Goal: Task Accomplishment & Management: Use online tool/utility

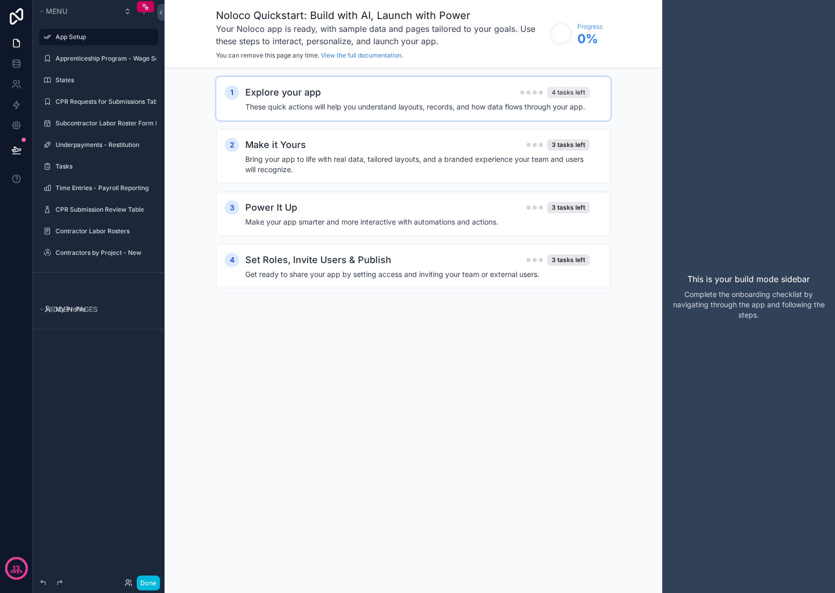
click at [560, 91] on div "4 tasks left" at bounding box center [568, 92] width 43 height 11
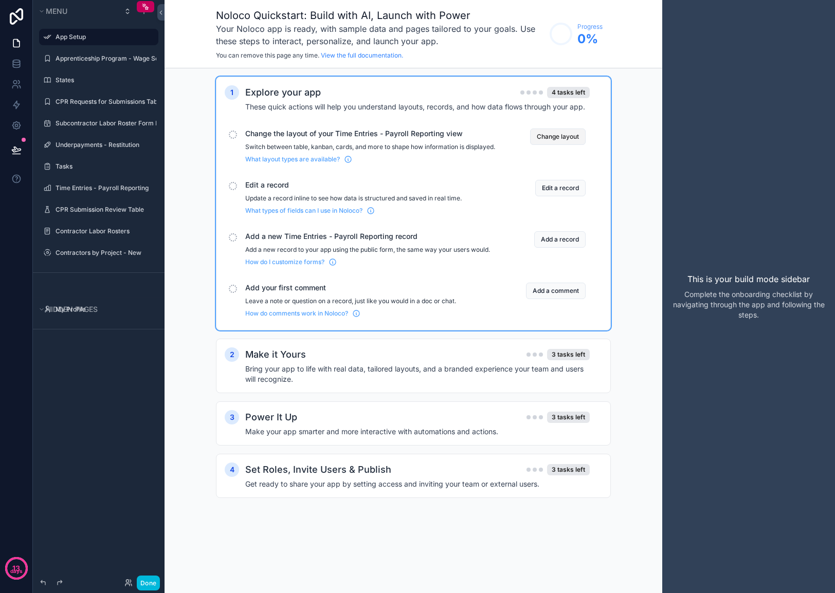
click at [555, 139] on button "Change layout" at bounding box center [557, 136] width 55 height 16
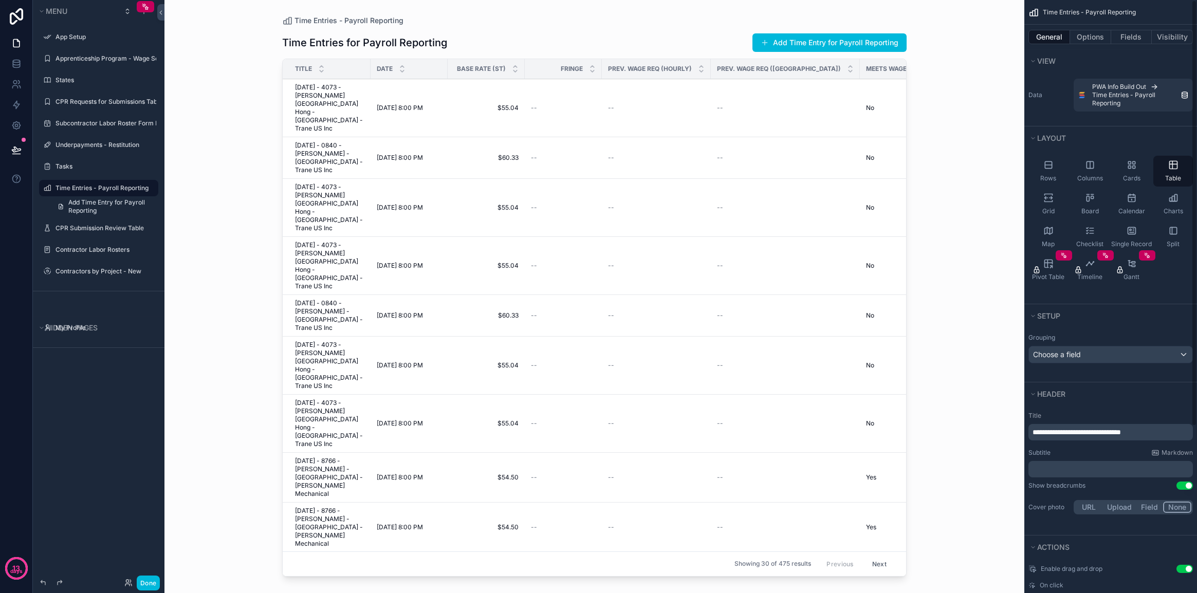
click at [834, 403] on div "Header" at bounding box center [1110, 393] width 173 height 23
click at [834, 394] on button "Header" at bounding box center [1107, 394] width 158 height 14
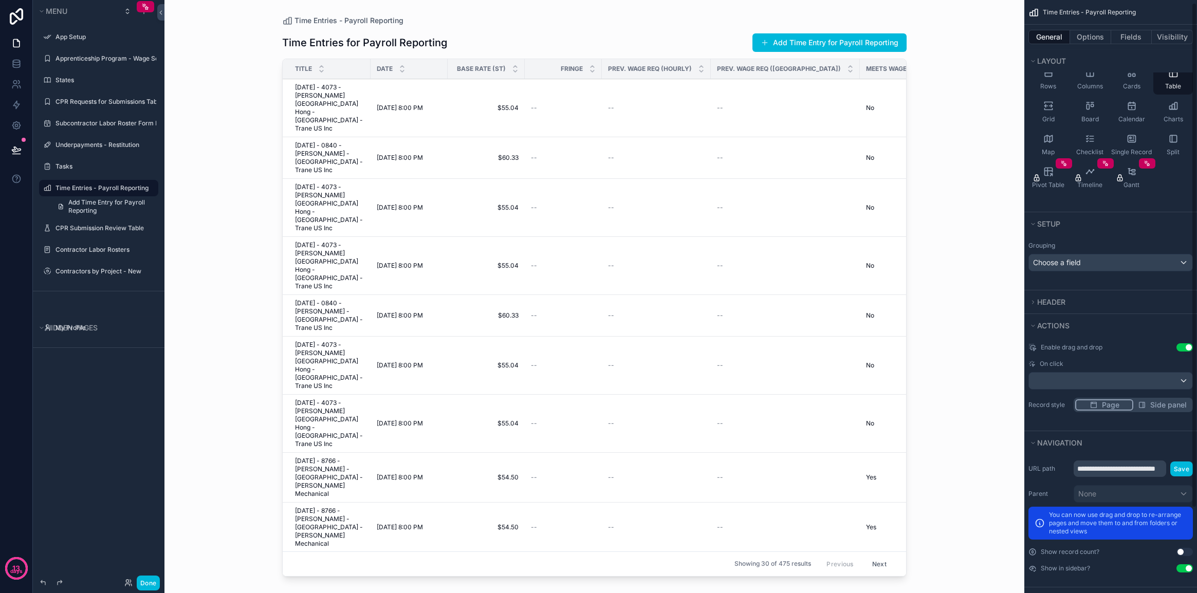
scroll to position [103, 0]
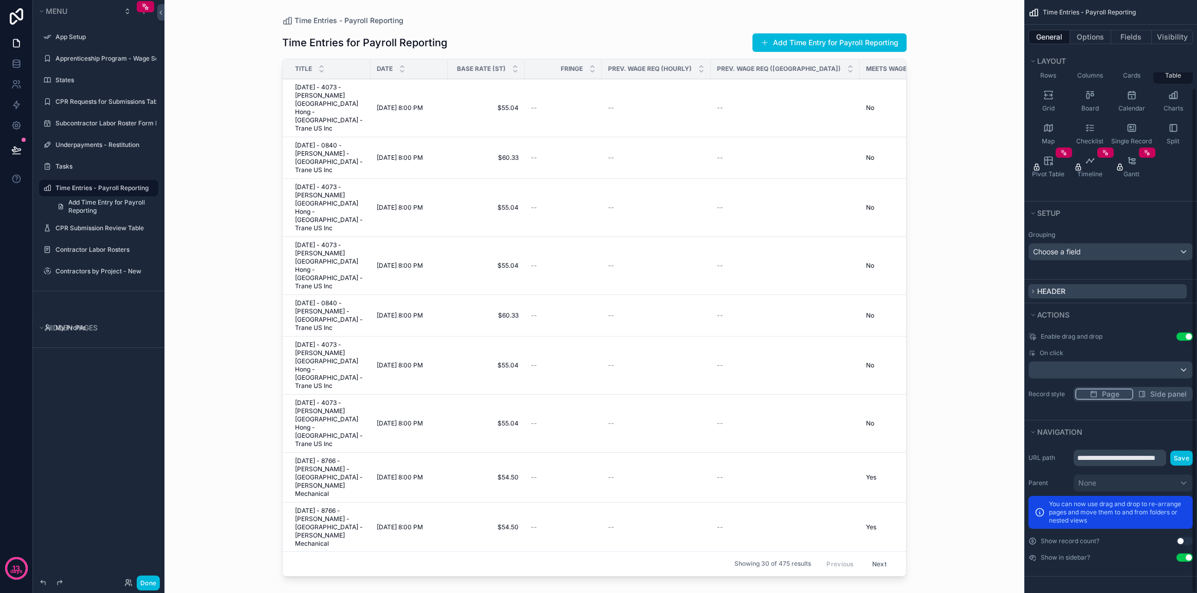
click at [834, 298] on button "Header" at bounding box center [1107, 291] width 158 height 14
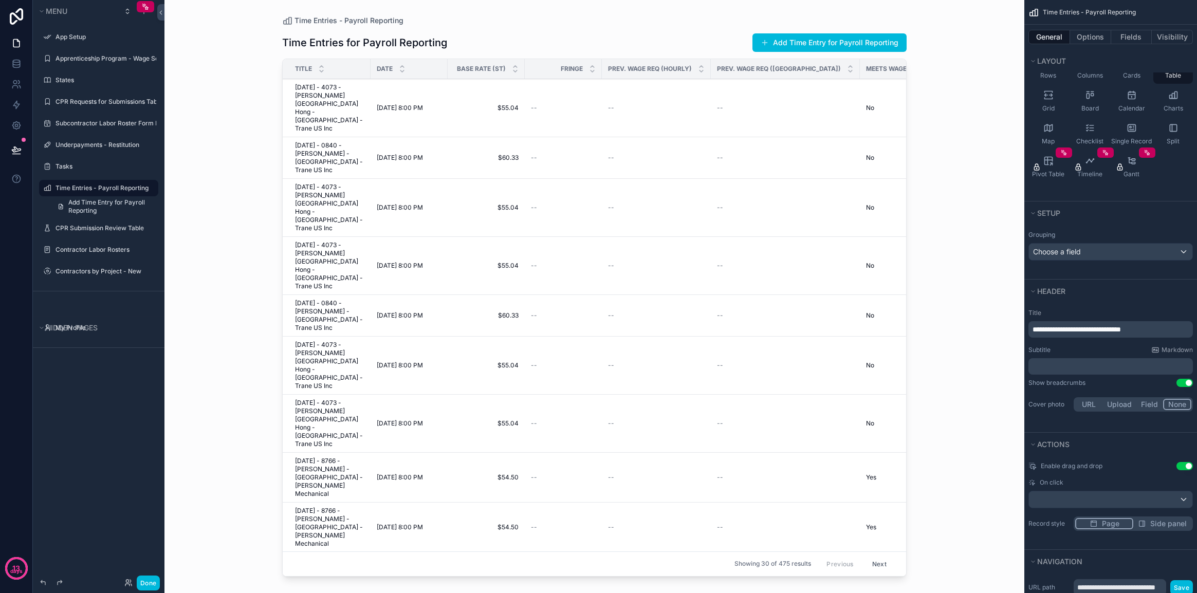
click at [834, 326] on span "**********" at bounding box center [1076, 329] width 88 height 7
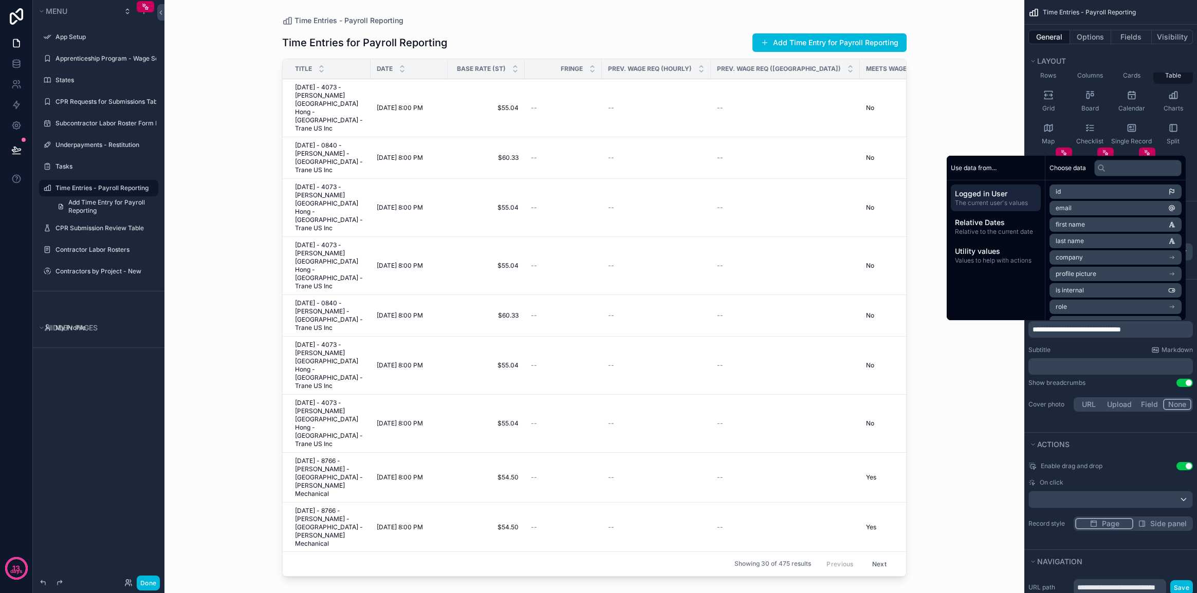
click at [264, 175] on div "Time Entries - Payroll Reporting Time Entries for Payroll Reporting Add Time En…" at bounding box center [594, 296] width 860 height 593
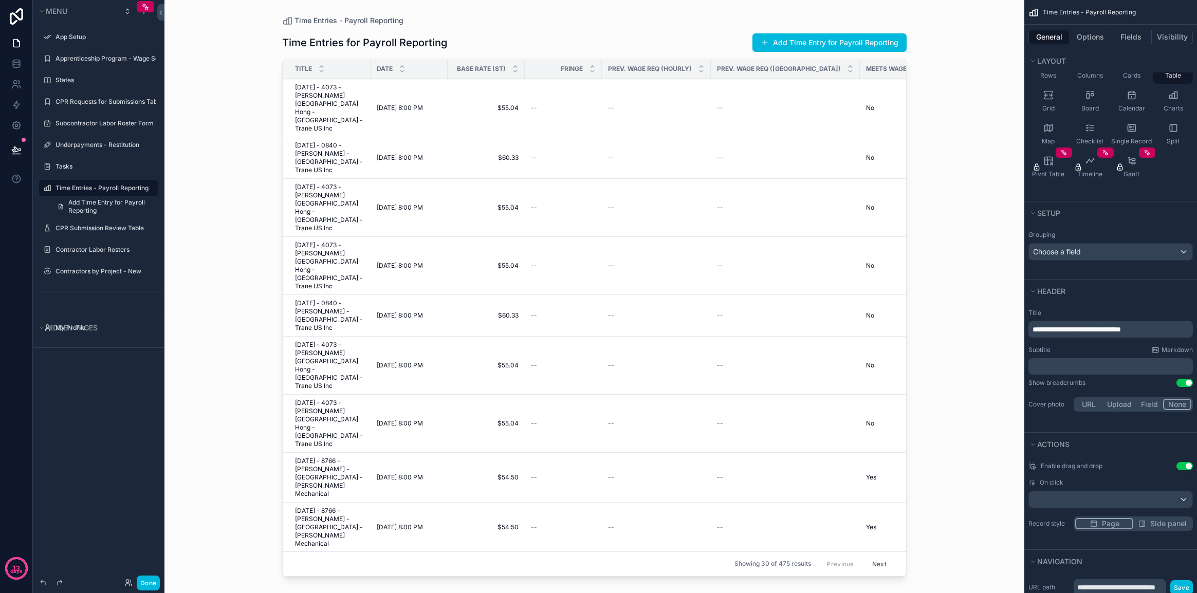
click at [832, 42] on div "scrollable content" at bounding box center [594, 290] width 657 height 581
click at [834, 43] on button "Add Time Entry for Payroll Reporting" at bounding box center [829, 42] width 154 height 18
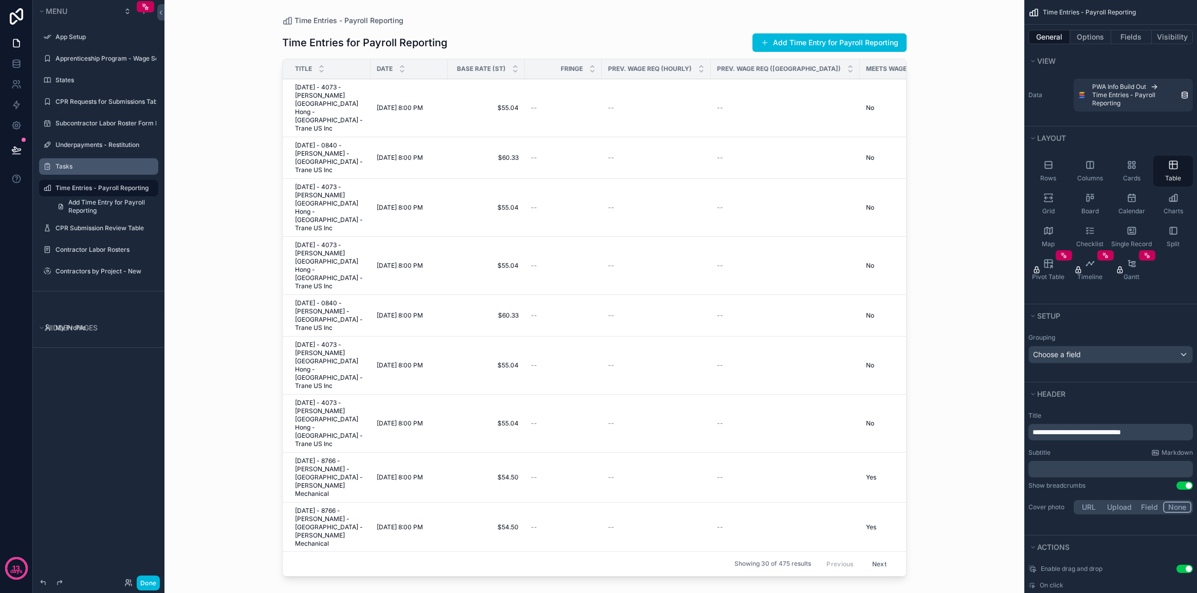
click at [68, 168] on label "Tasks" at bounding box center [103, 166] width 97 height 8
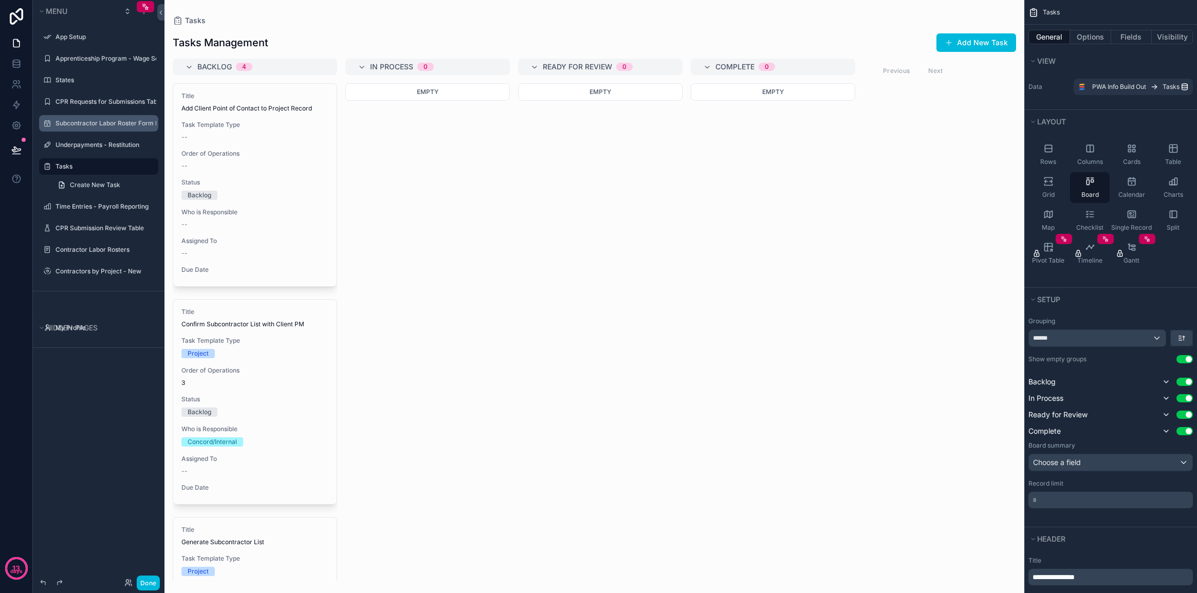
click at [95, 123] on label "Subcontractor Labor Roster Form Input Table" at bounding box center [105, 123] width 101 height 8
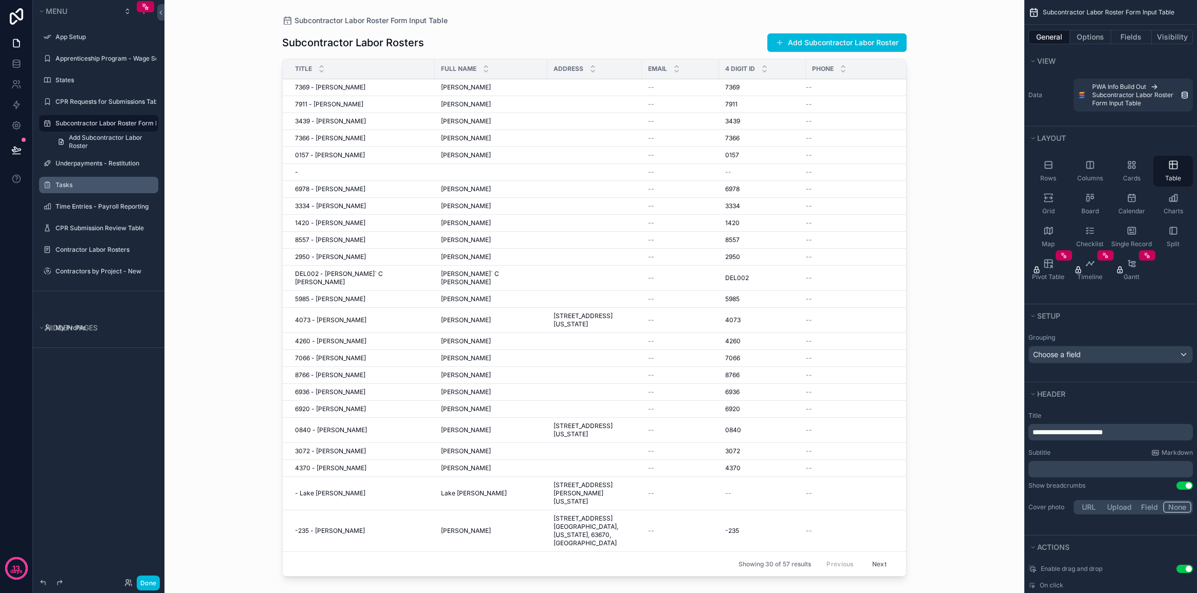
click at [599, 282] on div "scrollable content" at bounding box center [594, 290] width 657 height 581
click at [82, 98] on label "CPR Requests for Submissions Table" at bounding box center [105, 102] width 101 height 8
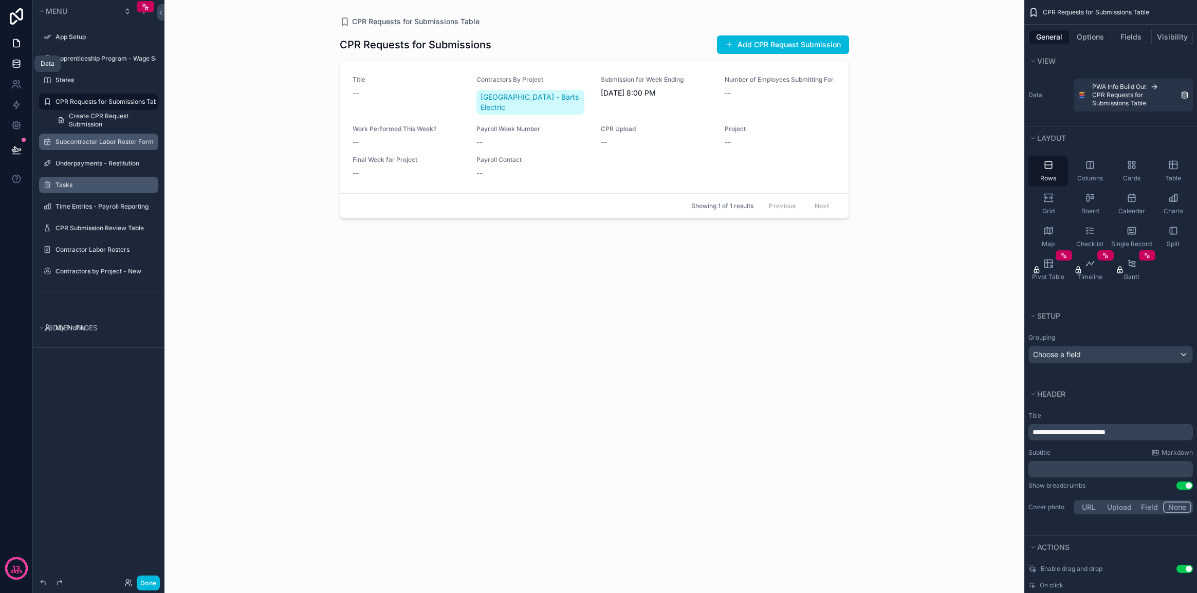
click at [18, 63] on icon at bounding box center [16, 64] width 10 height 10
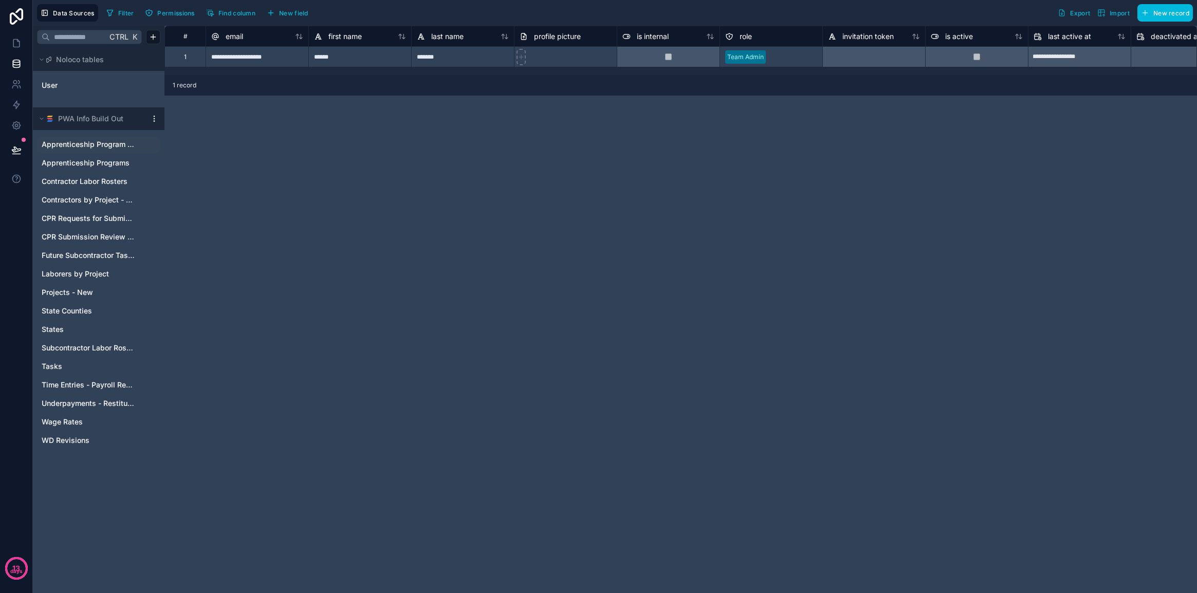
click at [90, 142] on span "Apprenticeship Program - Wage Schedule(s)" at bounding box center [89, 144] width 94 height 10
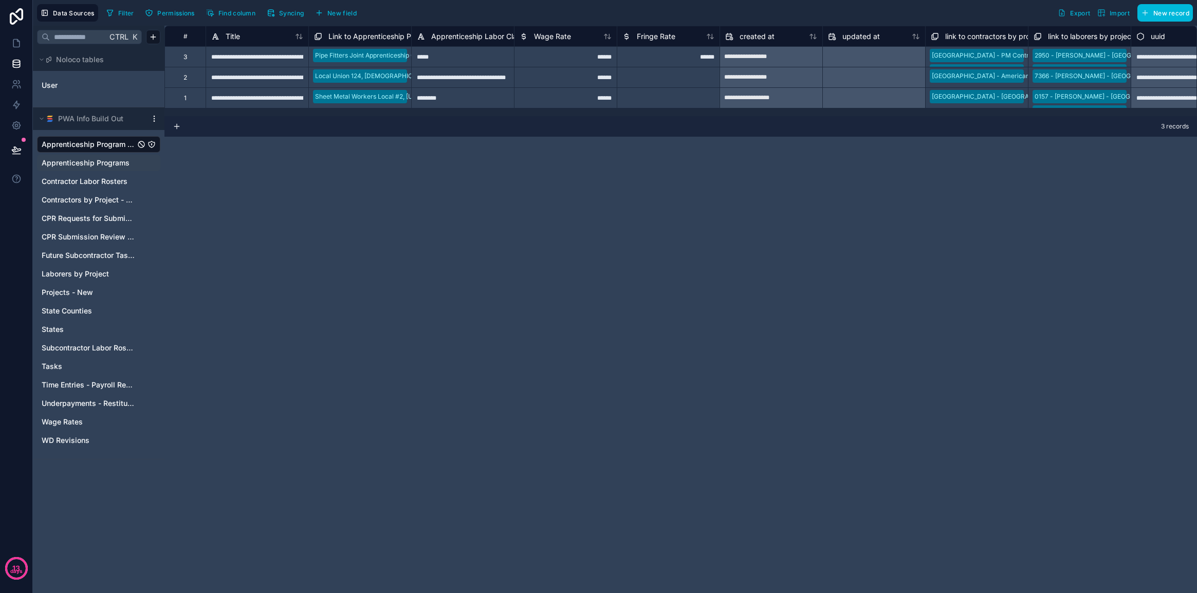
click at [91, 156] on div "Apprenticeship Programs" at bounding box center [98, 163] width 123 height 16
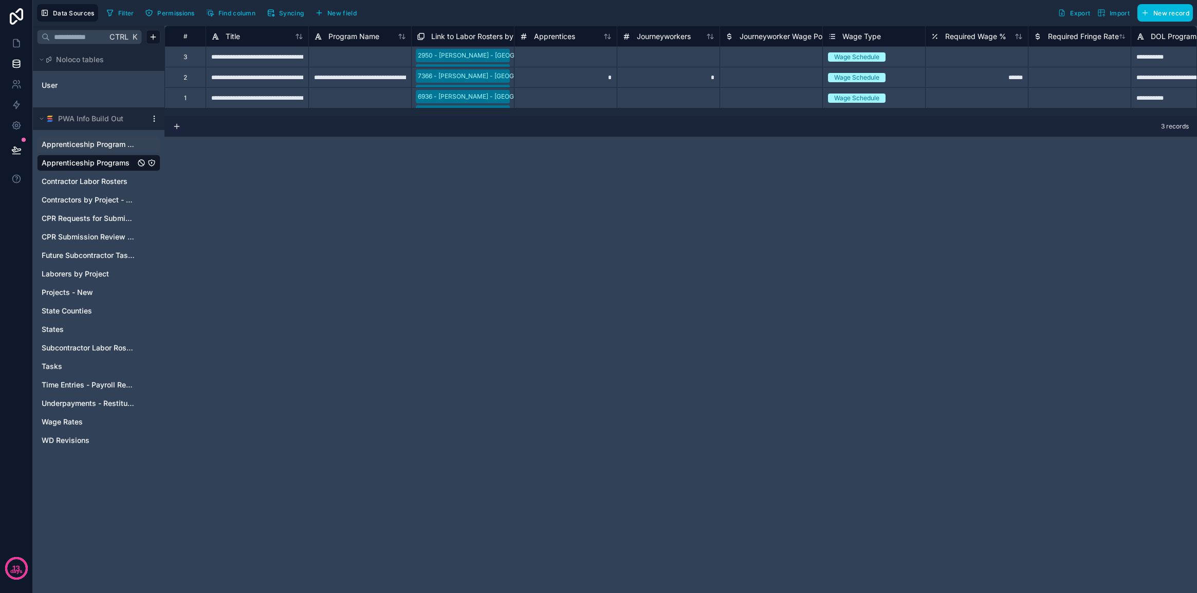
click at [337, 12] on span "New field" at bounding box center [341, 13] width 29 height 8
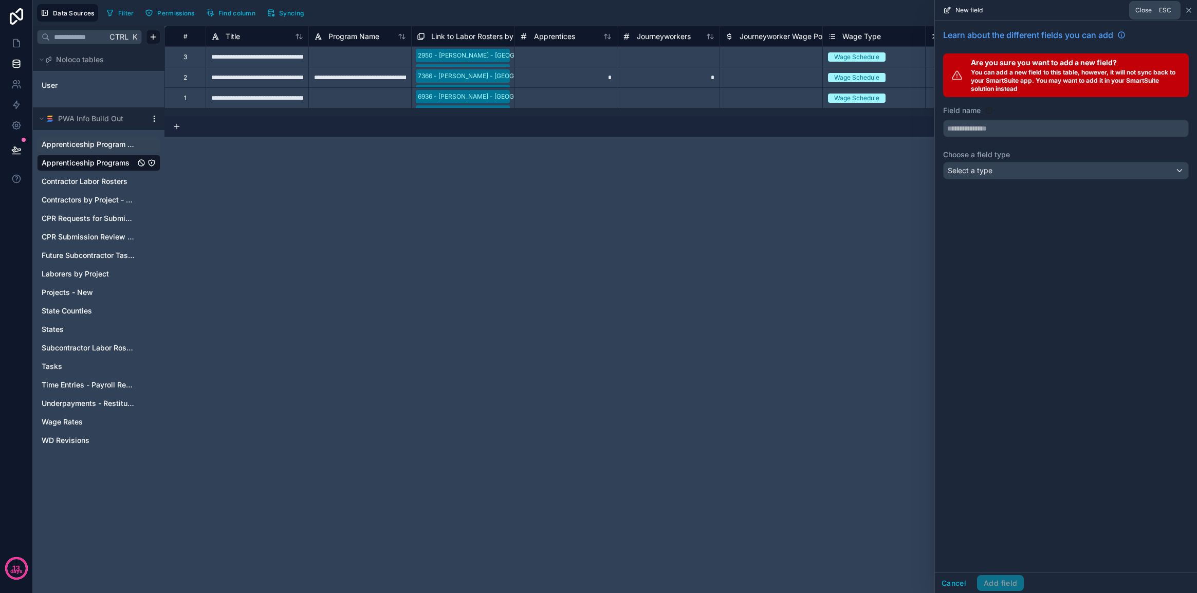
click at [834, 8] on icon at bounding box center [1189, 10] width 8 height 8
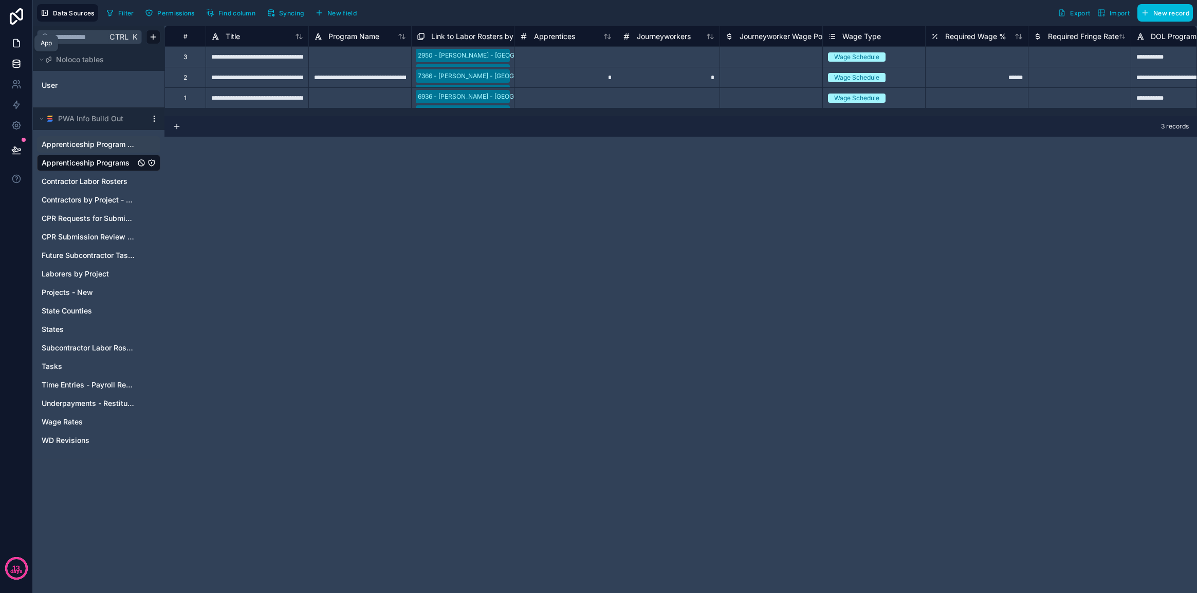
click at [16, 42] on icon at bounding box center [16, 43] width 10 height 10
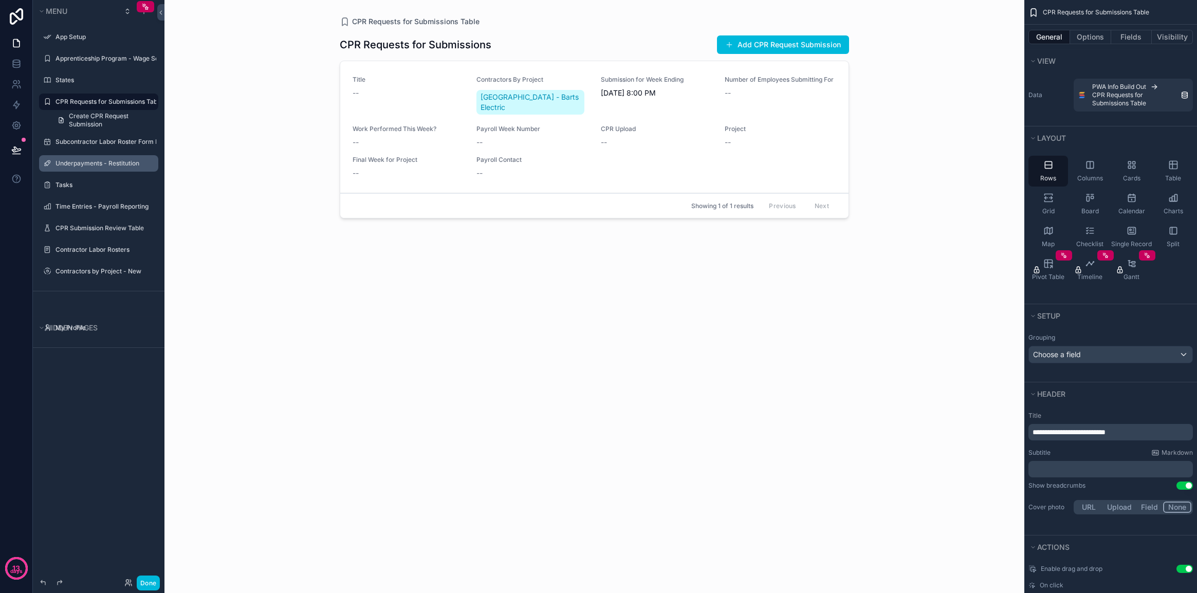
click at [107, 166] on label "Underpayments - Restitution" at bounding box center [103, 163] width 97 height 8
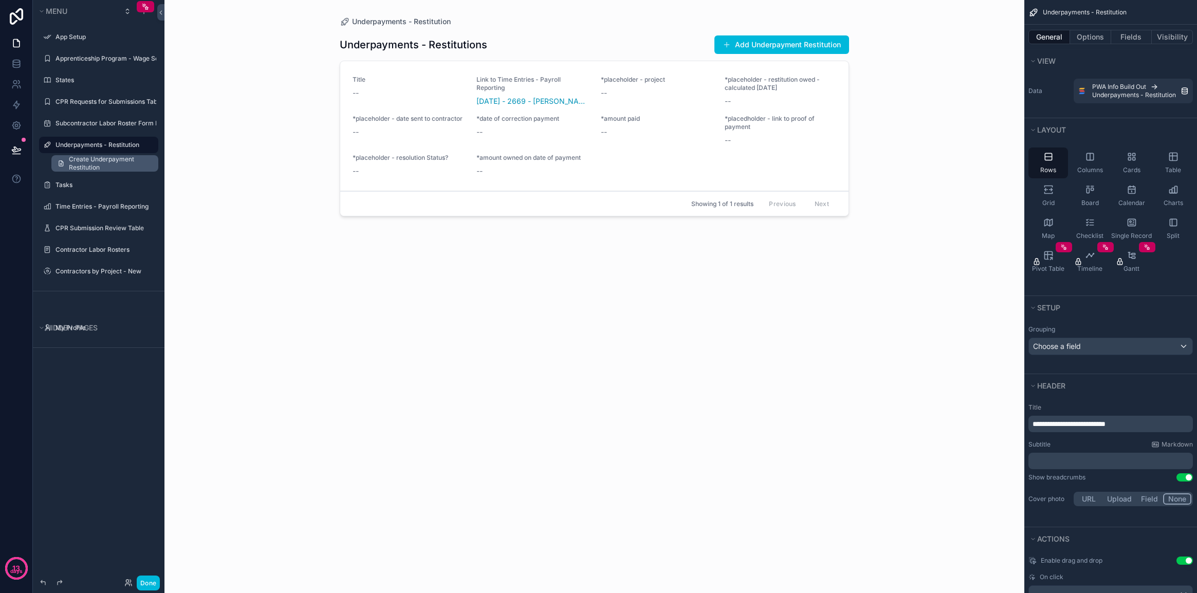
click at [111, 166] on span "Create Underpayment Restitution" at bounding box center [110, 163] width 83 height 16
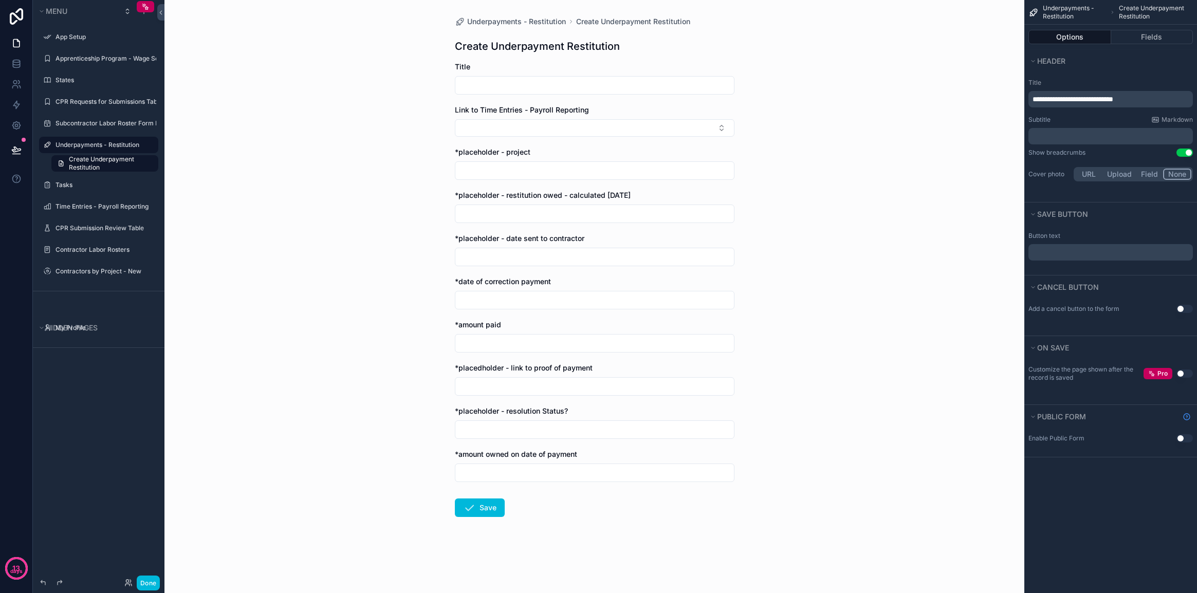
click at [110, 149] on div "Underpayments - Restitution" at bounding box center [105, 145] width 101 height 12
click at [62, 143] on label "Underpayments - Restitution" at bounding box center [103, 145] width 97 height 8
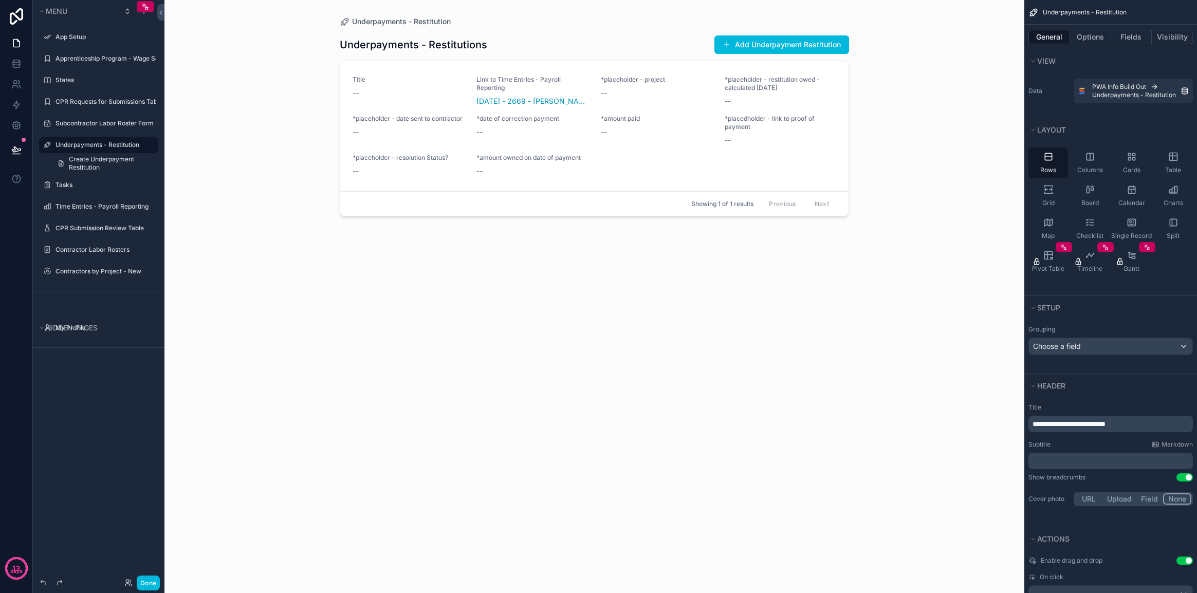
click at [764, 45] on div "scrollable content" at bounding box center [594, 290] width 526 height 581
click at [0, 0] on icon "scrollable content" at bounding box center [0, 0] width 0 height 0
click at [194, 162] on span "Remove" at bounding box center [196, 159] width 27 height 10
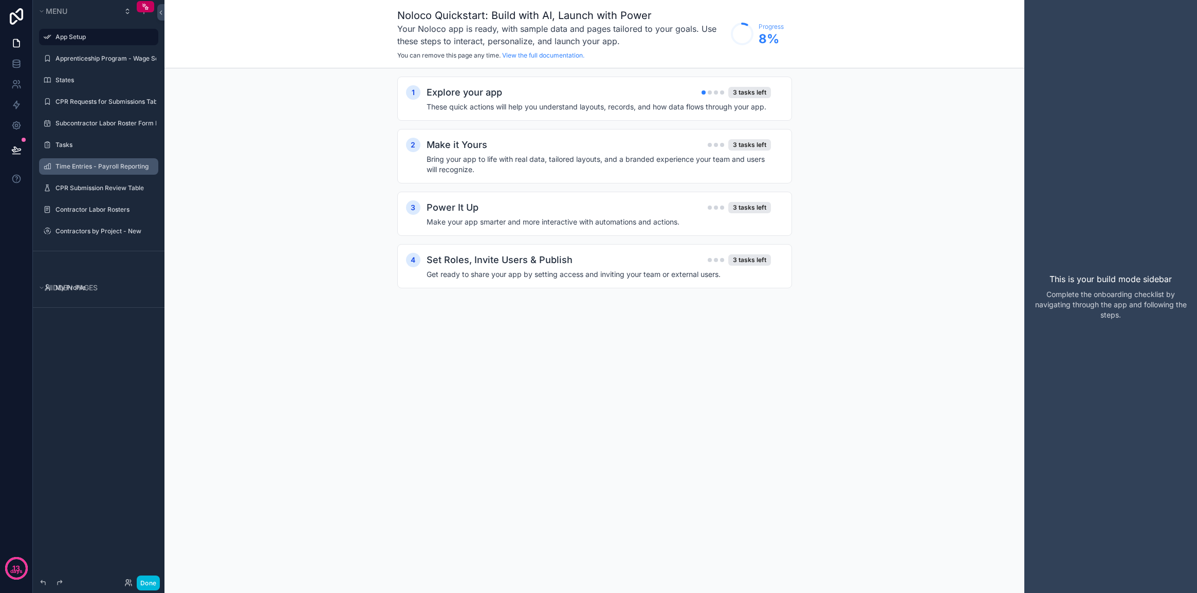
click at [98, 163] on label "Time Entries - Payroll Reporting" at bounding box center [103, 166] width 97 height 8
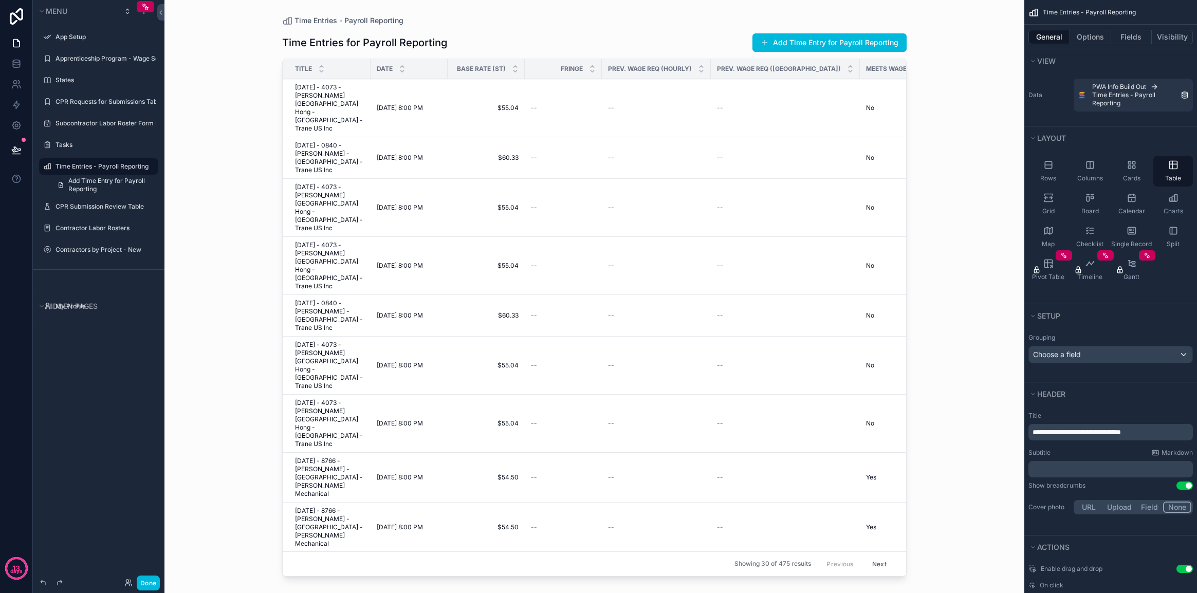
click at [0, 0] on icon "scrollable content" at bounding box center [0, 0] width 0 height 0
click at [191, 182] on span "Remove" at bounding box center [196, 180] width 27 height 10
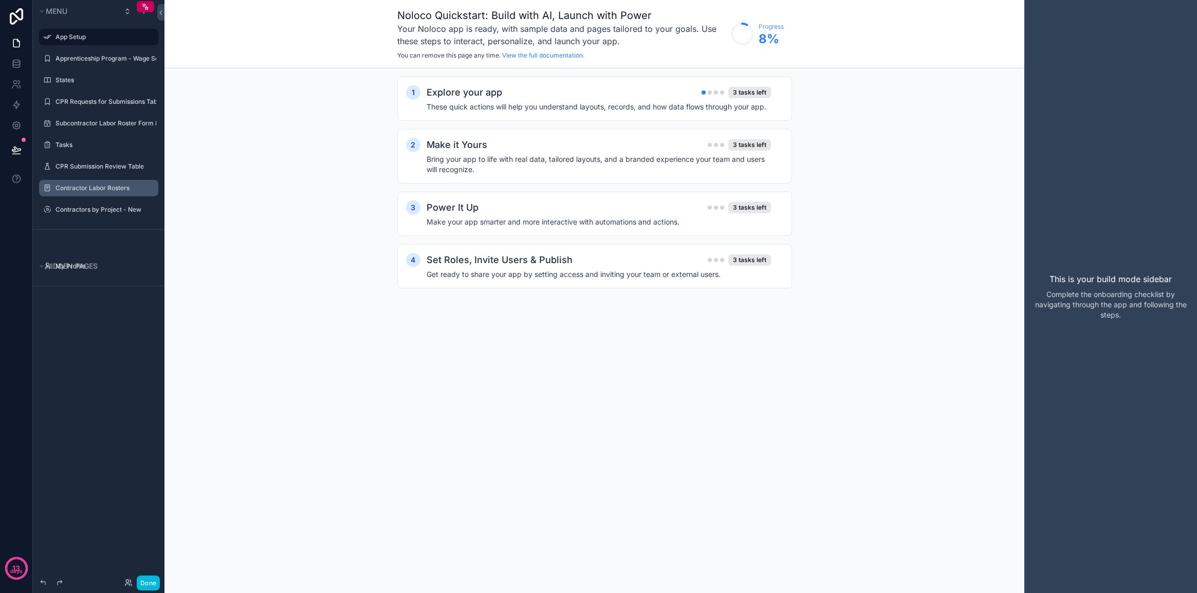
click at [88, 186] on label "Contractor Labor Rosters" at bounding box center [103, 188] width 97 height 8
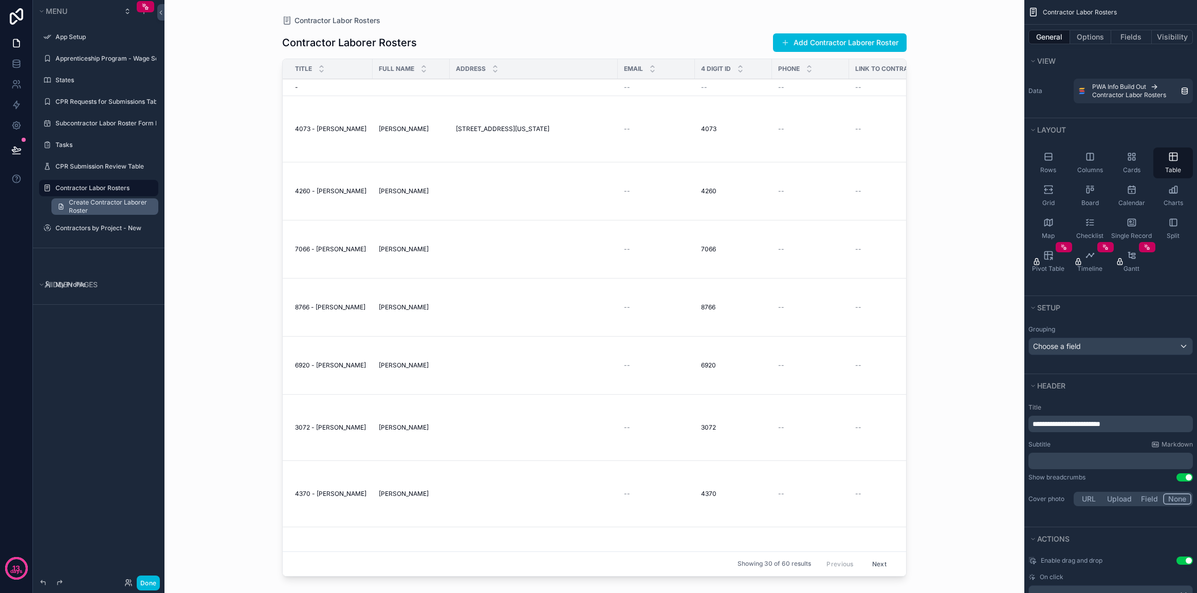
click at [85, 208] on span "Create Contractor Laborer Roster" at bounding box center [110, 206] width 83 height 16
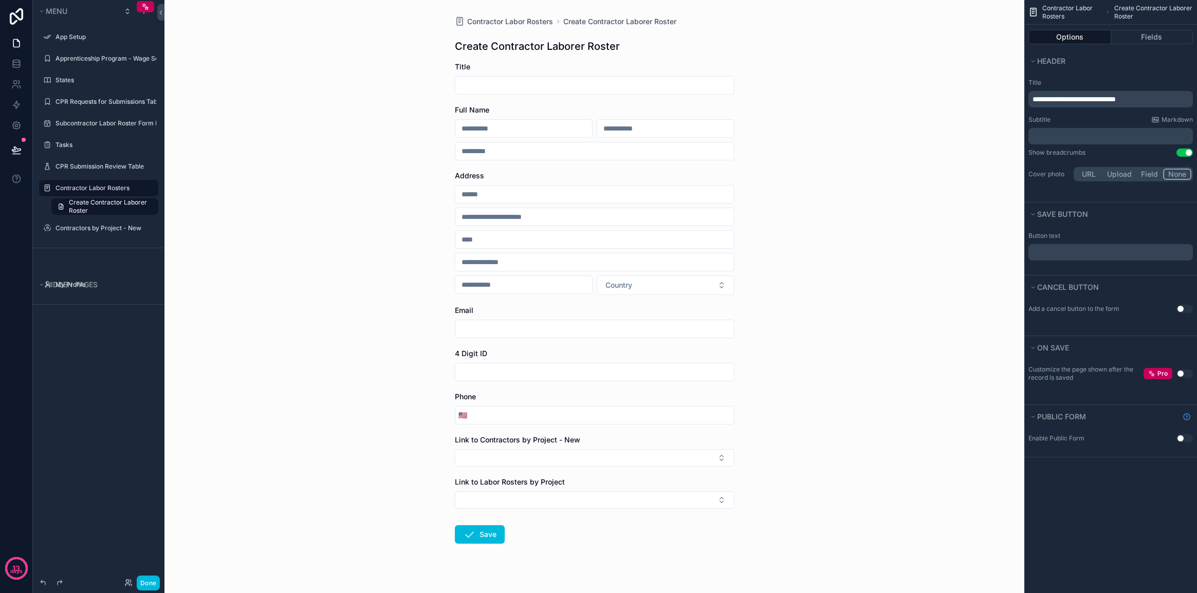
click at [500, 418] on input "scrollable content" at bounding box center [602, 415] width 264 height 14
click at [433, 417] on div "Contractor Labor Rosters Create Contractor Laborer Roster Create Contractor Lab…" at bounding box center [594, 296] width 860 height 593
click at [108, 124] on label "Subcontractor Labor Roster Form Input Table" at bounding box center [105, 123] width 101 height 8
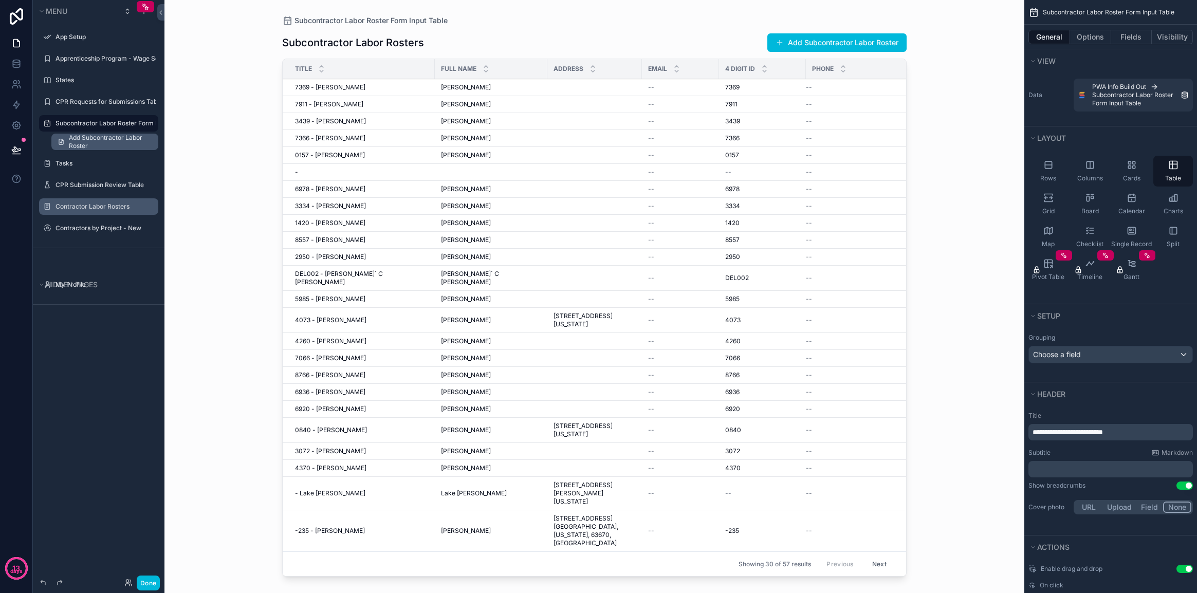
click at [109, 145] on span "Add Subcontractor Labor Roster" at bounding box center [110, 142] width 83 height 16
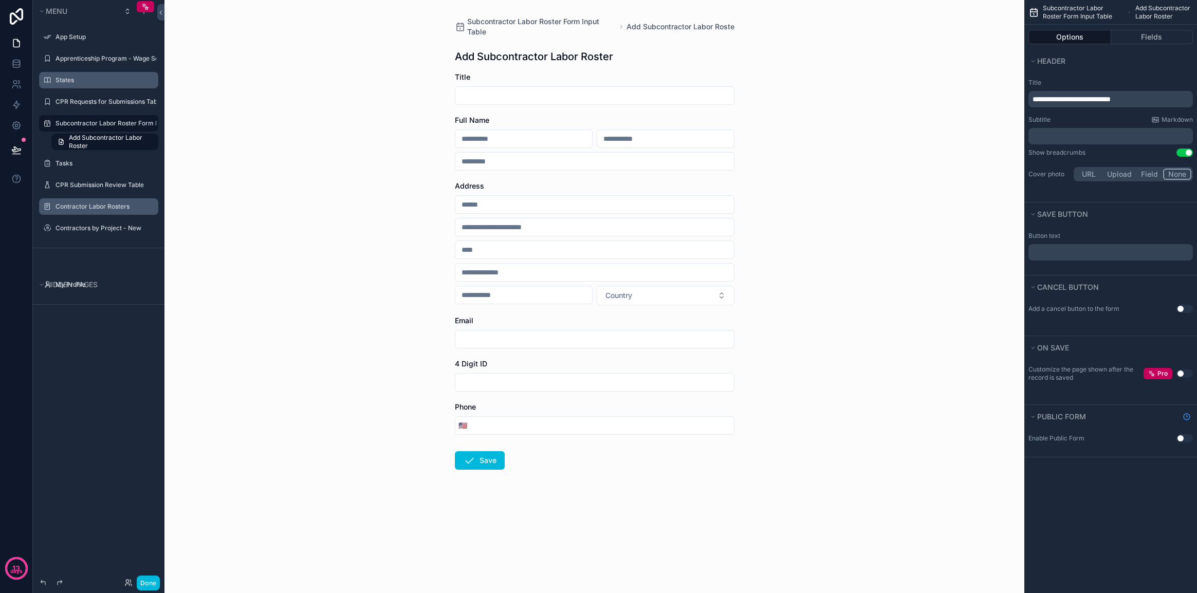
click at [87, 82] on label "States" at bounding box center [103, 80] width 97 height 8
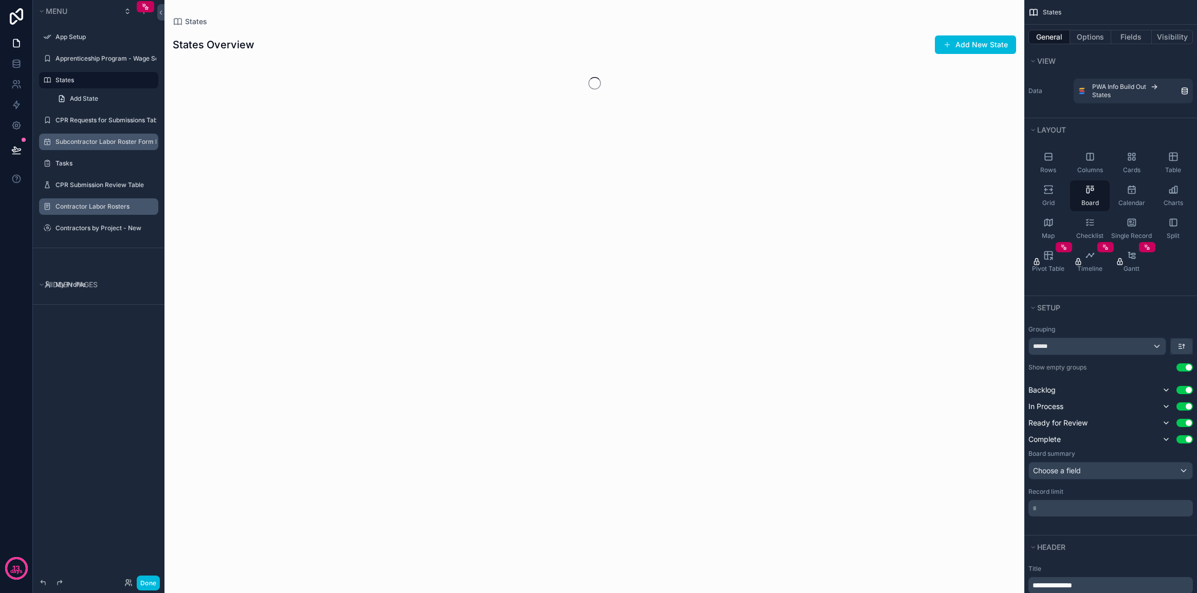
click at [0, 0] on icon "scrollable content" at bounding box center [0, 0] width 0 height 0
click at [196, 98] on span "Remove" at bounding box center [196, 94] width 27 height 10
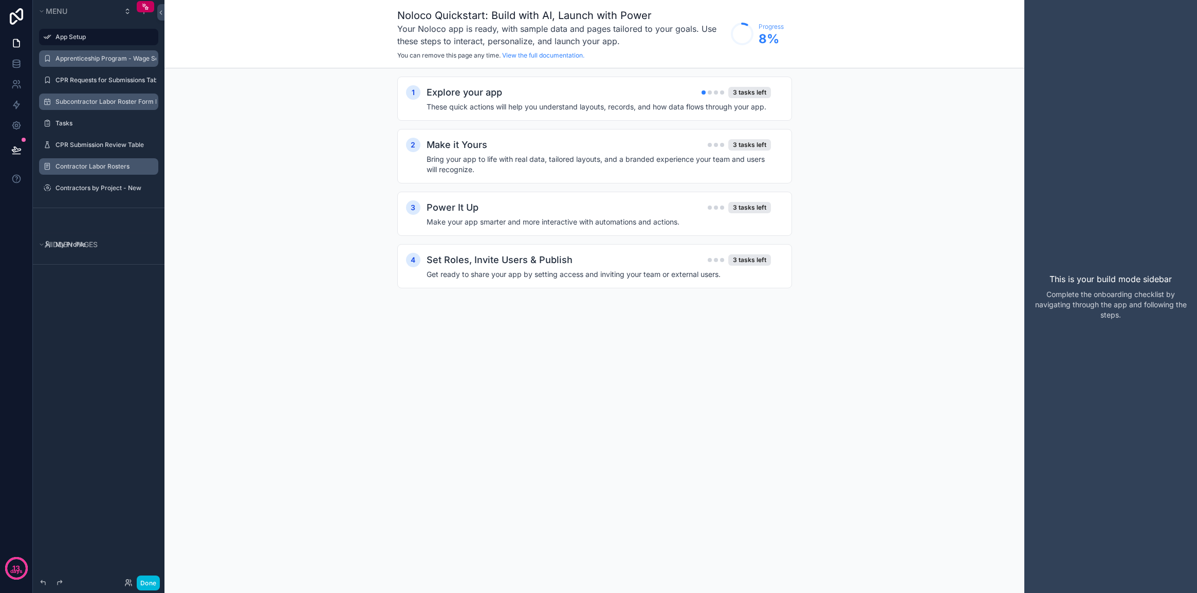
click at [94, 61] on label "Apprenticeship Program - Wage Schedule(s)" at bounding box center [105, 58] width 101 height 8
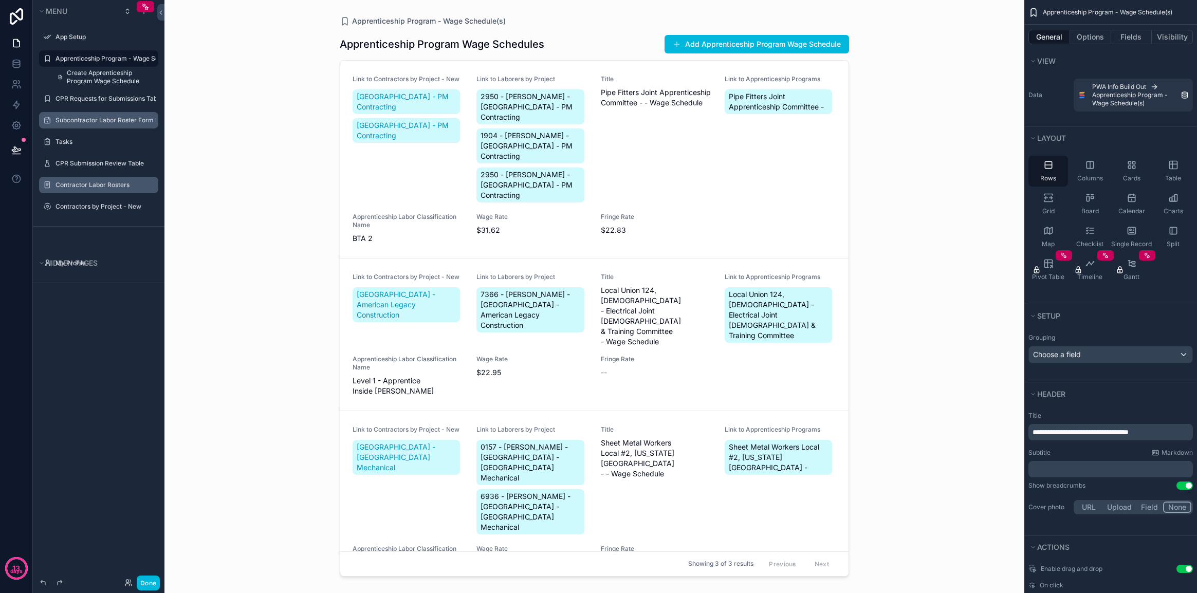
click at [156, 61] on div "Apprenticeship Program - Wage Schedule(s)" at bounding box center [98, 58] width 119 height 16
click at [0, 0] on icon "scrollable content" at bounding box center [0, 0] width 0 height 0
click at [206, 71] on span "Remove" at bounding box center [196, 72] width 27 height 10
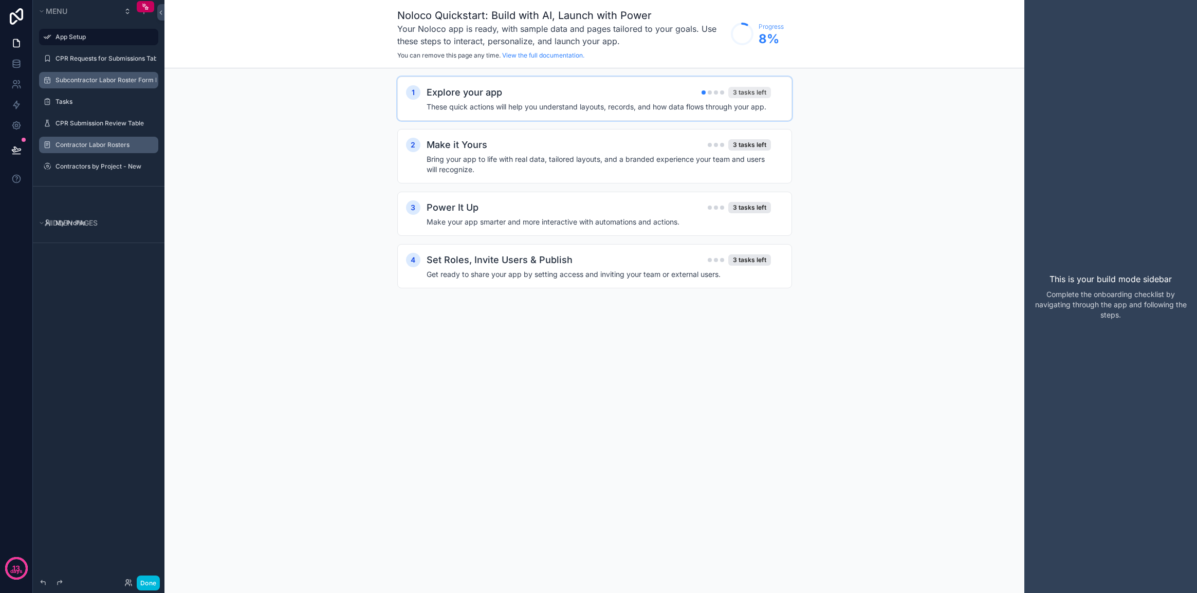
click at [748, 91] on div "3 tasks left" at bounding box center [749, 92] width 43 height 11
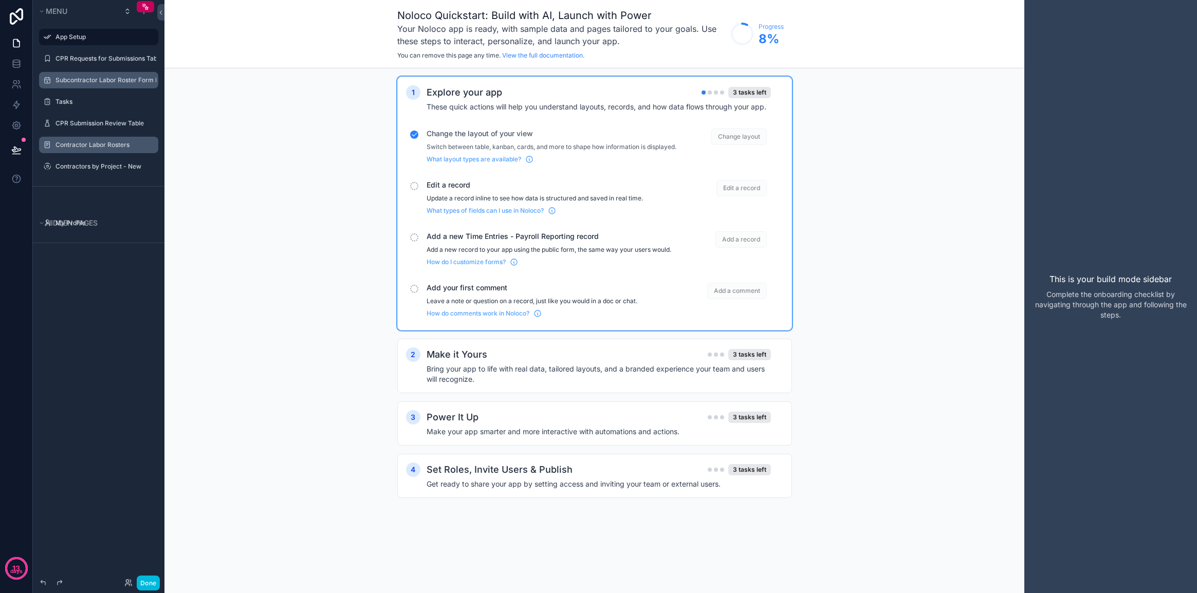
click at [751, 196] on span "Edit a record" at bounding box center [741, 188] width 50 height 16
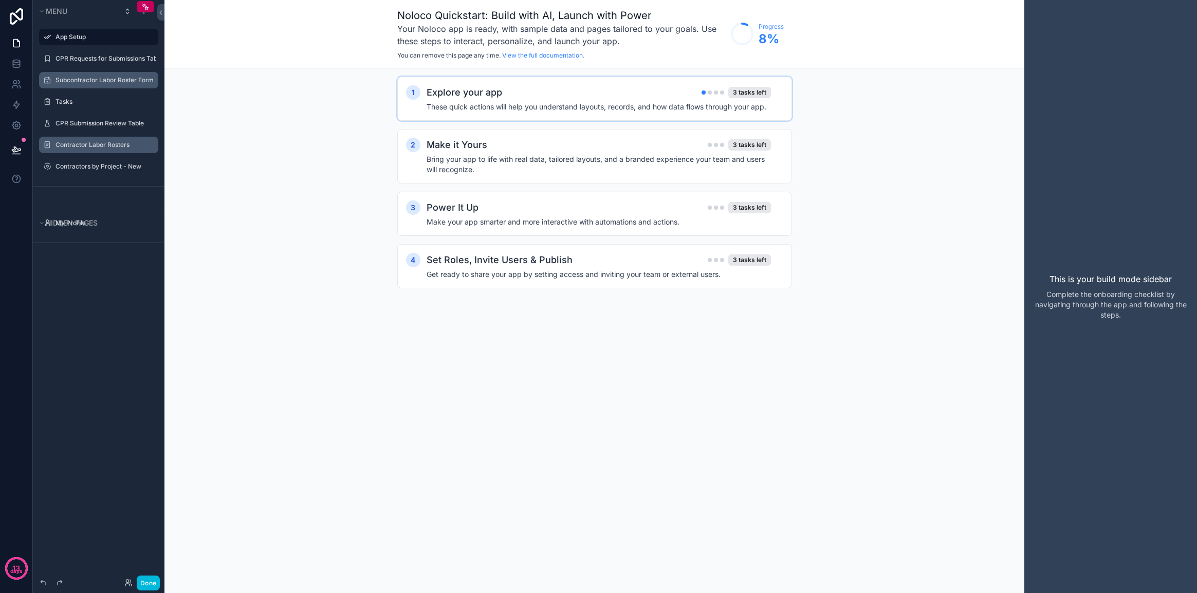
click at [675, 108] on h4 "These quick actions will help you understand layouts, records, and how data flo…" at bounding box center [599, 107] width 344 height 10
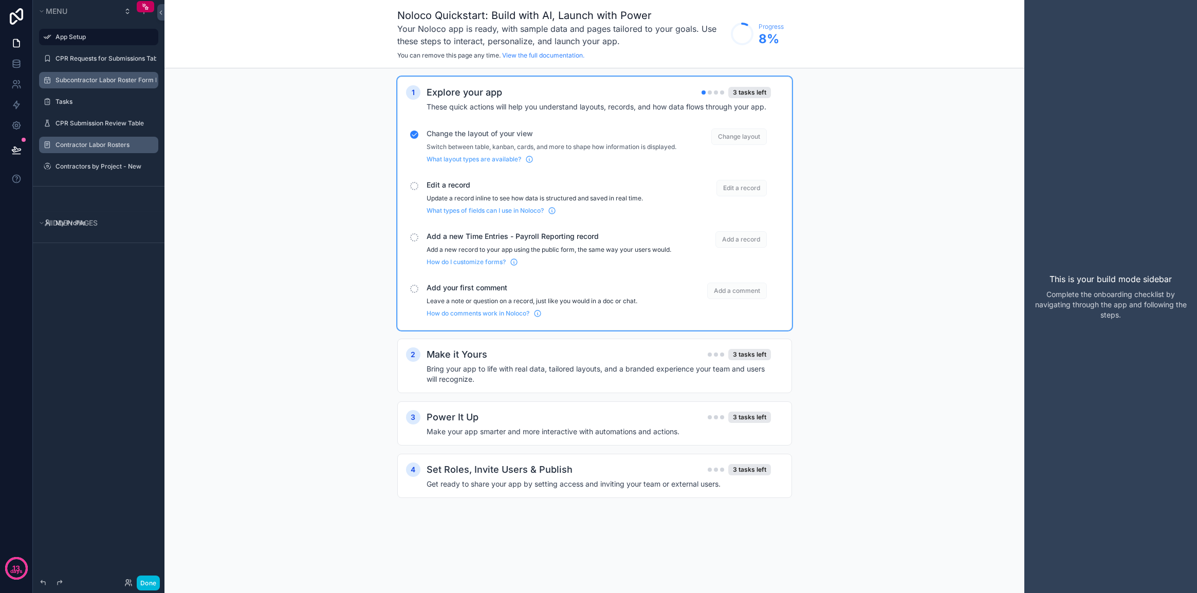
click at [466, 190] on span "Edit a record" at bounding box center [552, 185] width 250 height 10
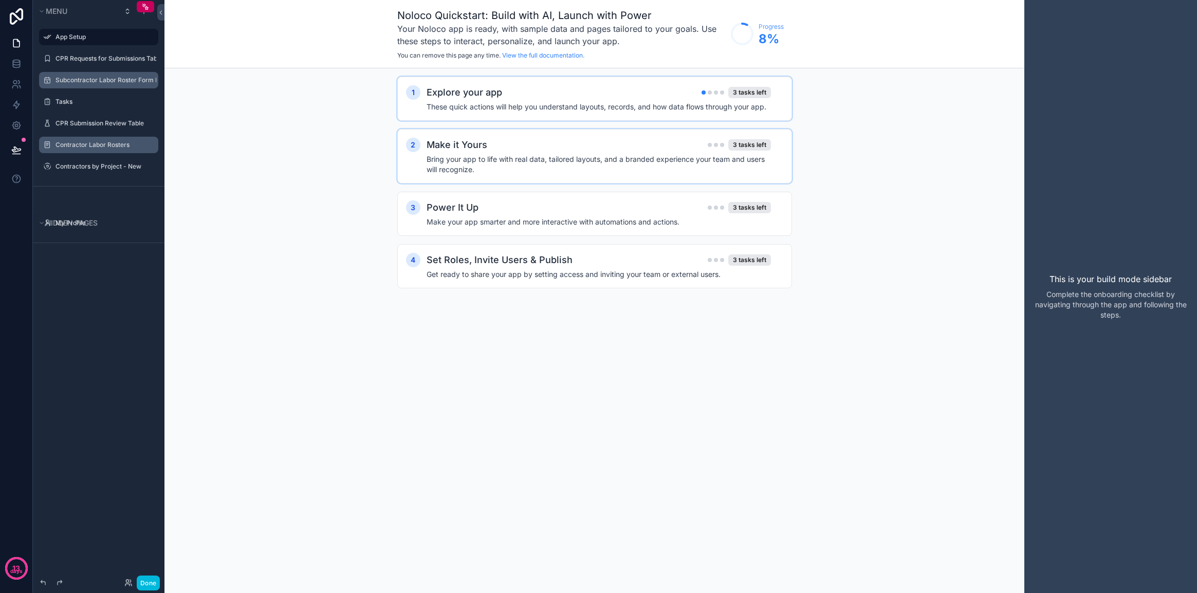
click at [487, 155] on h4 "Bring your app to life with real data, tailored layouts, and a branded experien…" at bounding box center [599, 164] width 344 height 21
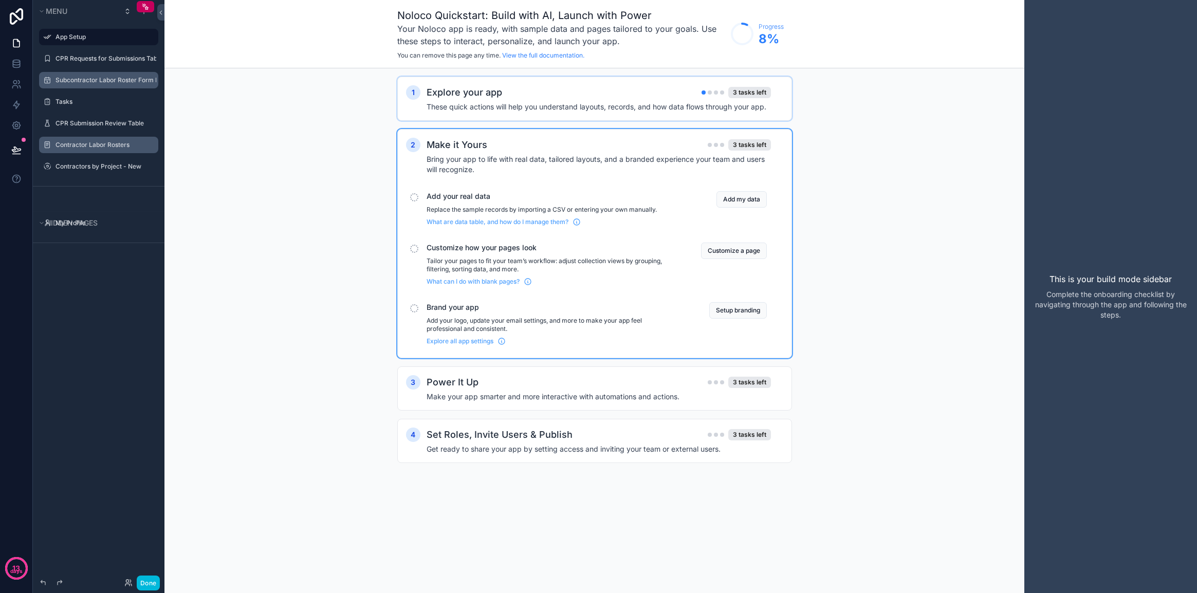
click at [494, 100] on div "Explore your app 3 tasks left These quick actions will help you understand layo…" at bounding box center [605, 98] width 357 height 27
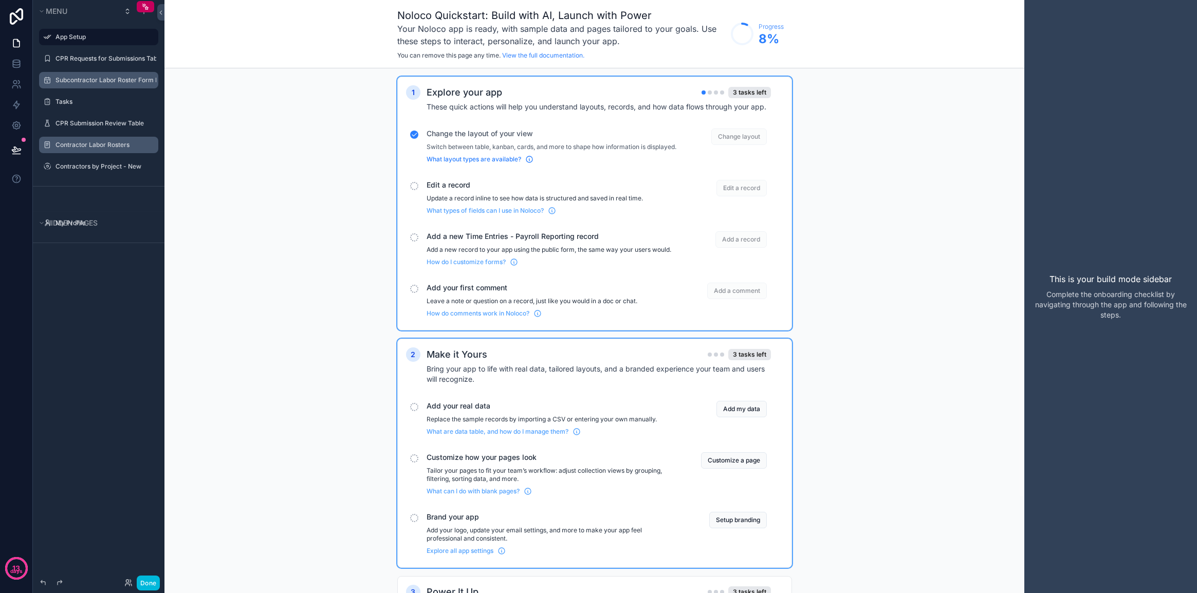
click at [489, 163] on span "What layout types are available?" at bounding box center [474, 159] width 95 height 8
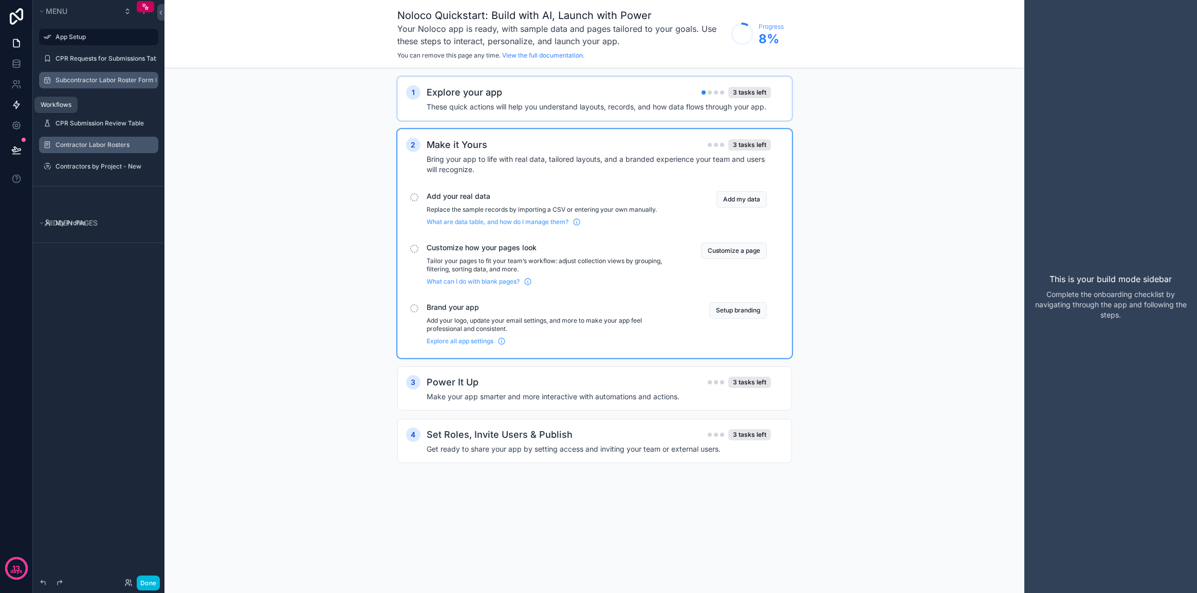
click at [14, 105] on icon at bounding box center [16, 105] width 10 height 10
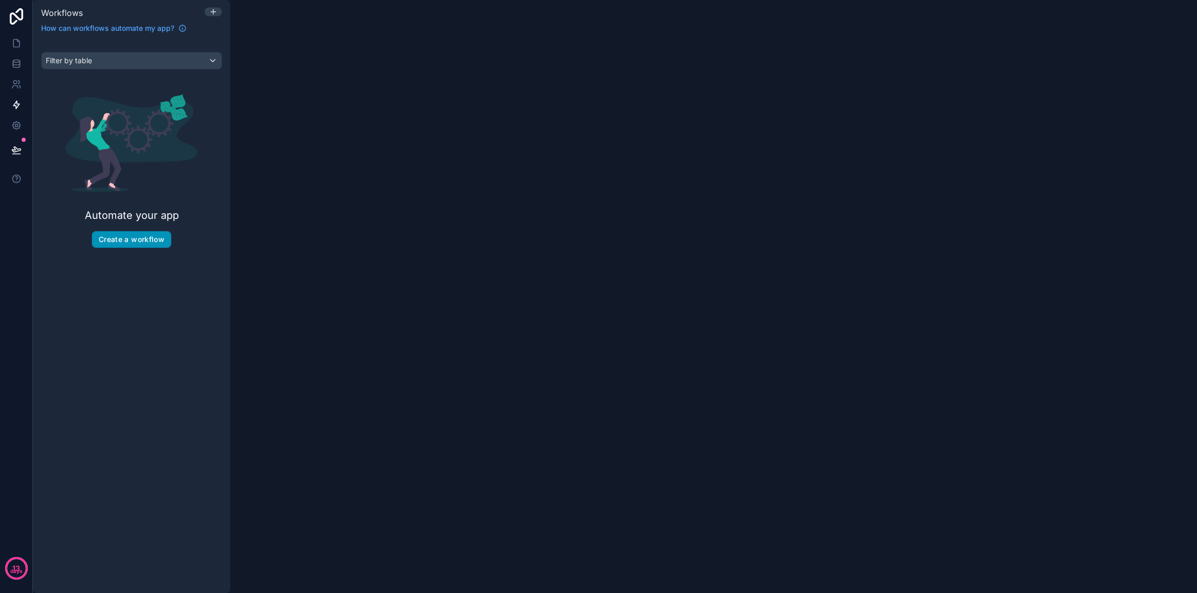
click at [126, 235] on button "Create a workflow" at bounding box center [131, 239] width 79 height 16
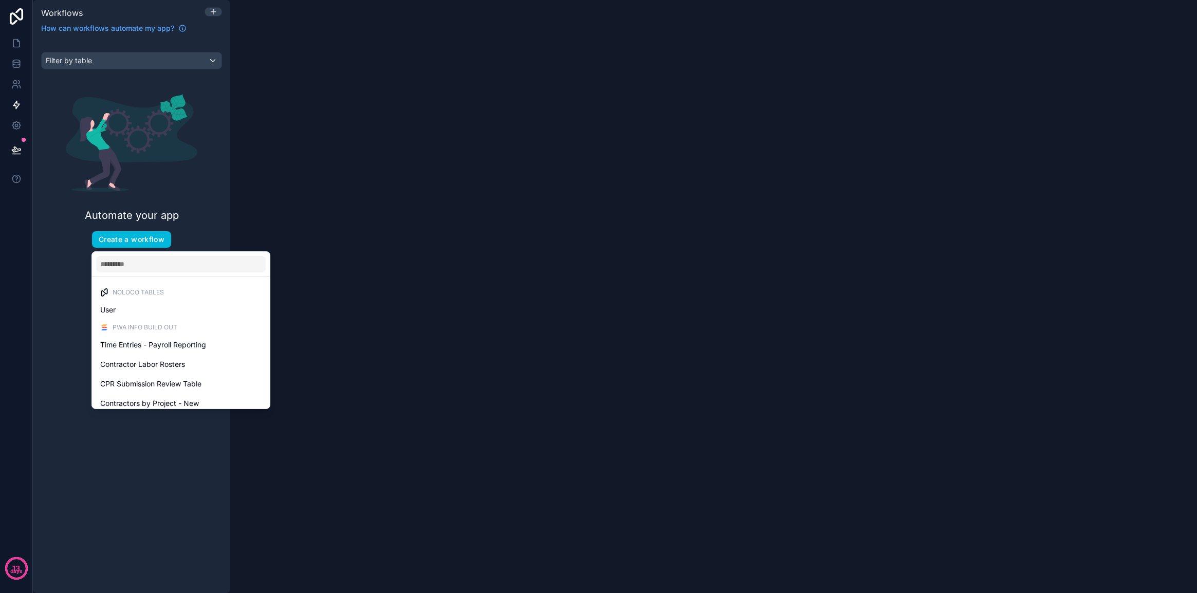
click at [226, 310] on div "User" at bounding box center [180, 310] width 161 height 12
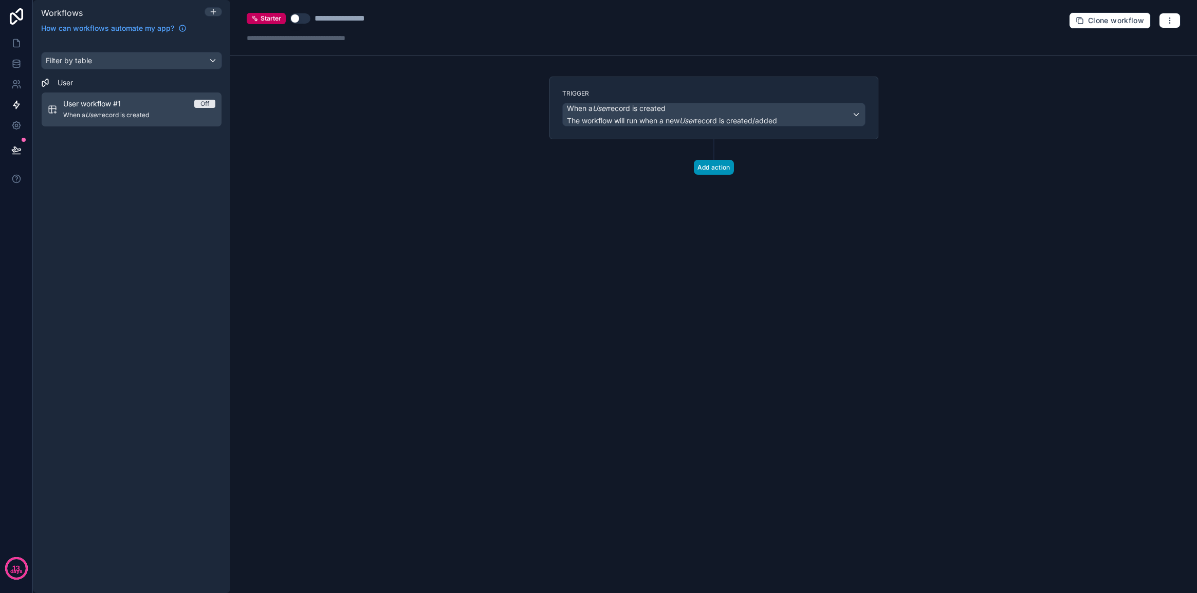
click at [715, 171] on button "Add action" at bounding box center [714, 167] width 40 height 15
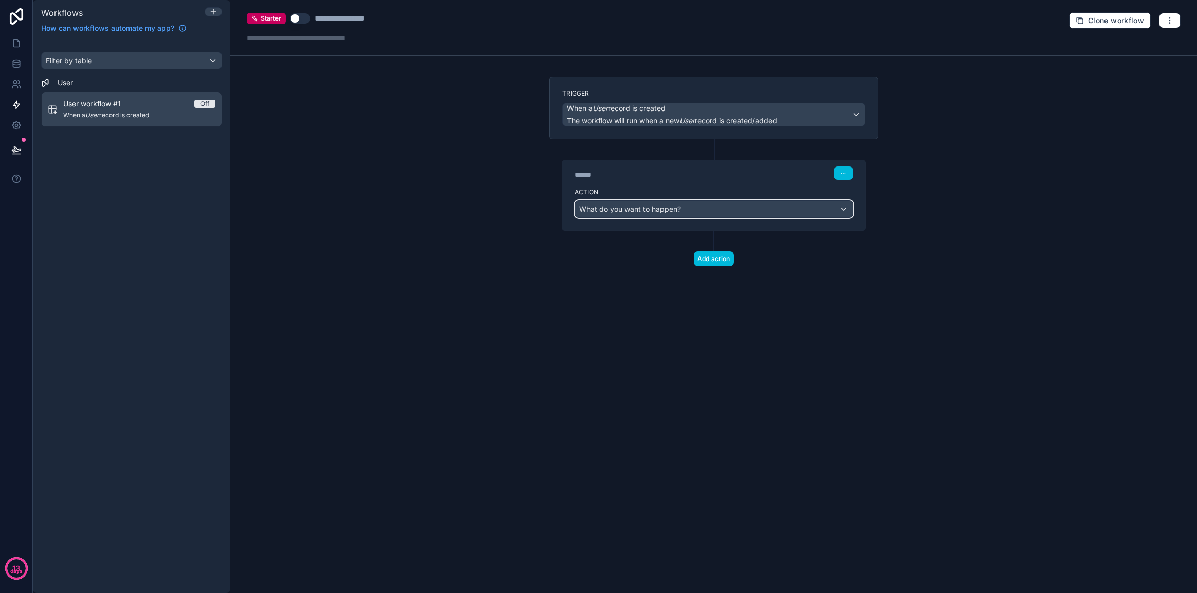
click at [669, 206] on span "What do you want to happen?" at bounding box center [630, 209] width 102 height 9
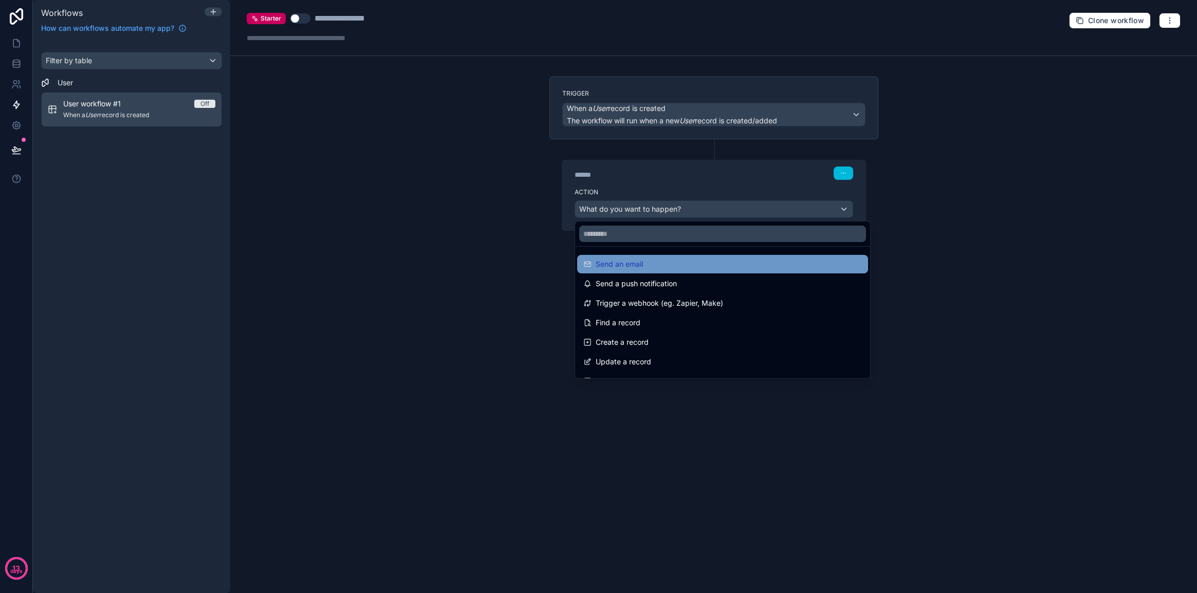
click at [720, 260] on div "Send an email" at bounding box center [722, 264] width 279 height 12
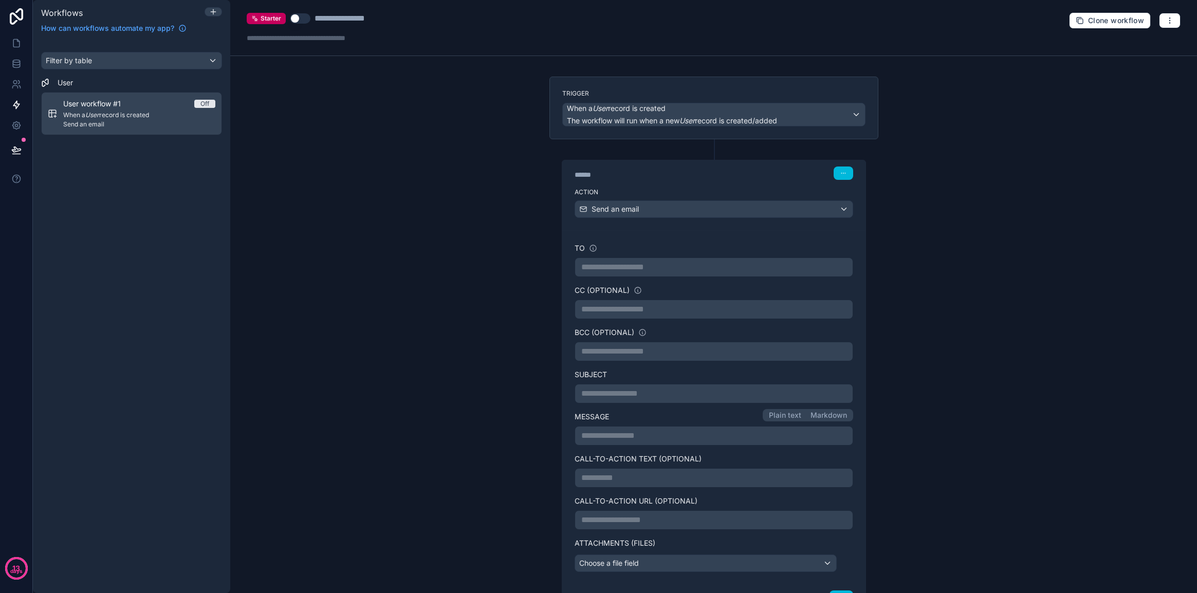
click at [688, 265] on p "**********" at bounding box center [713, 267] width 265 height 12
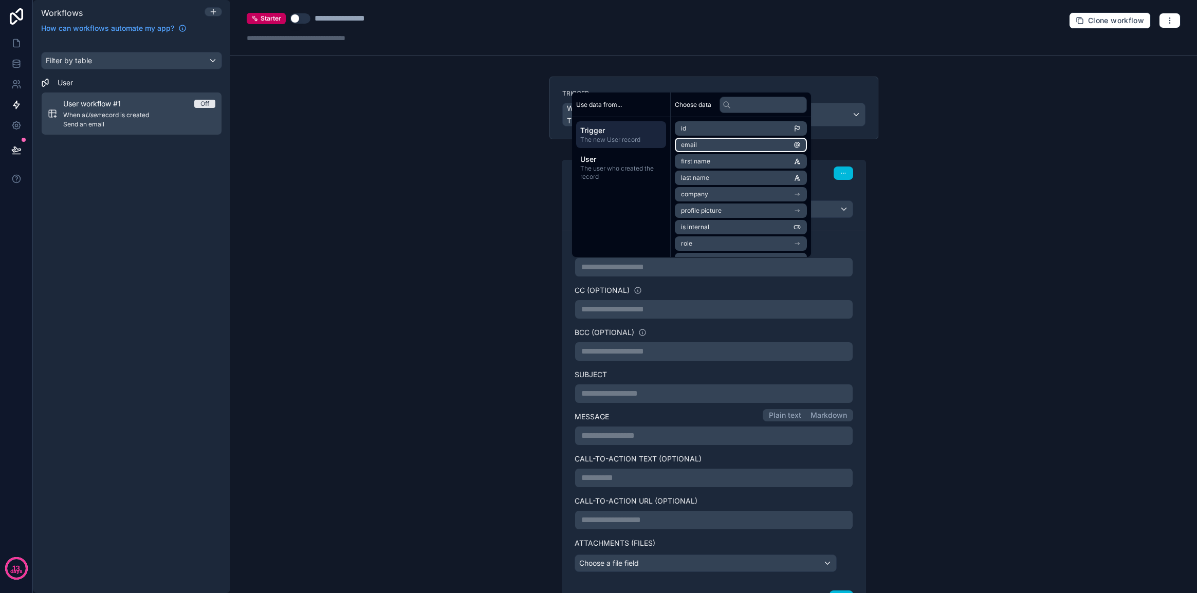
click at [754, 149] on li "email" at bounding box center [741, 145] width 132 height 14
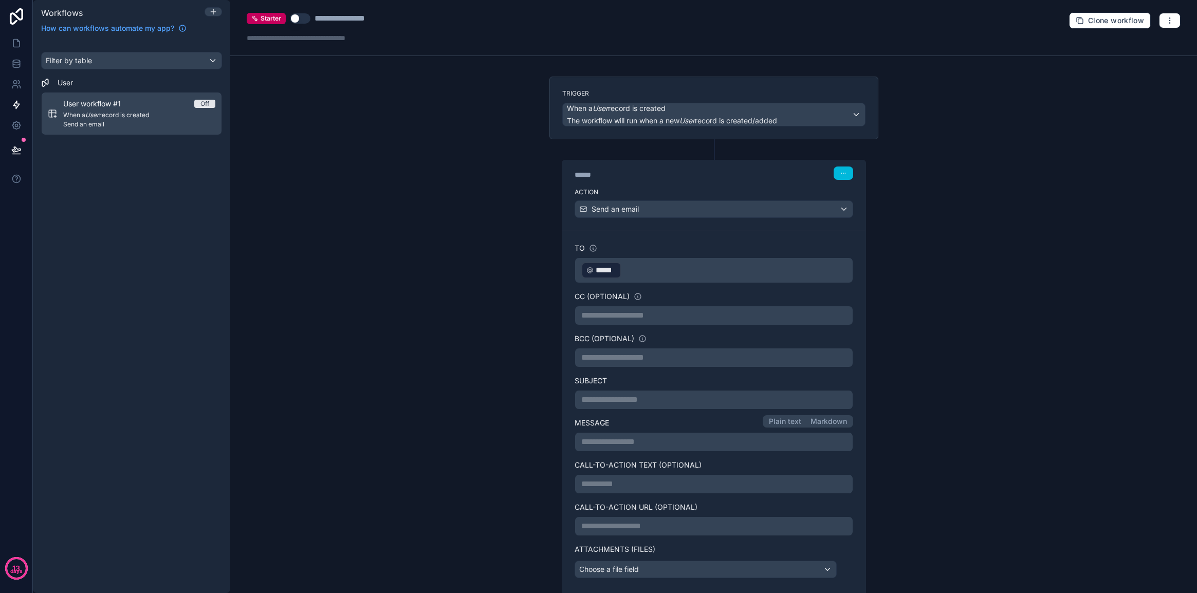
click at [507, 285] on div "**********" at bounding box center [713, 296] width 967 height 593
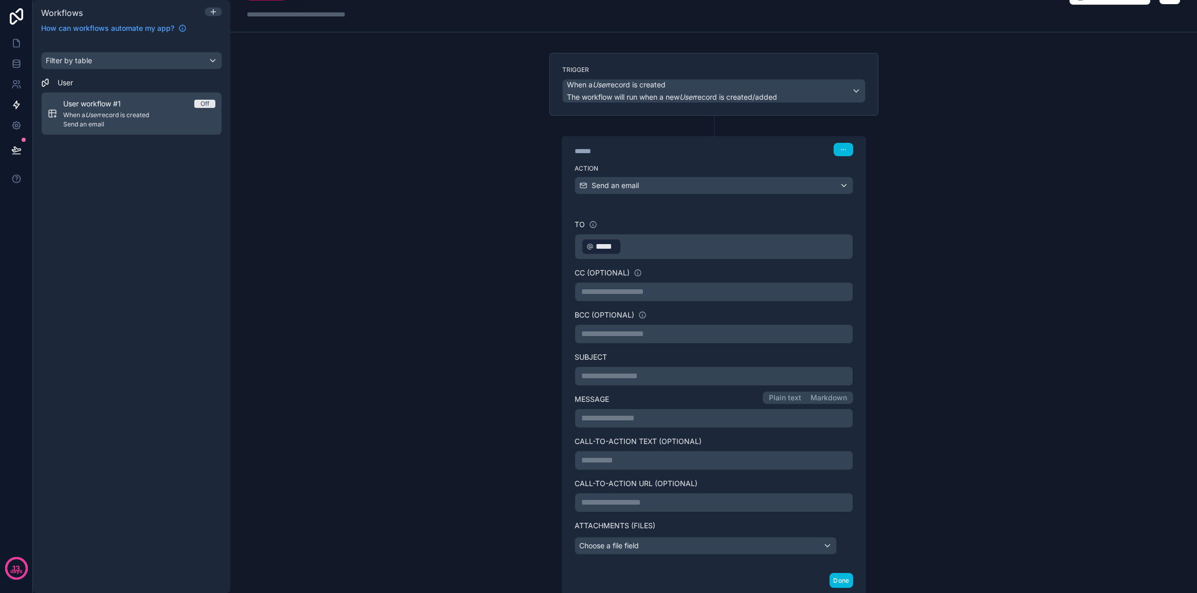
scroll to position [51, 0]
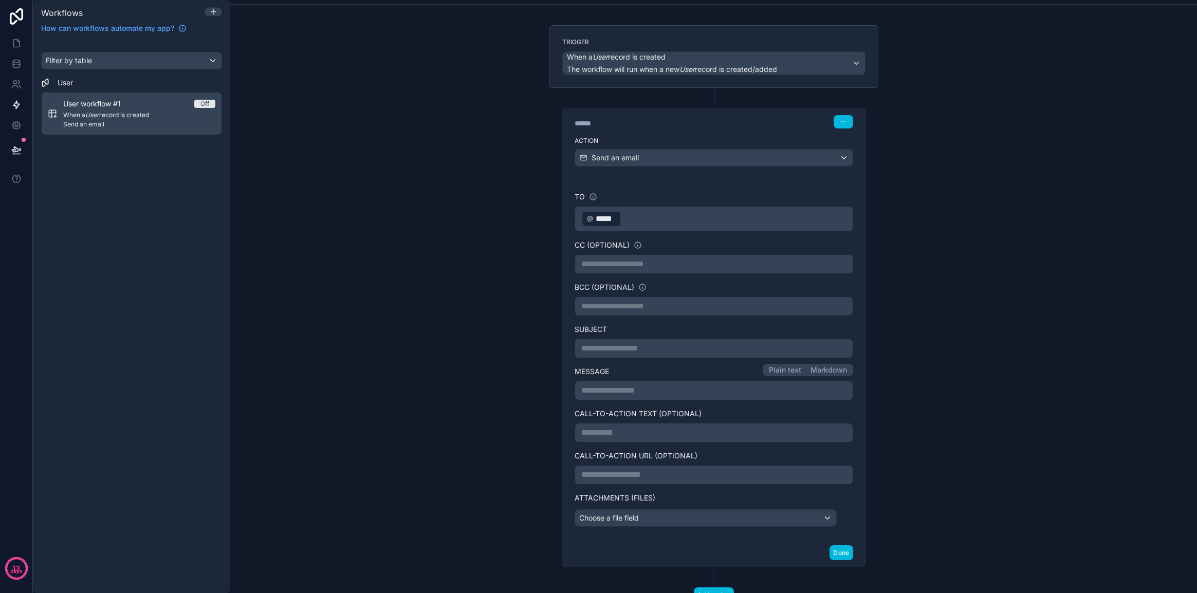
click at [640, 307] on p "**********" at bounding box center [713, 306] width 265 height 12
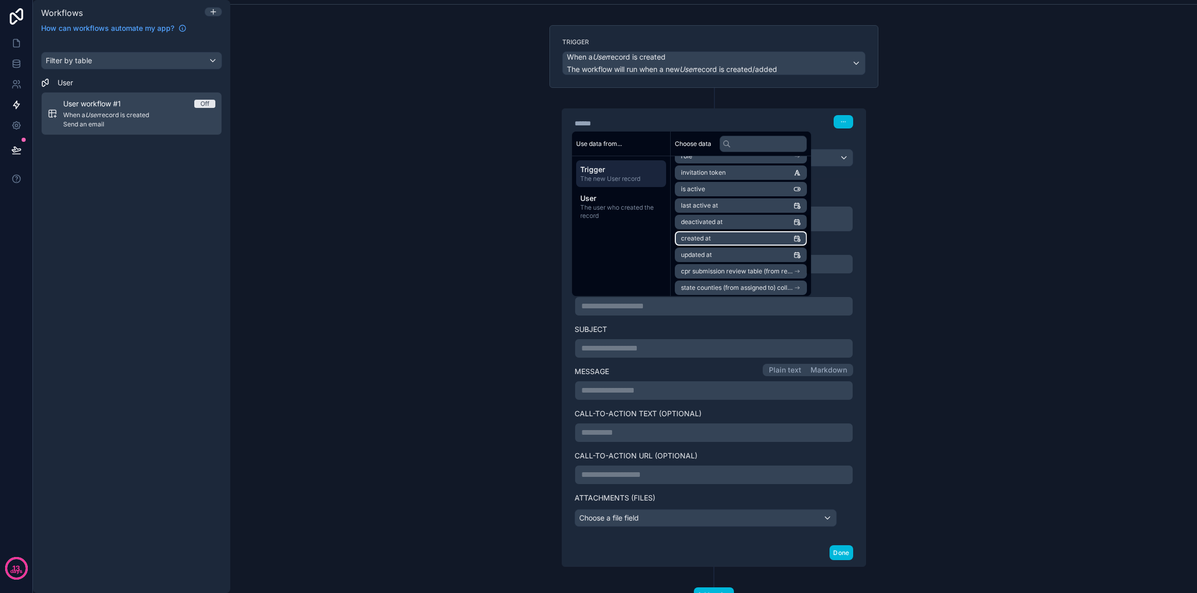
scroll to position [179, 0]
click at [454, 246] on div "**********" at bounding box center [713, 296] width 967 height 593
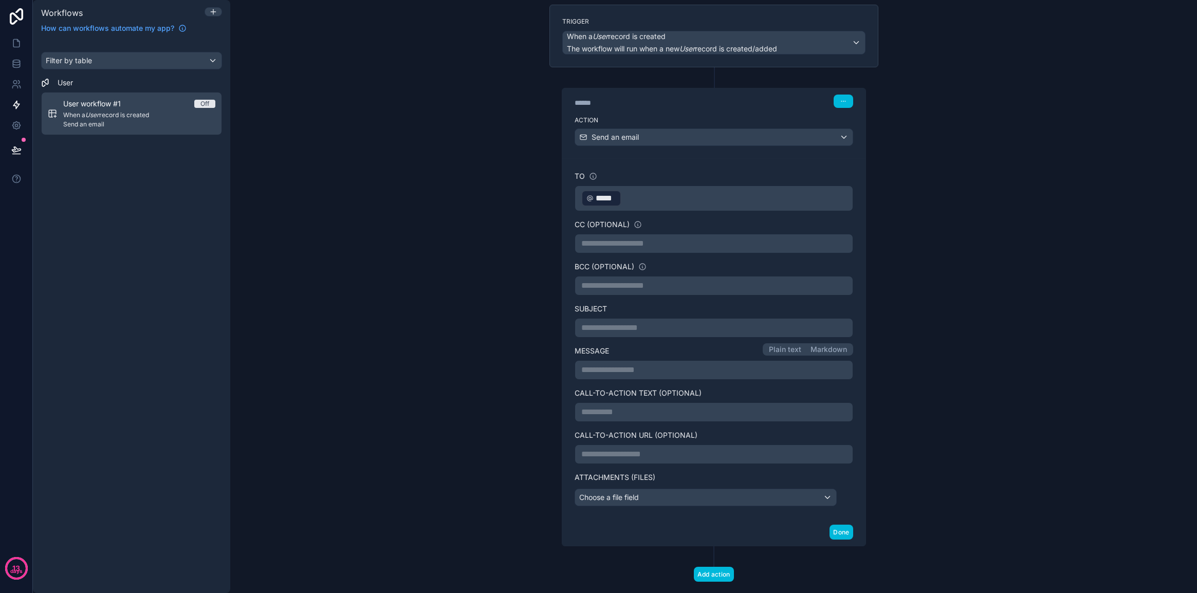
scroll to position [94, 0]
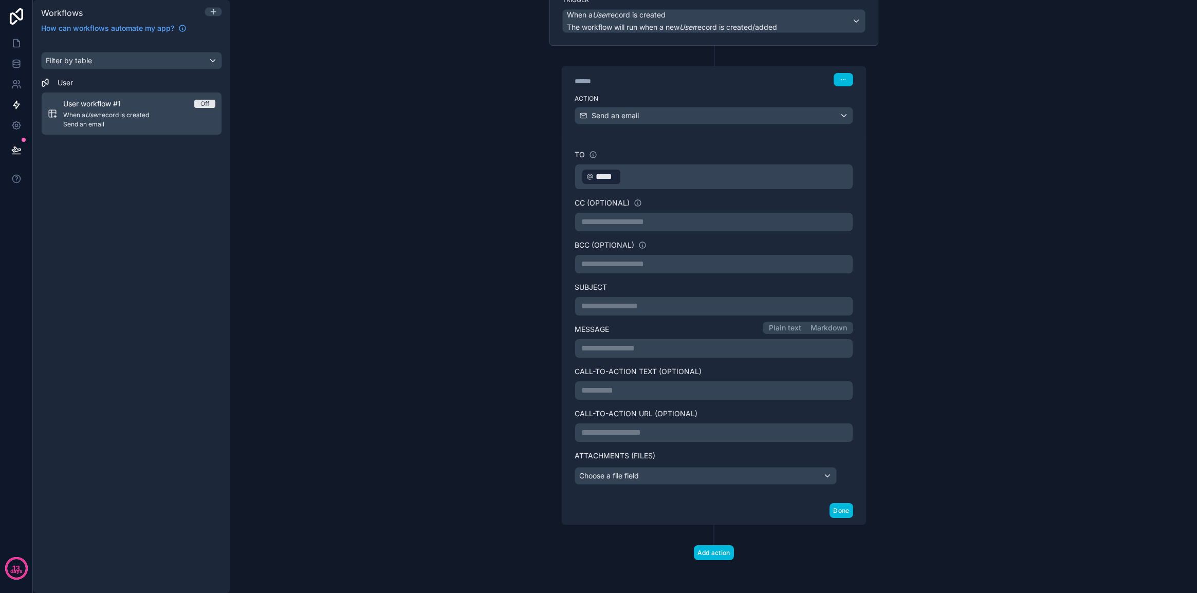
click at [669, 344] on p "**********" at bounding box center [713, 348] width 265 height 12
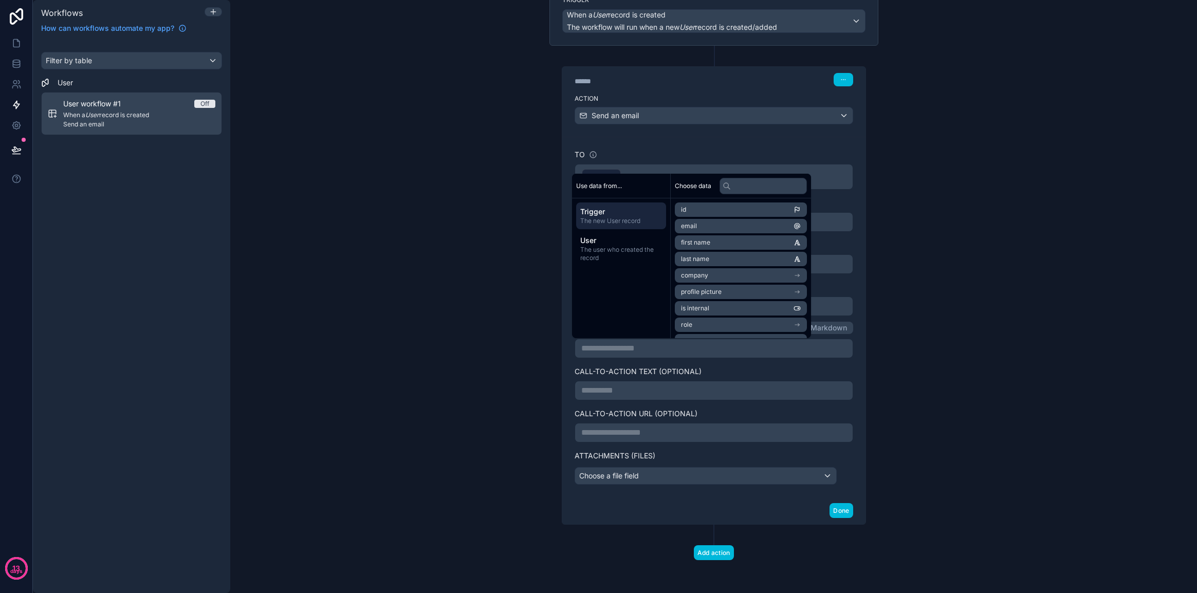
click at [427, 295] on div "**********" at bounding box center [713, 296] width 967 height 593
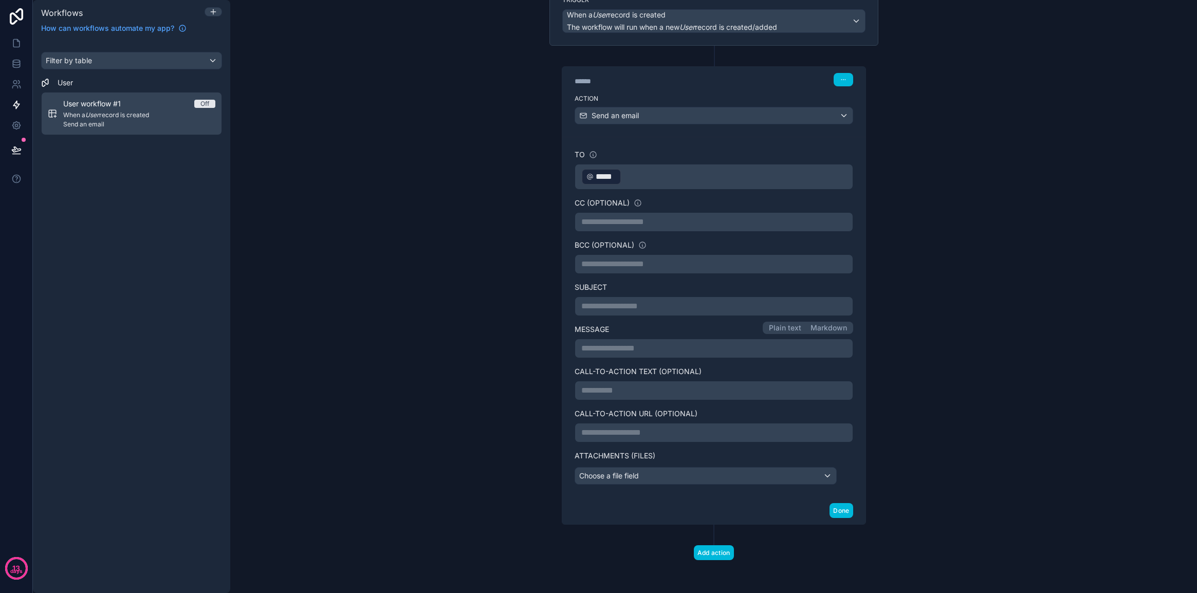
scroll to position [0, 0]
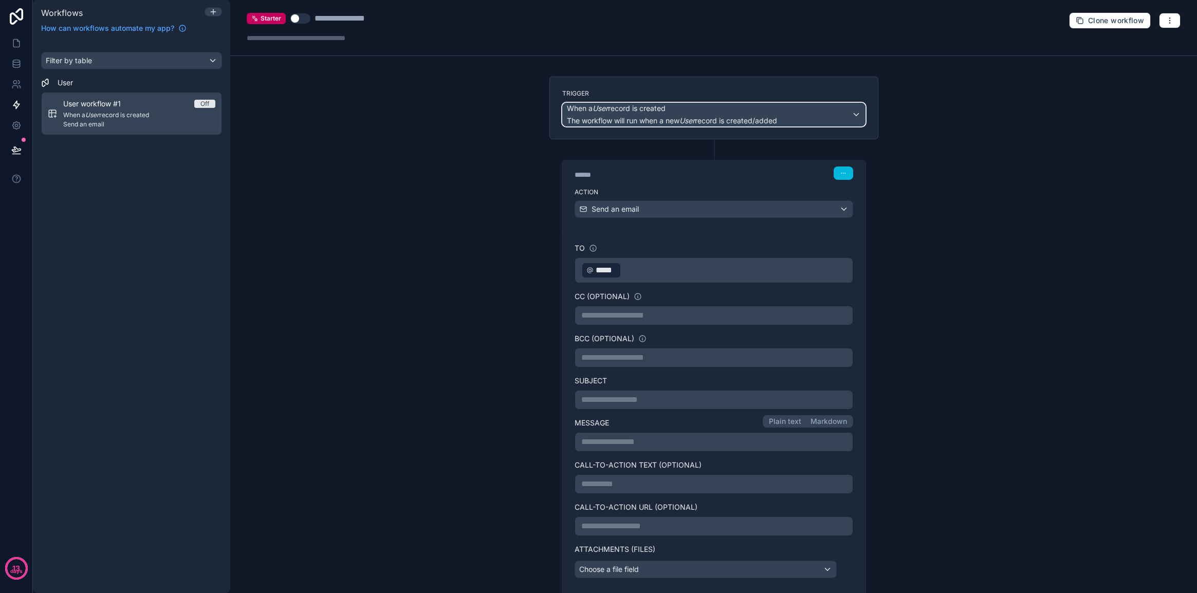
click at [834, 119] on div "When a User record is created The workflow will run when a new User record is c…" at bounding box center [714, 114] width 302 height 23
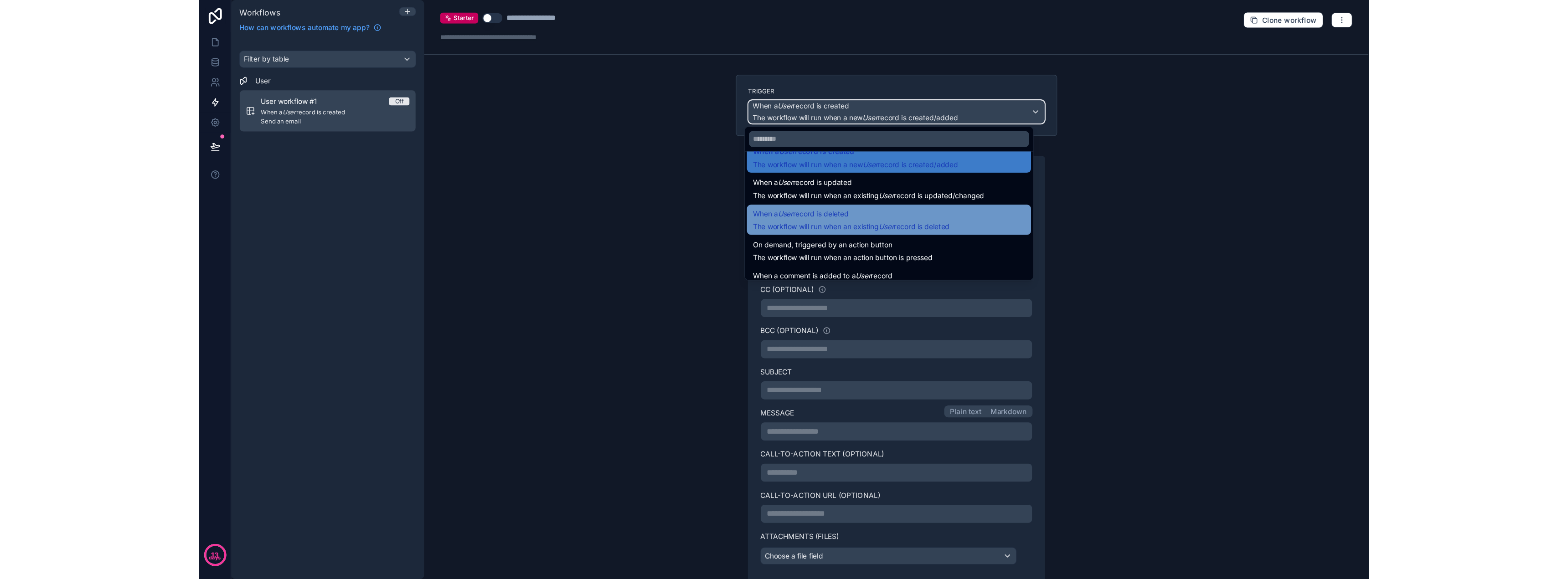
scroll to position [33, 0]
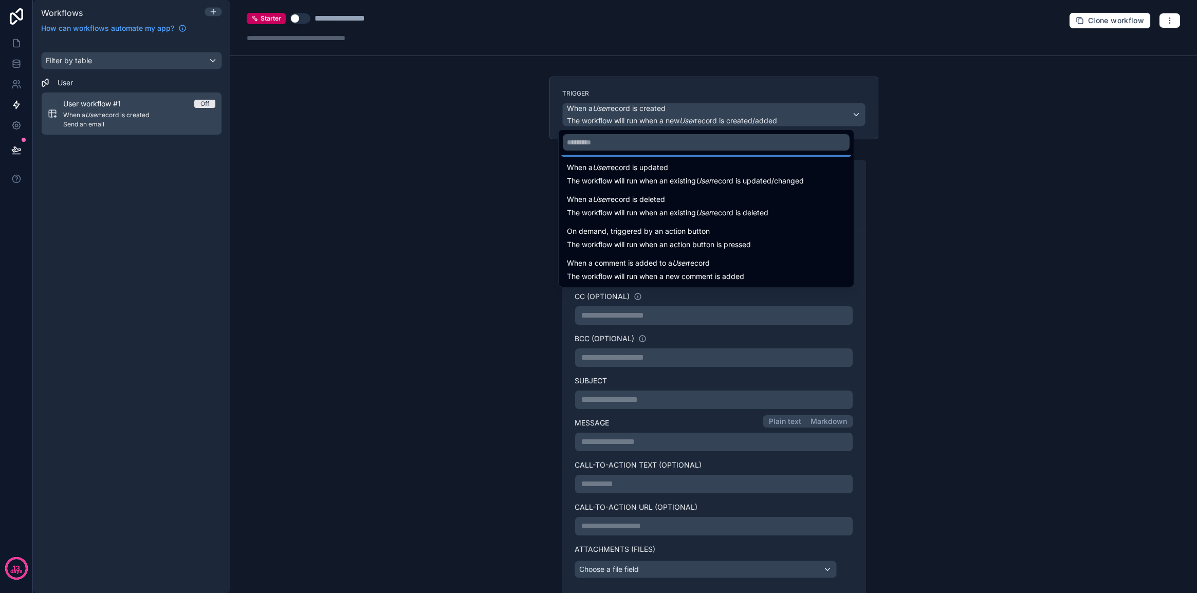
click at [789, 243] on div "On demand, triggered by an action button The workflow will run when an action b…" at bounding box center [706, 237] width 279 height 25
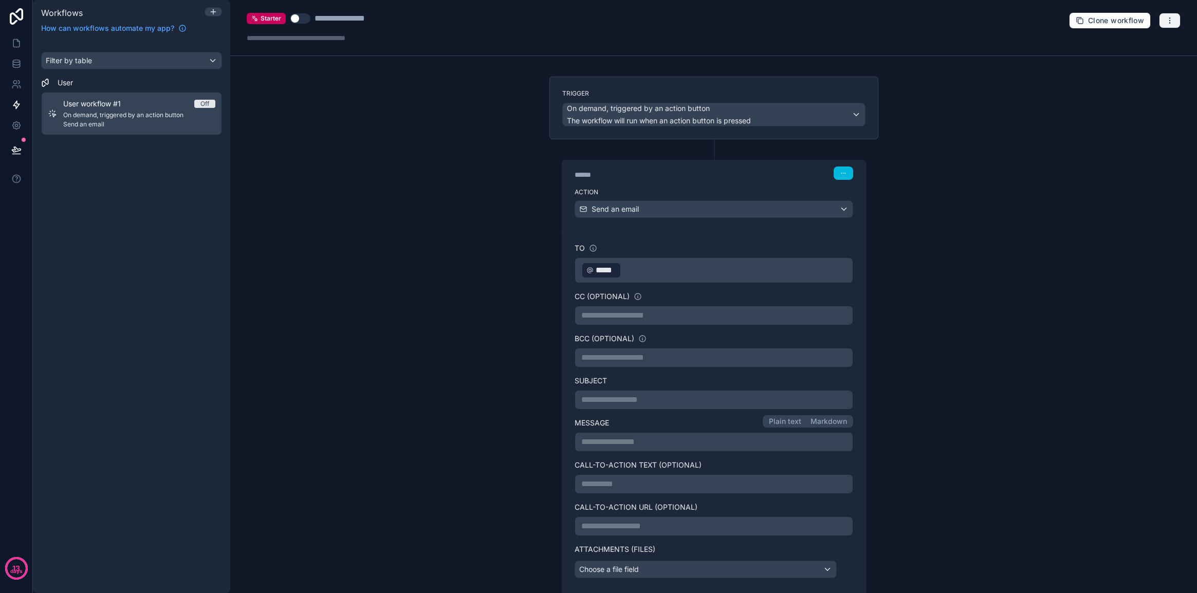
click at [834, 22] on button "button" at bounding box center [1170, 20] width 22 height 15
click at [834, 78] on span "Delete workflow" at bounding box center [1134, 77] width 49 height 8
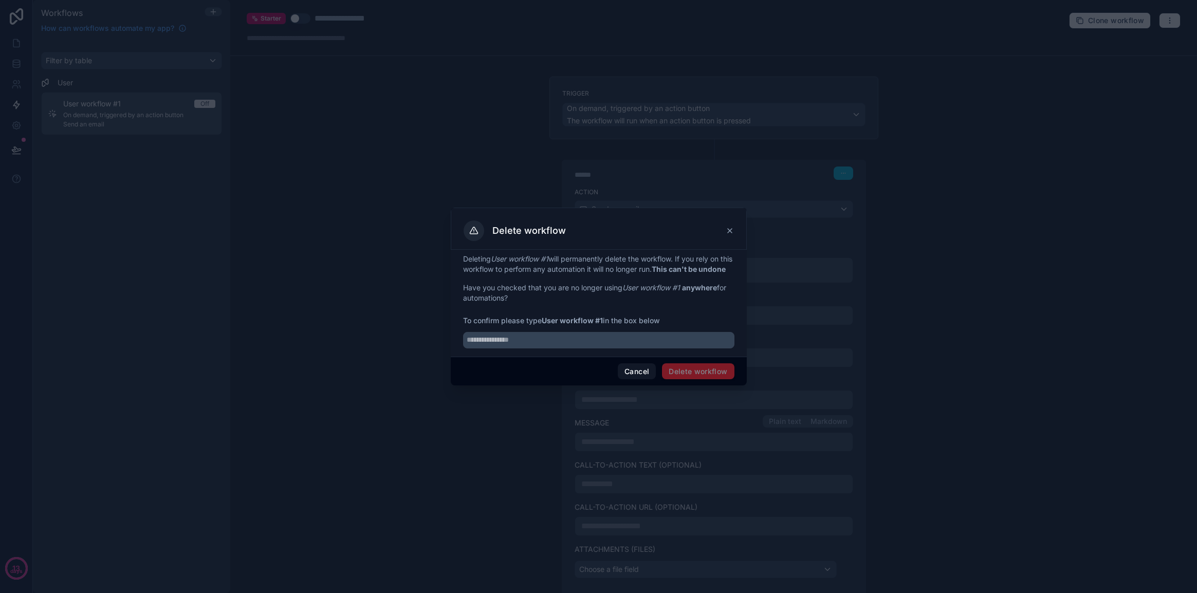
click at [671, 357] on div "Deleting User workflow #1 will permanently delete the workflow. If you rely on …" at bounding box center [599, 303] width 296 height 107
click at [596, 344] on input "text" at bounding box center [598, 340] width 271 height 16
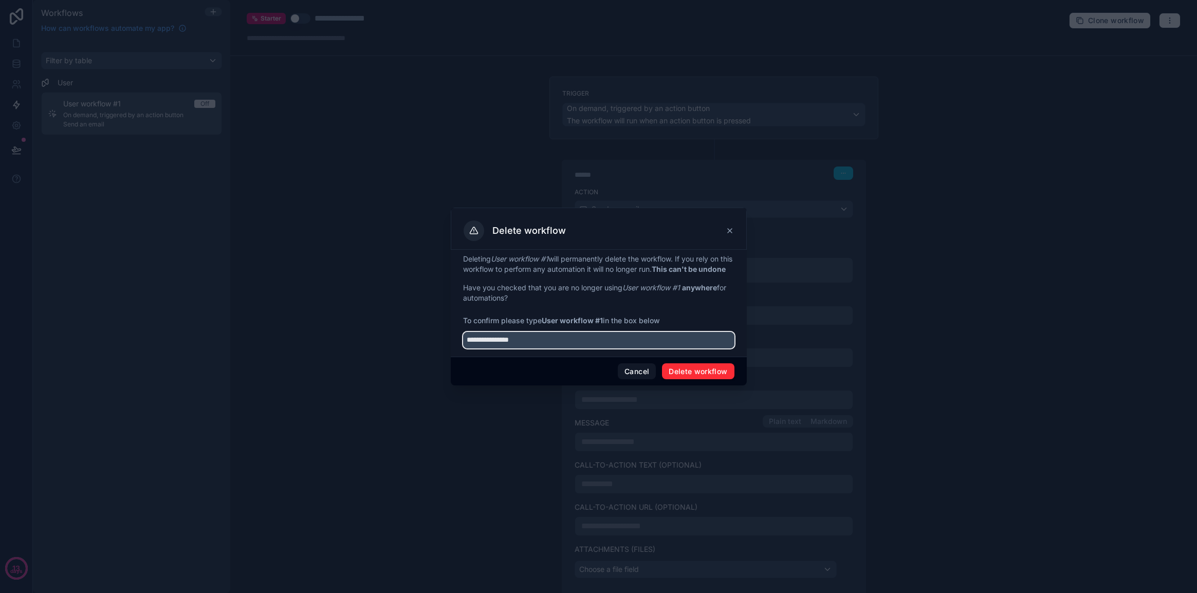
type input "**********"
drag, startPoint x: 712, startPoint y: 385, endPoint x: 709, endPoint y: 379, distance: 6.7
click at [712, 383] on div "Cancel Delete workflow" at bounding box center [599, 371] width 296 height 29
drag, startPoint x: 709, startPoint y: 379, endPoint x: 718, endPoint y: 334, distance: 46.1
click at [709, 379] on button "Delete workflow" at bounding box center [698, 371] width 72 height 16
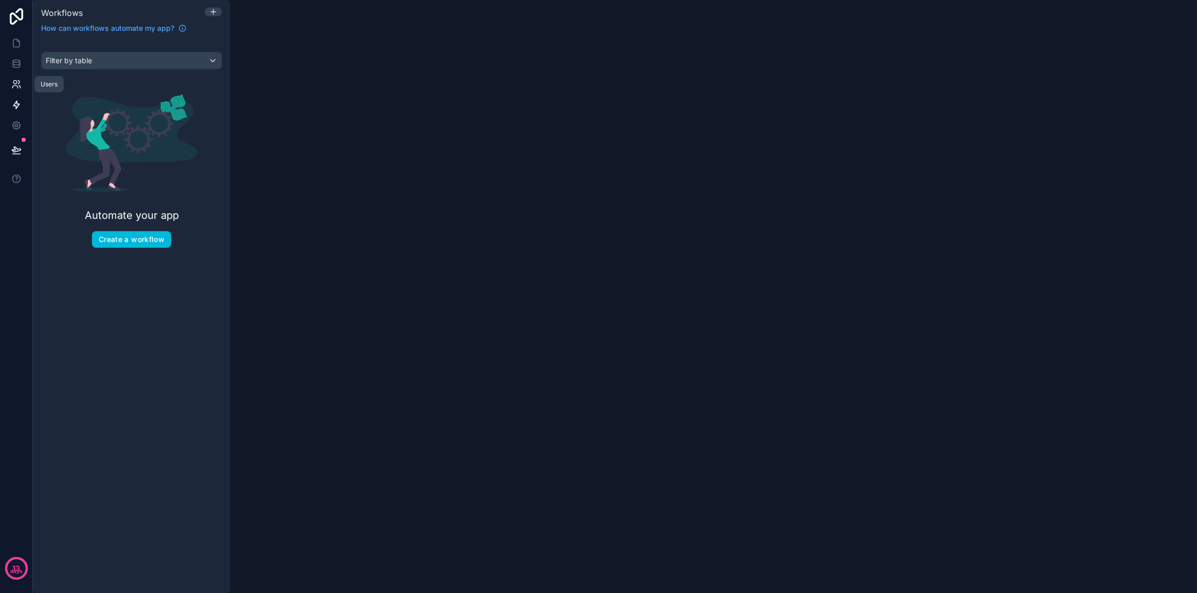
click at [15, 83] on icon at bounding box center [16, 84] width 10 height 10
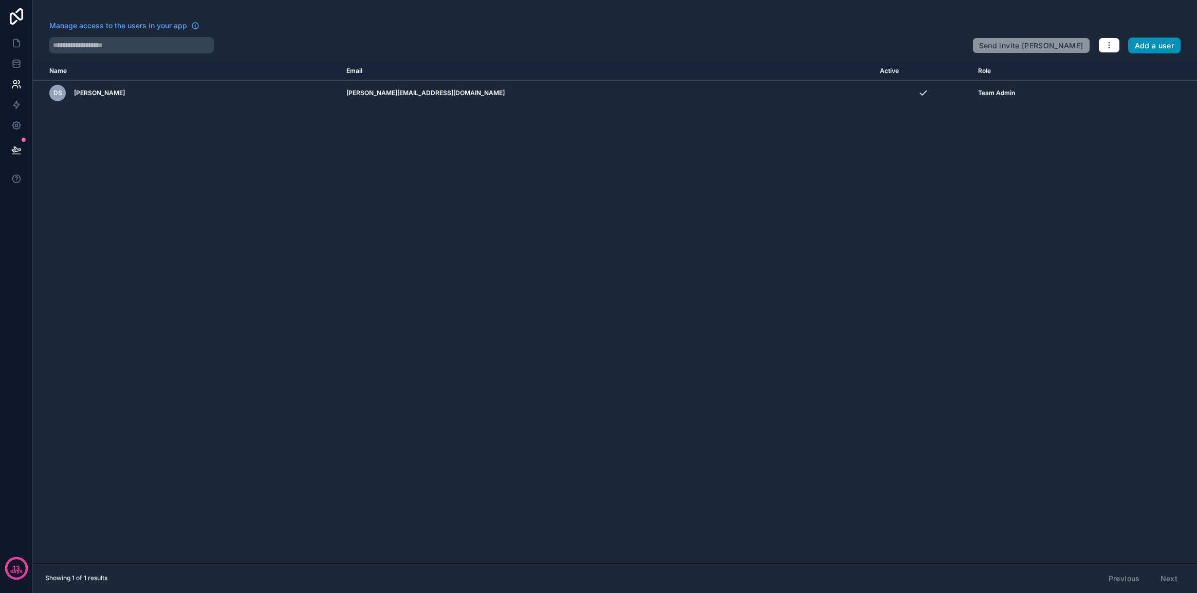
click at [834, 47] on button "Add a user" at bounding box center [1154, 46] width 53 height 16
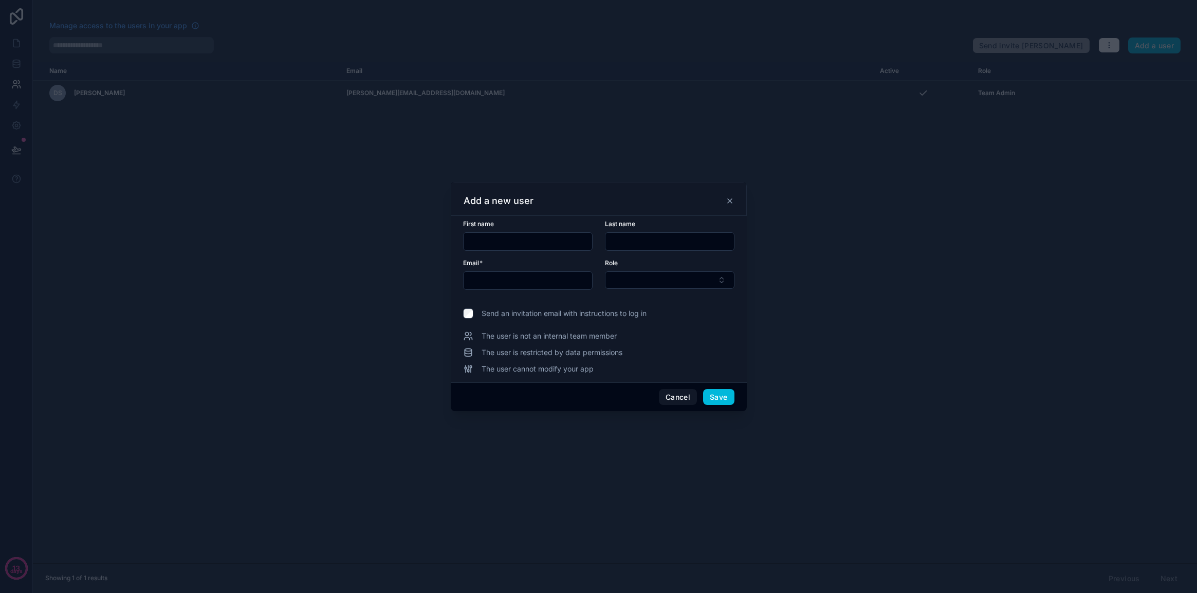
click at [564, 234] on input "text" at bounding box center [528, 241] width 128 height 14
type input "******"
type input "********"
type input "**********"
click at [711, 280] on button "Select Button" at bounding box center [669, 279] width 129 height 17
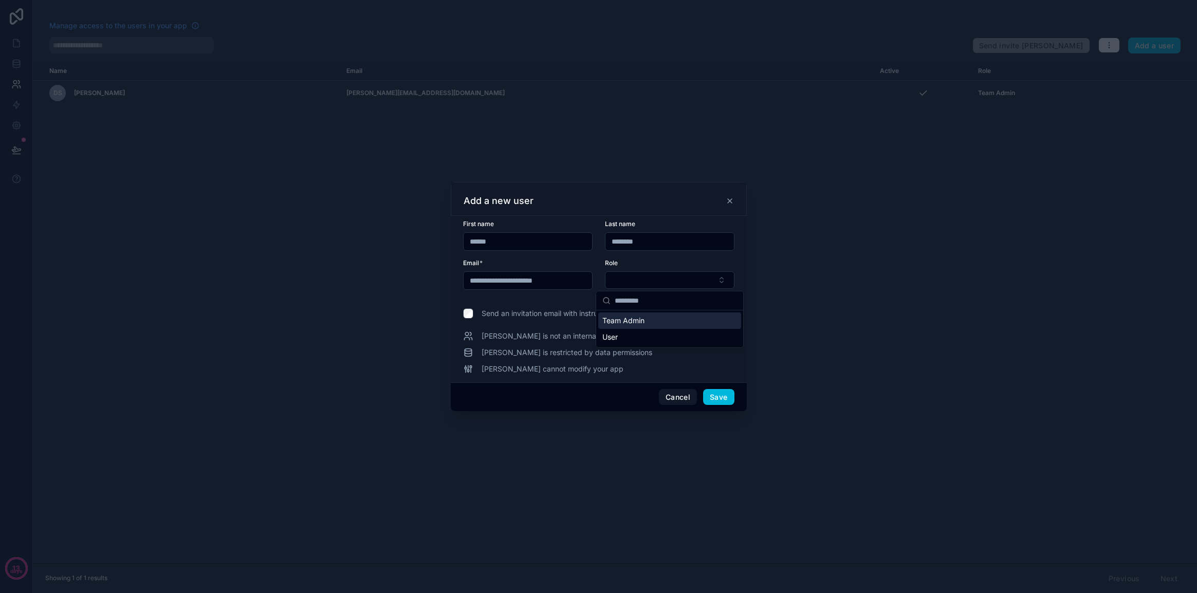
click at [673, 321] on div "Team Admin" at bounding box center [669, 320] width 143 height 16
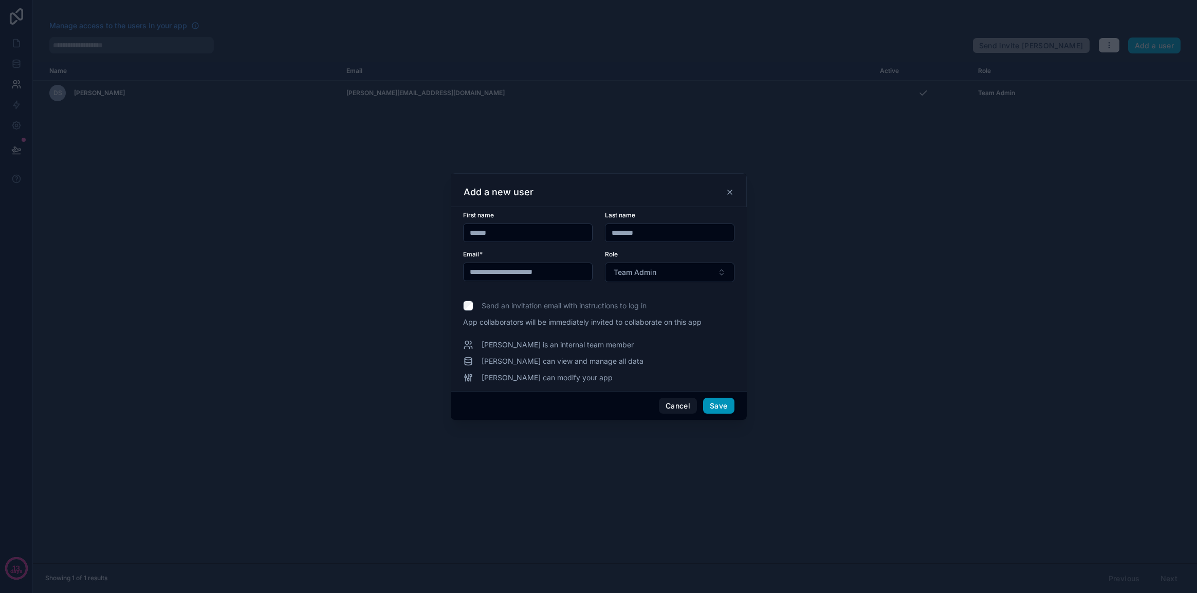
click at [724, 407] on button "Save" at bounding box center [718, 406] width 31 height 16
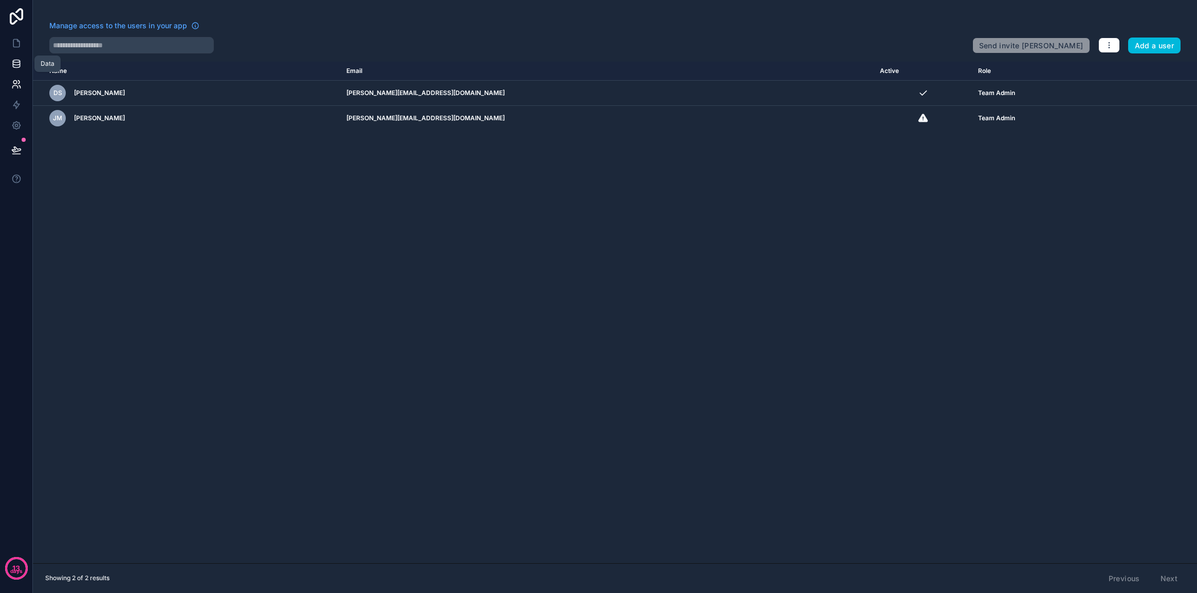
click at [19, 59] on icon at bounding box center [16, 64] width 10 height 10
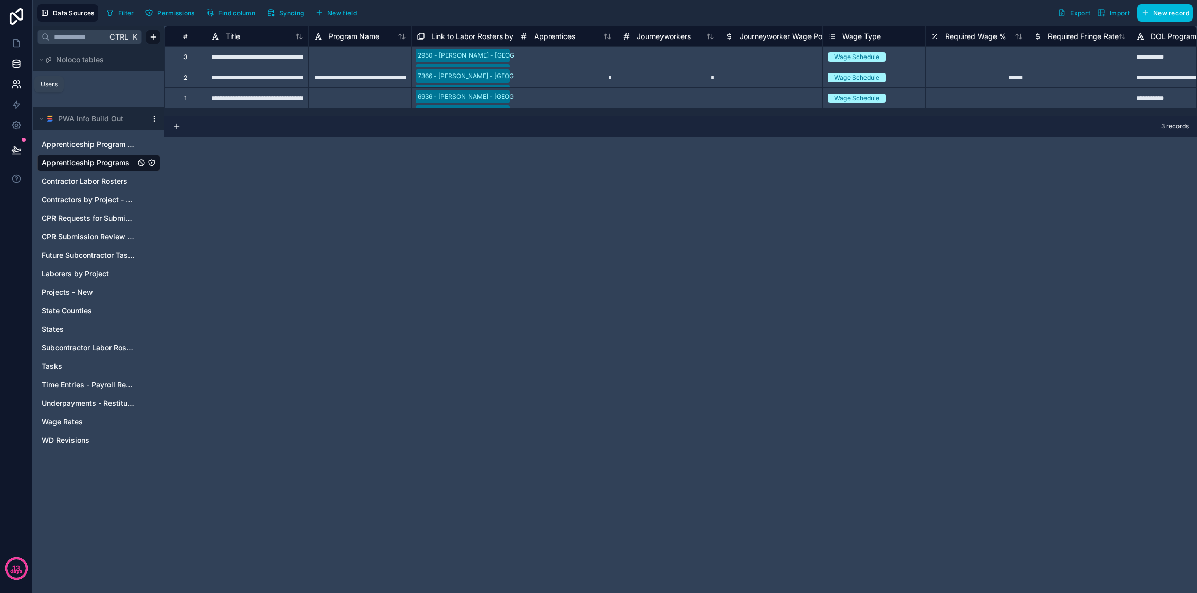
click at [19, 83] on icon at bounding box center [19, 82] width 2 height 3
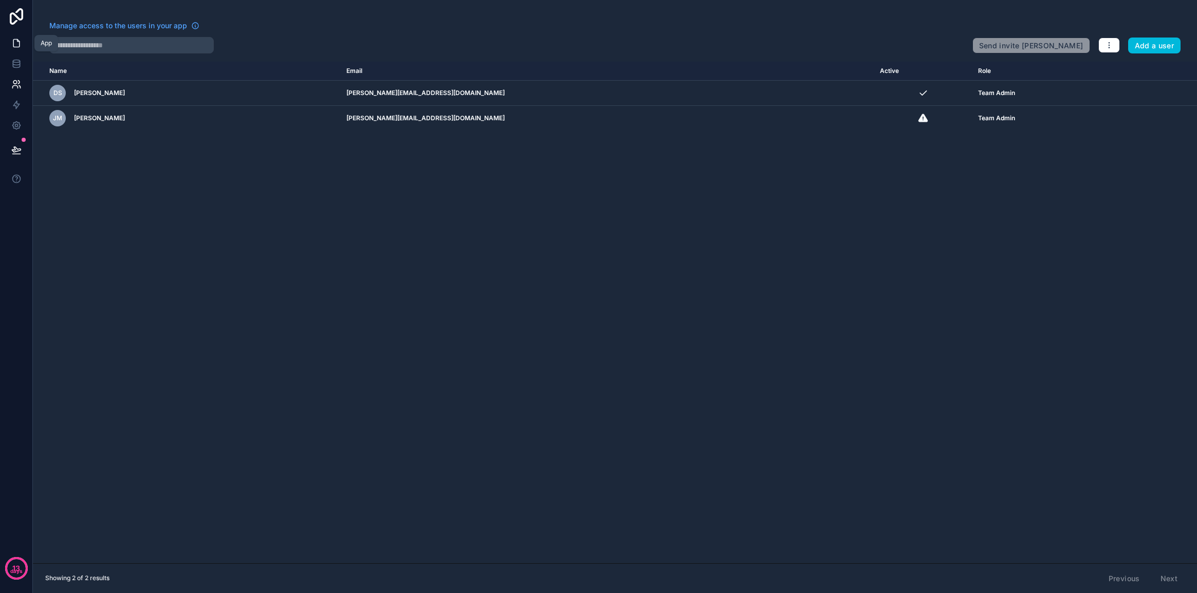
click at [14, 42] on icon at bounding box center [16, 43] width 10 height 10
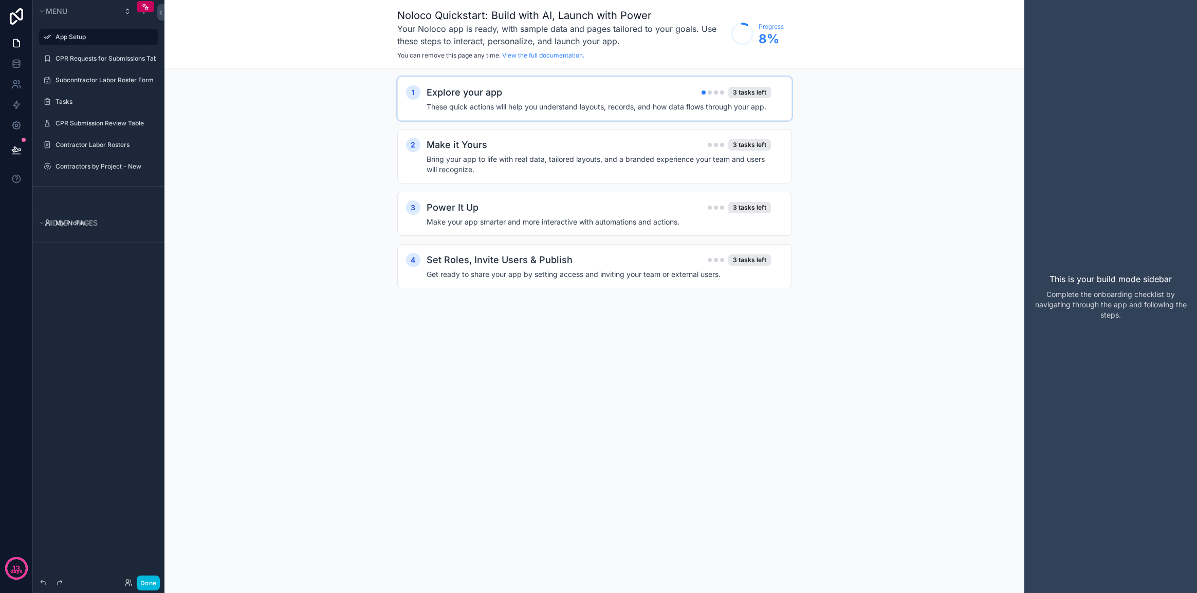
click at [753, 99] on div "Explore your app 3 tasks left" at bounding box center [599, 92] width 344 height 14
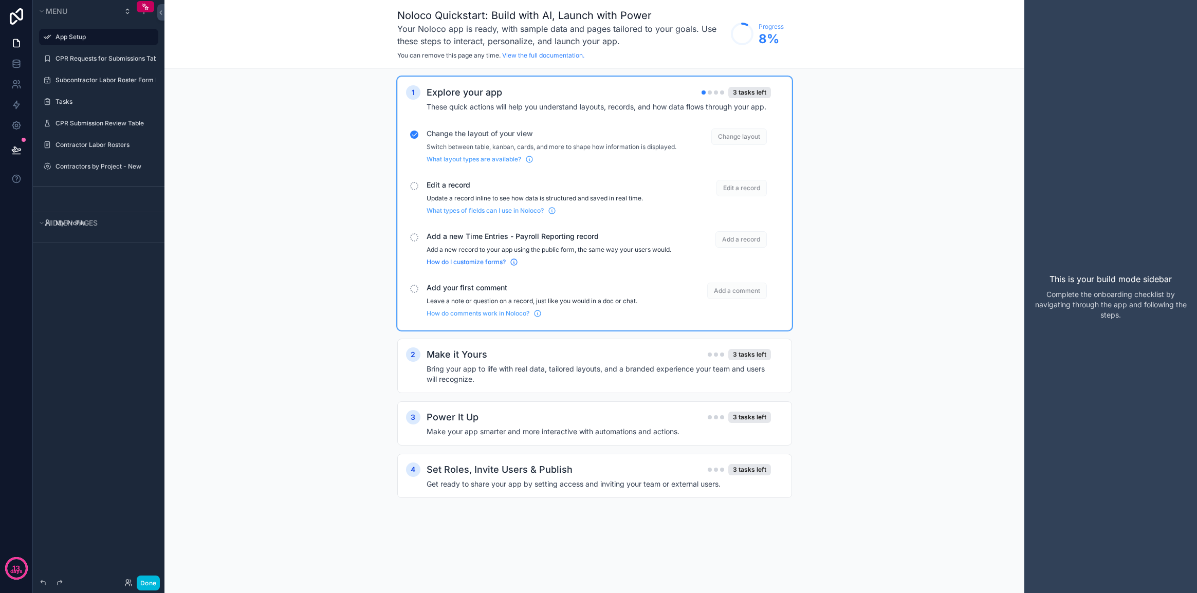
click at [464, 266] on span "How do I customize forms?" at bounding box center [466, 262] width 79 height 8
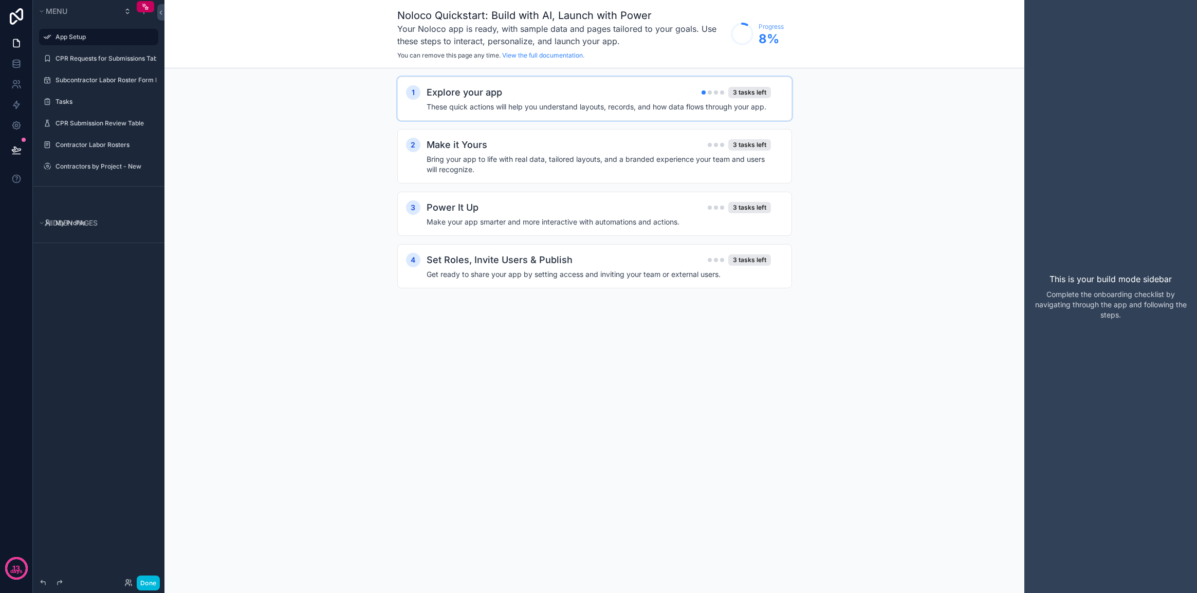
click at [683, 109] on h4 "These quick actions will help you understand layouts, records, and how data flo…" at bounding box center [599, 107] width 344 height 10
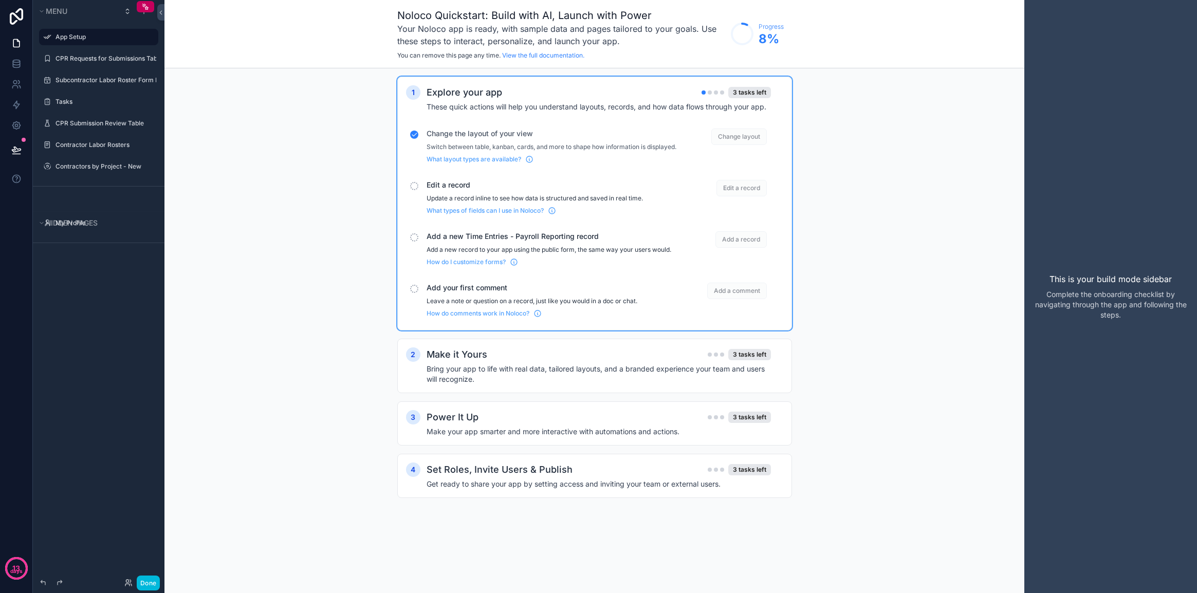
click at [750, 248] on span "Add a record" at bounding box center [740, 239] width 51 height 16
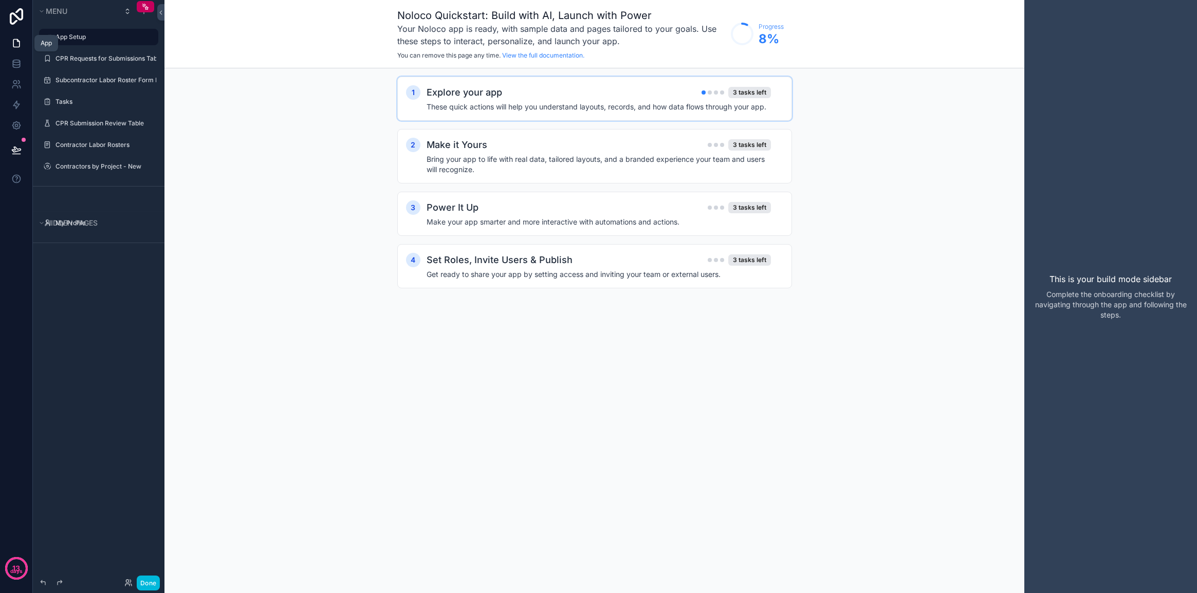
click at [16, 44] on icon at bounding box center [16, 43] width 10 height 10
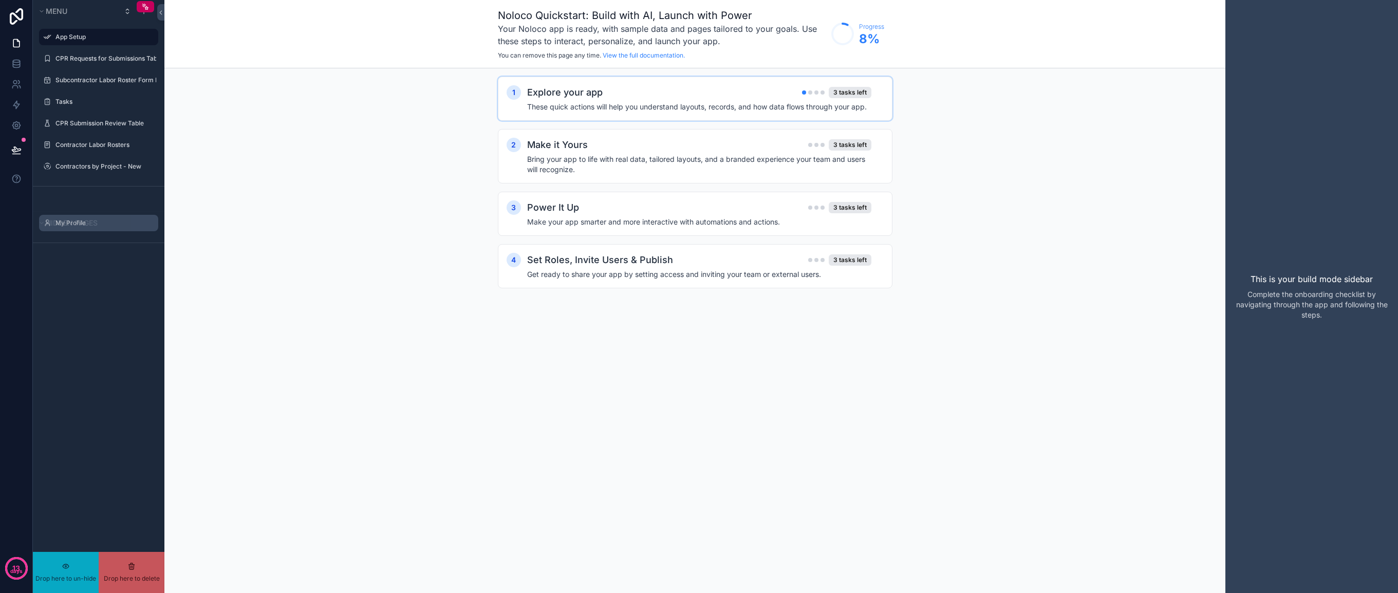
drag, startPoint x: 82, startPoint y: 224, endPoint x: 90, endPoint y: 208, distance: 18.4
drag, startPoint x: 37, startPoint y: 225, endPoint x: 39, endPoint y: 280, distance: 55.0
click at [39, 280] on div "Menu App Setup CPR Requests for Submissions Table Subcontractor Labor Roster Fo…" at bounding box center [99, 290] width 132 height 581
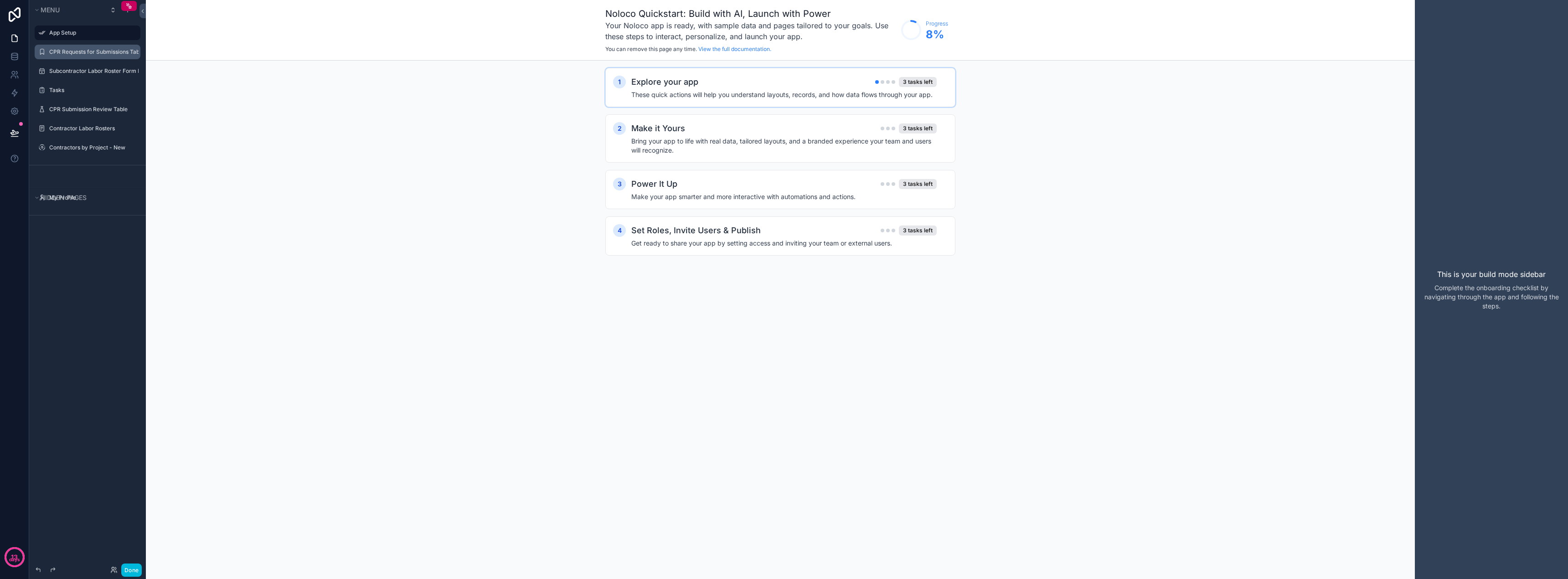
click at [67, 51] on label "CPR Requests for Submissions Table" at bounding box center [93, 51] width 90 height 7
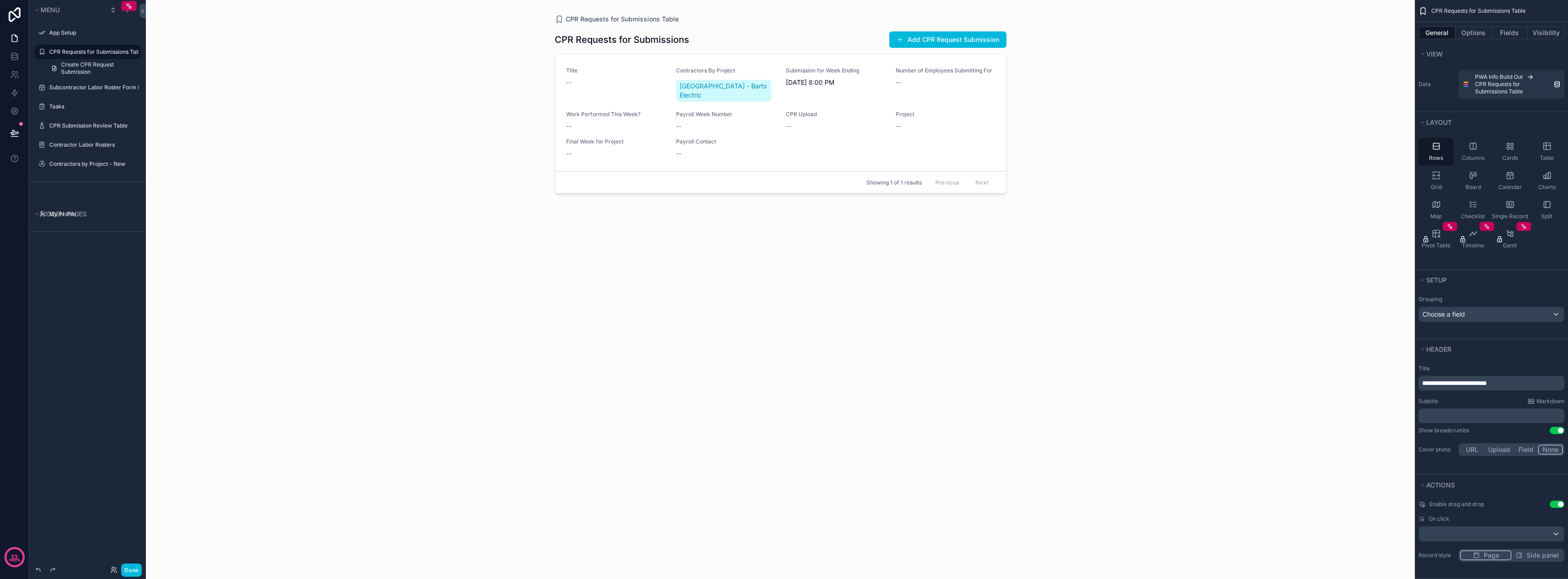
click at [59, 215] on label "My Profile" at bounding box center [91, 214] width 86 height 7
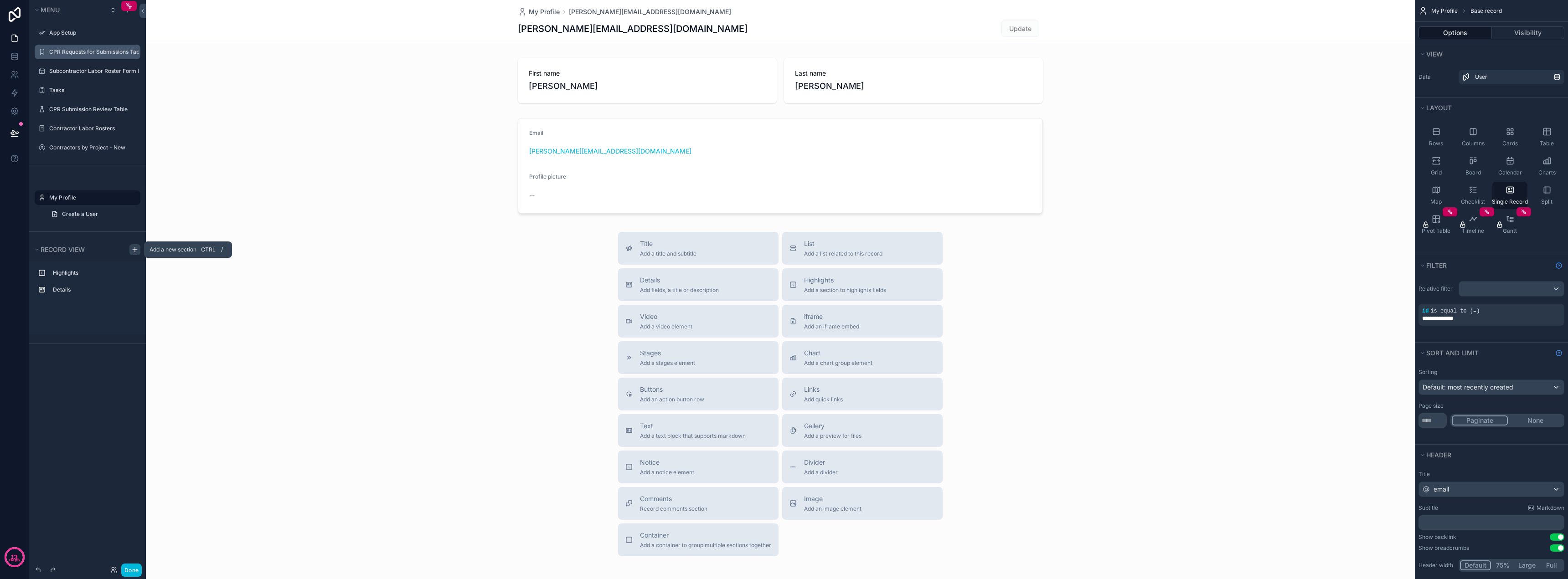
click at [133, 249] on icon "scrollable content" at bounding box center [135, 249] width 7 height 7
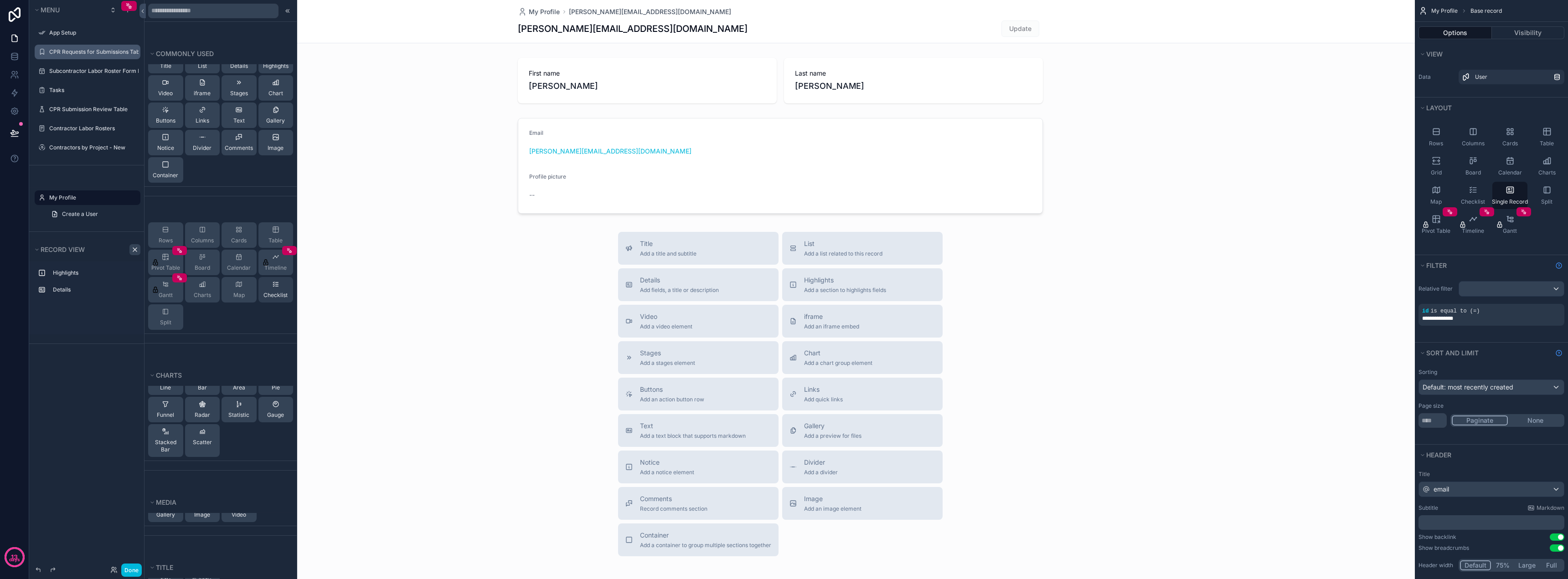
click at [270, 292] on span "Checklist" at bounding box center [275, 295] width 24 height 7
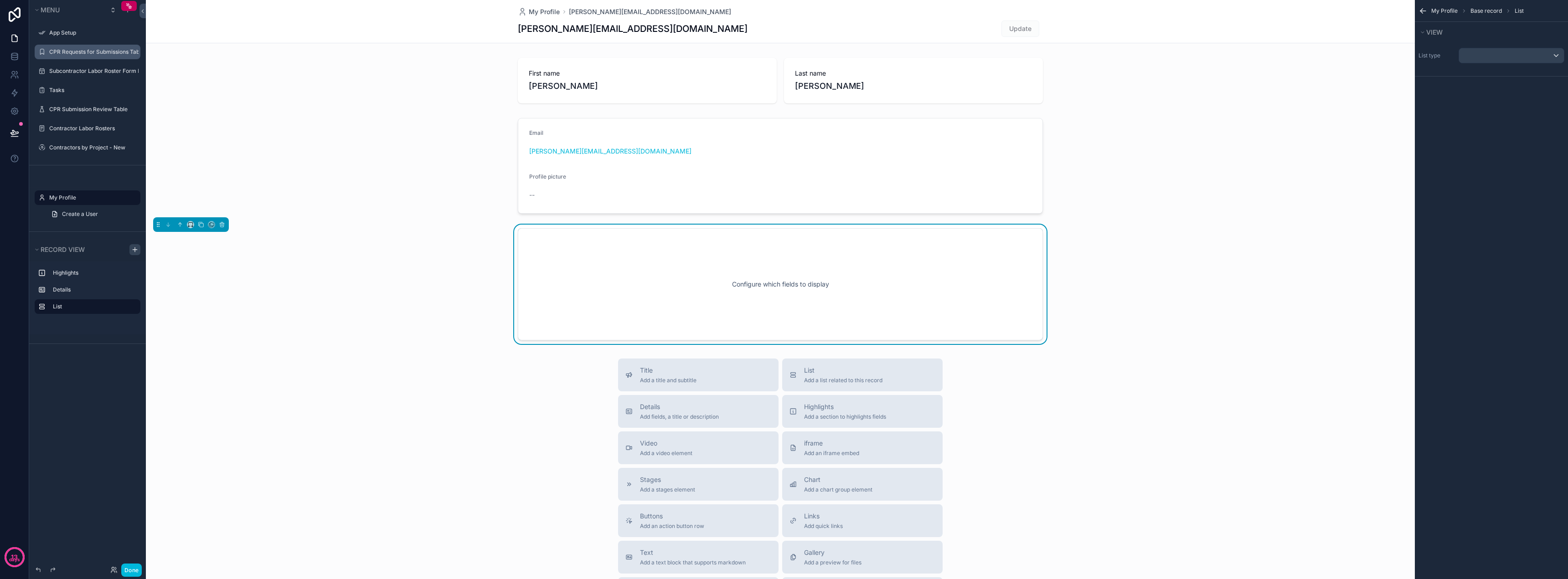
click at [740, 298] on div "Configure which fields to display" at bounding box center [780, 284] width 495 height 82
click at [715, 301] on div "Configure which fields to display" at bounding box center [780, 284] width 495 height 82
click at [740, 11] on icon "scrollable content" at bounding box center [1423, 11] width 5 height 0
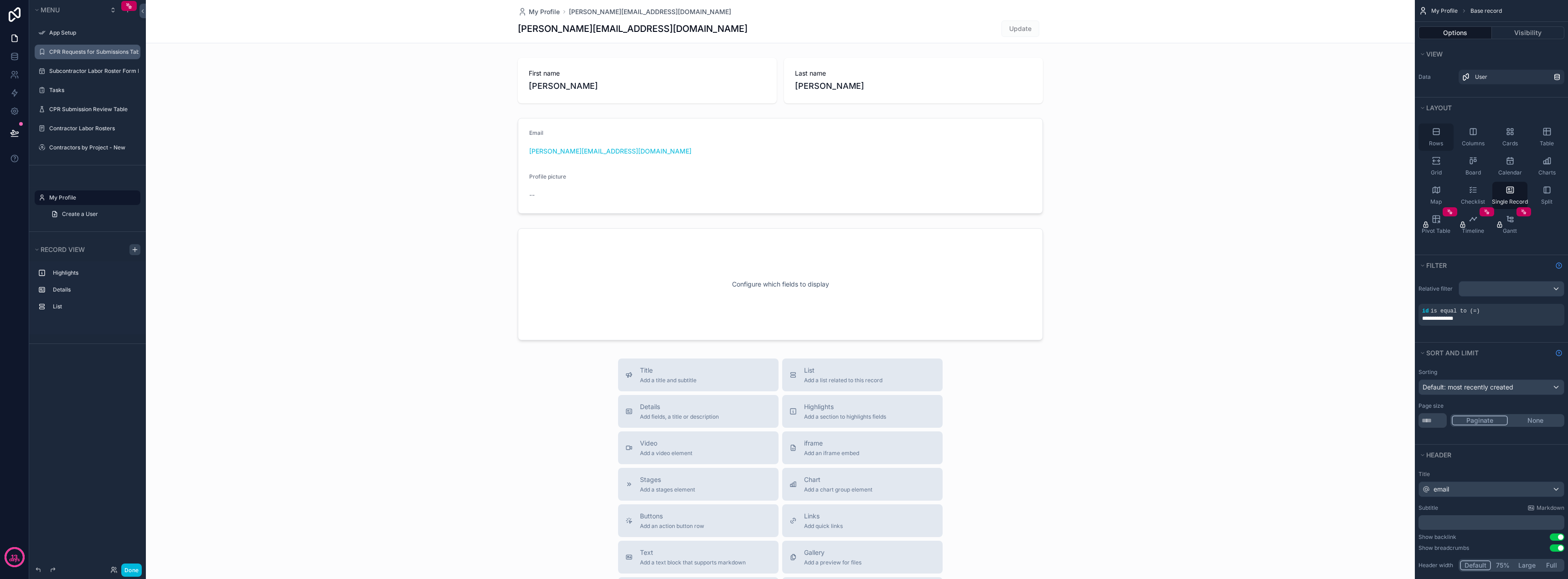
click at [740, 138] on div "Rows" at bounding box center [1436, 137] width 35 height 27
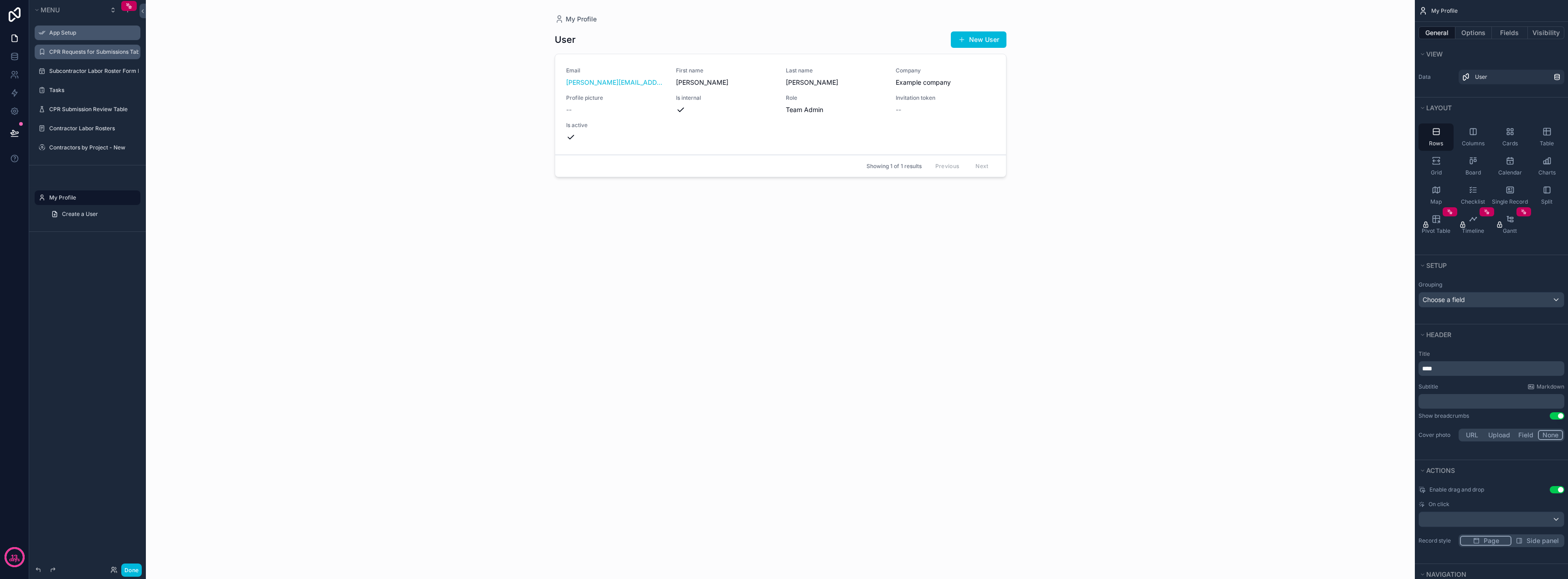
click at [78, 35] on label "App Setup" at bounding box center [91, 33] width 86 height 7
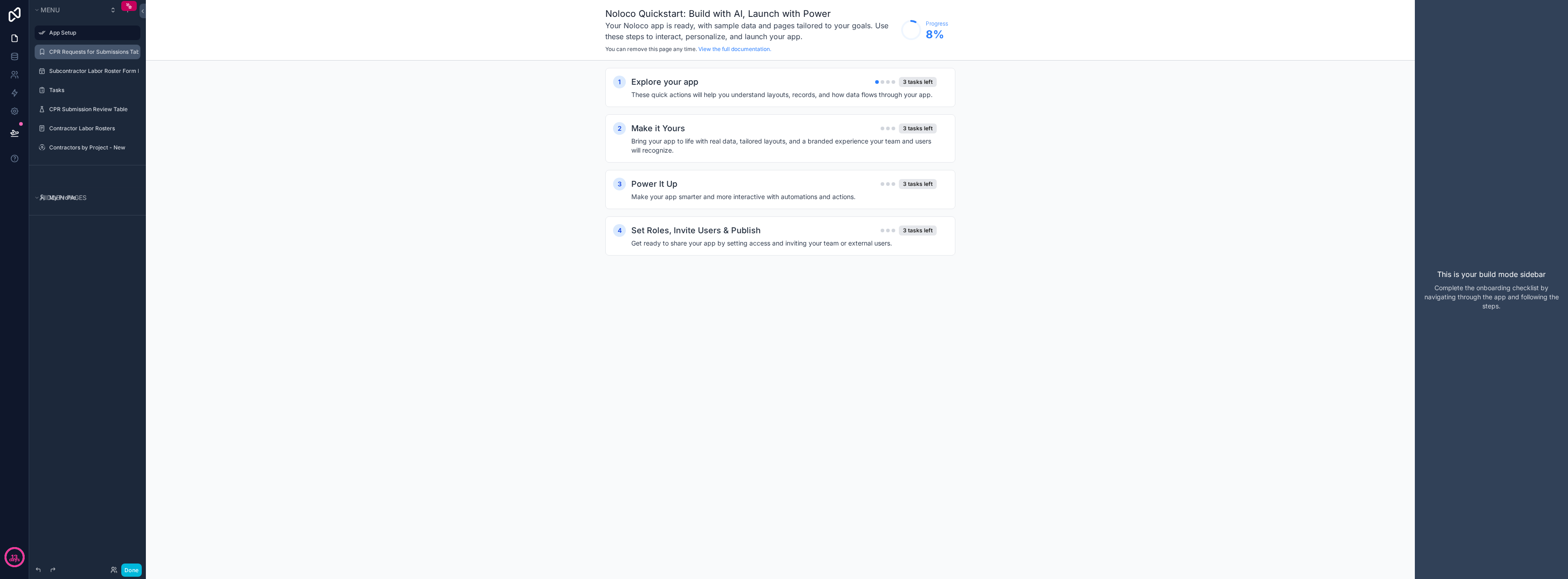
click at [83, 61] on div "scrollable content" at bounding box center [88, 61] width 117 height 2
click at [86, 58] on div "CPR Requests for Submissions Table" at bounding box center [87, 51] width 102 height 14
click at [10, 57] on icon at bounding box center [14, 57] width 9 height 9
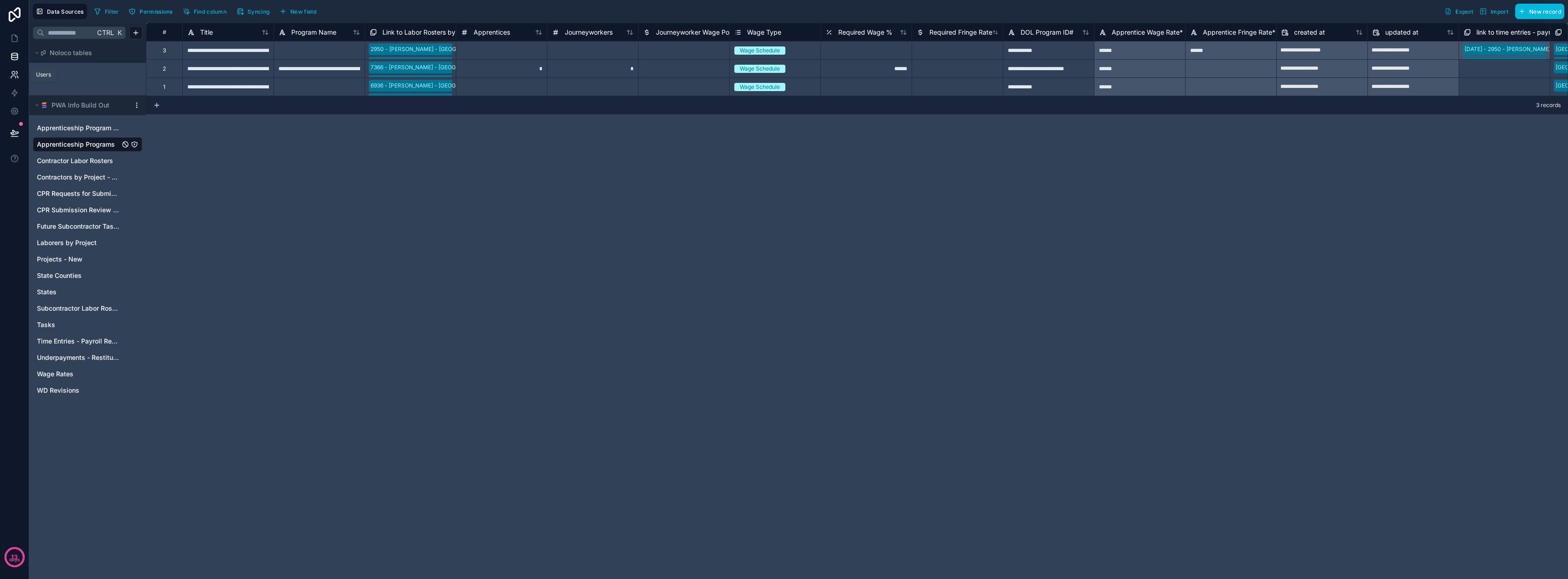
click at [20, 78] on link at bounding box center [14, 74] width 28 height 19
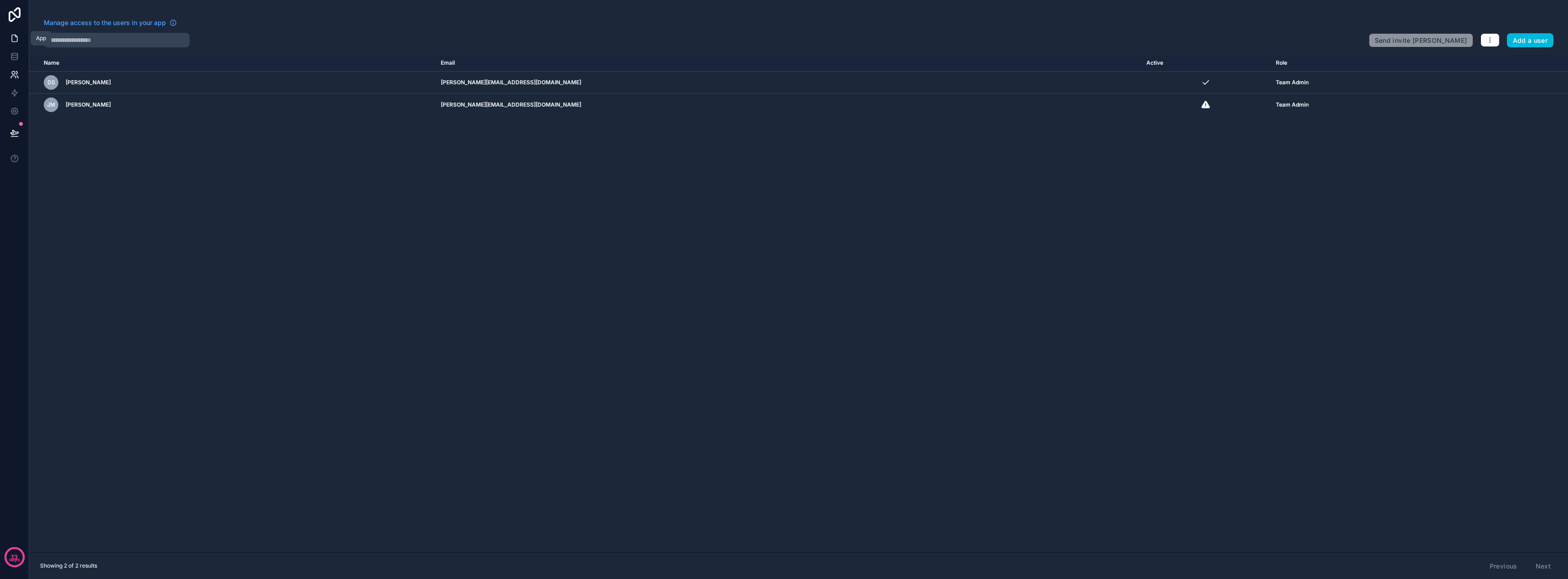
click at [19, 43] on link at bounding box center [14, 38] width 28 height 19
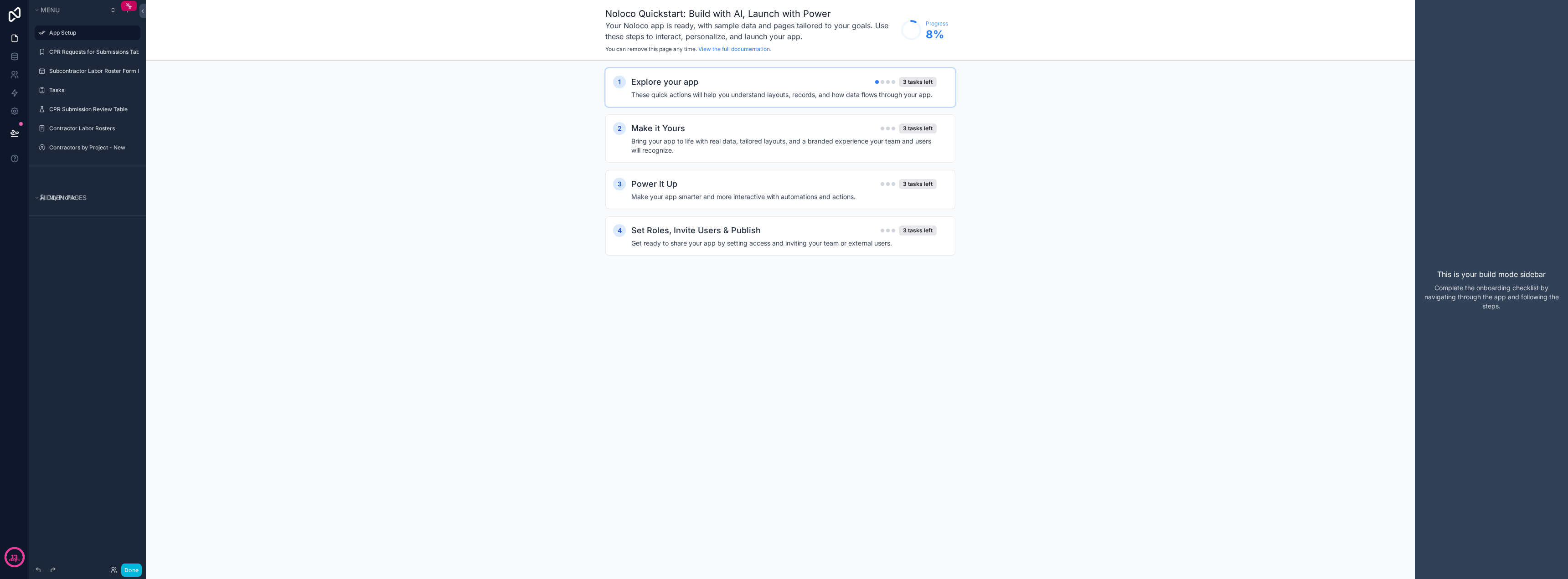
click at [740, 95] on h4 "These quick actions will help you understand layouts, records, and how data flo…" at bounding box center [784, 95] width 305 height 9
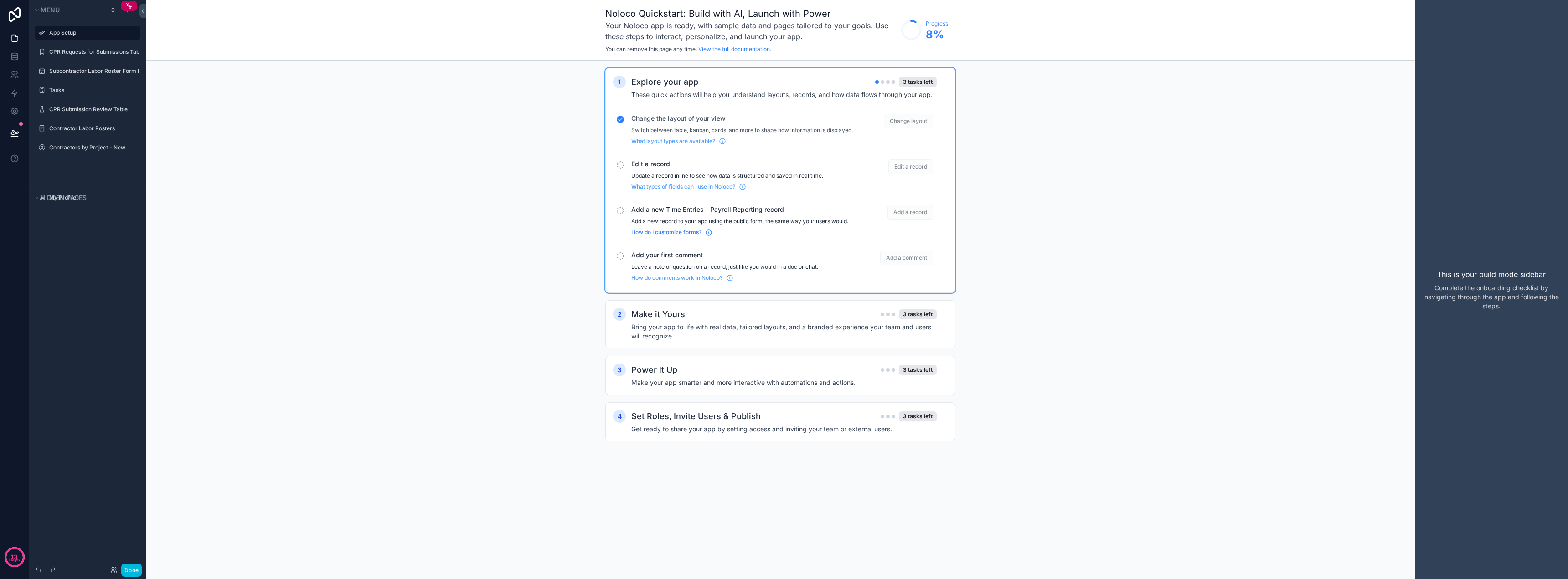
click at [695, 236] on span "How do I customize forms?" at bounding box center [666, 232] width 70 height 7
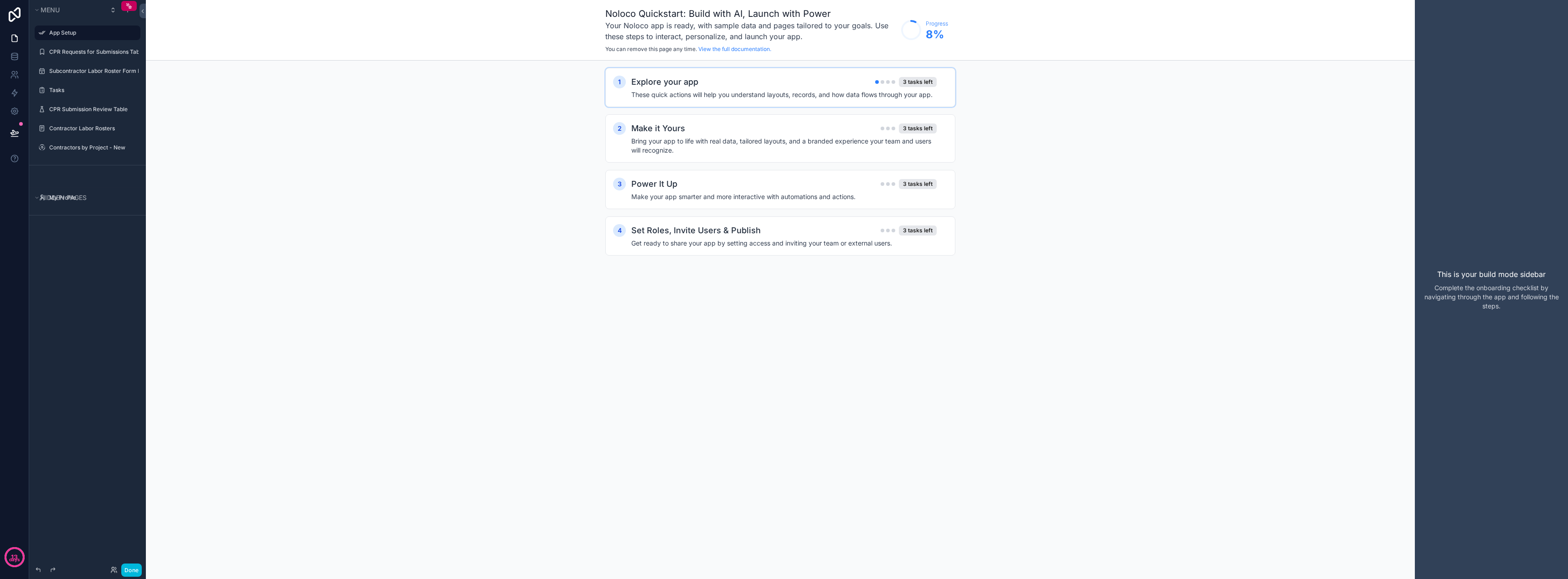
click at [740, 90] on h4 "These quick actions will help you understand layouts, records, and how data flo…" at bounding box center [784, 95] width 305 height 9
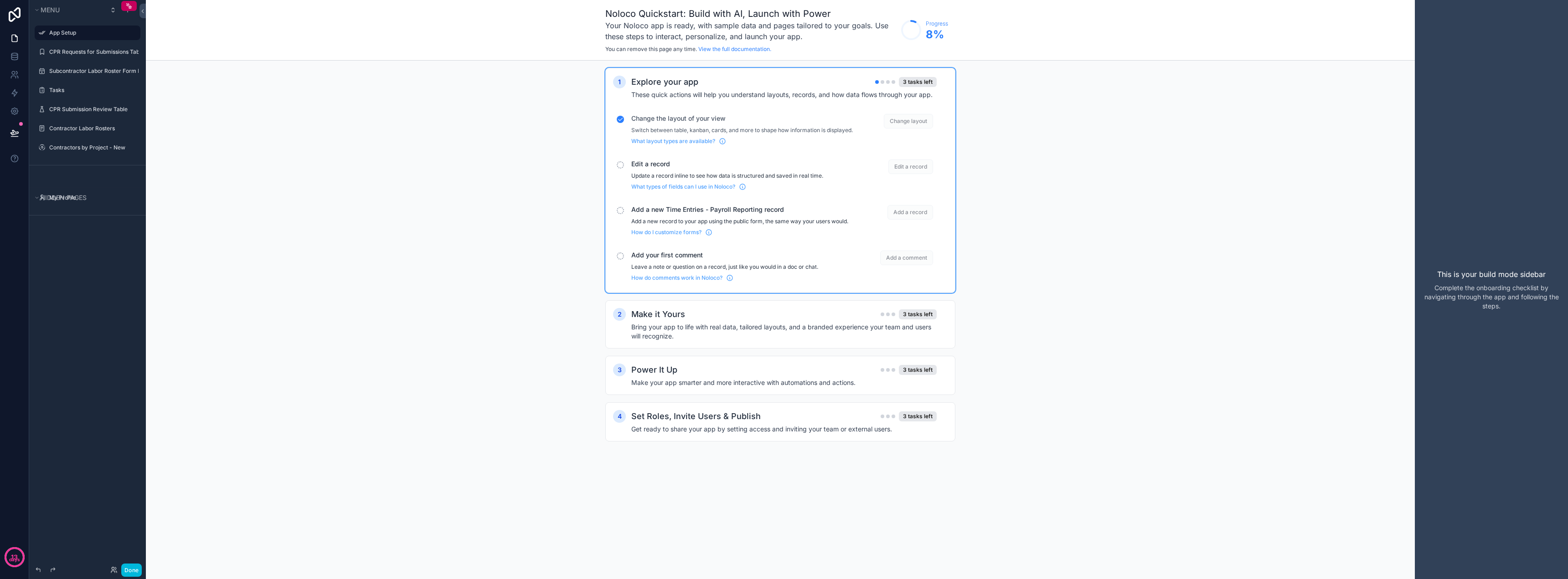
click at [740, 220] on span "Add a record" at bounding box center [910, 212] width 45 height 14
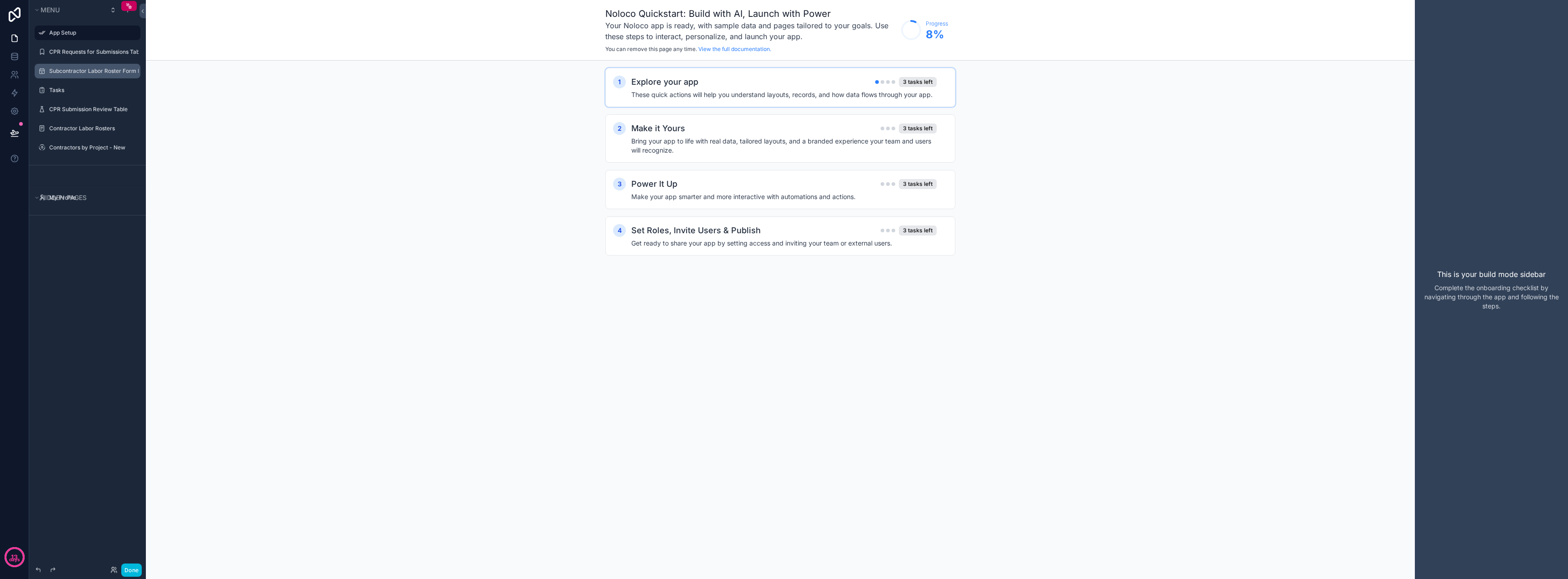
click at [84, 69] on label "Subcontractor Labor Roster Form Input Table" at bounding box center [93, 71] width 90 height 7
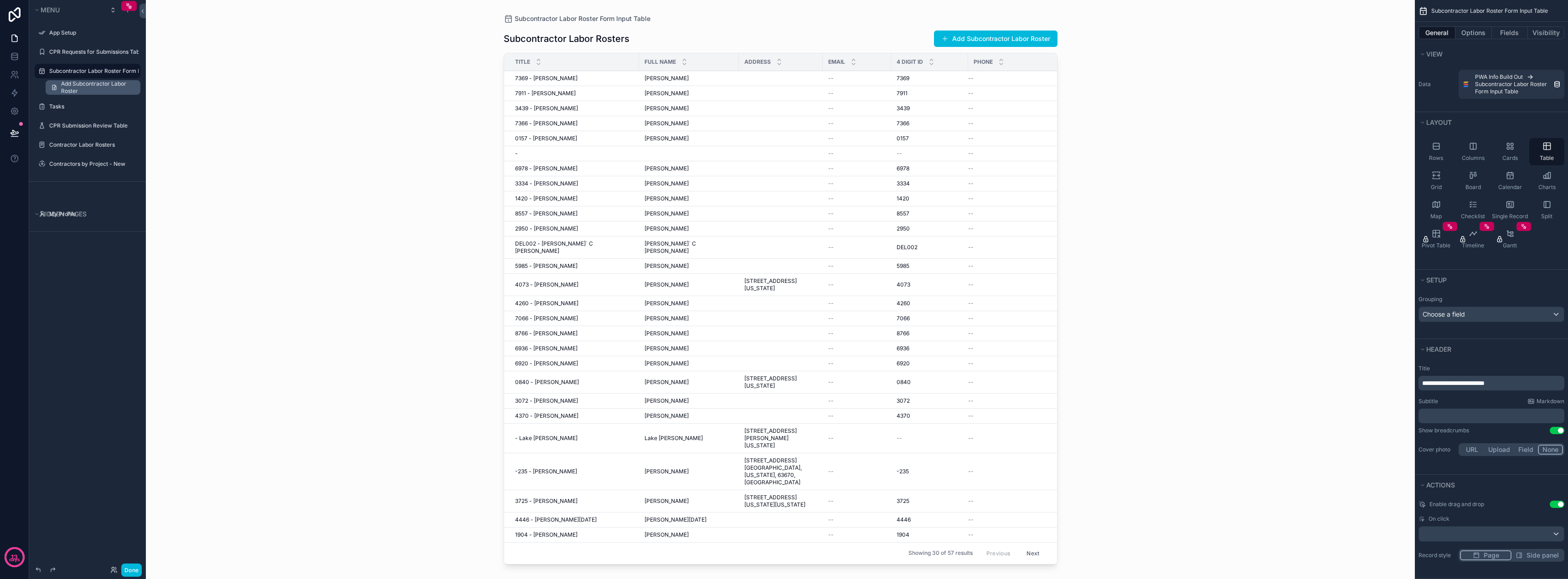
click at [82, 91] on span "Add Subcontractor Labor Roster" at bounding box center [98, 87] width 74 height 14
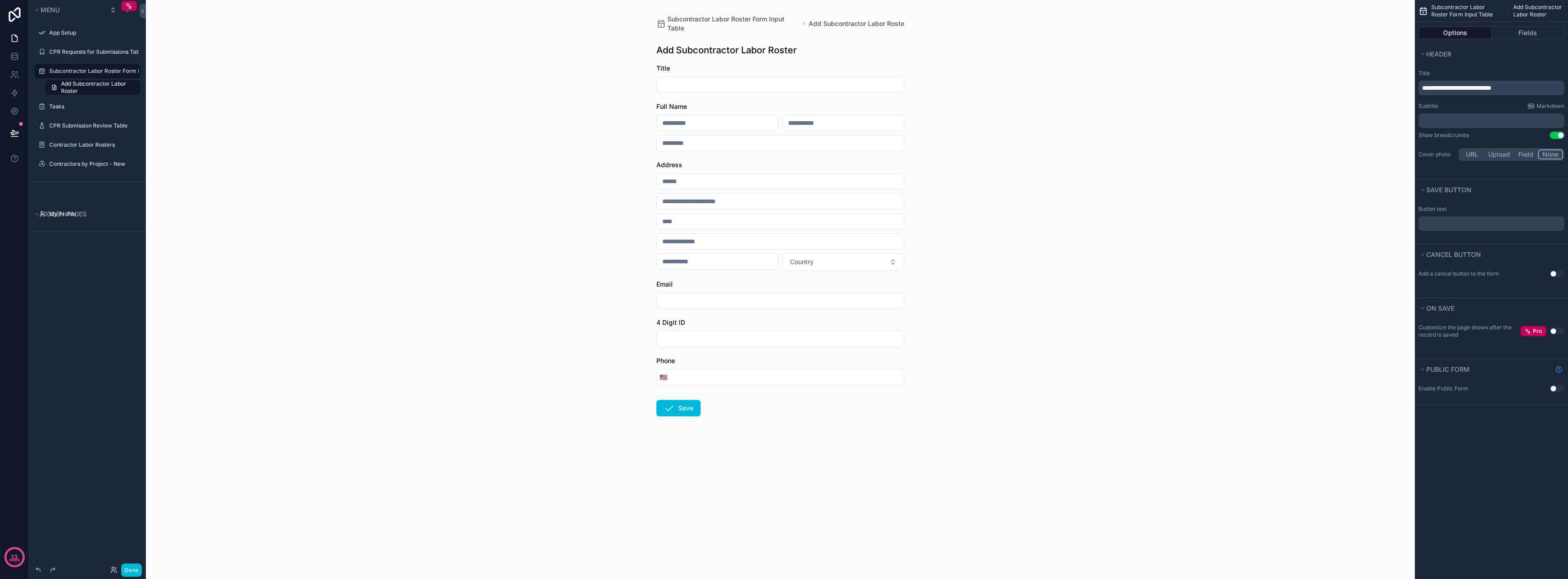
click at [740, 73] on div "Title" at bounding box center [780, 68] width 248 height 9
click at [740, 36] on button "Fields" at bounding box center [1528, 33] width 73 height 12
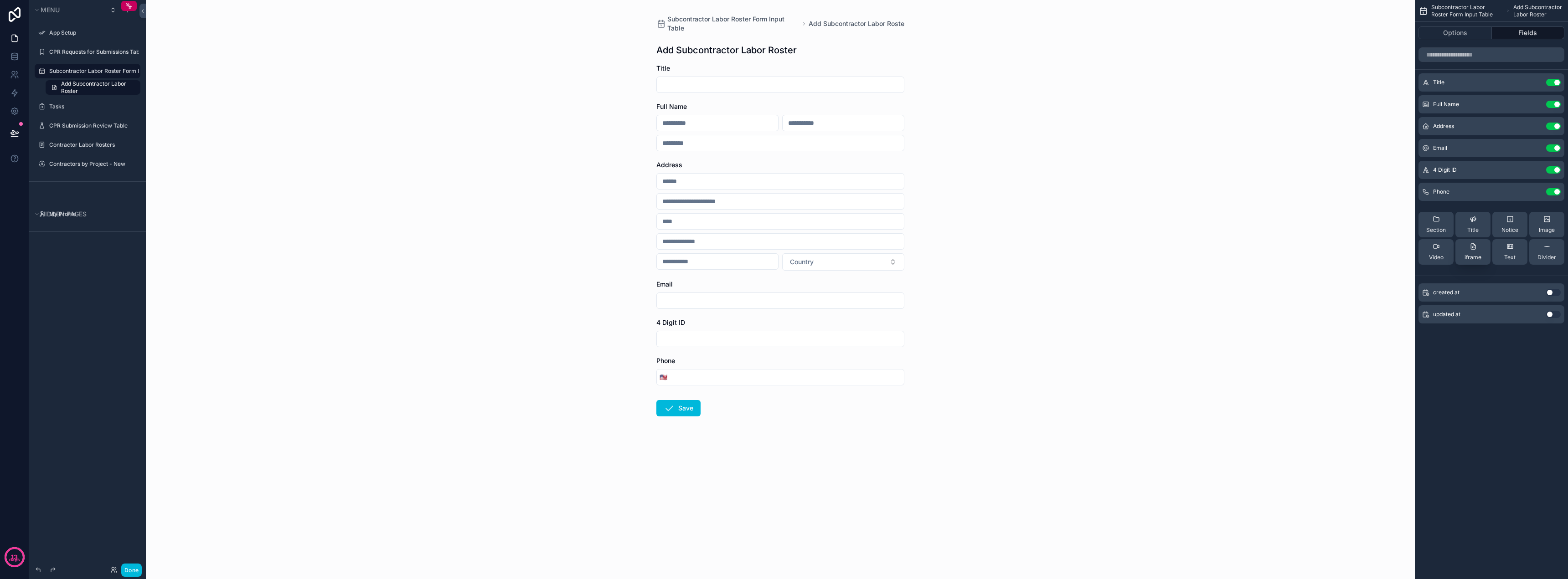
click at [740, 254] on span "iframe" at bounding box center [1472, 257] width 17 height 7
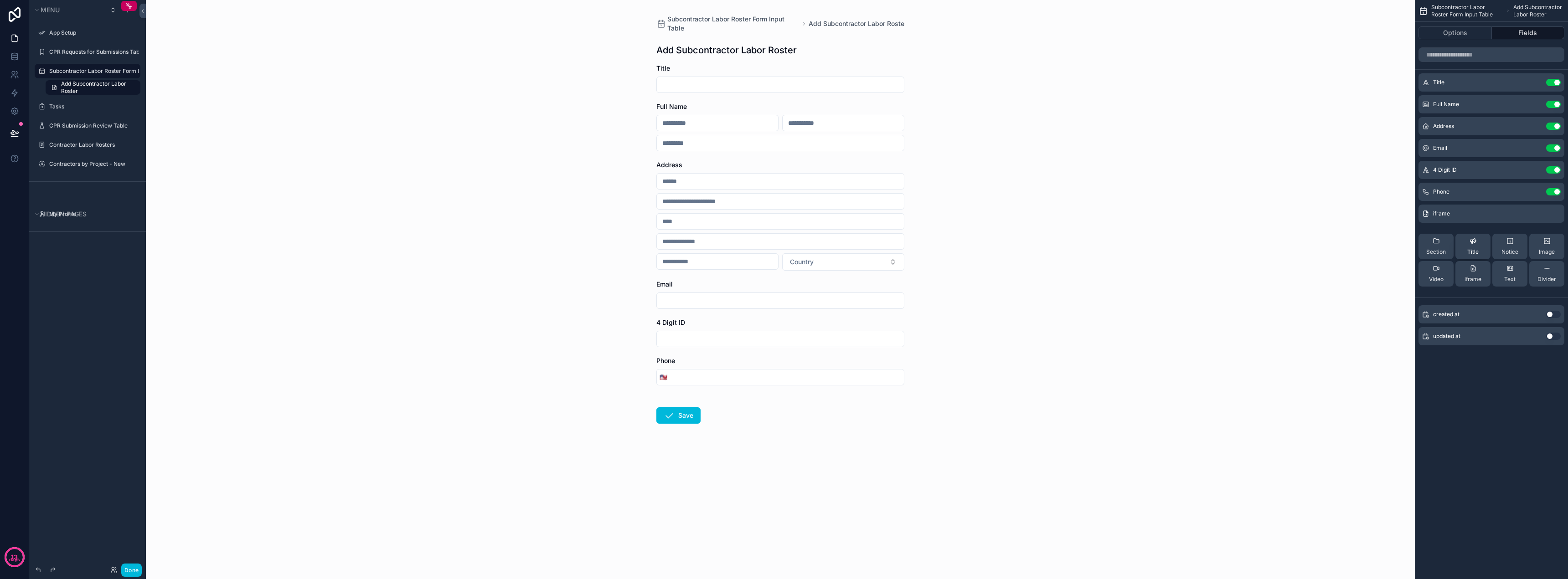
click at [740, 257] on button "Title" at bounding box center [1473, 246] width 35 height 26
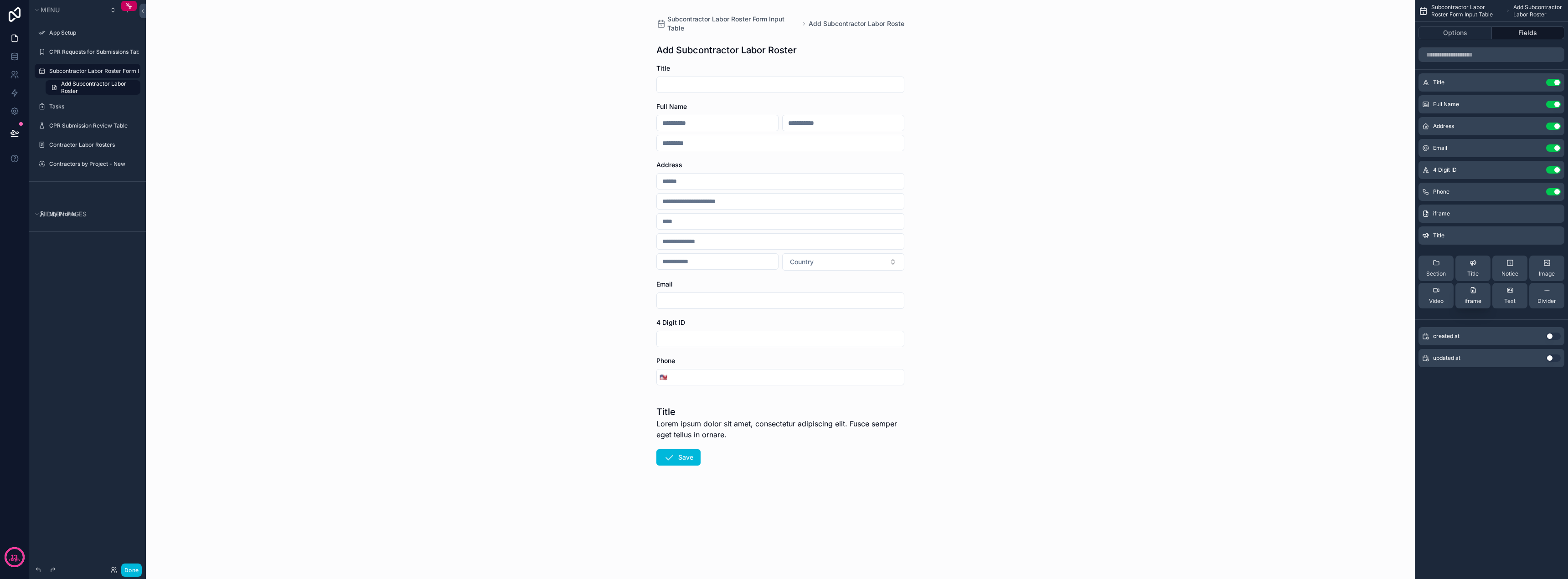
click at [740, 294] on div "iframe" at bounding box center [1472, 295] width 17 height 19
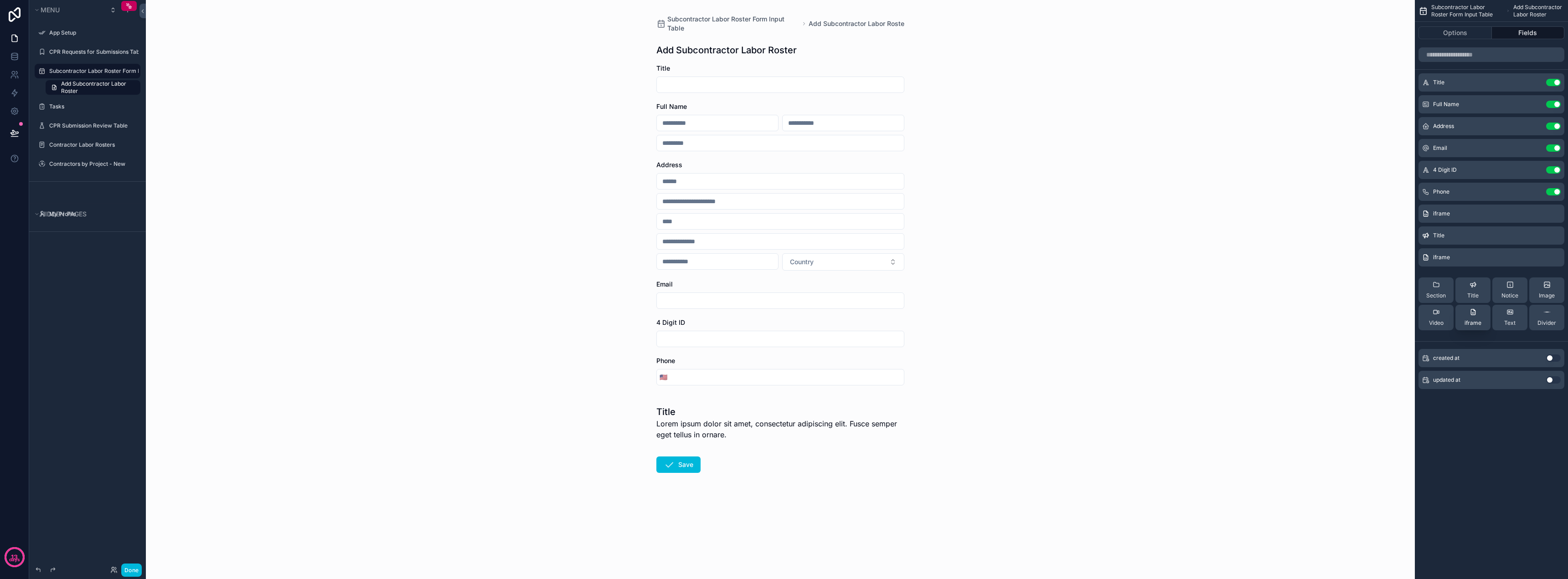
click at [740, 294] on span "Title" at bounding box center [1472, 295] width 12 height 7
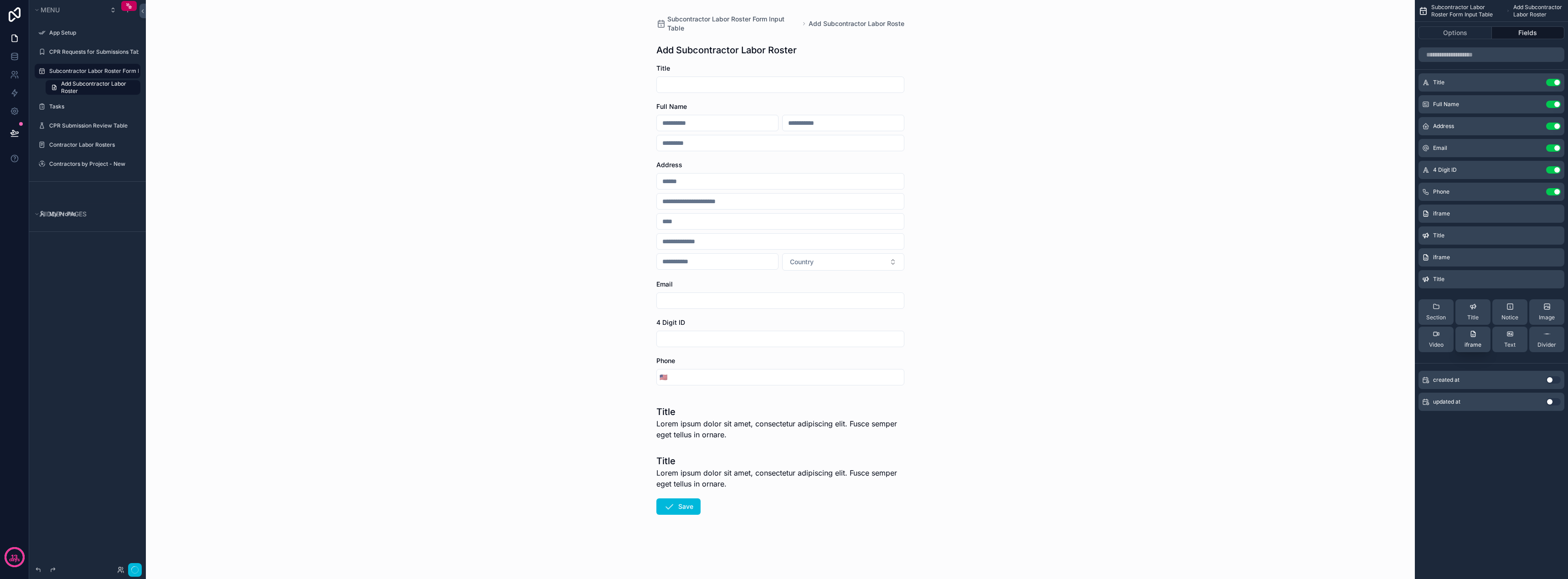
click at [740, 294] on div "Section Title Notice Image Video iframe Text Divider" at bounding box center [1491, 325] width 145 height 67
click at [740, 468] on span "Lorem ipsum dolor sit amet, consectetur adipiscing elit. Fusce semper eget tell…" at bounding box center [780, 478] width 248 height 22
click at [0, 0] on icon "scrollable content" at bounding box center [0, 0] width 0 height 0
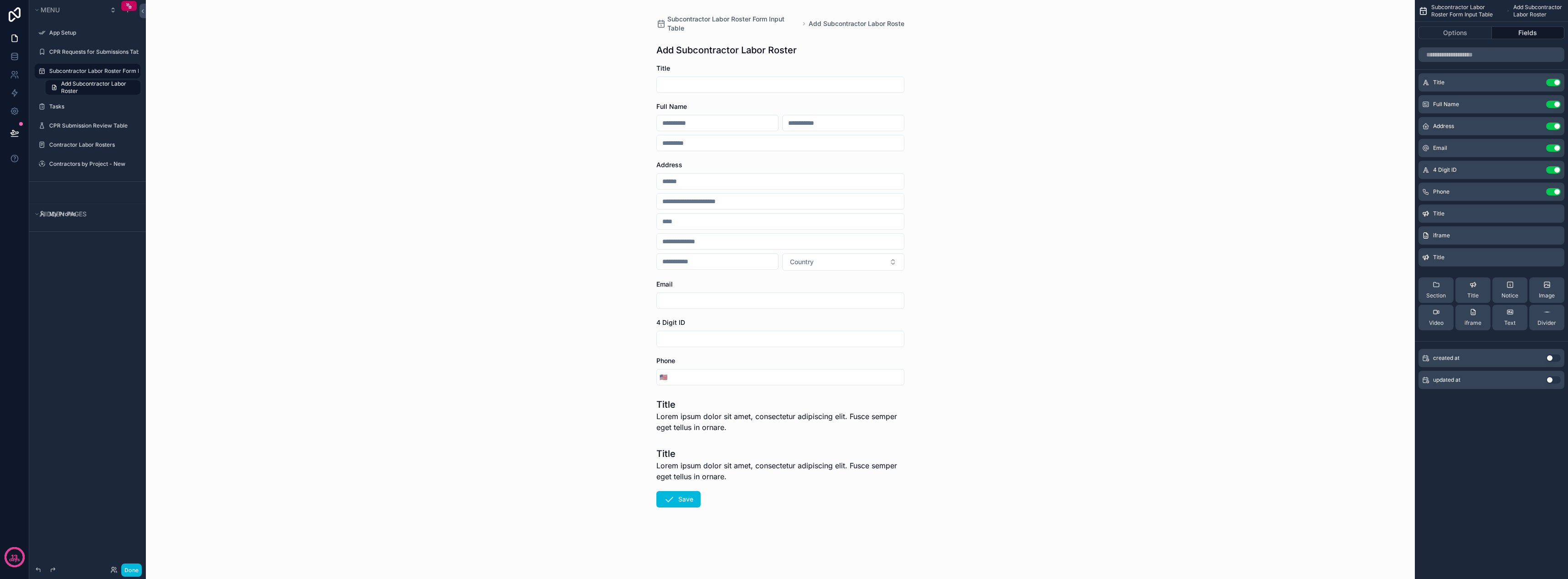
click at [0, 0] on icon "scrollable content" at bounding box center [0, 0] width 0 height 0
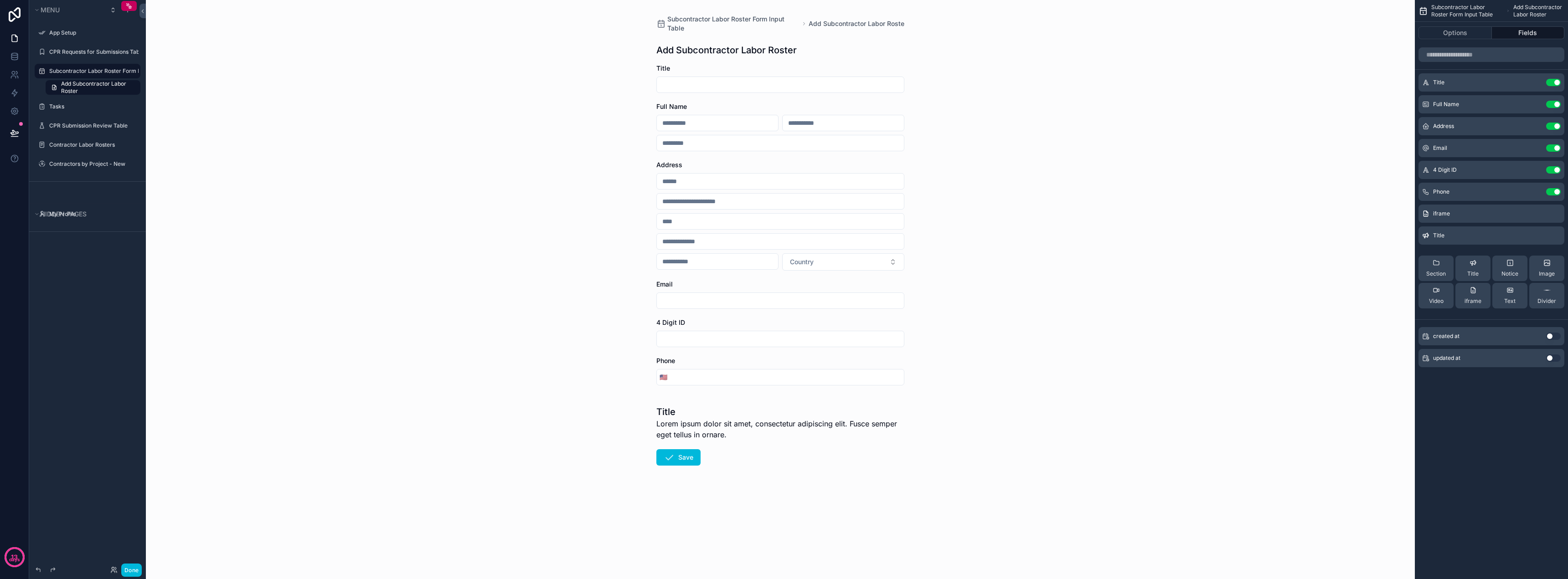
click at [0, 0] on icon "scrollable content" at bounding box center [0, 0] width 0 height 0
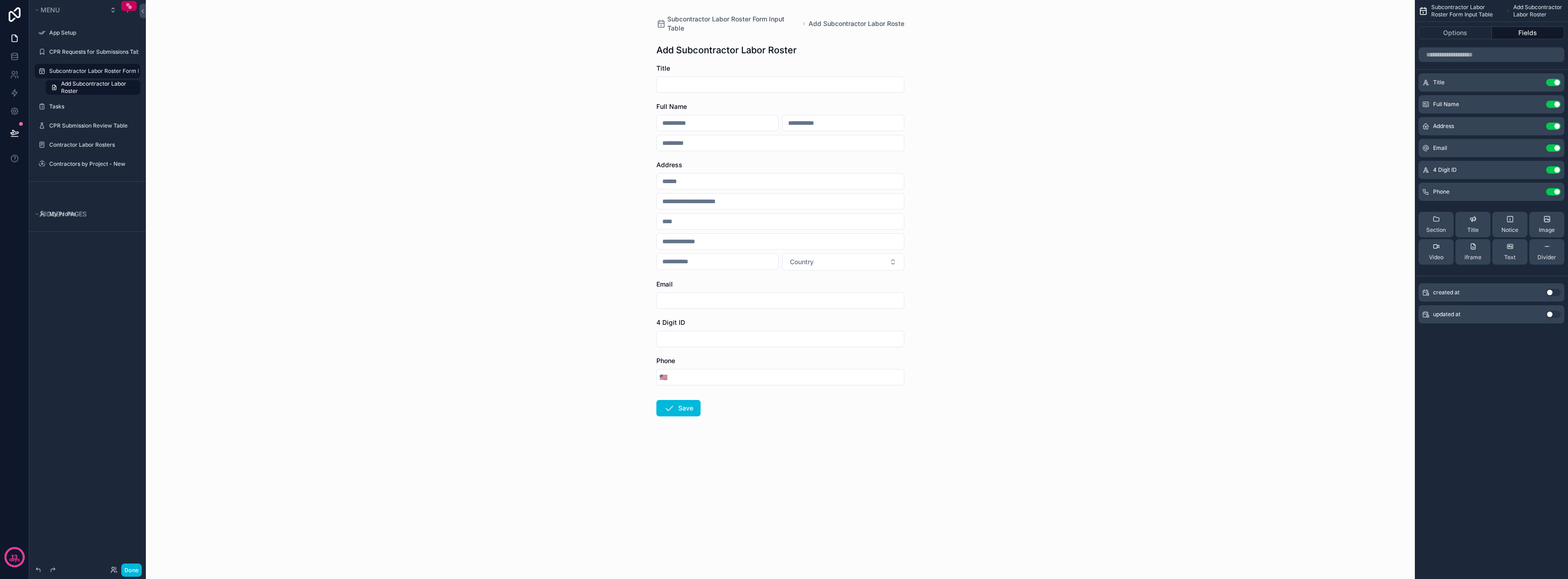
click at [740, 42] on div "Options Fields" at bounding box center [1491, 33] width 153 height 22
click at [740, 35] on button "Options" at bounding box center [1454, 33] width 74 height 12
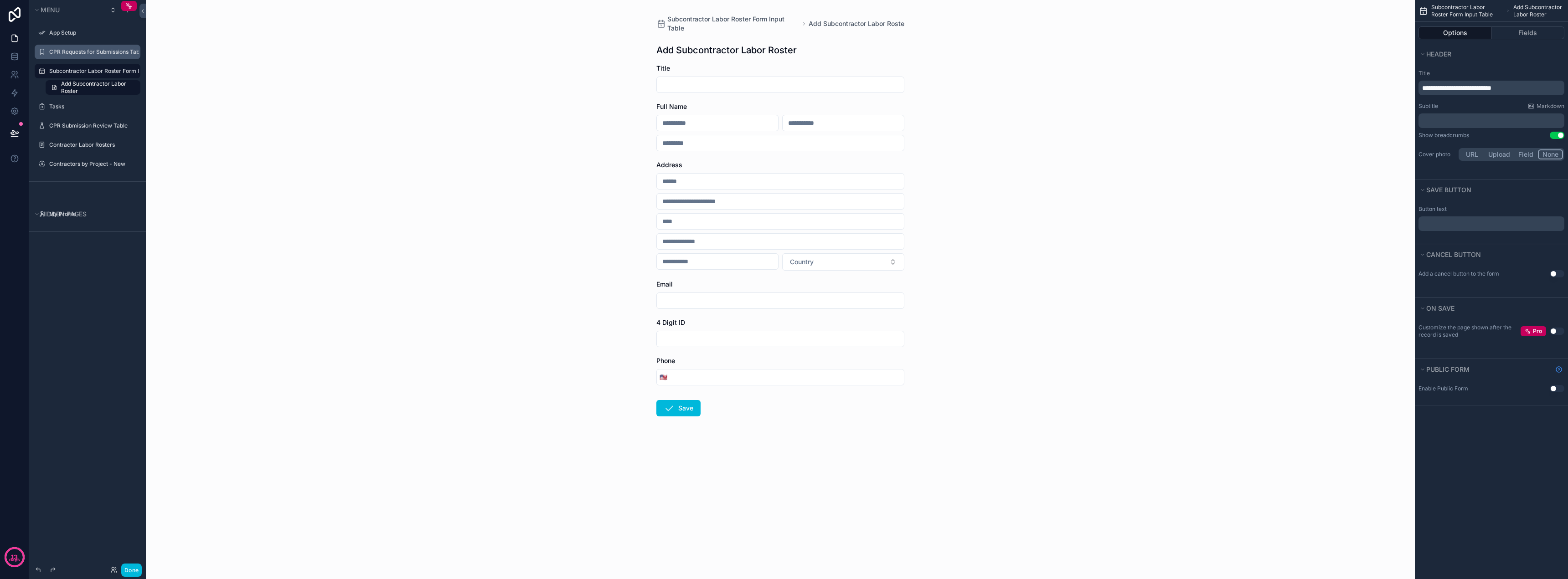
click at [85, 56] on div "CPR Requests for Submissions Table" at bounding box center [93, 51] width 90 height 7
click at [51, 12] on span "Menu" at bounding box center [51, 10] width 20 height 8
click at [51, 12] on span "Menu" at bounding box center [51, 10] width 20 height 8
click at [10, 38] on icon at bounding box center [14, 38] width 9 height 9
click at [740, 27] on span "Add Subcontractor Labor Roster" at bounding box center [858, 24] width 98 height 9
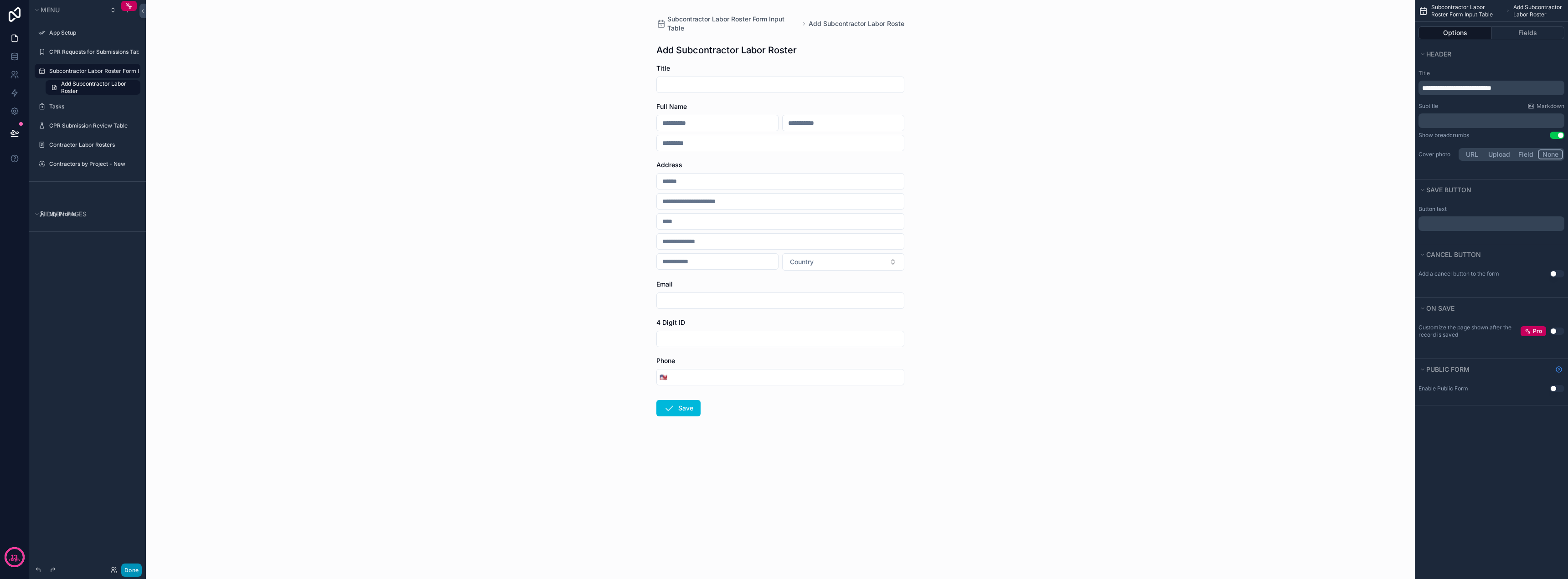
click at [132, 526] on button "Done" at bounding box center [131, 570] width 20 height 13
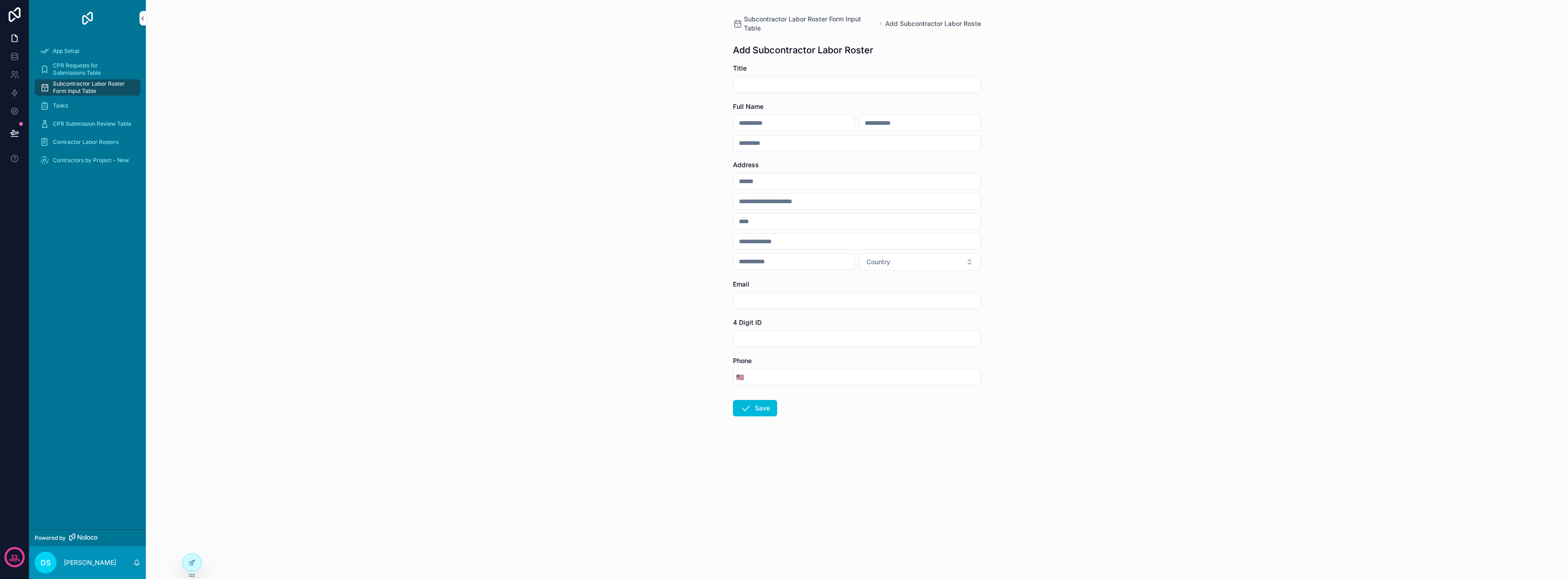
drag, startPoint x: 150, startPoint y: 23, endPoint x: 145, endPoint y: 23, distance: 5.0
click at [145, 23] on div "App Setup CPR Requests for Submissions Table Subcontractor Labor Roster Form In…" at bounding box center [798, 289] width 1539 height 579
click at [145, 23] on button "scrollable content" at bounding box center [142, 18] width 6 height 14
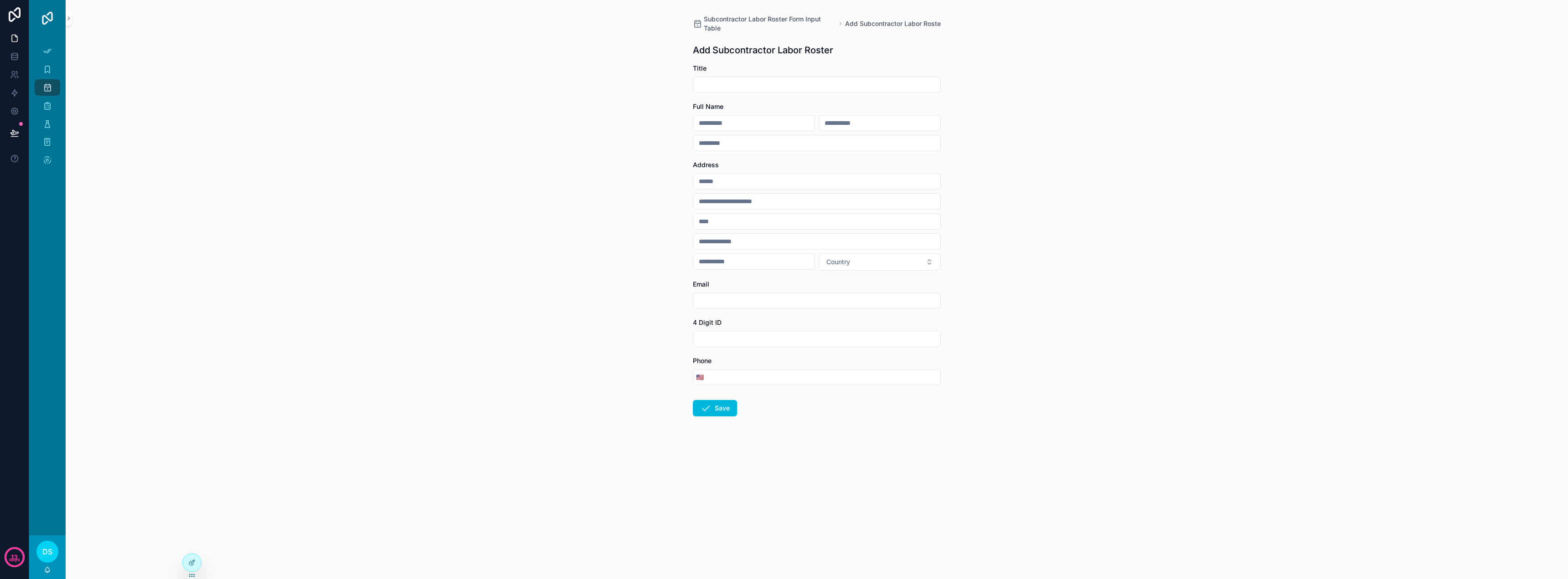
click at [54, 18] on img "scrollable content" at bounding box center [47, 18] width 14 height 14
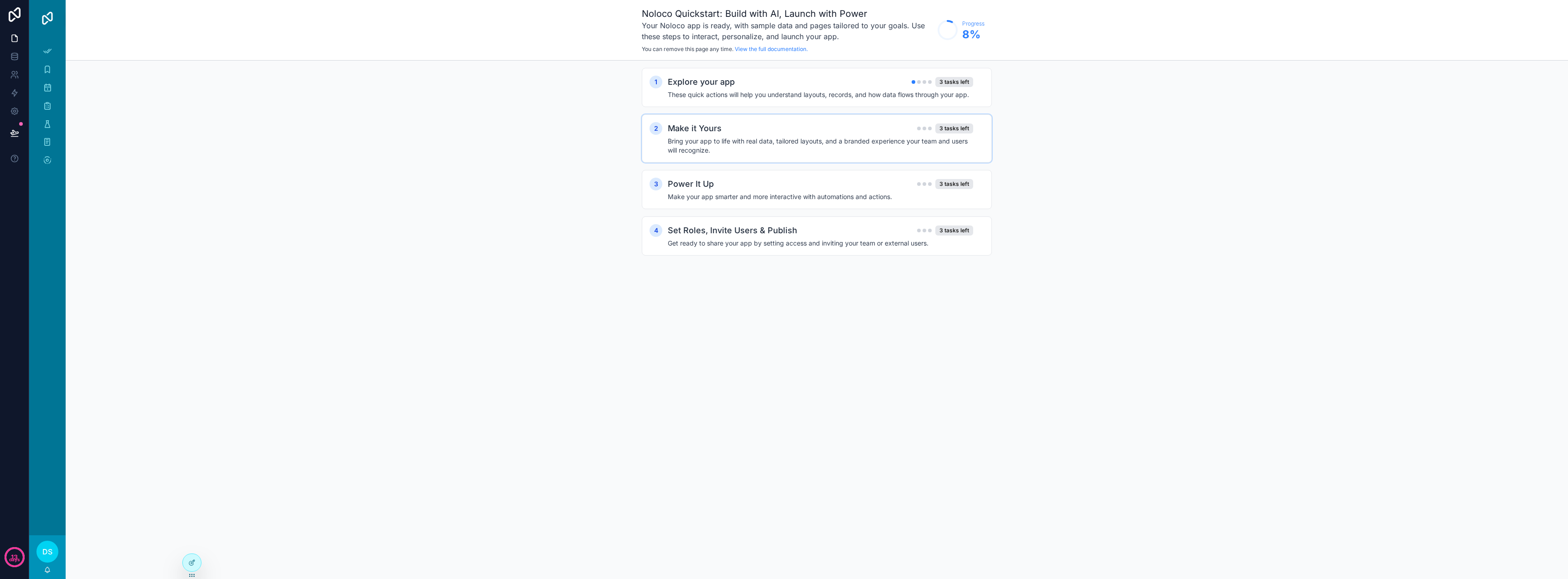
click at [740, 136] on div "Make it Yours 3 tasks left Bring your app to life with real data, tailored layo…" at bounding box center [826, 138] width 317 height 33
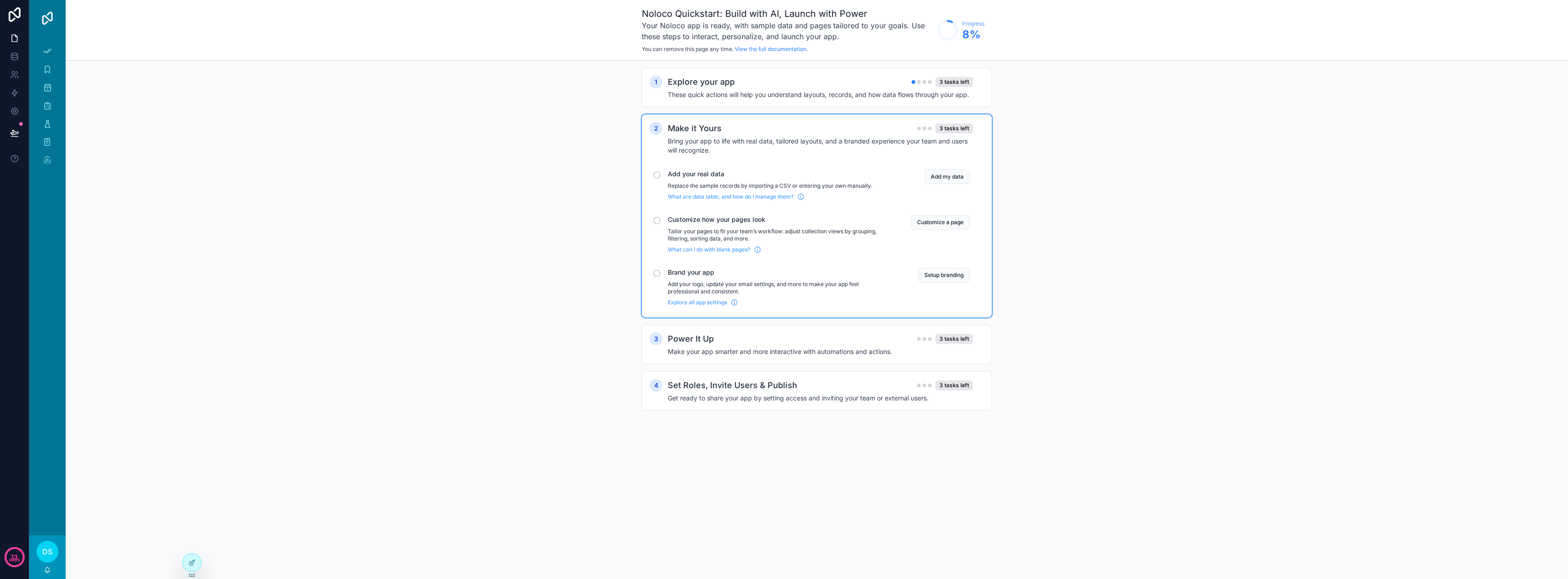
click at [740, 222] on button "Customize a page" at bounding box center [940, 223] width 59 height 14
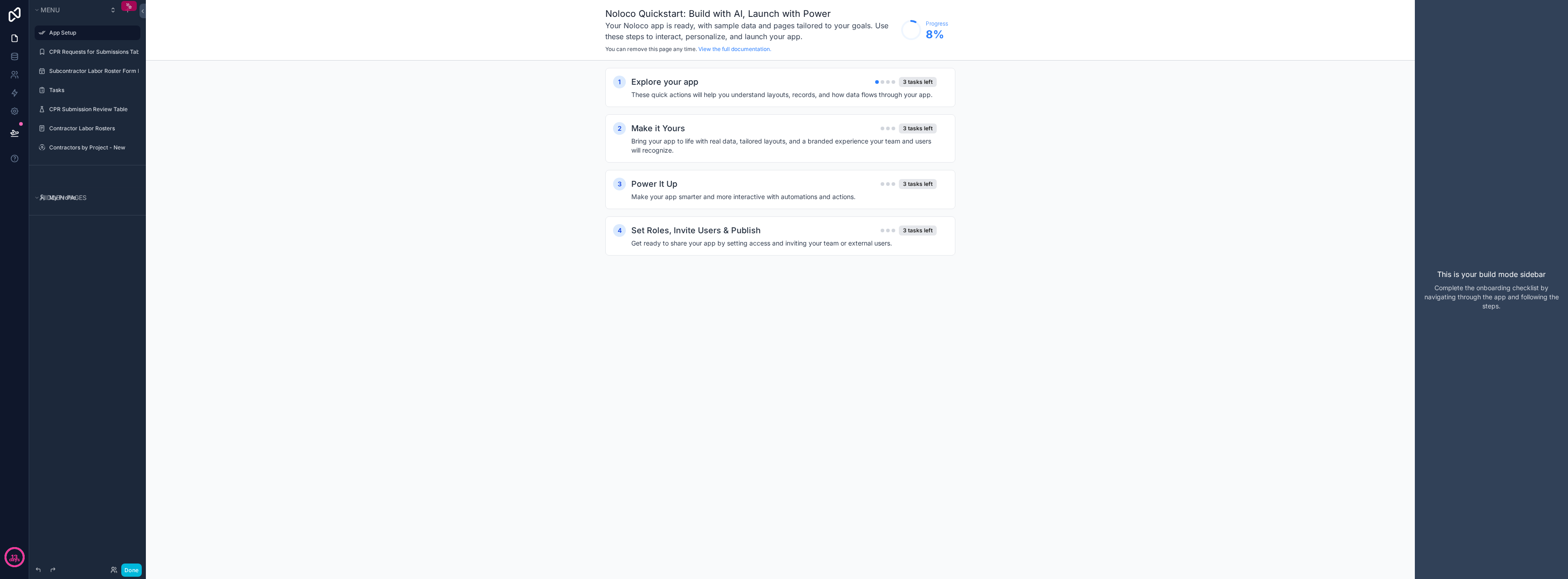
click at [129, 5] on icon "scrollable content" at bounding box center [129, 6] width 7 height 7
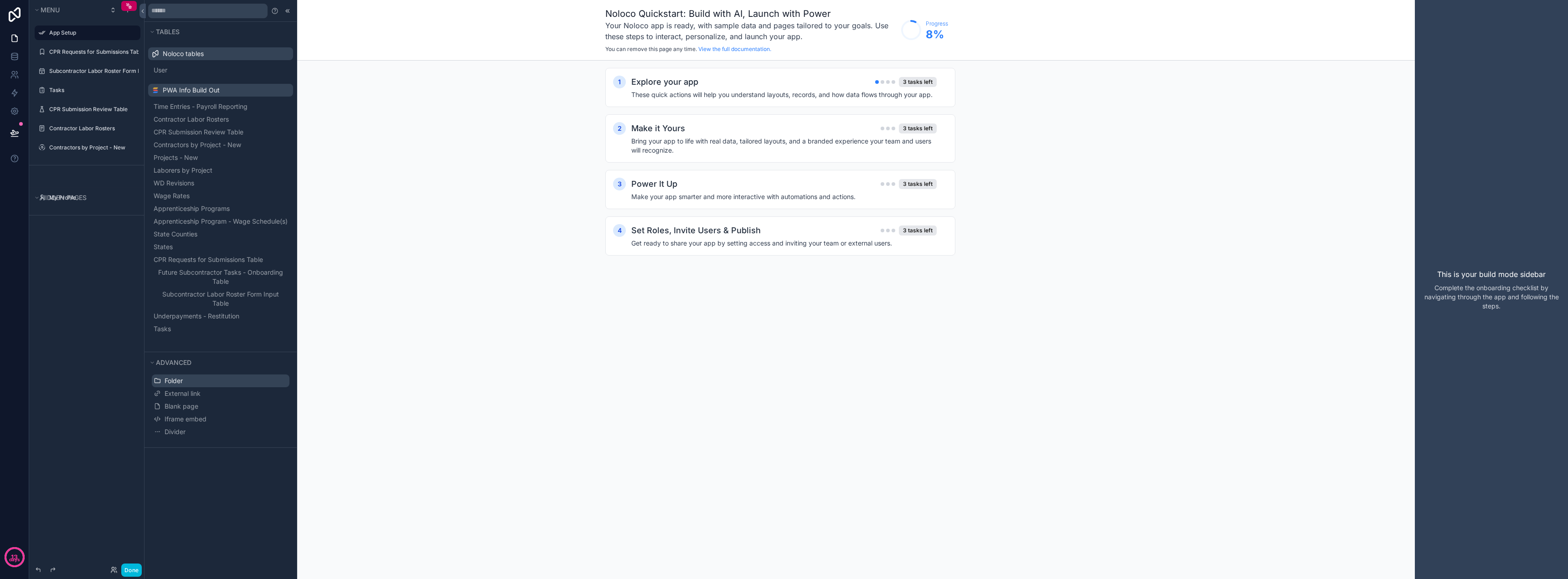
click at [216, 387] on button "Folder" at bounding box center [220, 380] width 137 height 12
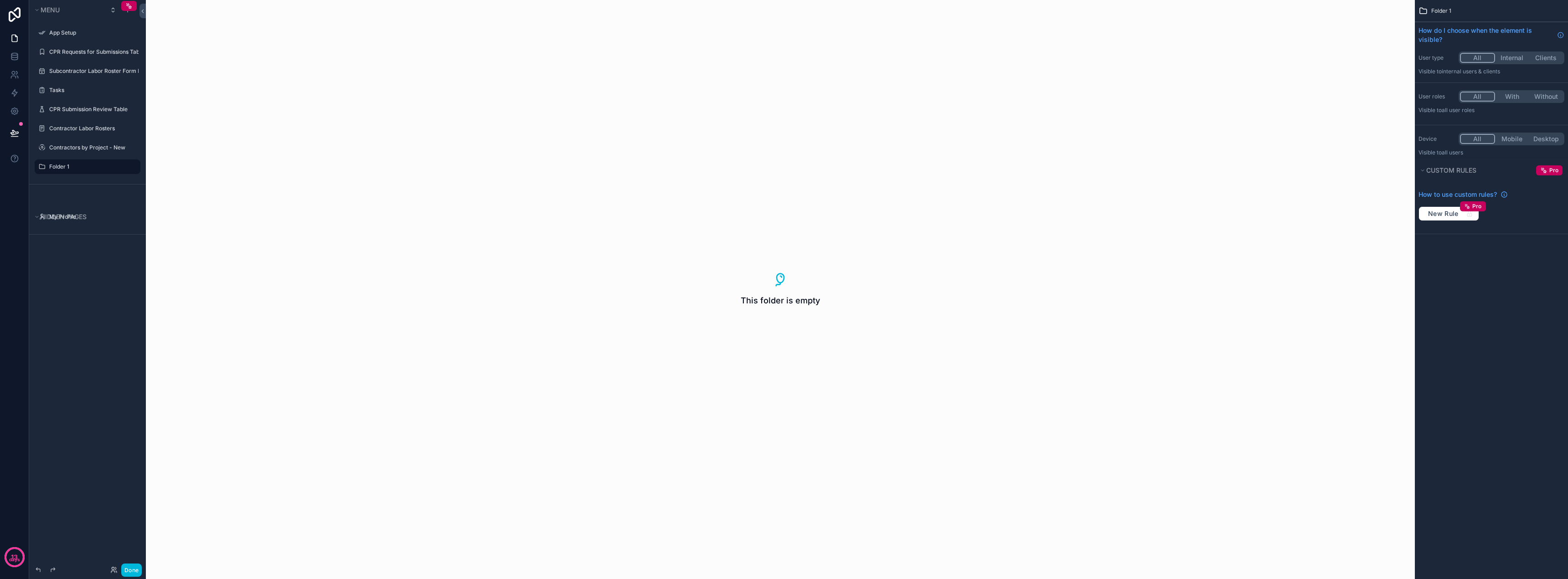
click at [740, 56] on button "Internal" at bounding box center [1512, 58] width 35 height 10
click at [740, 56] on button "Clients" at bounding box center [1546, 58] width 35 height 10
click at [740, 171] on span "Custom rules" at bounding box center [1451, 170] width 51 height 8
click at [740, 174] on span "Custom rules" at bounding box center [1451, 170] width 51 height 8
click at [740, 215] on span "New Rule" at bounding box center [1443, 213] width 38 height 8
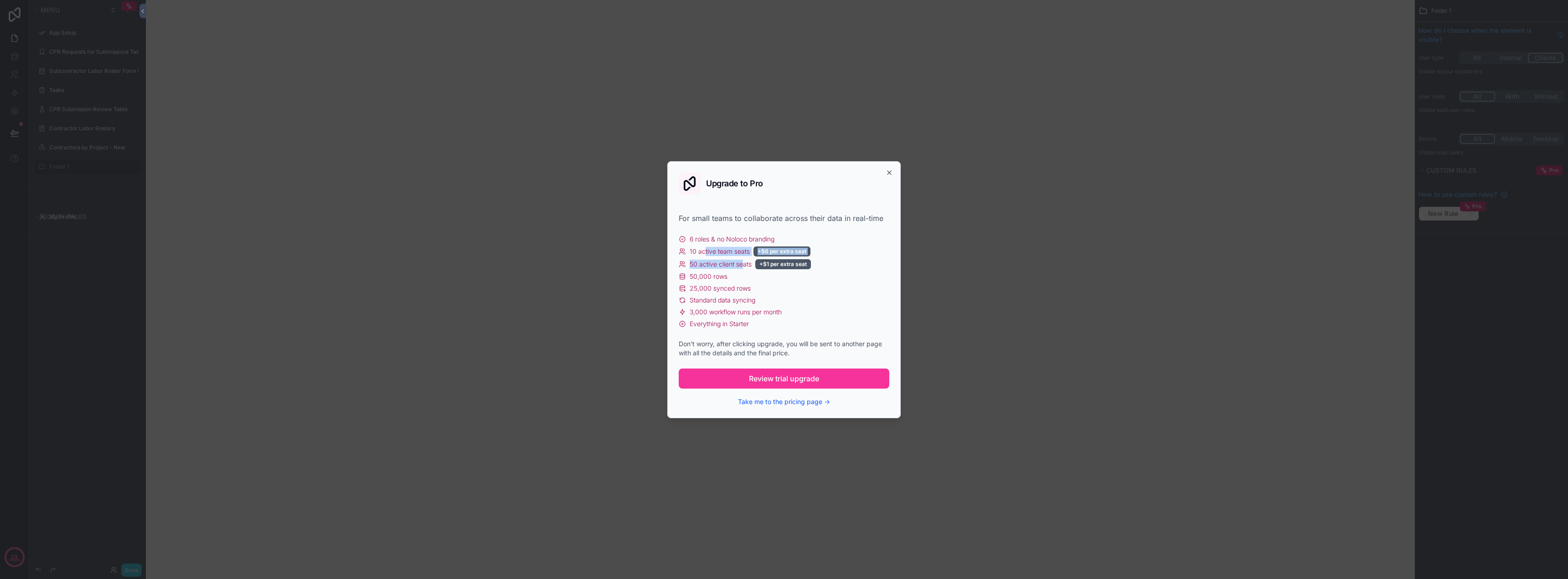
drag, startPoint x: 703, startPoint y: 248, endPoint x: 744, endPoint y: 261, distance: 43.0
click at [740, 261] on div "6 roles & no Noloco branding 10 active team seats +$6 per extra seat 50 active …" at bounding box center [783, 282] width 210 height 94
click at [740, 255] on div "10 active team seats +$6 per extra seat" at bounding box center [783, 251] width 210 height 10
click at [740, 175] on icon "button" at bounding box center [889, 173] width 7 height 7
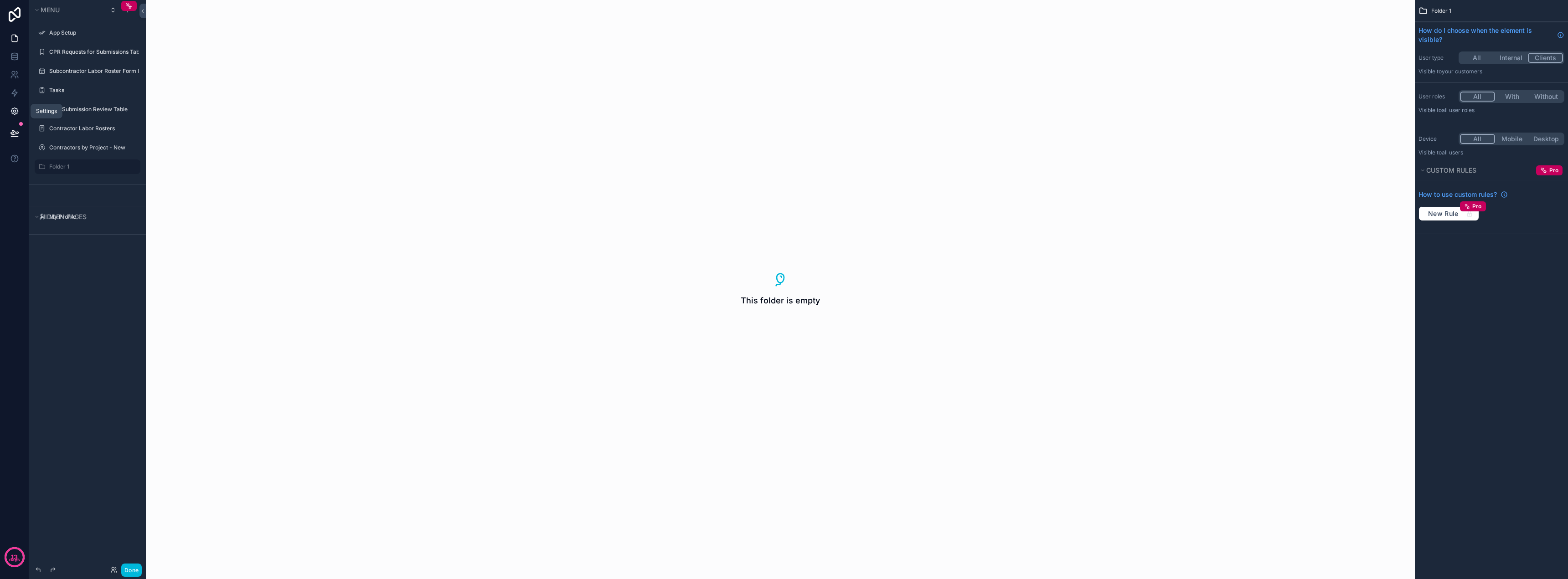
click at [15, 111] on icon at bounding box center [14, 111] width 3 height 3
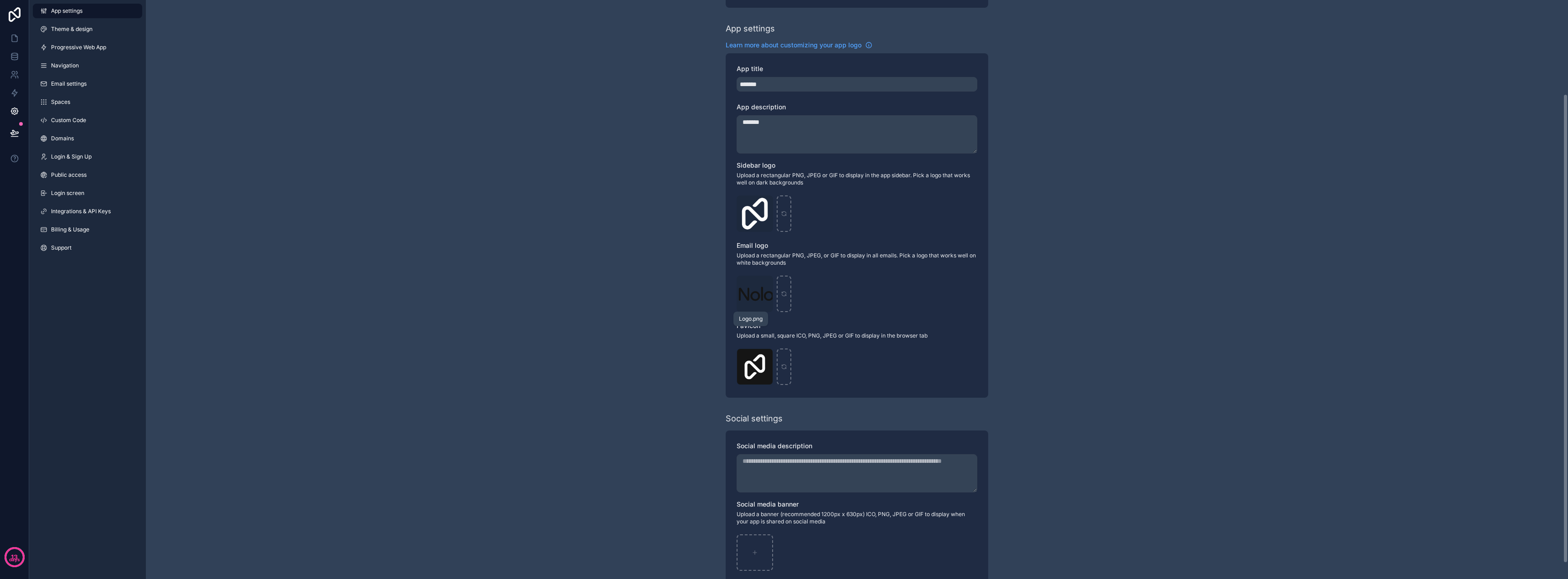
scroll to position [136, 0]
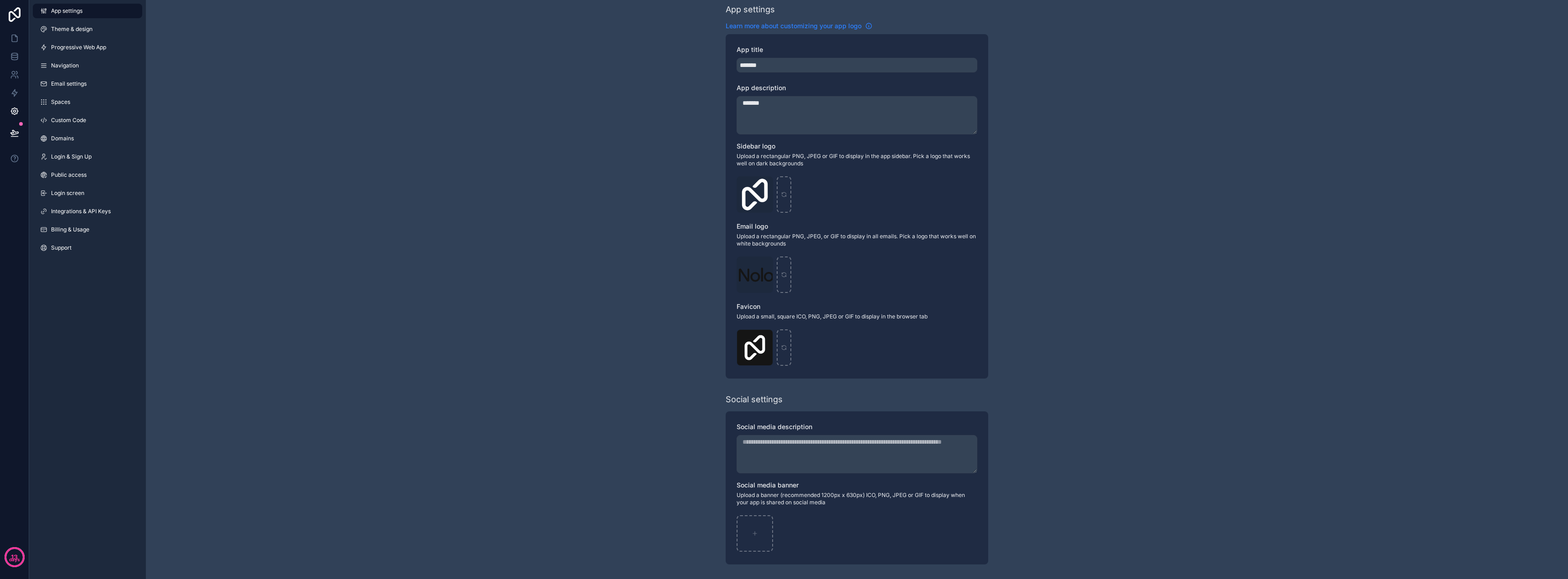
click at [740, 25] on span "Learn more about customizing your app logo" at bounding box center [793, 26] width 136 height 9
click at [61, 141] on span "Domains" at bounding box center [63, 138] width 23 height 7
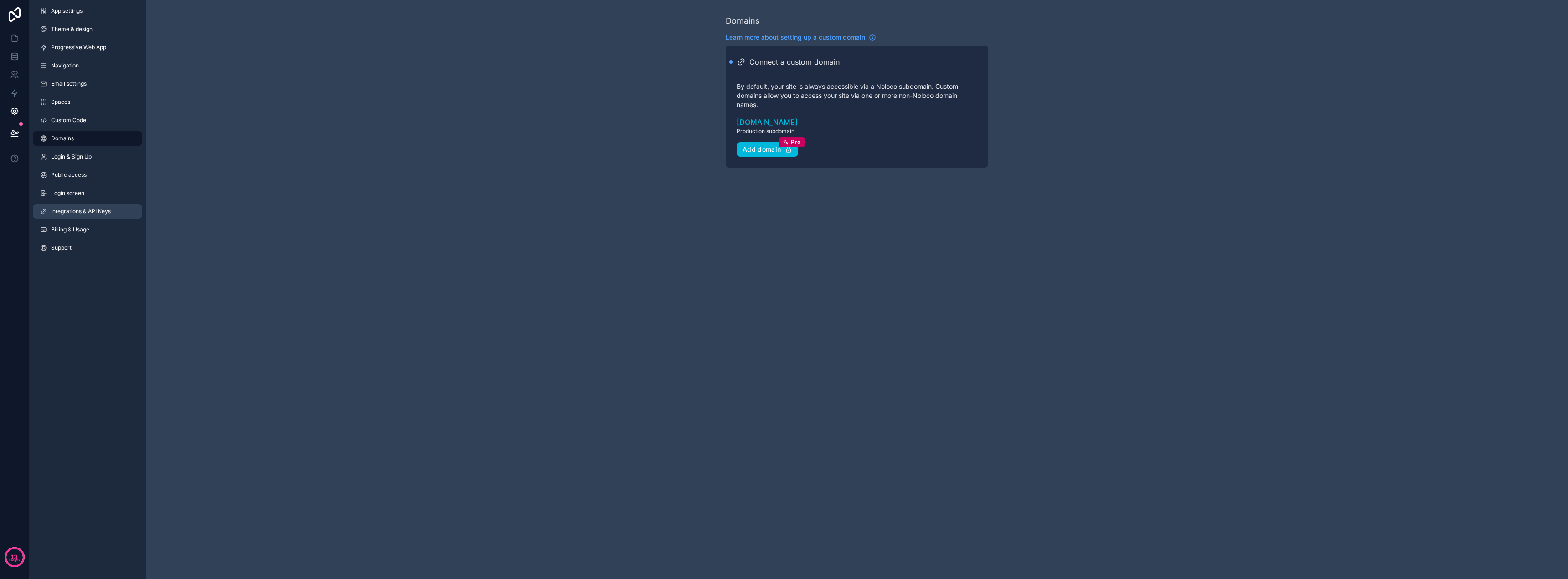
click at [95, 211] on span "Integrations & API Keys" at bounding box center [81, 211] width 59 height 7
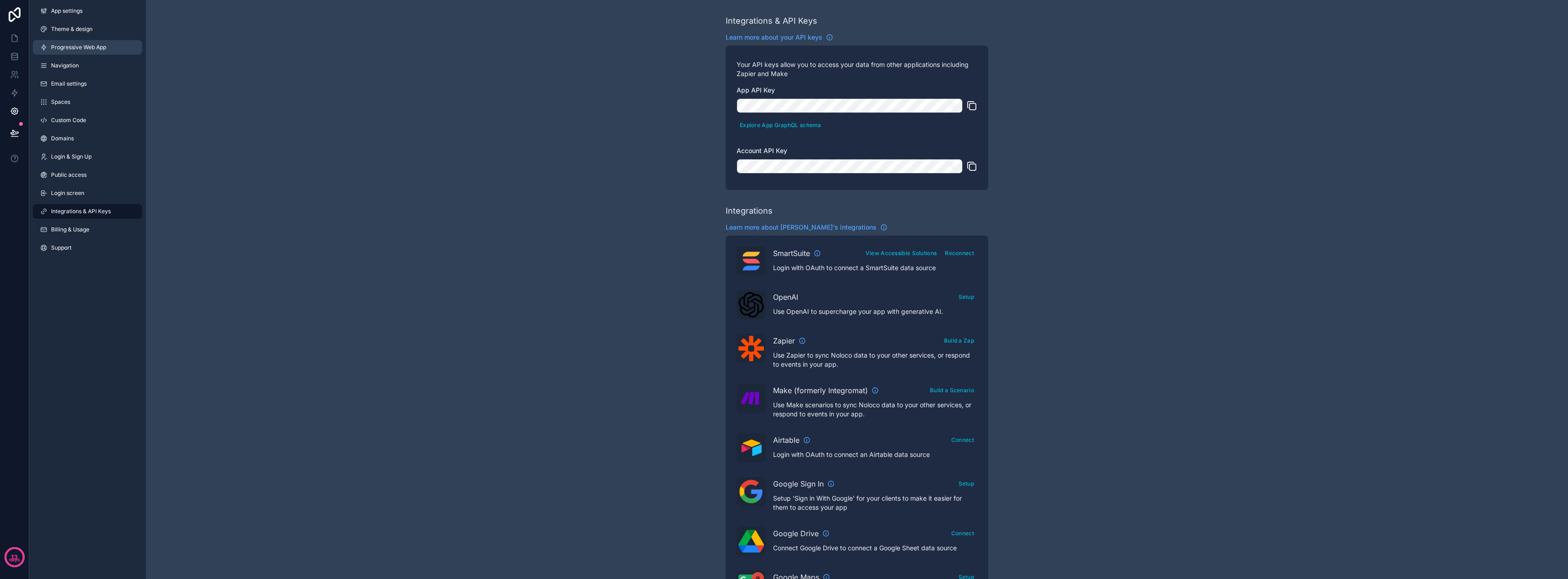
click at [77, 47] on span "Progressive Web App" at bounding box center [79, 47] width 55 height 7
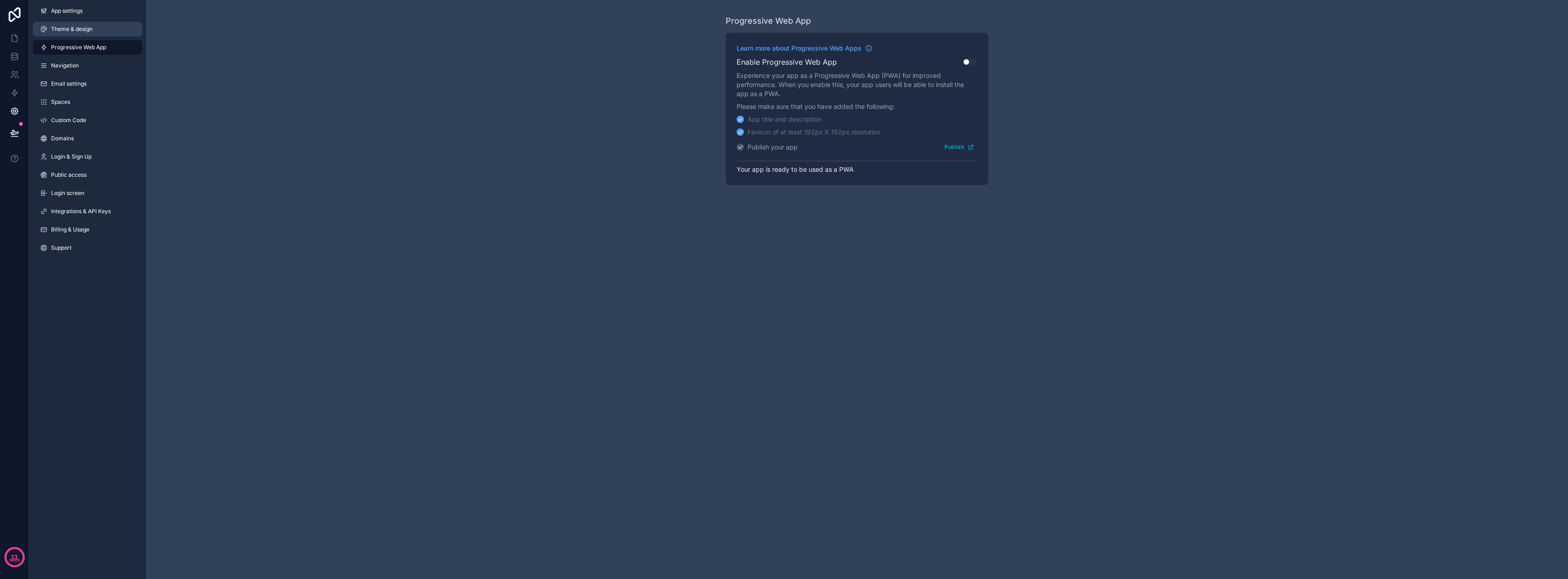
click at [62, 29] on span "Theme & design" at bounding box center [72, 29] width 42 height 7
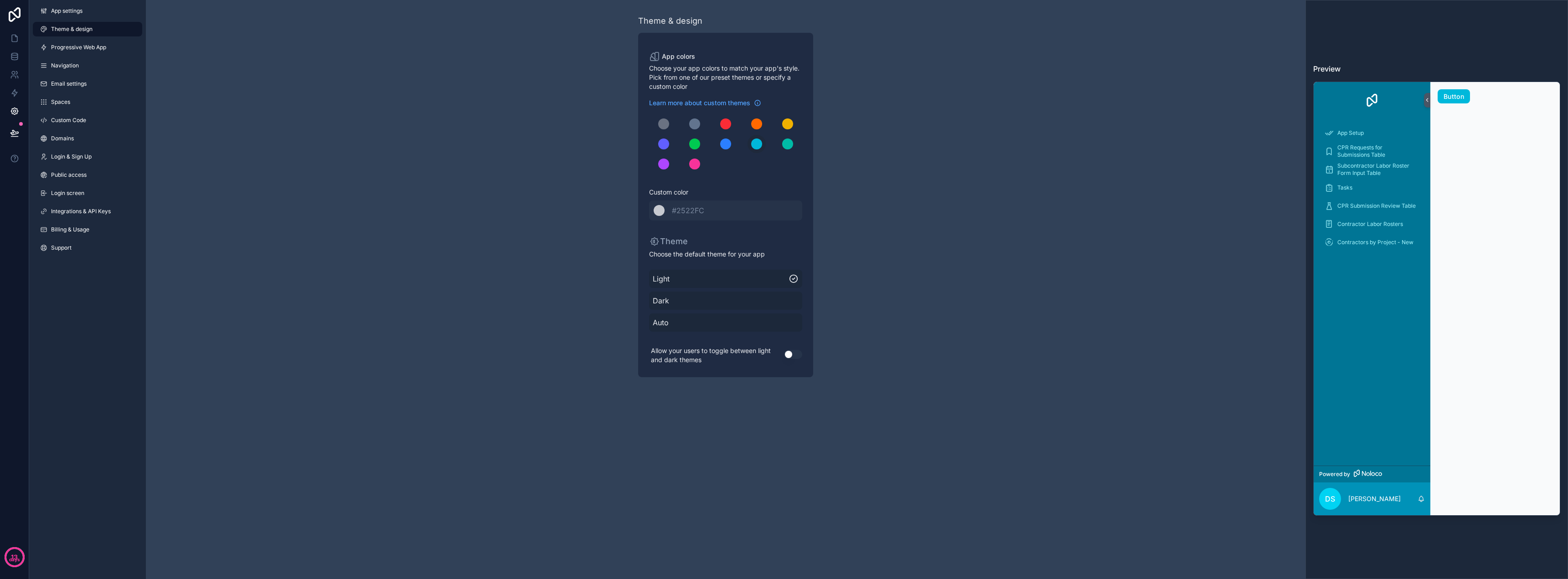
click at [740, 303] on span "Dark" at bounding box center [725, 301] width 145 height 11
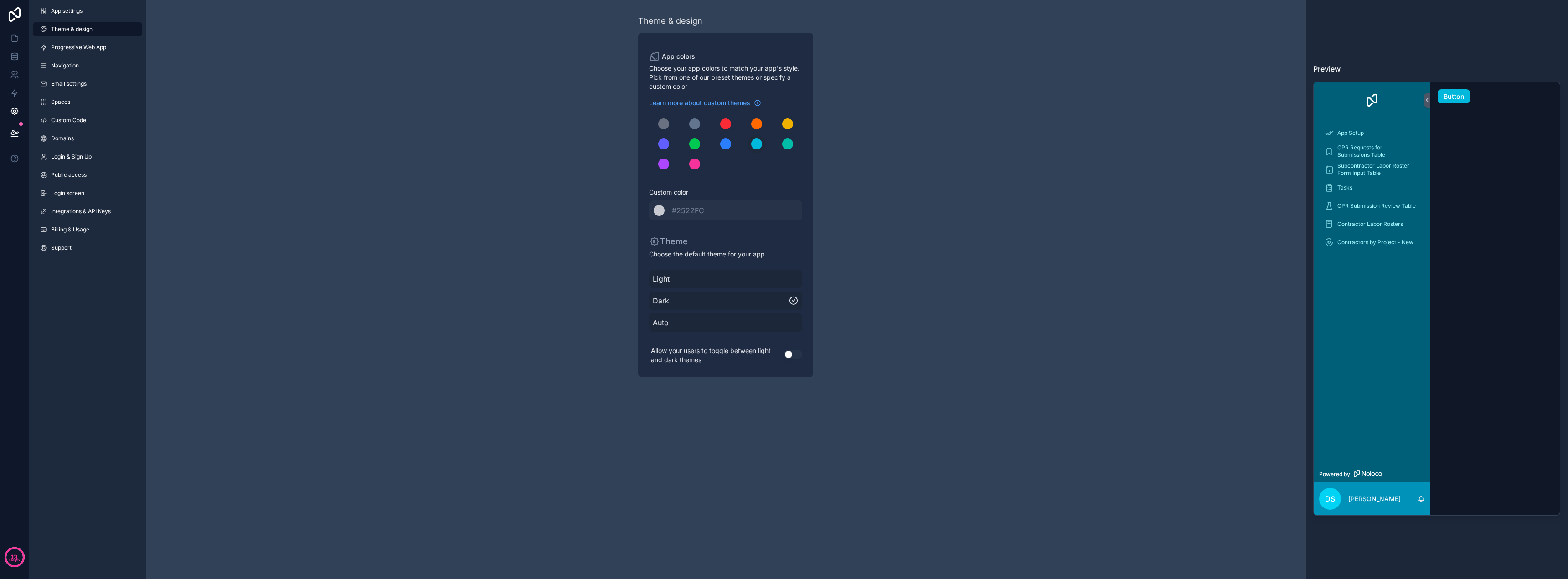
click at [740, 321] on span "Auto" at bounding box center [725, 323] width 145 height 11
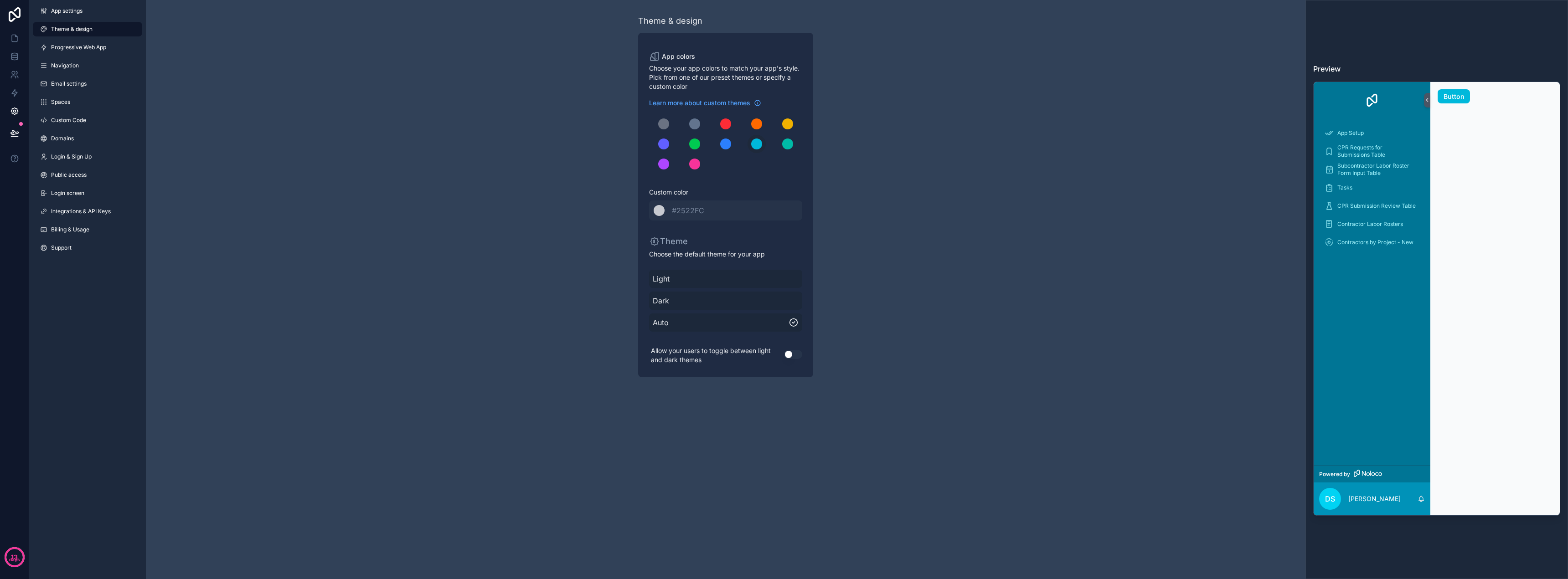
click at [740, 292] on div "Dark" at bounding box center [725, 301] width 153 height 19
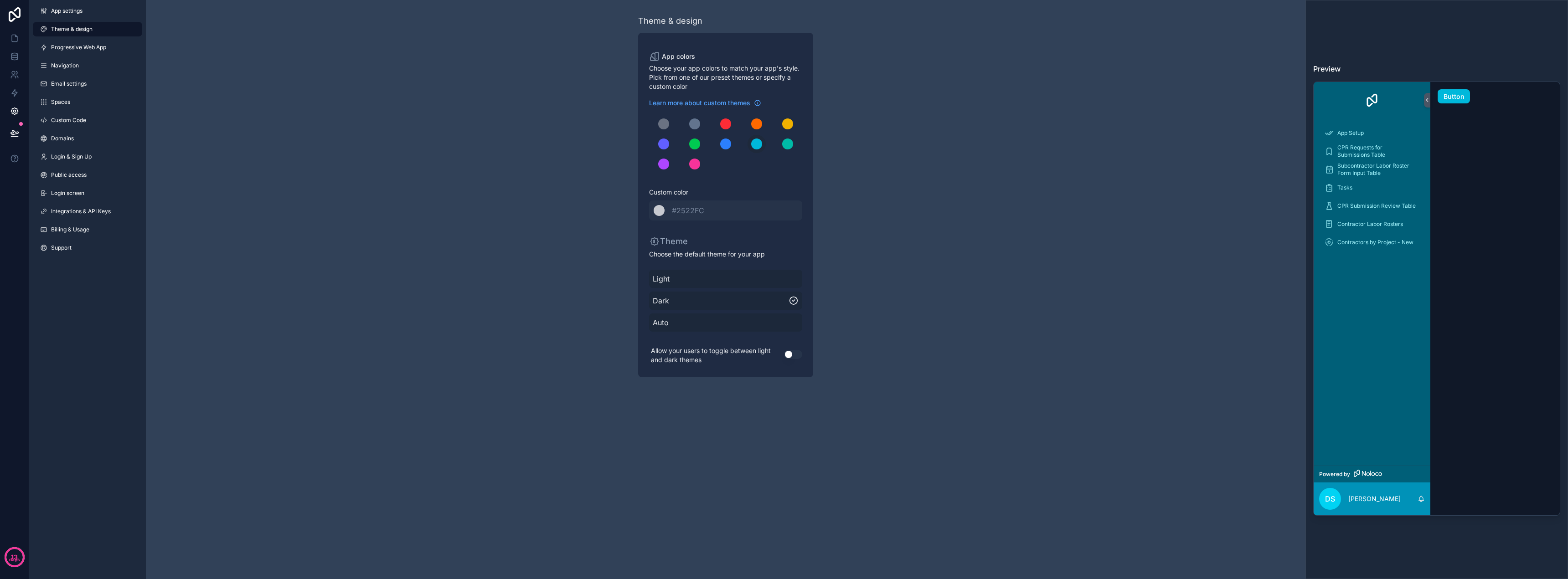
click at [740, 276] on span "Light" at bounding box center [725, 278] width 145 height 11
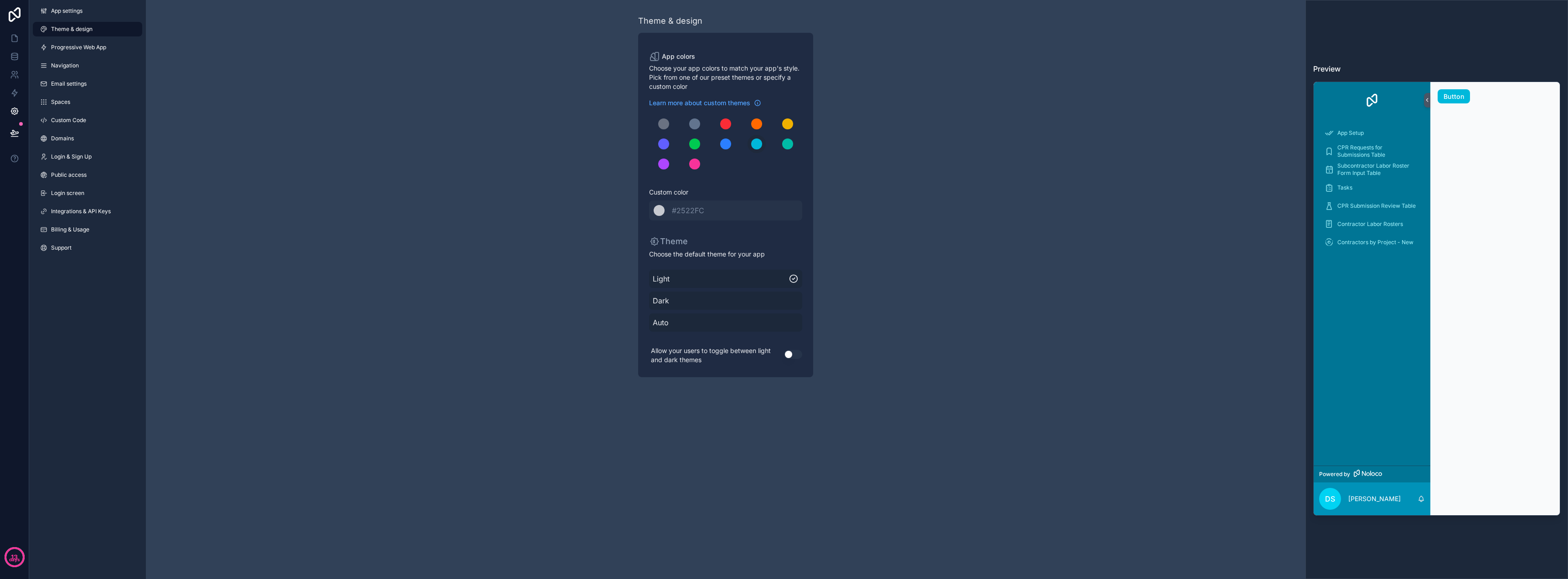
click at [740, 350] on button "Use setting" at bounding box center [793, 355] width 19 height 9
click at [662, 121] on div "scrollable content" at bounding box center [663, 124] width 11 height 11
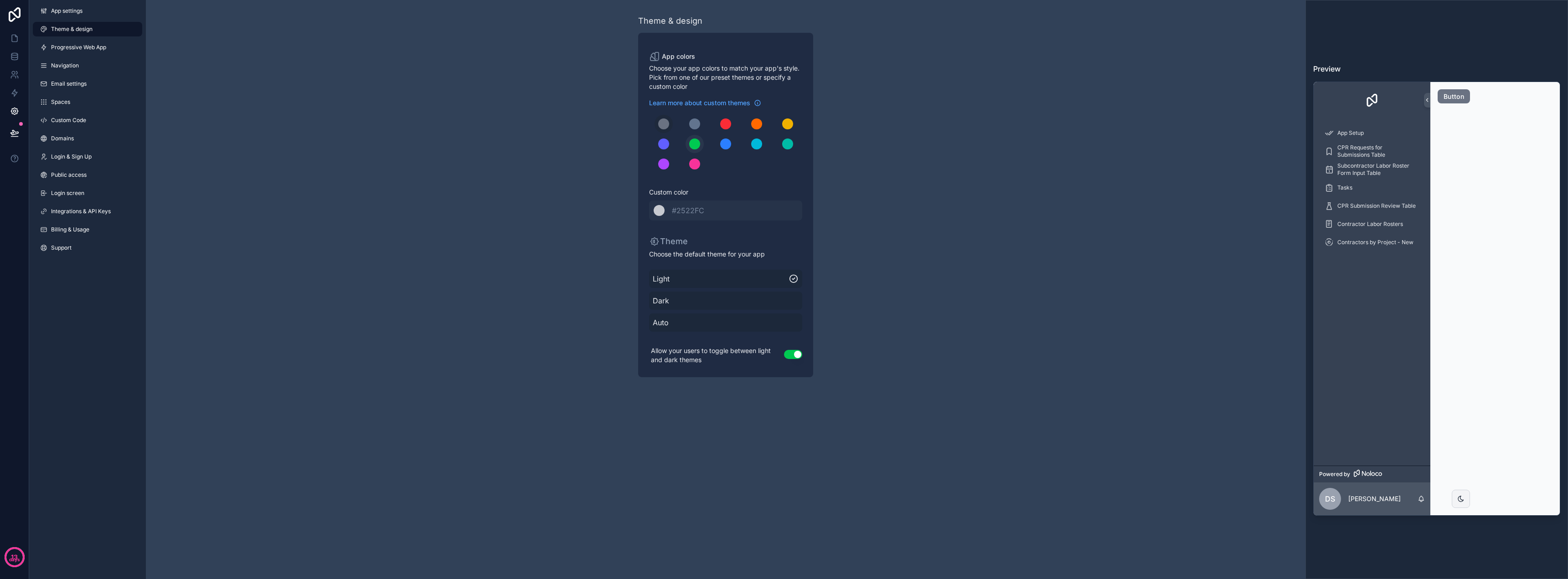
click at [696, 146] on div "scrollable content" at bounding box center [694, 144] width 11 height 11
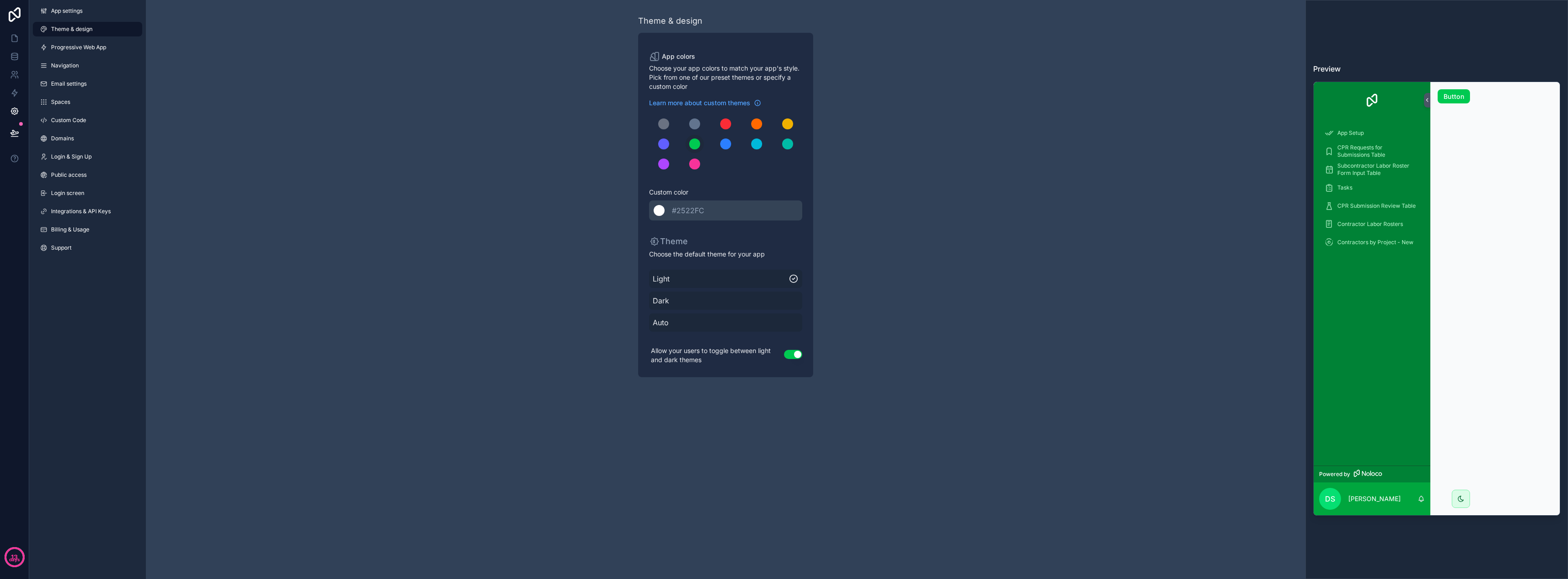
click at [668, 206] on div "******* #2522FC" at bounding box center [725, 210] width 153 height 20
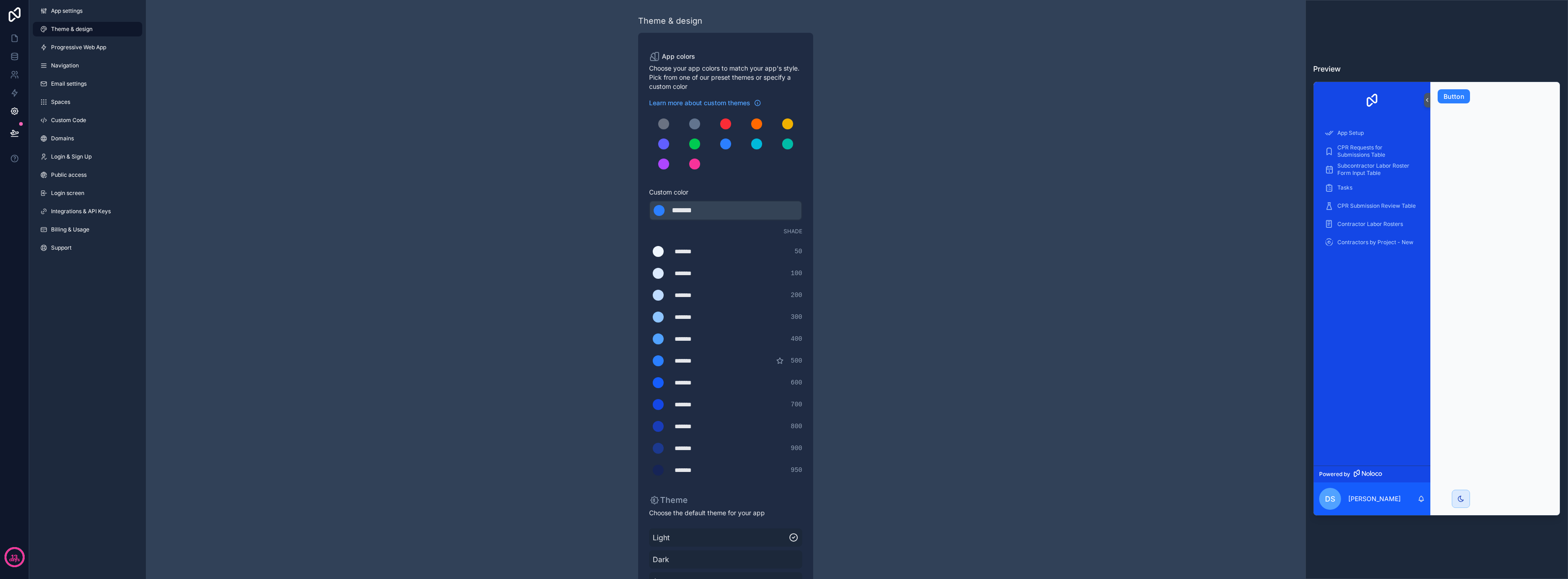
click at [659, 208] on div "scrollable content" at bounding box center [659, 210] width 11 height 11
click at [725, 207] on div "******* ******* #2b7fff" at bounding box center [725, 210] width 153 height 20
click at [740, 231] on span "Shade" at bounding box center [792, 231] width 19 height 7
click at [692, 142] on div "scrollable content" at bounding box center [694, 144] width 11 height 11
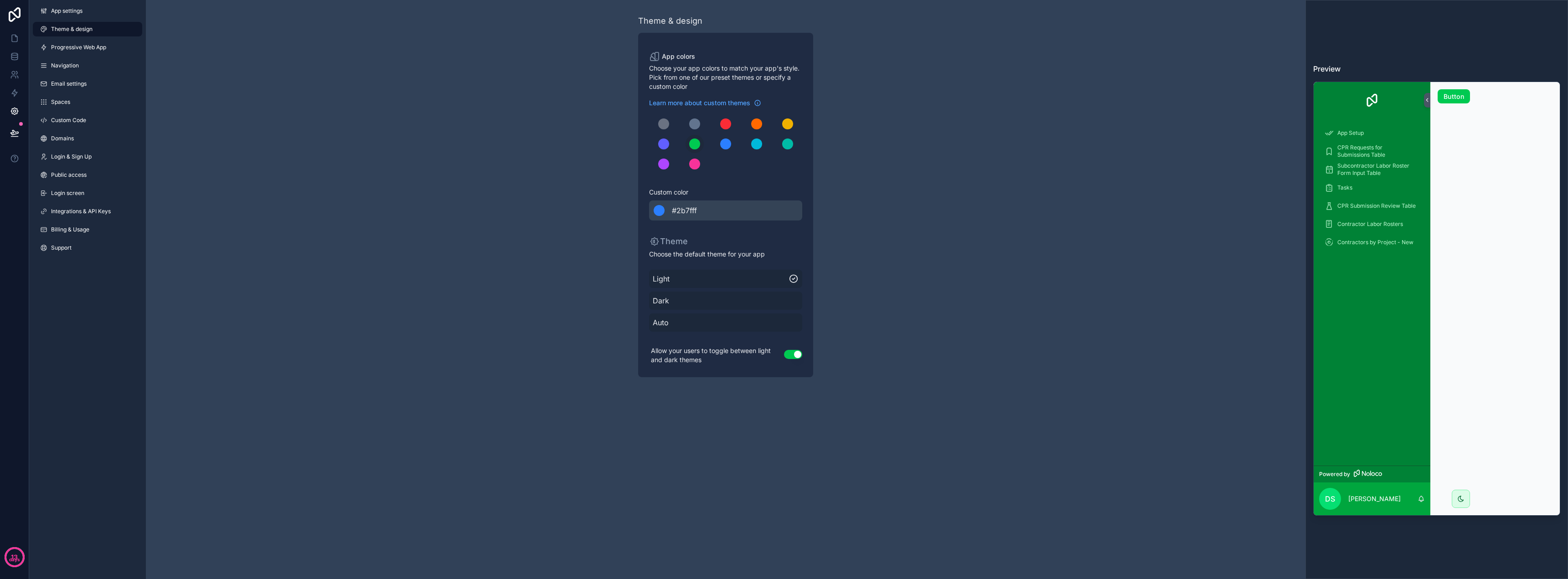
click at [672, 210] on span "#2b7fff" at bounding box center [684, 210] width 25 height 11
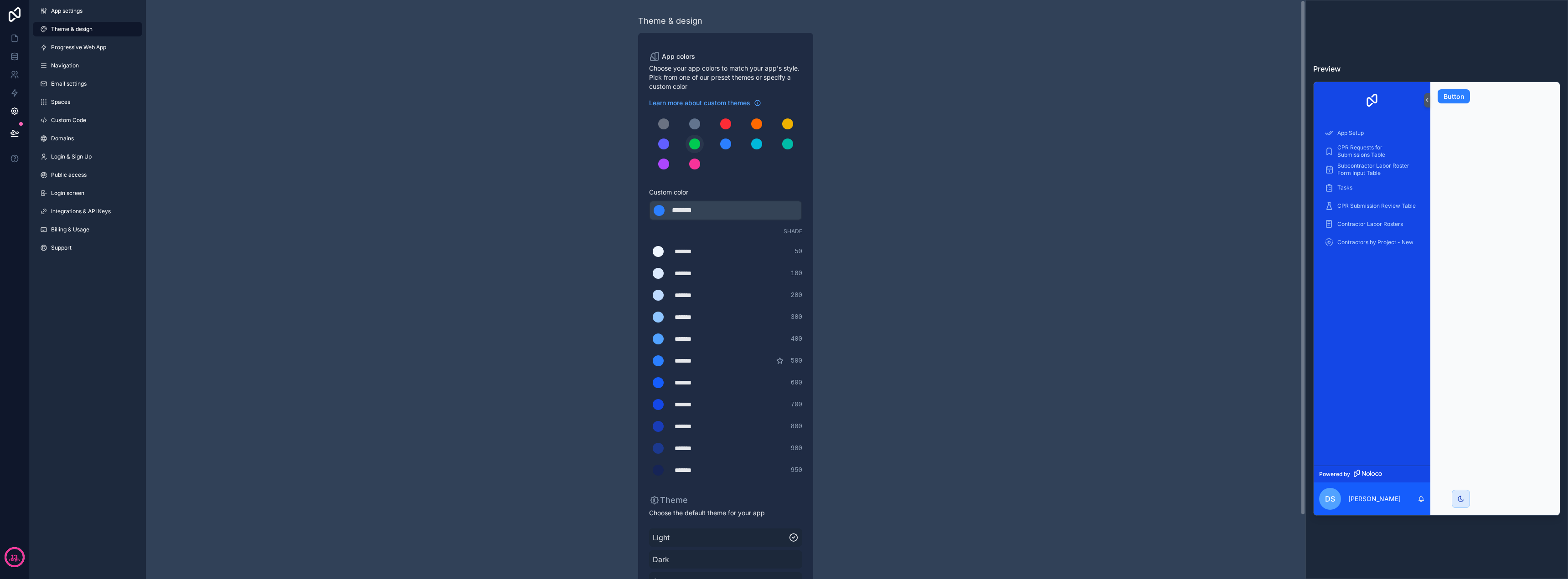
click at [698, 144] on div "scrollable content" at bounding box center [694, 144] width 11 height 11
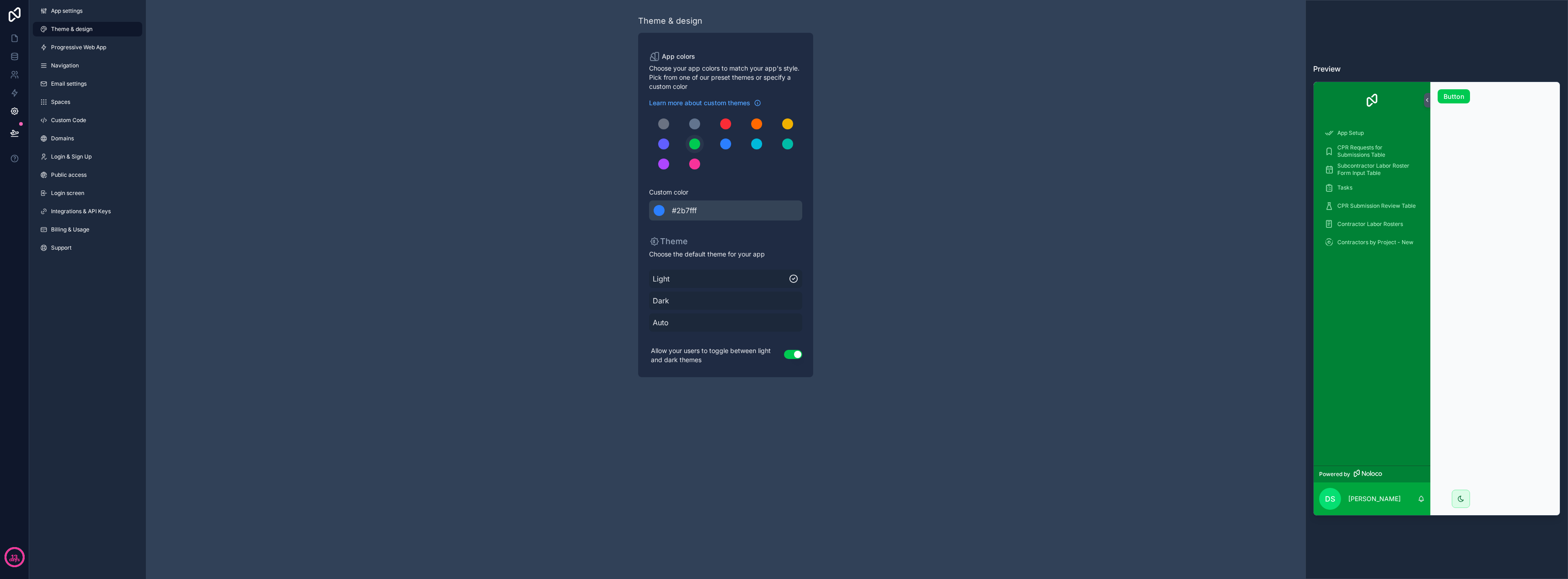
click at [697, 143] on div "scrollable content" at bounding box center [694, 144] width 11 height 11
click at [740, 301] on span "Dark" at bounding box center [725, 301] width 145 height 11
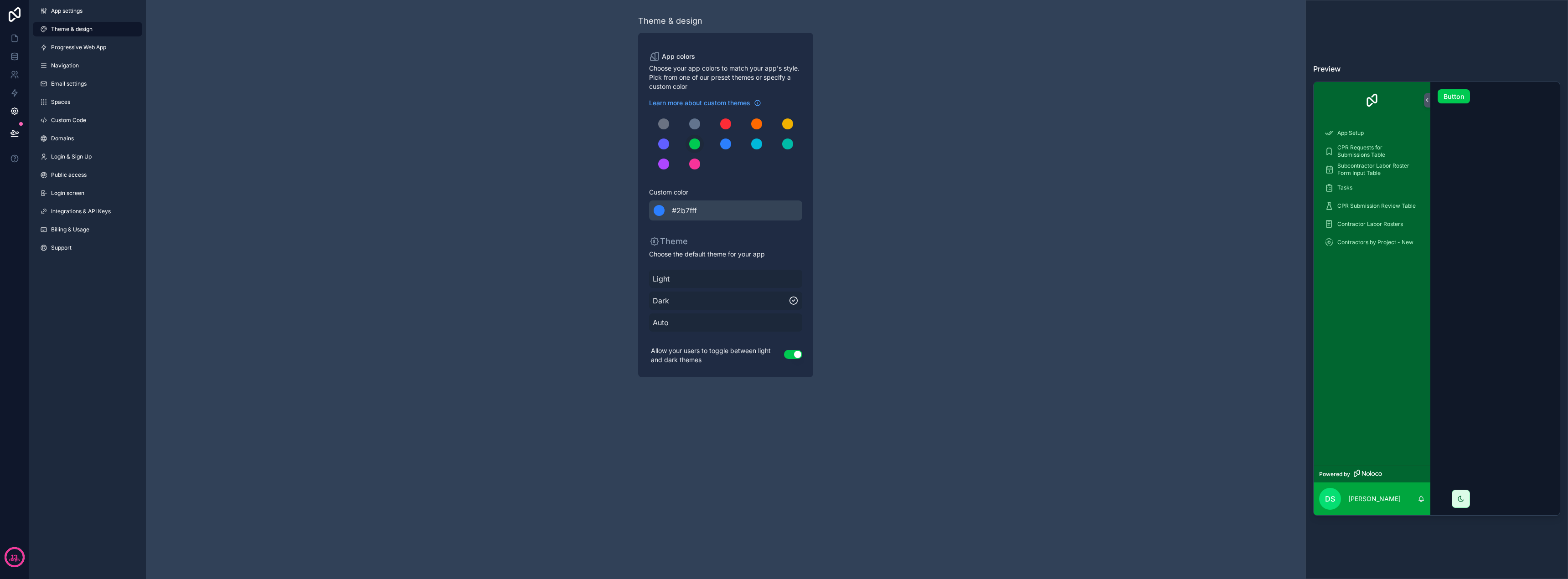
click at [740, 325] on span "Auto" at bounding box center [725, 323] width 145 height 11
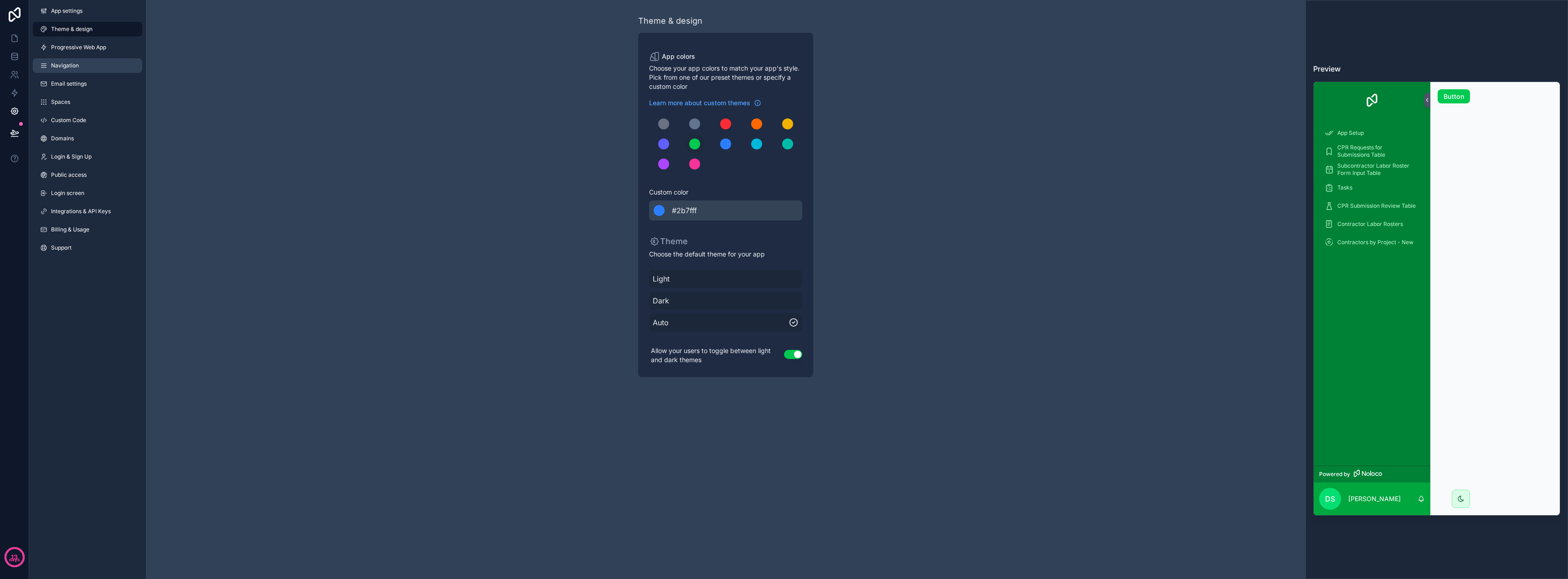
click at [74, 65] on span "Navigation" at bounding box center [65, 66] width 27 height 7
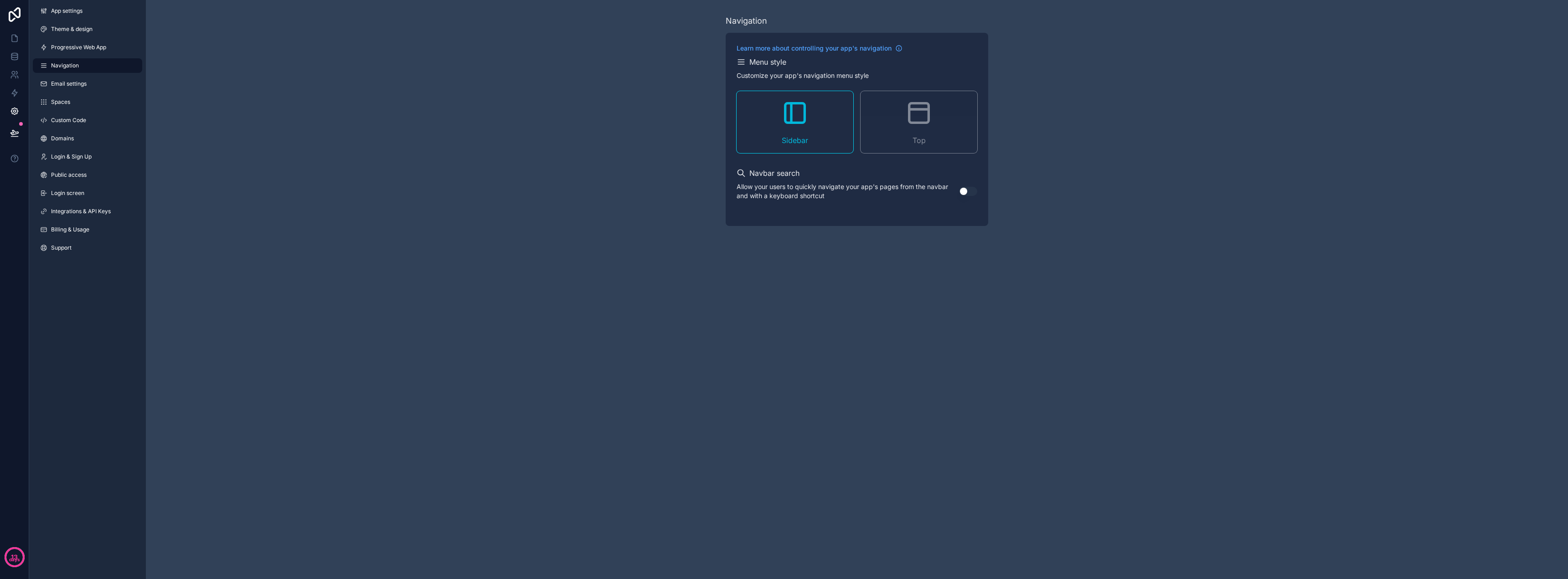
click at [740, 126] on icon "scrollable content" at bounding box center [795, 113] width 29 height 29
click at [70, 102] on span "Spaces" at bounding box center [61, 102] width 20 height 7
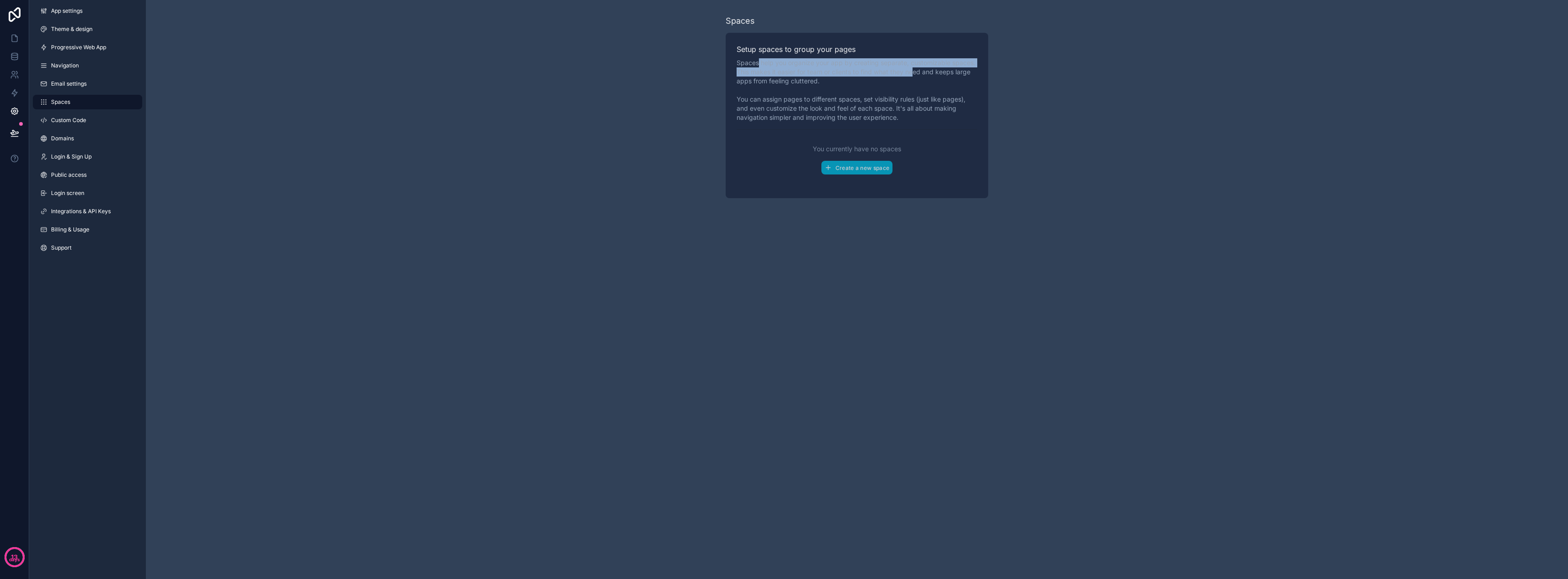
drag, startPoint x: 757, startPoint y: 64, endPoint x: 913, endPoint y: 67, distance: 156.0
click at [740, 67] on p "Spaces help you organize your app by creating separate, customizable spaces. Th…" at bounding box center [856, 90] width 240 height 64
click at [740, 75] on p "Spaces help you organize your app by creating separate, customizable spaces. Th…" at bounding box center [856, 90] width 240 height 64
drag, startPoint x: 779, startPoint y: 73, endPoint x: 932, endPoint y: 70, distance: 153.0
click at [740, 70] on p "Spaces help you organize your app by creating separate, customizable spaces. Th…" at bounding box center [856, 90] width 240 height 64
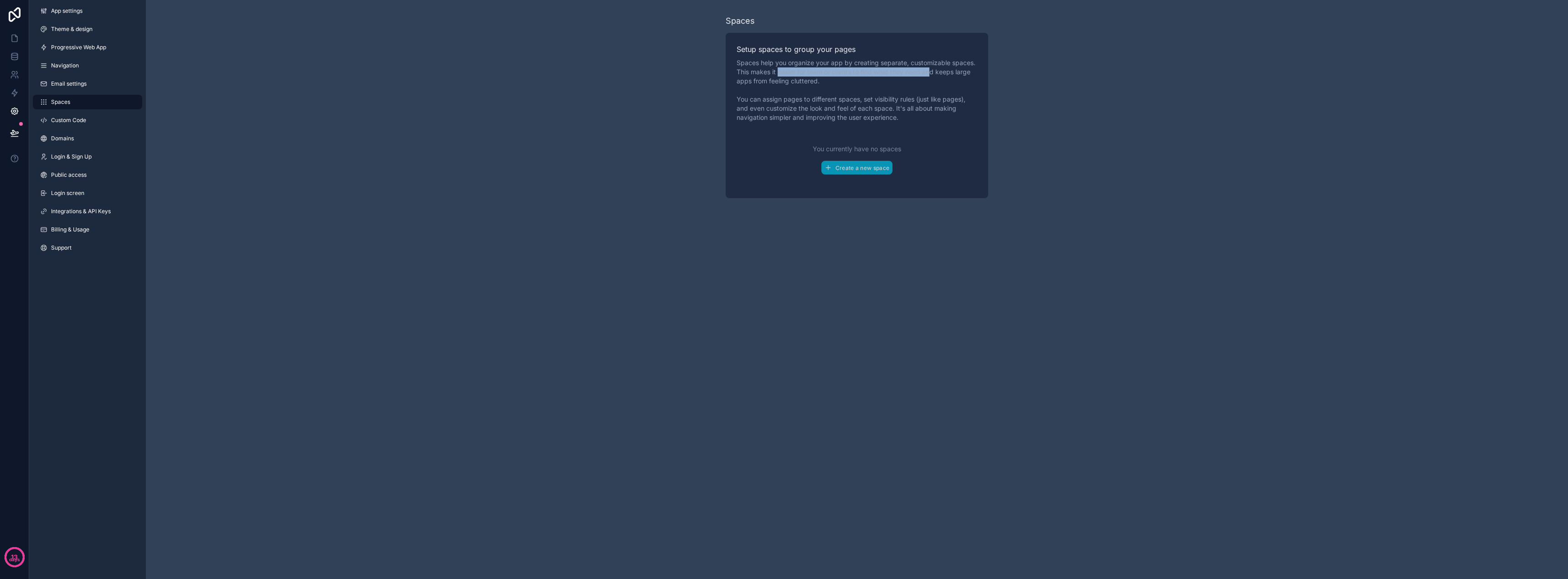
click at [0, 0] on link "Compare our plans and view your usage" at bounding box center [0, 0] width 0 height 0
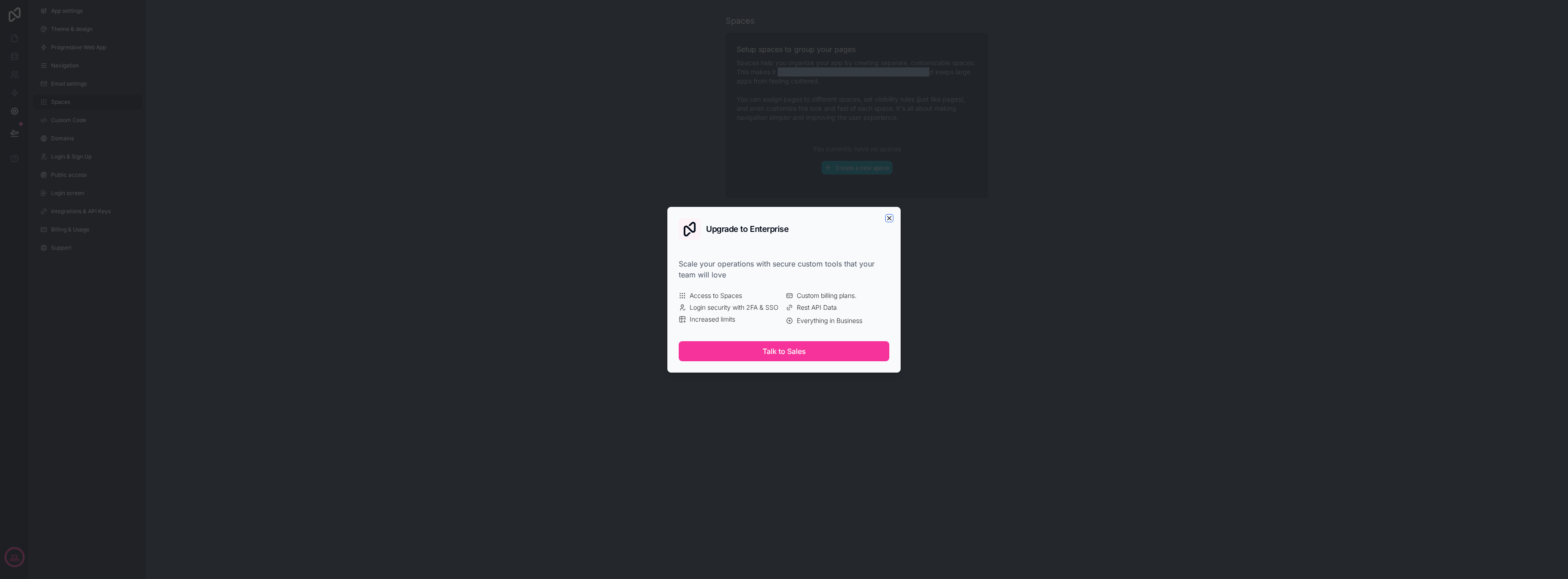
click at [740, 218] on icon "button" at bounding box center [889, 218] width 7 height 7
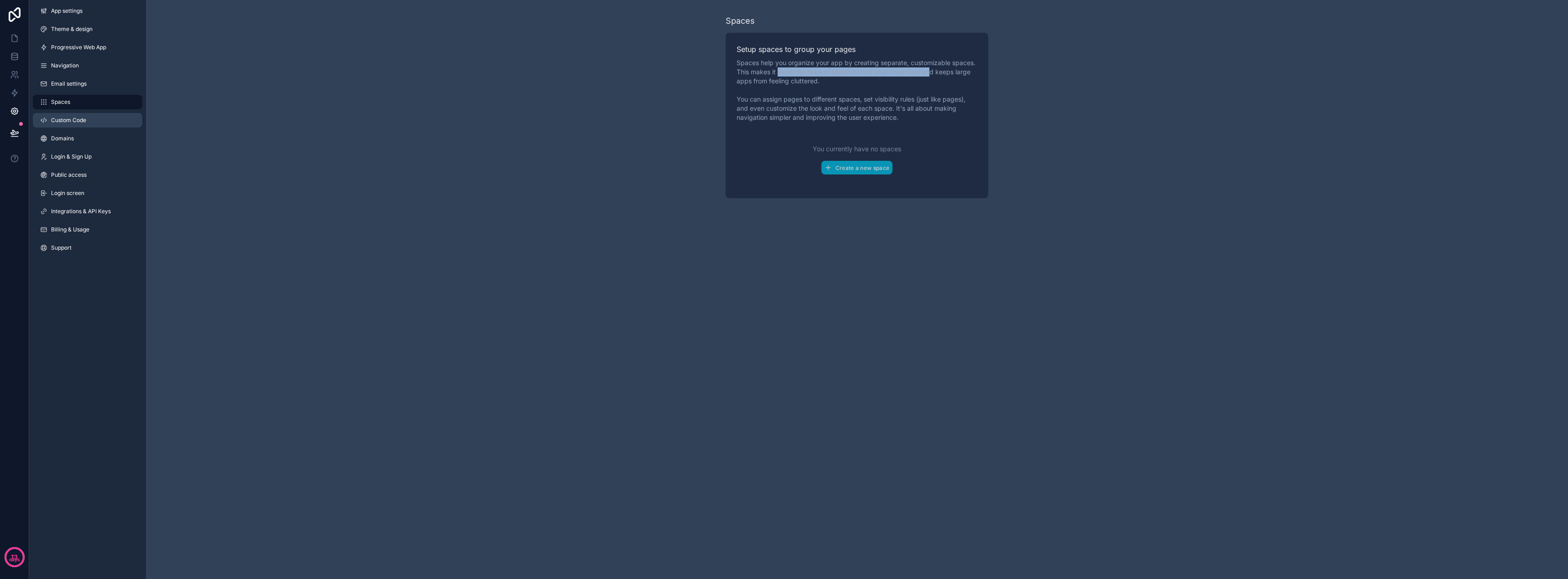
click at [74, 124] on link "Custom Code" at bounding box center [87, 120] width 109 height 14
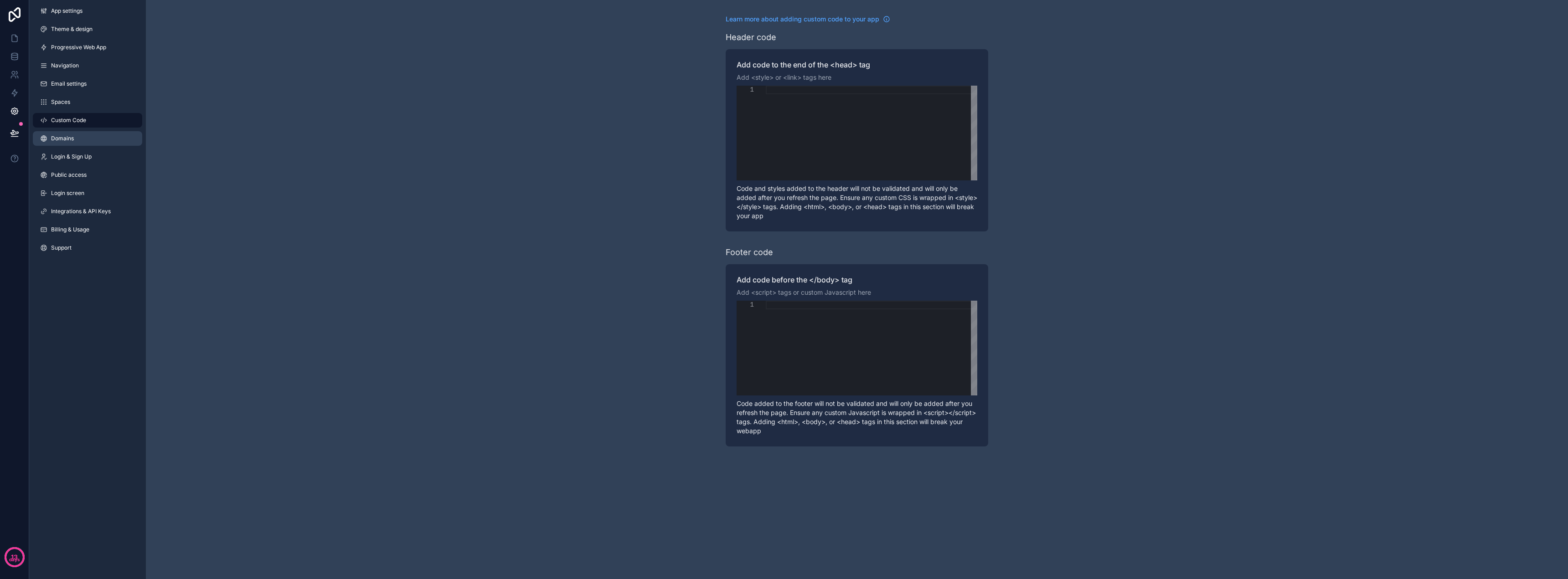
click at [70, 138] on span "Domains" at bounding box center [63, 138] width 23 height 7
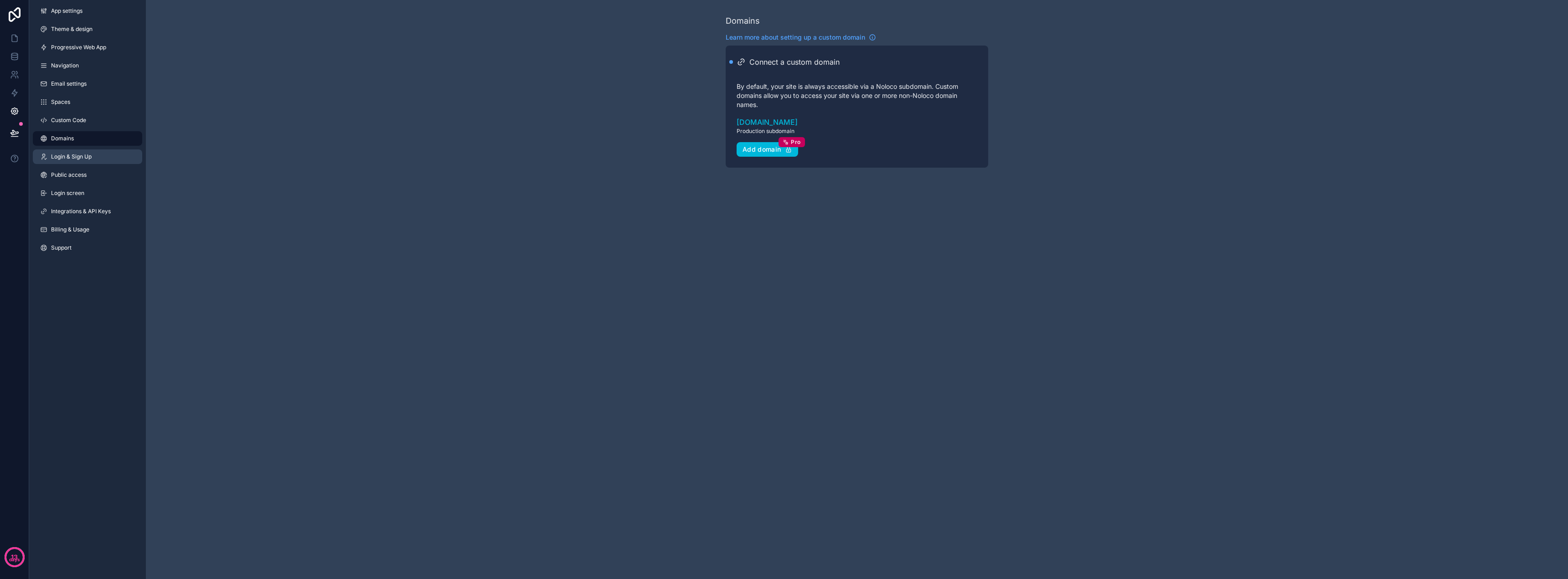
click at [81, 159] on span "Login & Sign Up" at bounding box center [72, 157] width 41 height 7
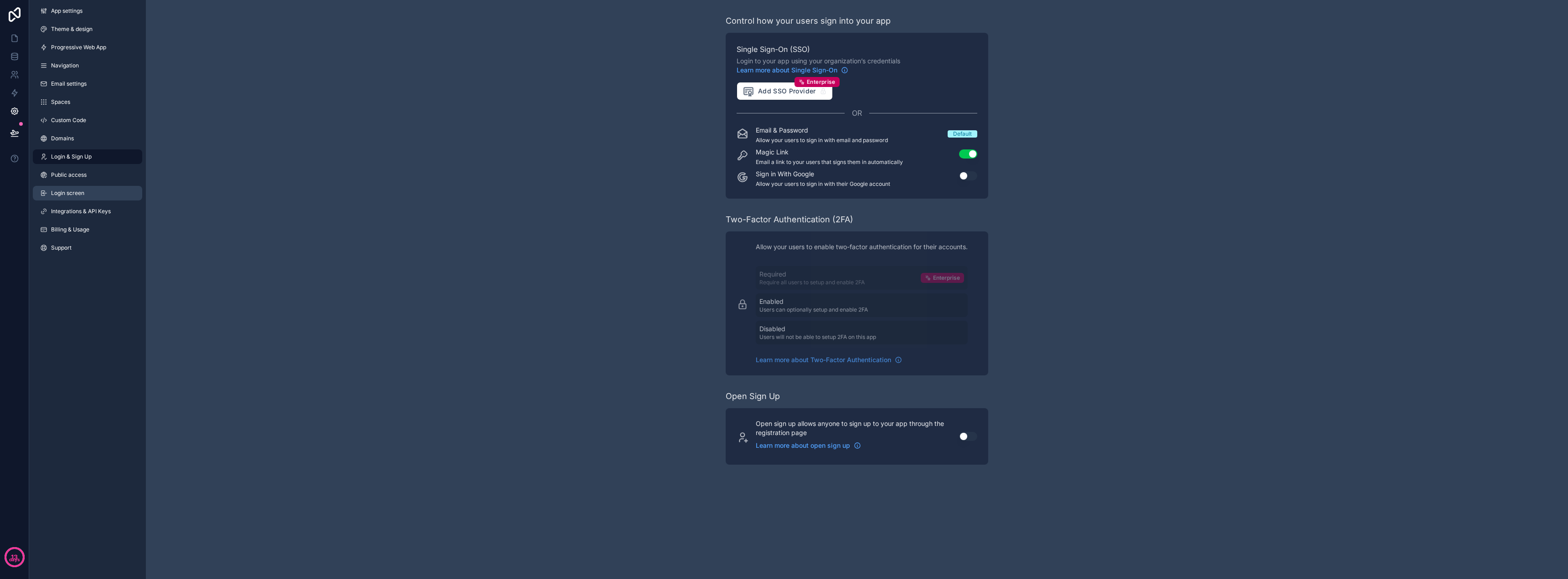
click at [83, 188] on link "Login screen" at bounding box center [87, 193] width 109 height 14
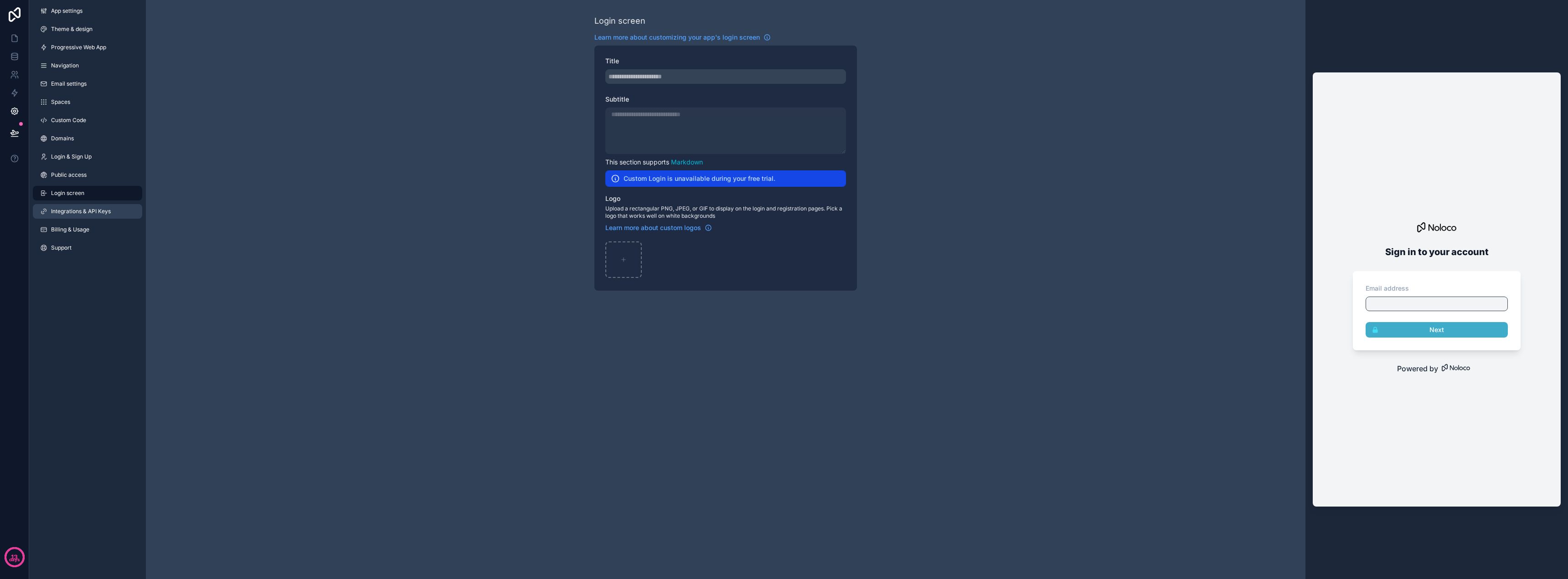
click at [83, 205] on link "Integrations & API Keys" at bounding box center [87, 211] width 109 height 14
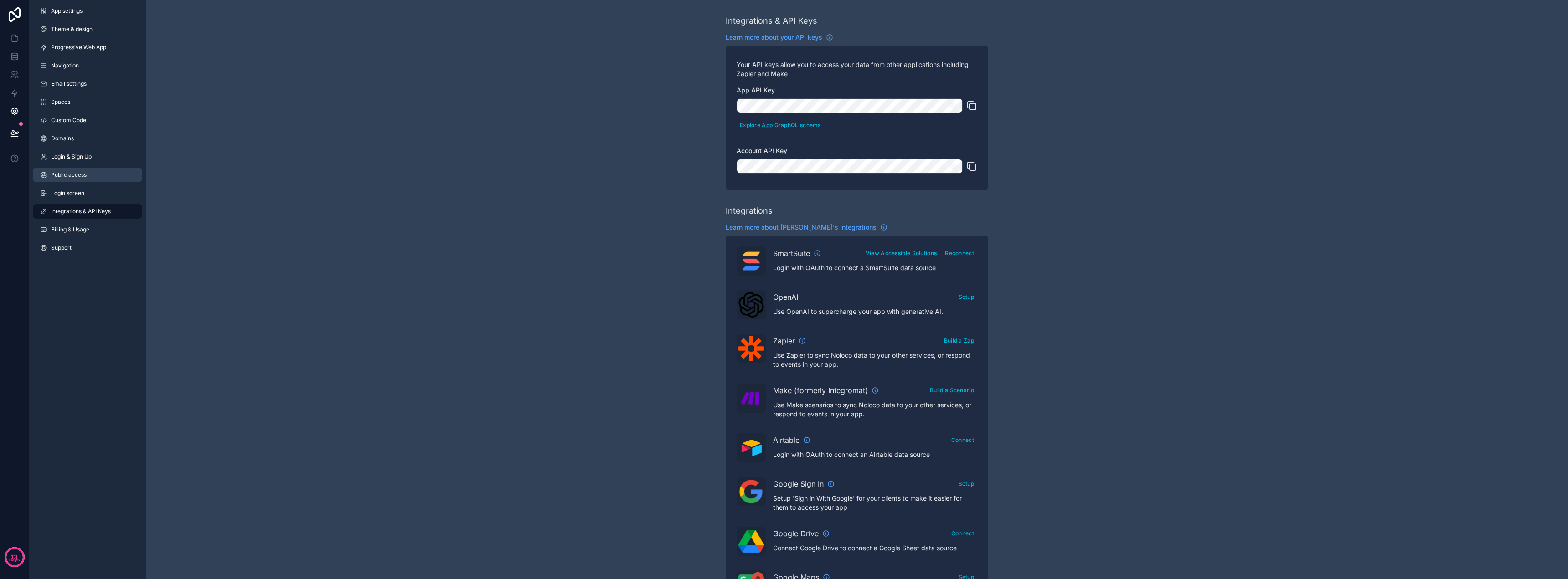
click at [82, 172] on span "Public access" at bounding box center [69, 175] width 35 height 7
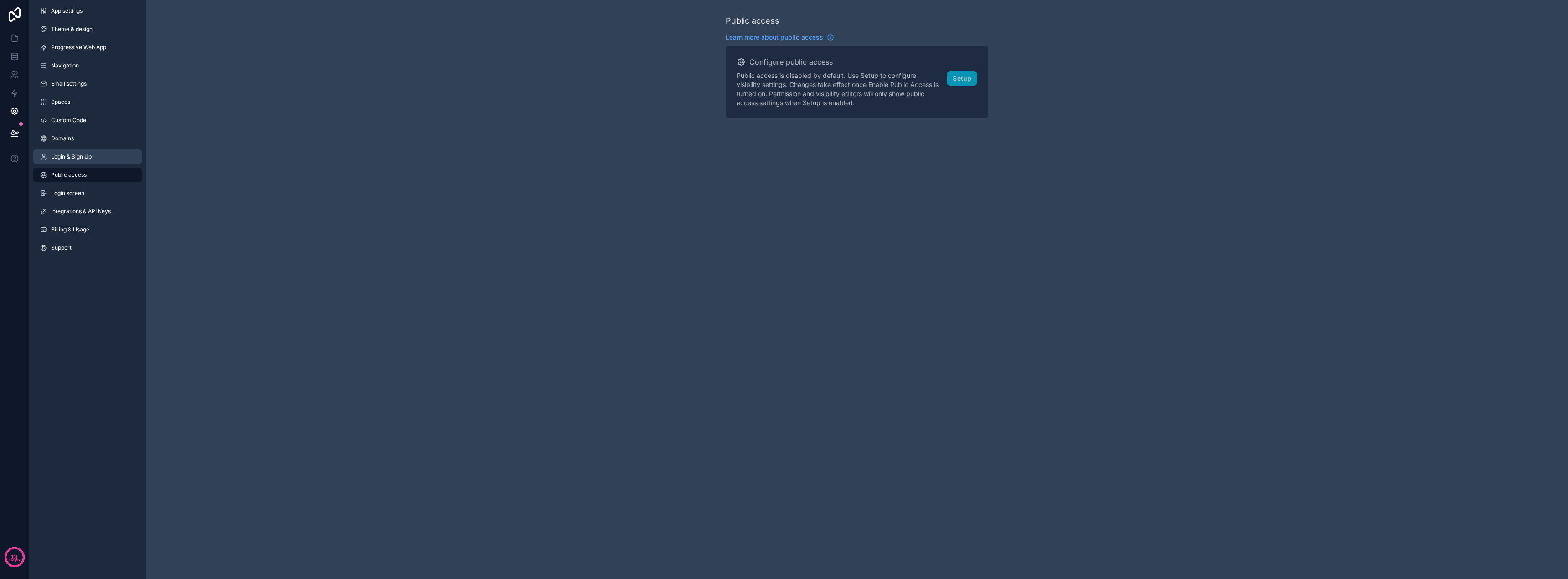
click at [68, 153] on span "Login & Sign Up" at bounding box center [72, 157] width 41 height 7
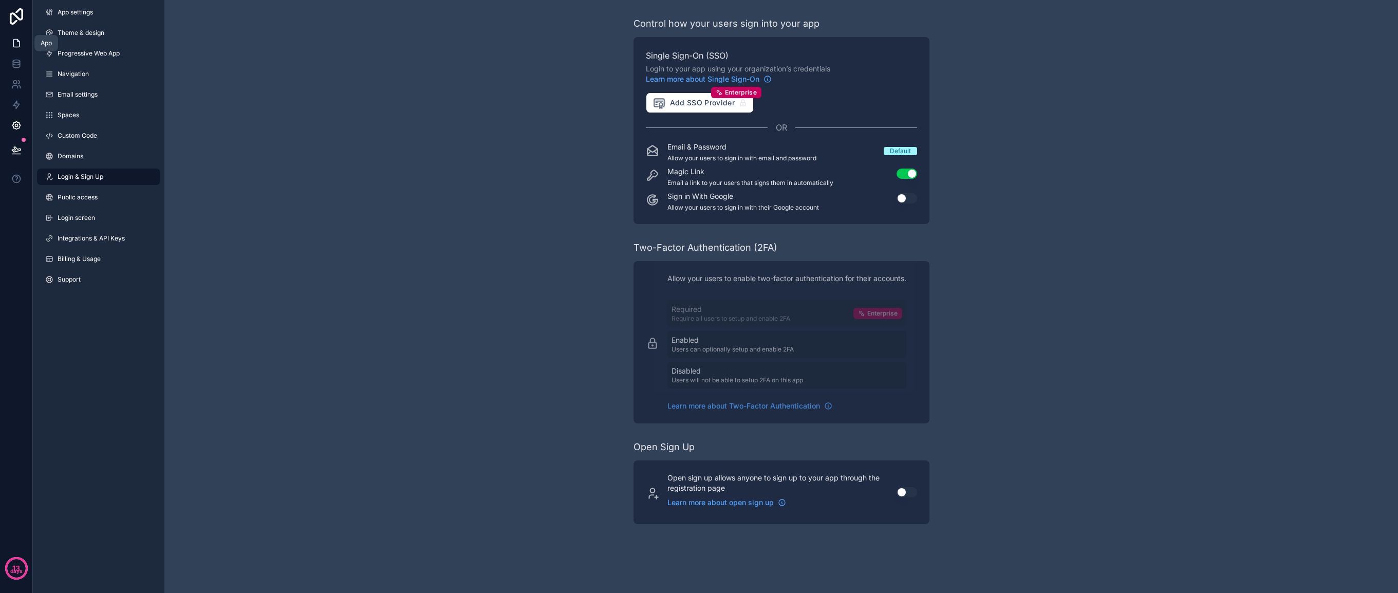
click at [18, 46] on icon at bounding box center [16, 43] width 10 height 10
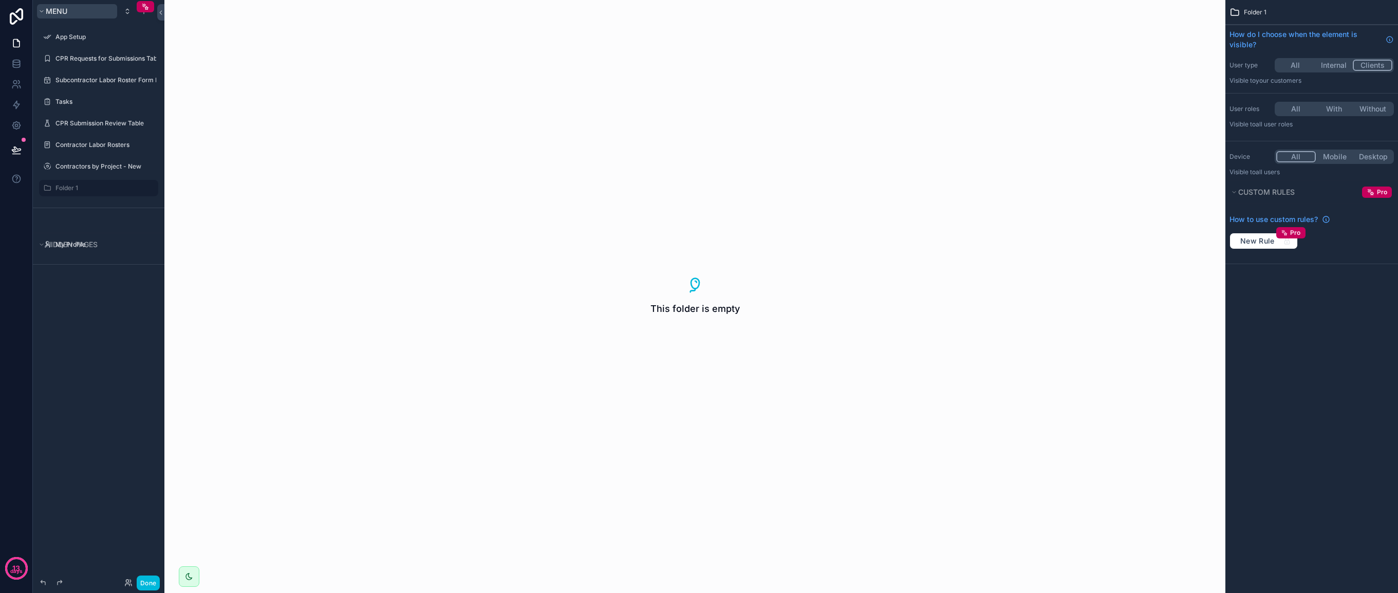
click at [72, 11] on button "Menu" at bounding box center [77, 11] width 80 height 14
click at [17, 61] on icon at bounding box center [16, 64] width 10 height 10
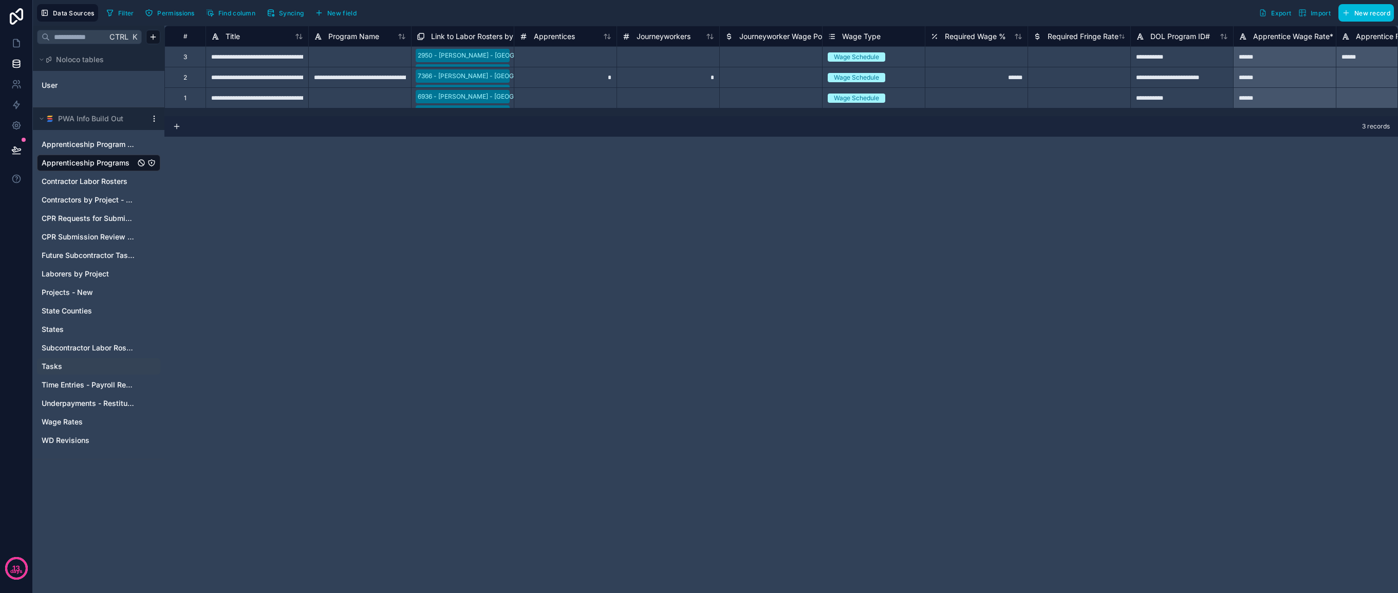
click at [72, 366] on link "Tasks" at bounding box center [89, 366] width 94 height 10
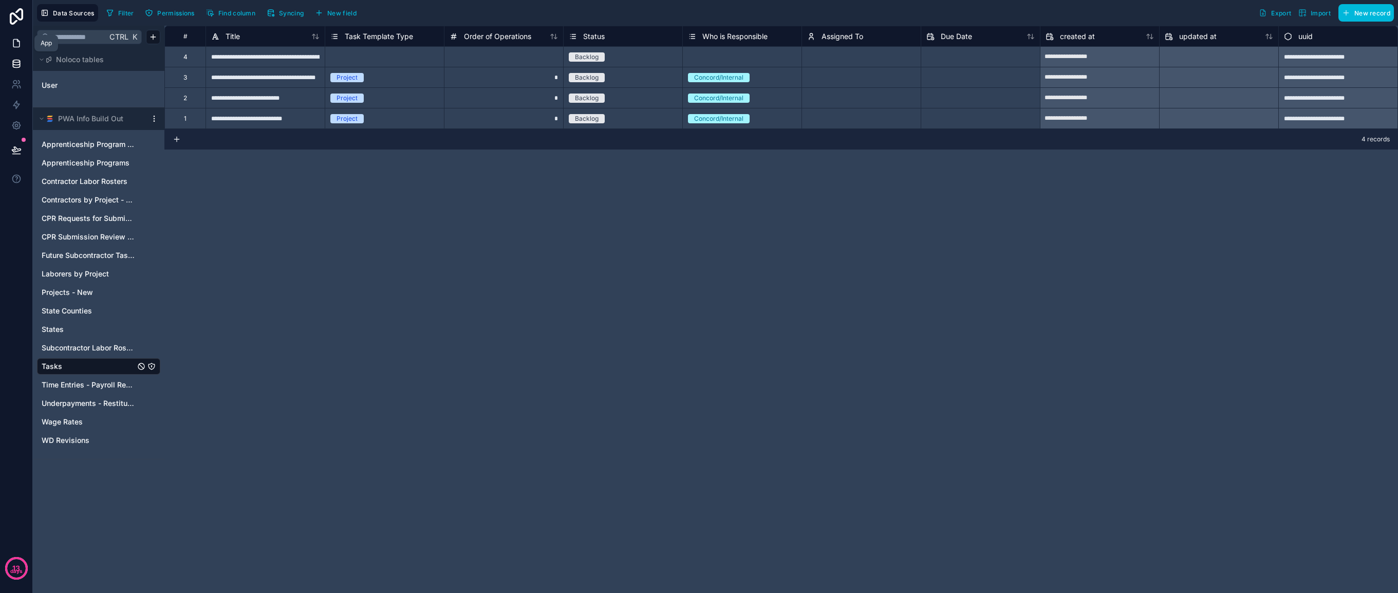
click at [18, 46] on icon at bounding box center [16, 43] width 10 height 10
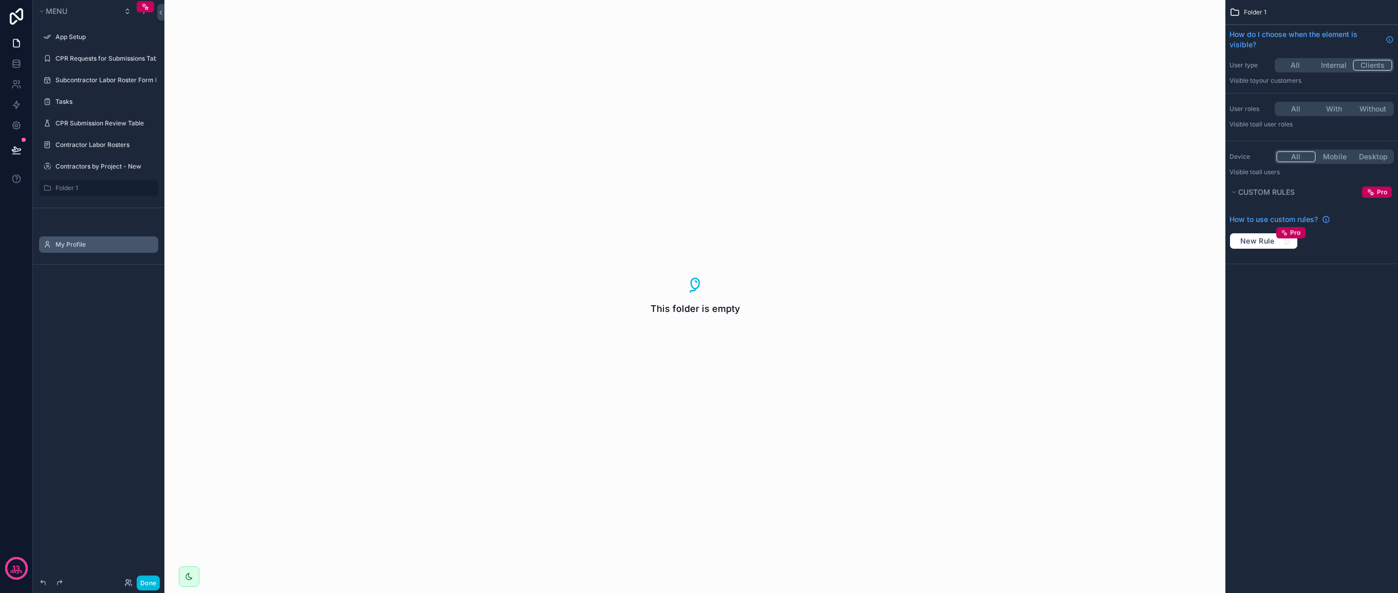
click at [64, 242] on label "My Profile" at bounding box center [103, 244] width 97 height 8
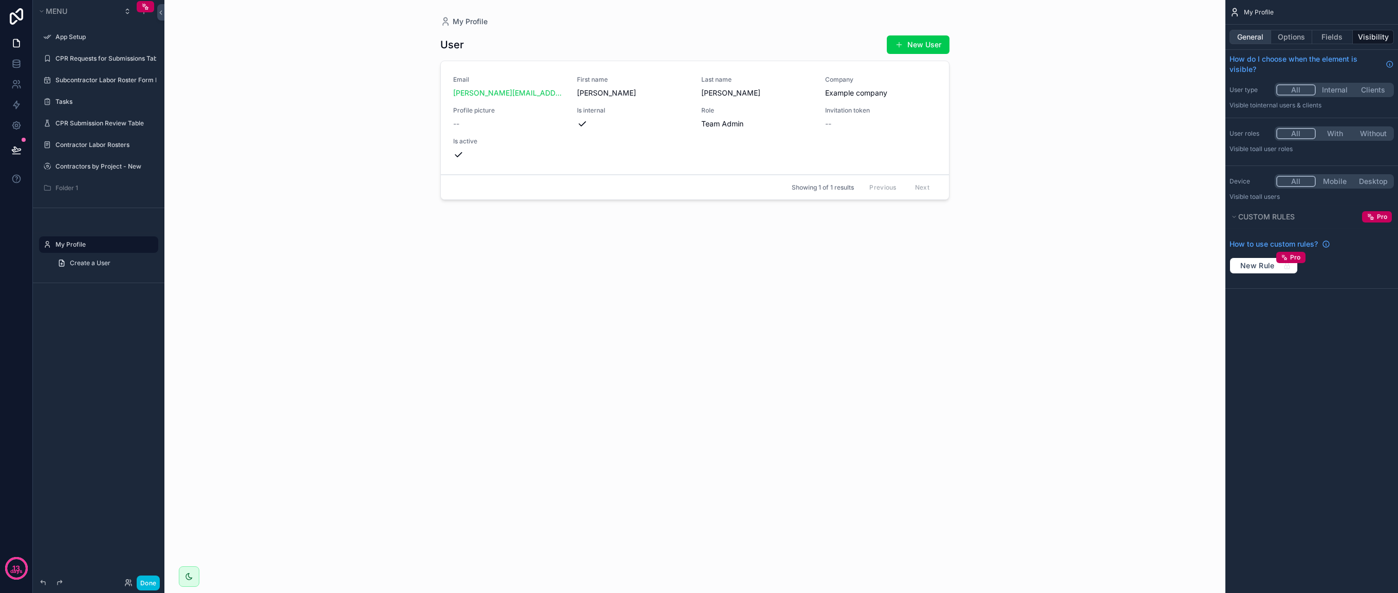
click at [834, 36] on button "General" at bounding box center [1251, 37] width 42 height 14
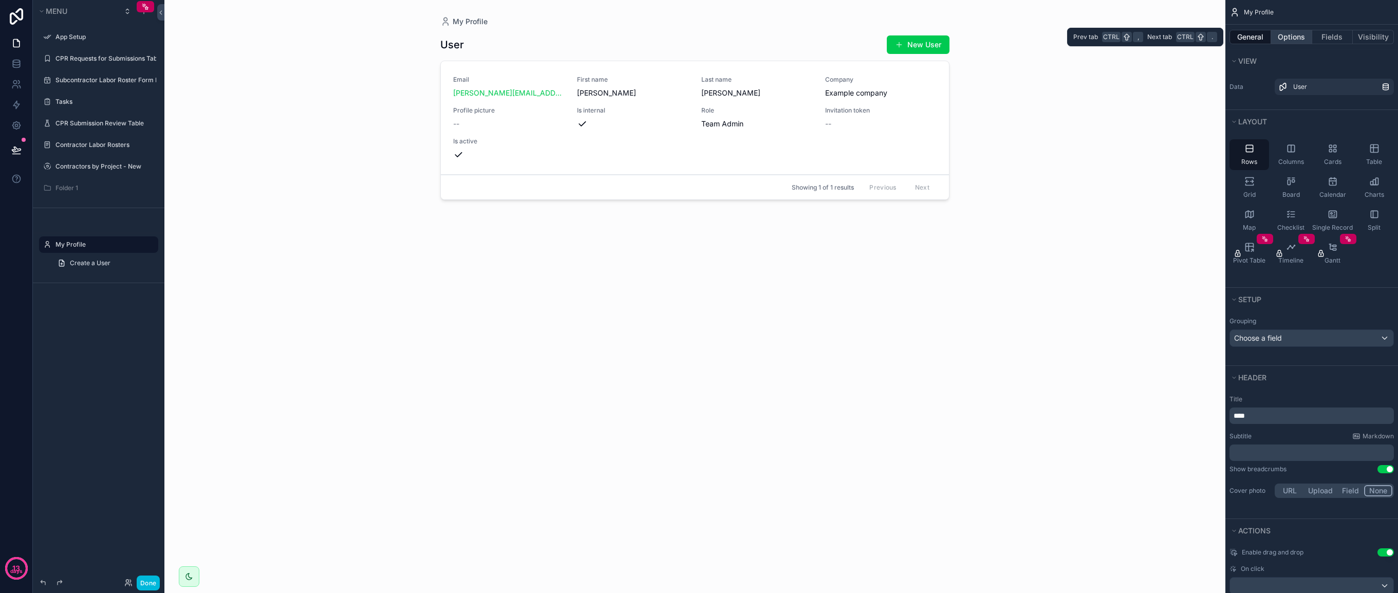
click at [834, 44] on button "Options" at bounding box center [1291, 37] width 41 height 14
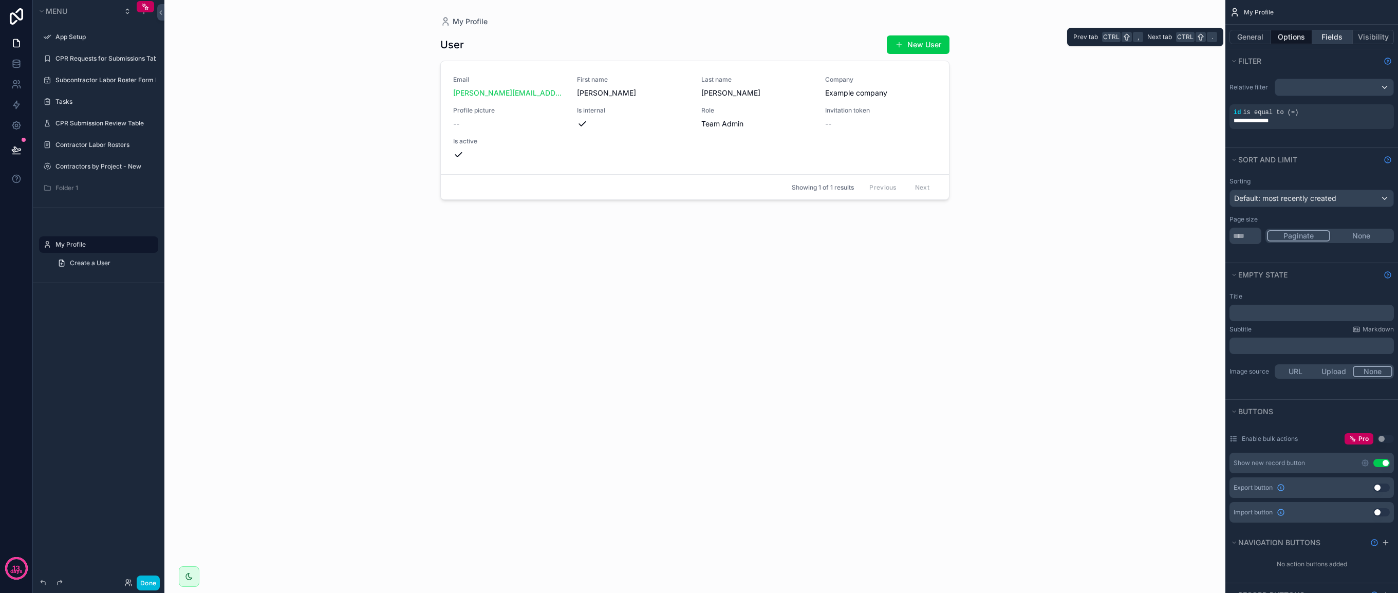
click at [834, 39] on button "Fields" at bounding box center [1332, 37] width 41 height 14
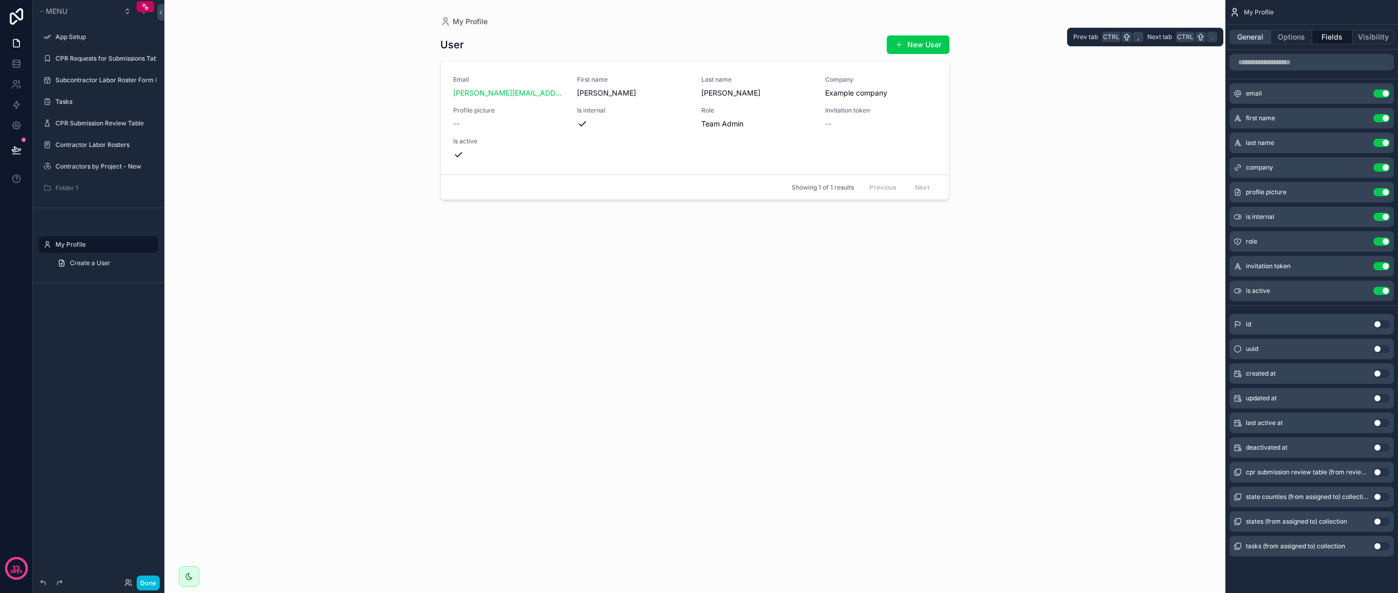
click at [834, 37] on button "General" at bounding box center [1251, 37] width 42 height 14
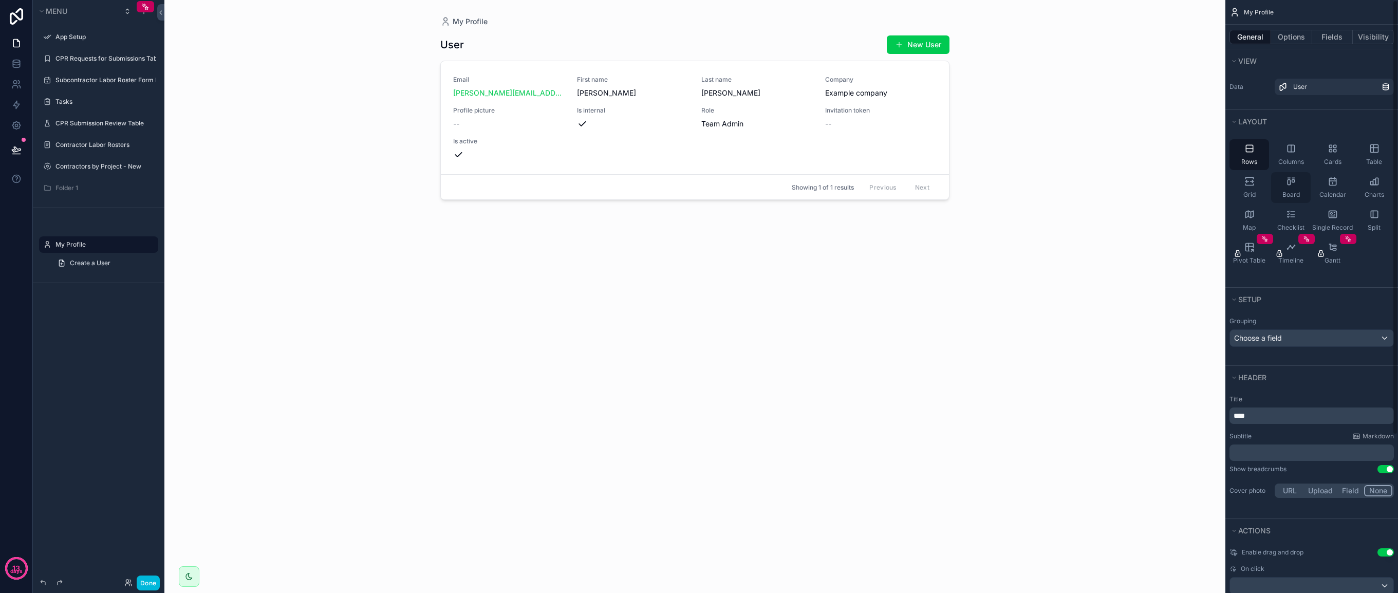
click at [834, 180] on icon "scrollable content" at bounding box center [1293, 181] width 3 height 3
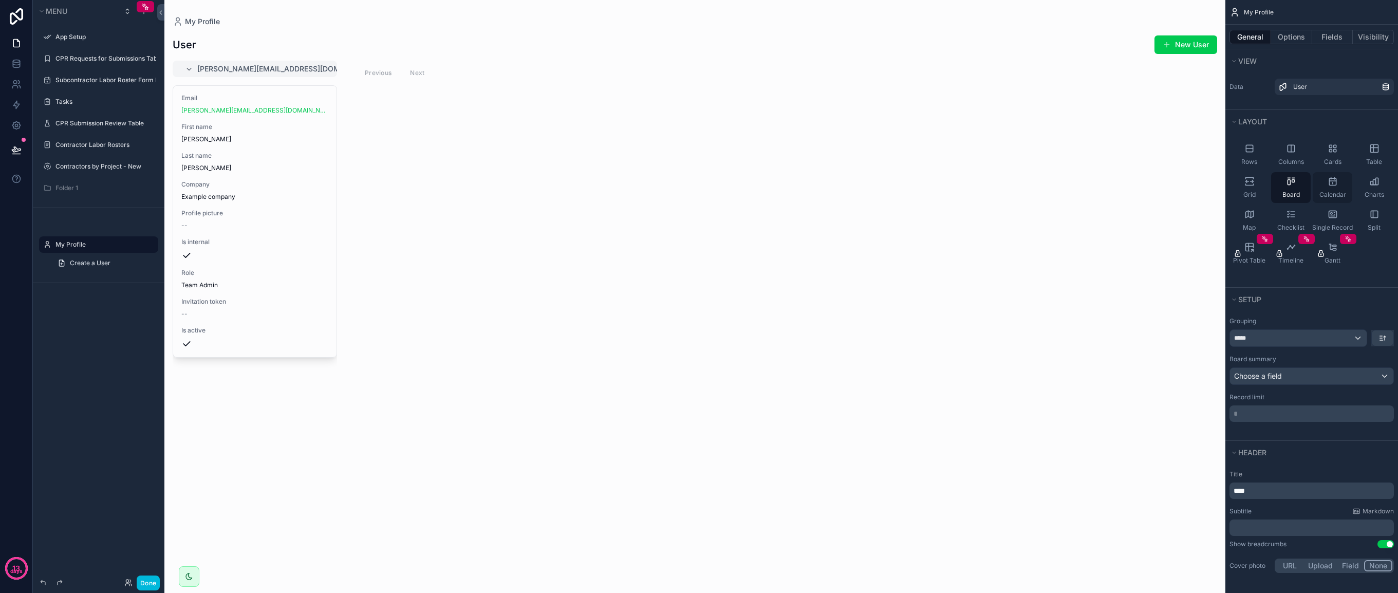
click at [834, 195] on span "Calendar" at bounding box center [1333, 195] width 27 height 8
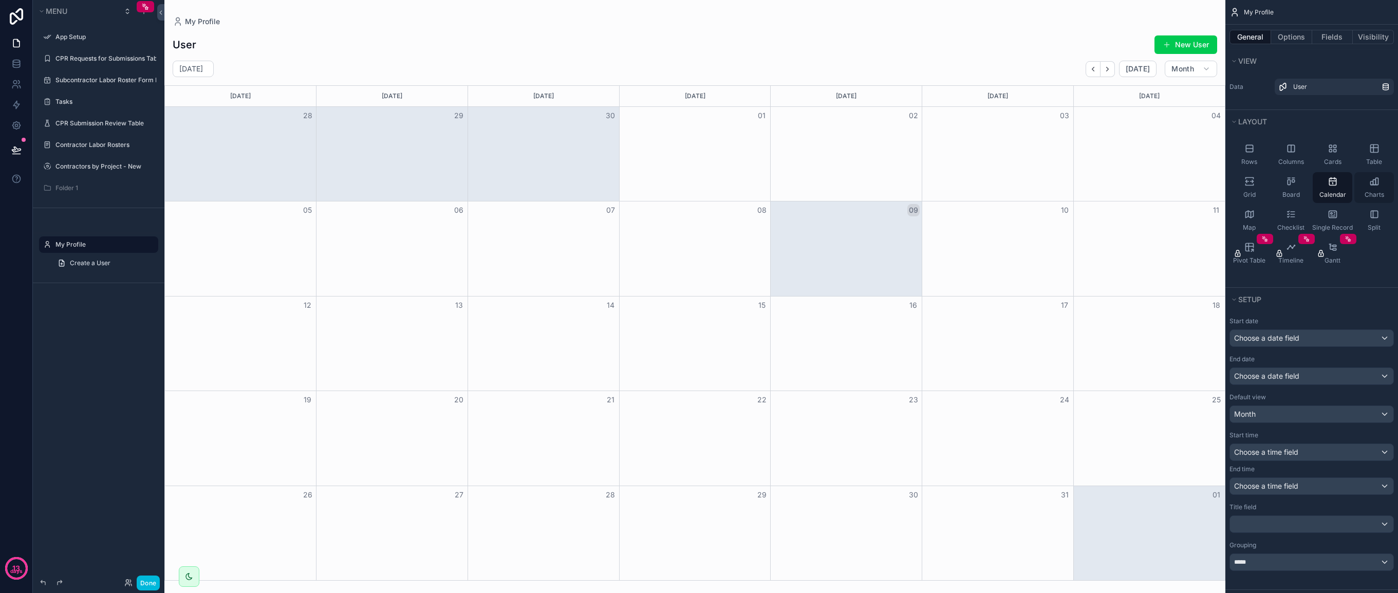
click at [834, 190] on div "Charts" at bounding box center [1375, 187] width 40 height 31
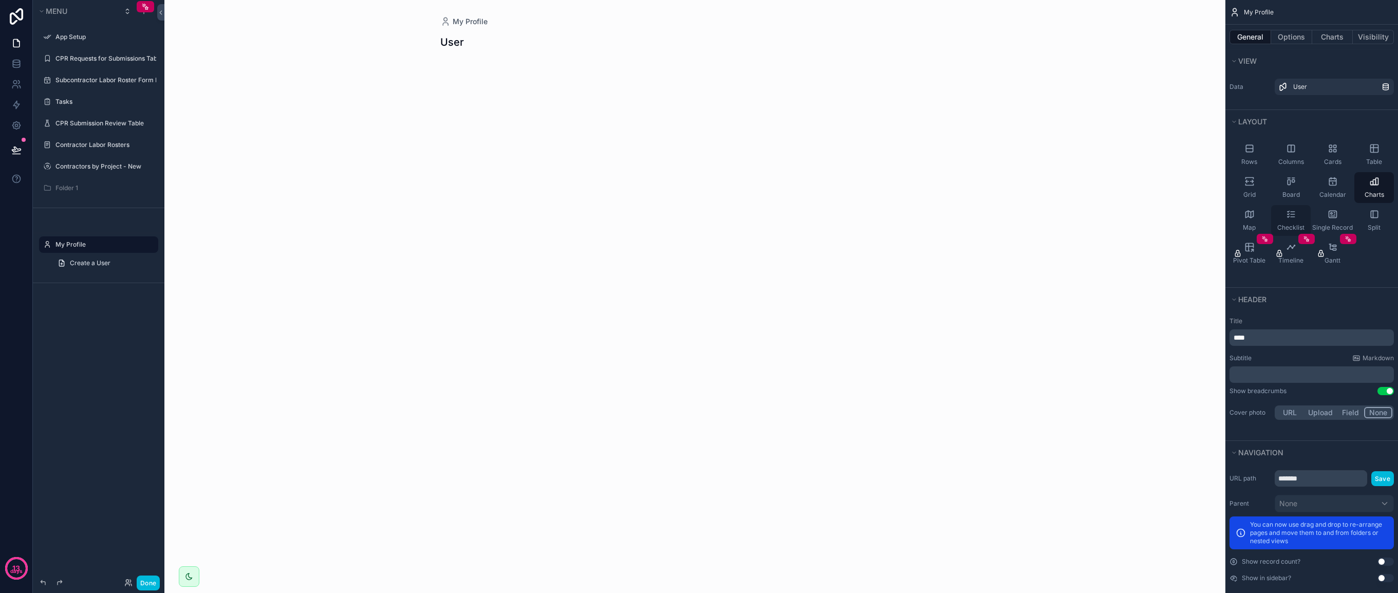
click at [834, 226] on span "Checklist" at bounding box center [1291, 228] width 27 height 8
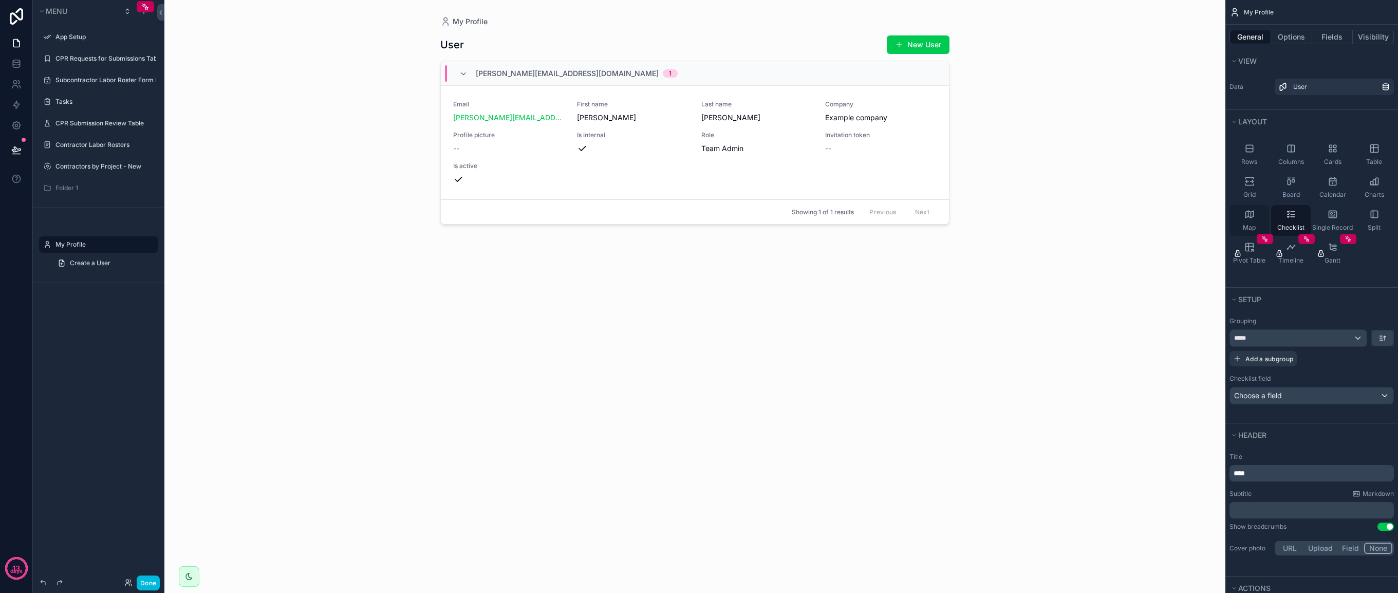
click at [834, 218] on icon "scrollable content" at bounding box center [1250, 214] width 10 height 10
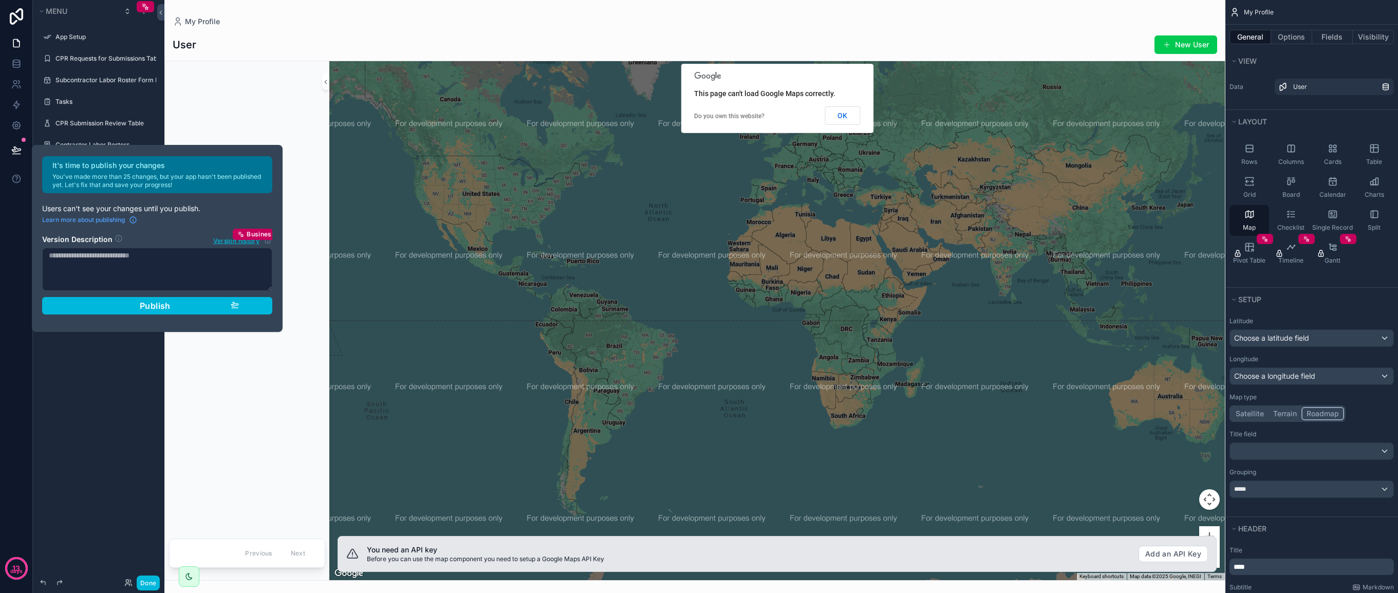
click at [235, 383] on div "No items could be found" at bounding box center [247, 297] width 156 height 465
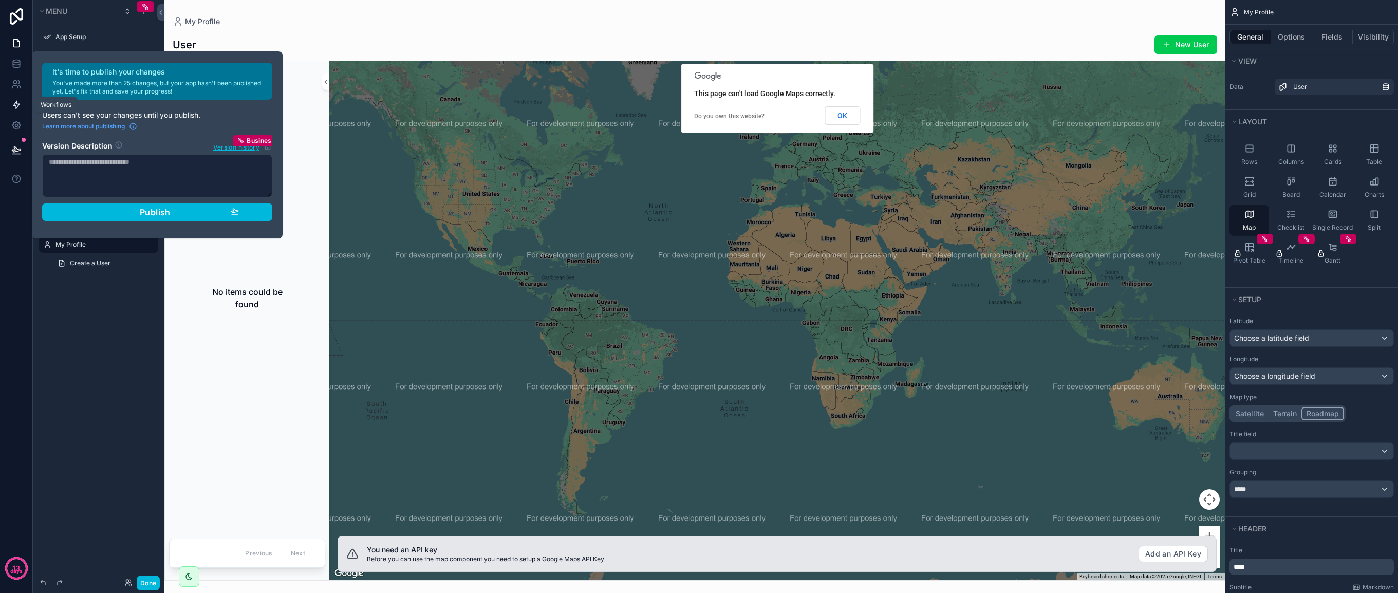
click at [14, 113] on link at bounding box center [16, 105] width 32 height 21
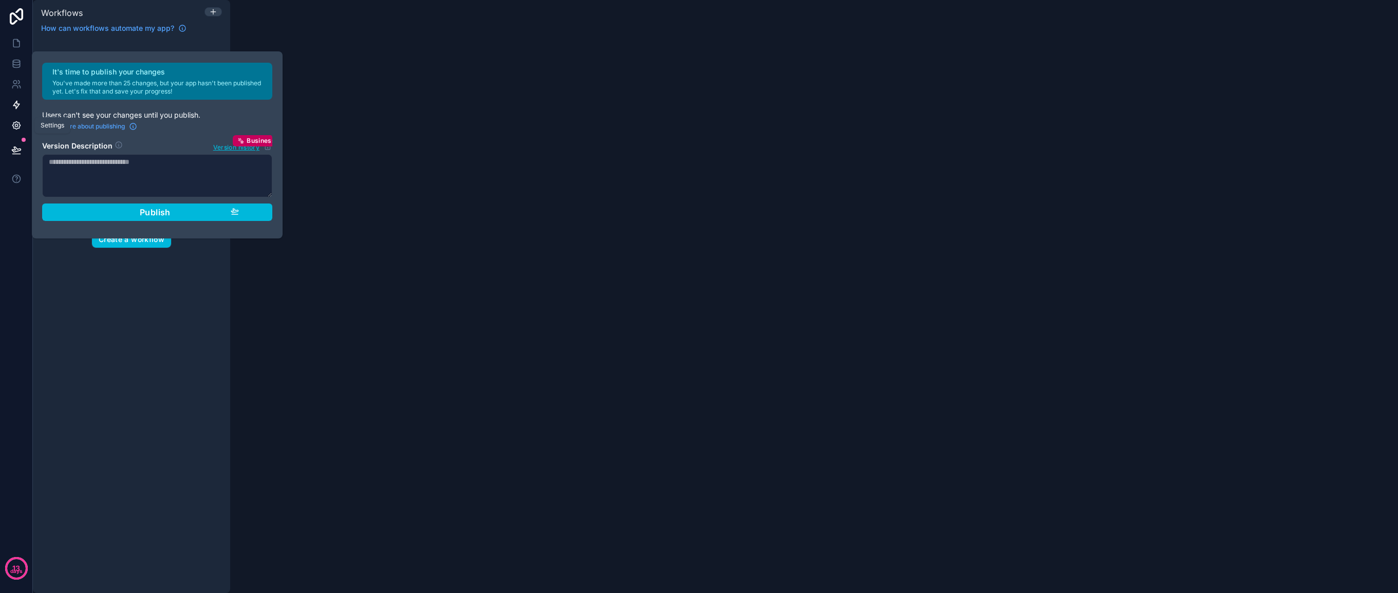
click at [17, 136] on div "13 days" at bounding box center [16, 296] width 33 height 593
click at [15, 119] on link at bounding box center [16, 125] width 32 height 21
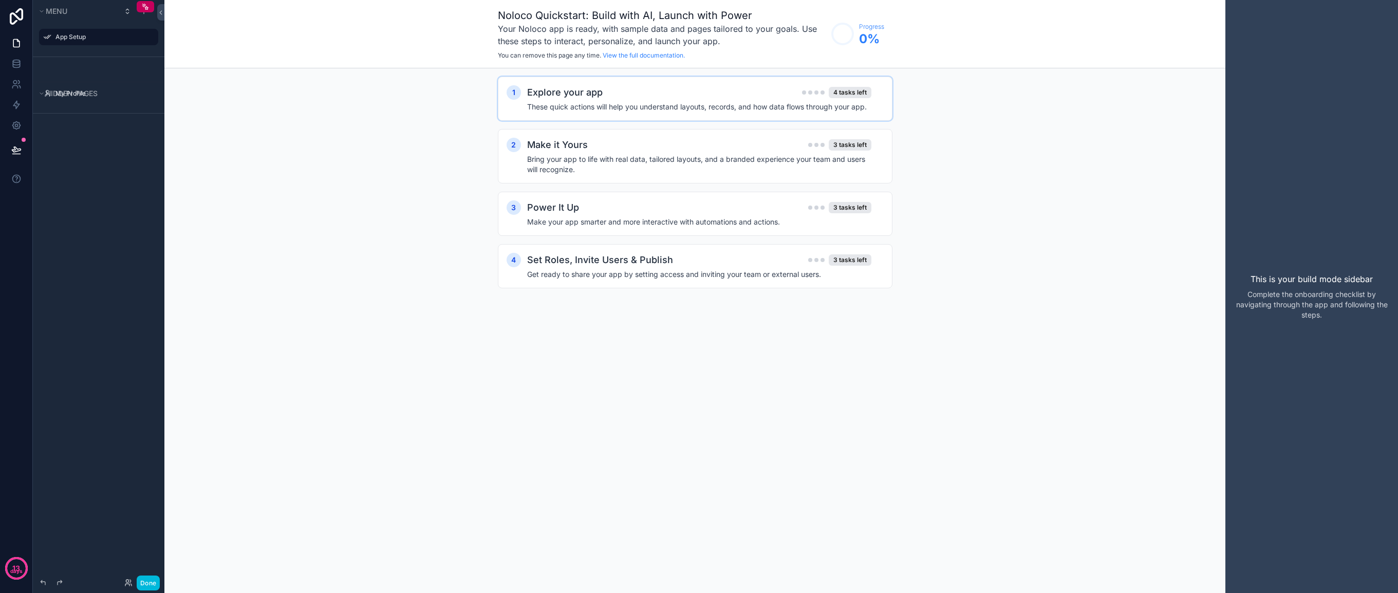
click at [659, 113] on div "1 Explore your app 4 tasks left These quick actions will help you understand la…" at bounding box center [695, 99] width 395 height 44
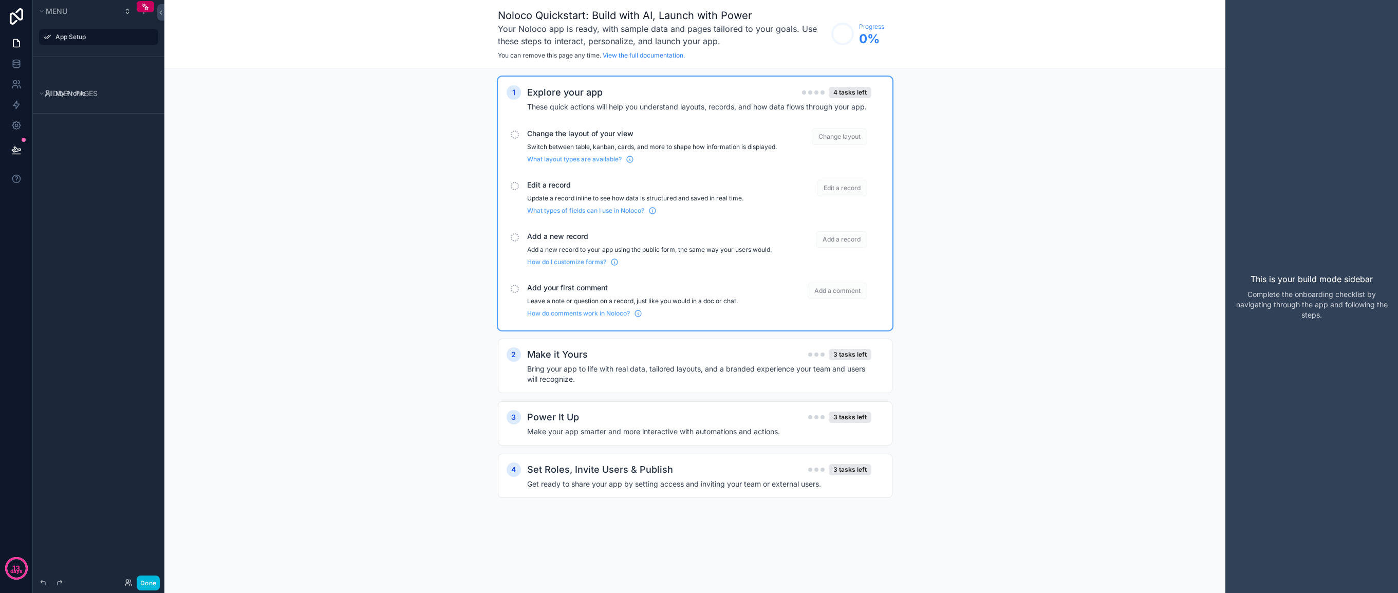
click at [645, 151] on p "Switch between table, kanban, cards, and more to shape how information is displ…" at bounding box center [652, 147] width 250 height 8
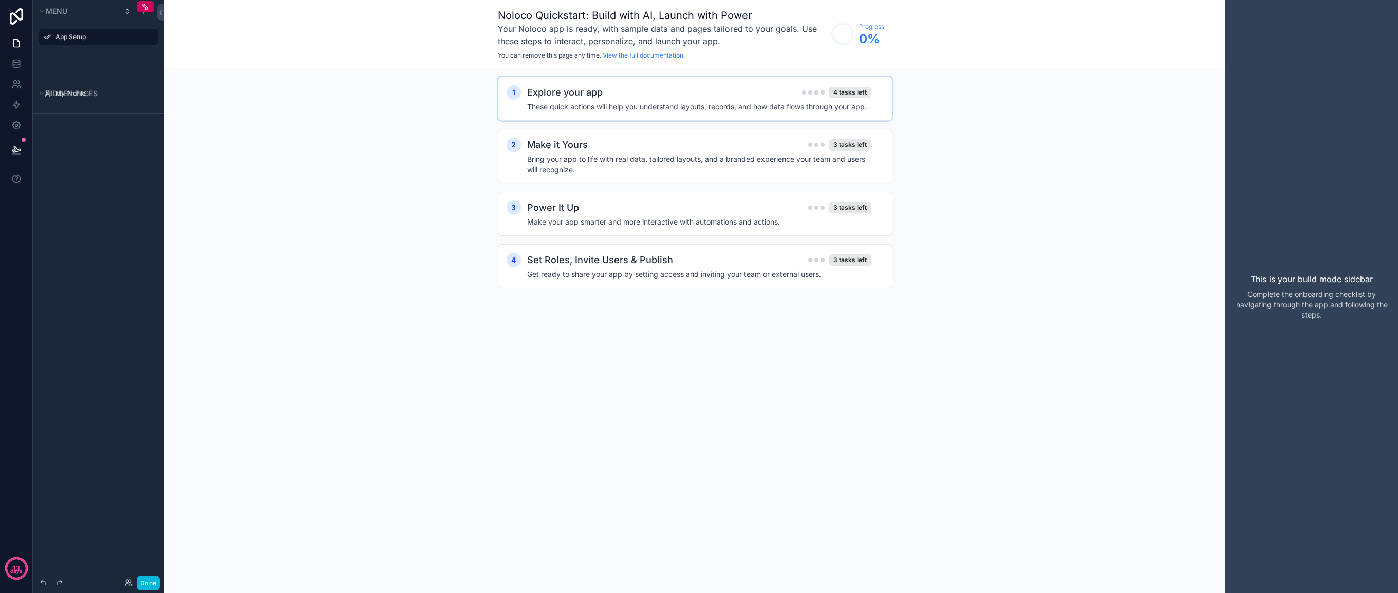
click at [745, 99] on div "Explore your app 4 tasks left" at bounding box center [699, 92] width 344 height 14
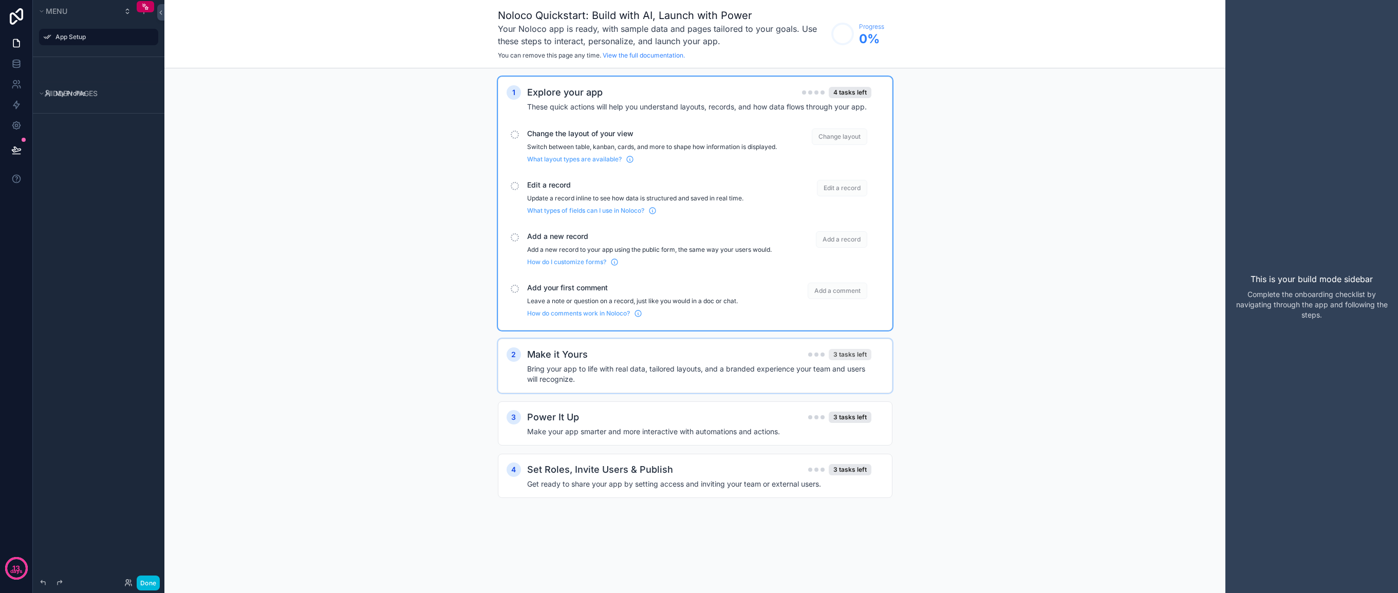
click at [849, 144] on span "Change layout" at bounding box center [839, 136] width 55 height 16
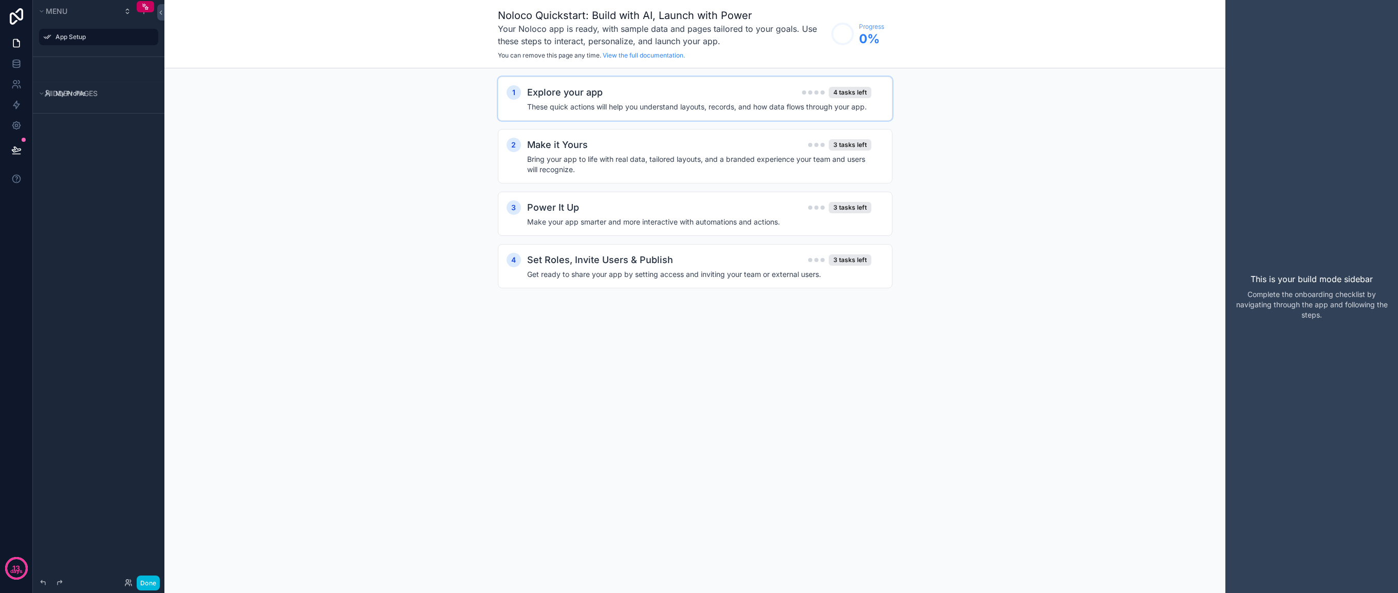
click at [831, 111] on h4 "These quick actions will help you understand layouts, records, and how data flo…" at bounding box center [699, 107] width 344 height 10
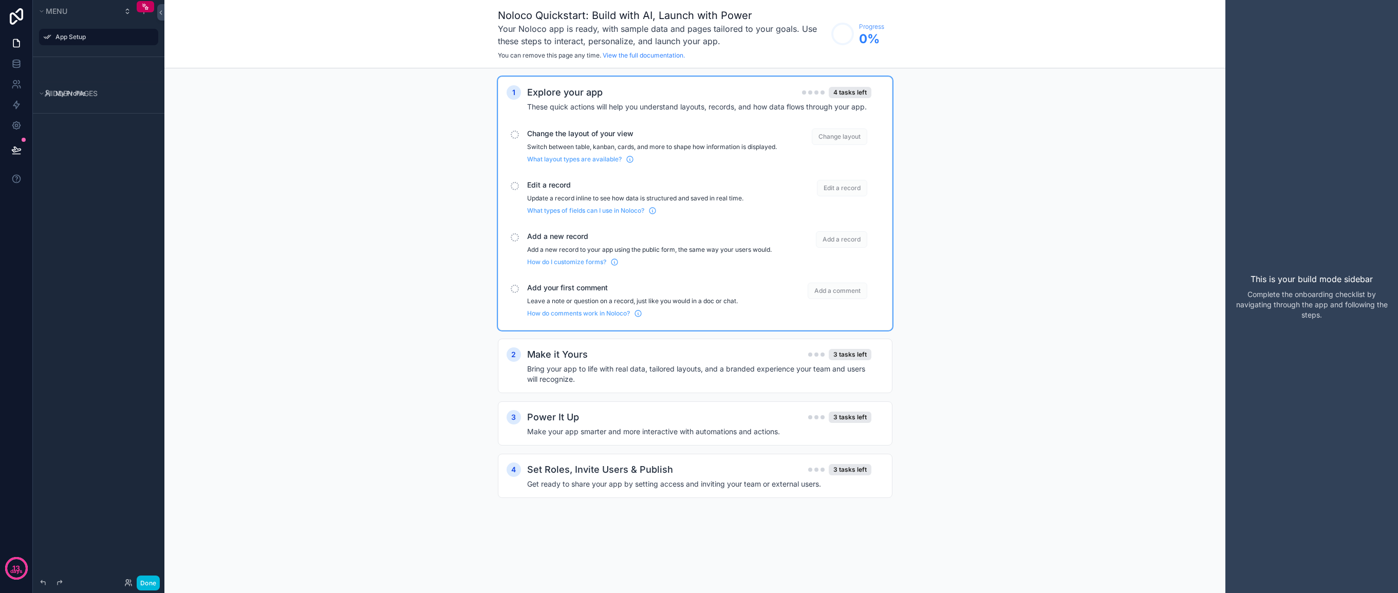
click at [576, 163] on div "What layout types are available?" at bounding box center [652, 157] width 250 height 12
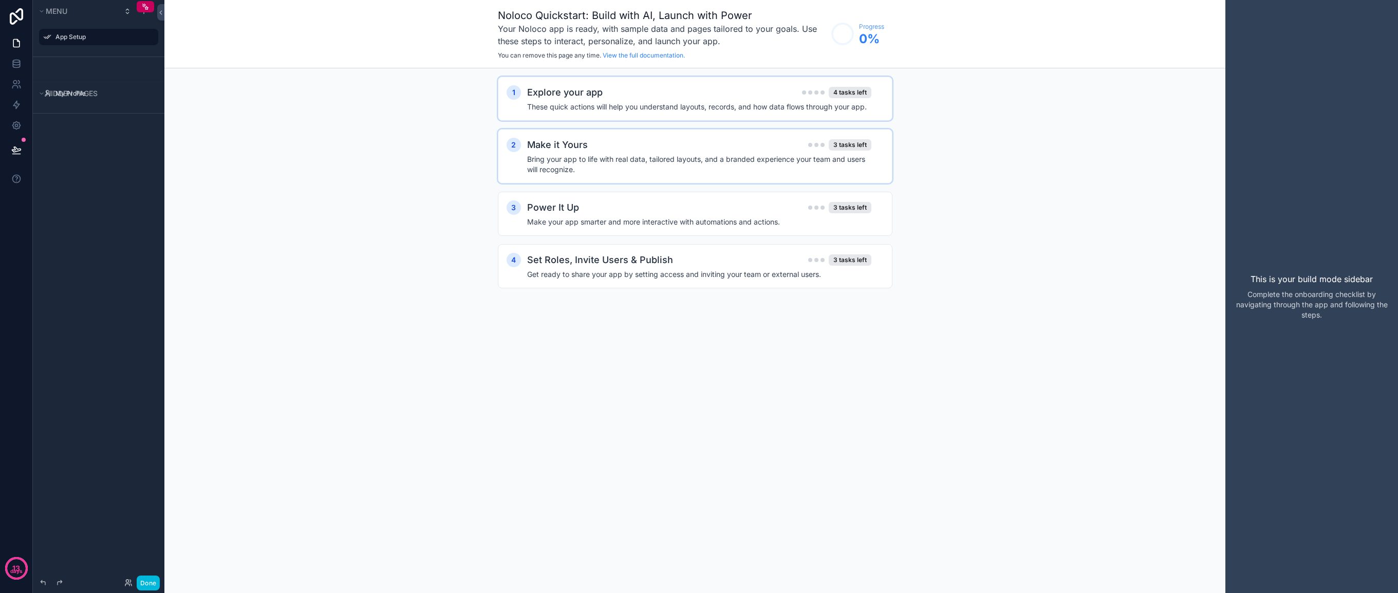
click at [645, 139] on div "Make it Yours 3 tasks left" at bounding box center [699, 145] width 344 height 14
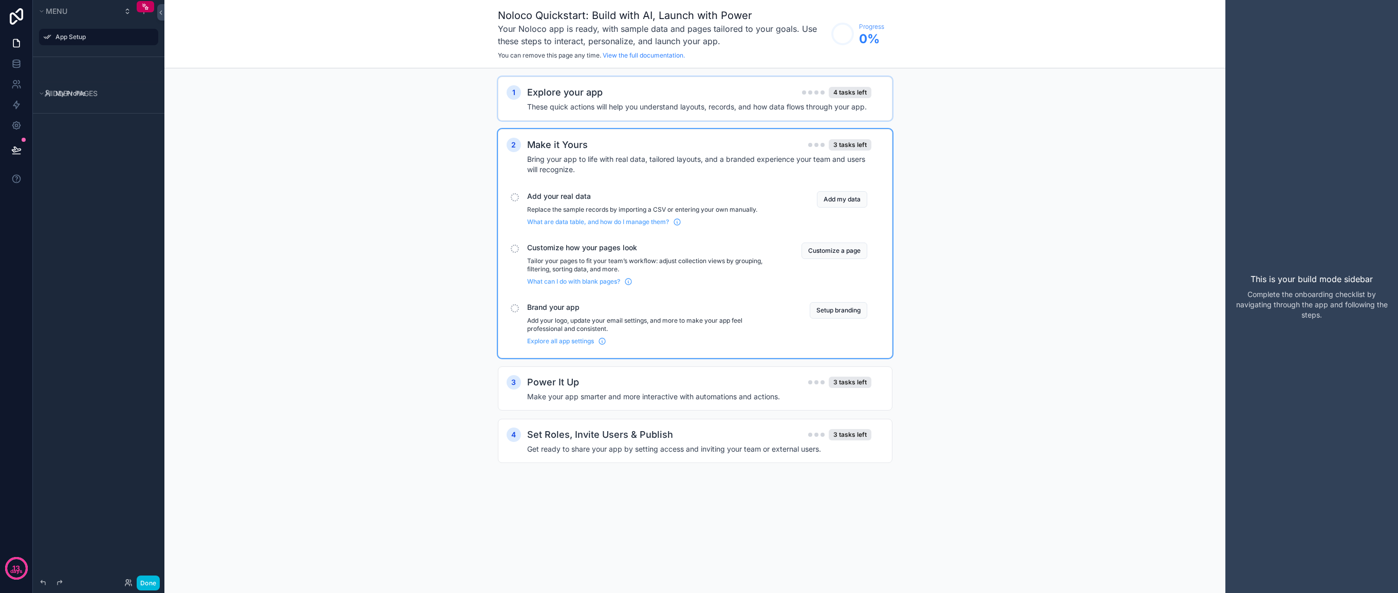
click at [95, 32] on div "App Setup" at bounding box center [105, 37] width 101 height 12
click at [163, 15] on icon at bounding box center [160, 13] width 7 height 8
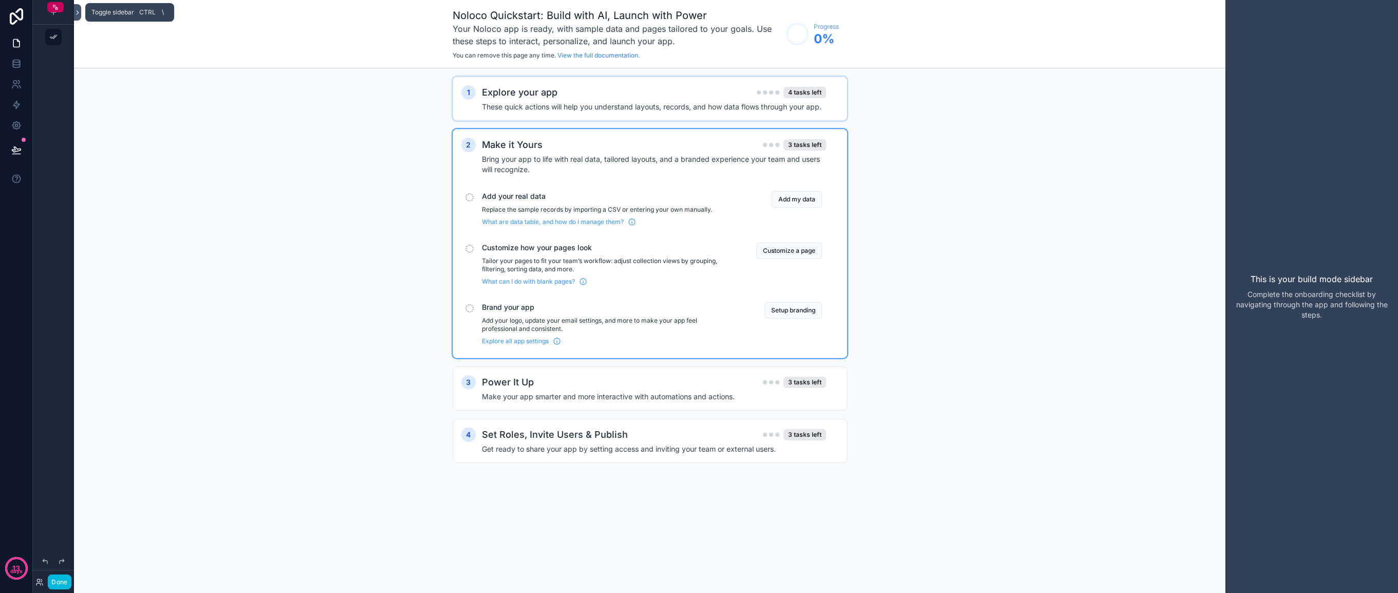
click at [78, 15] on icon at bounding box center [77, 13] width 7 height 8
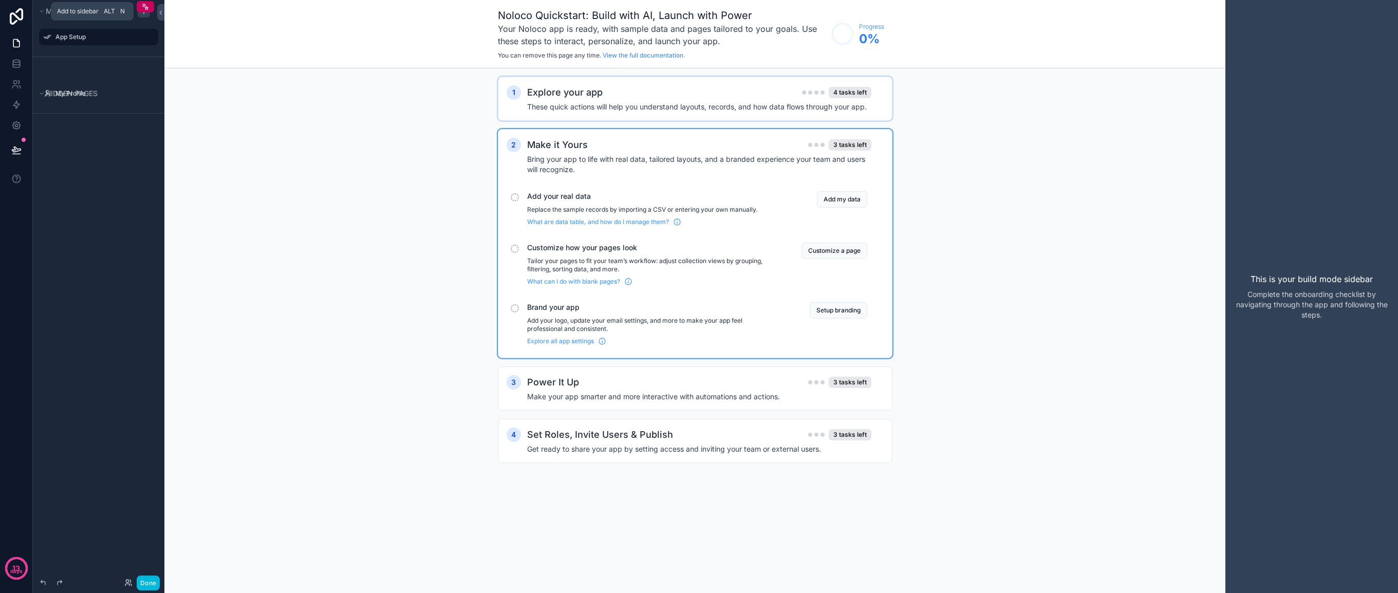
click at [145, 14] on icon "scrollable content" at bounding box center [144, 11] width 8 height 8
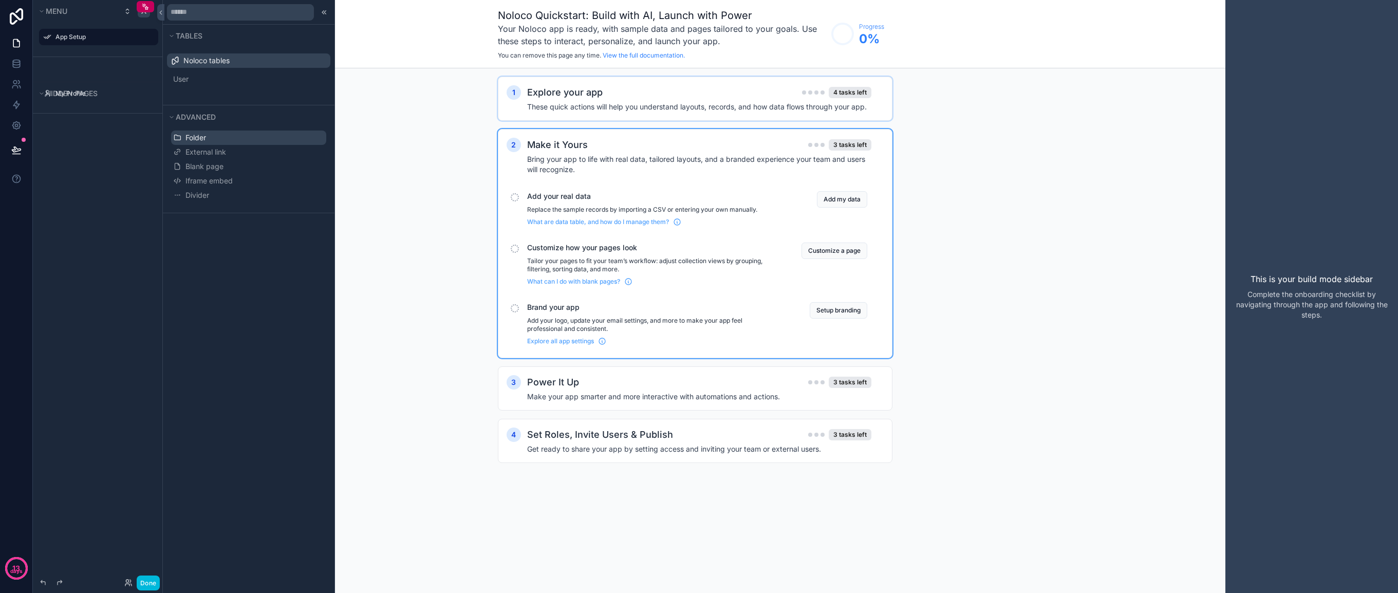
click at [210, 135] on button "Folder" at bounding box center [248, 138] width 155 height 14
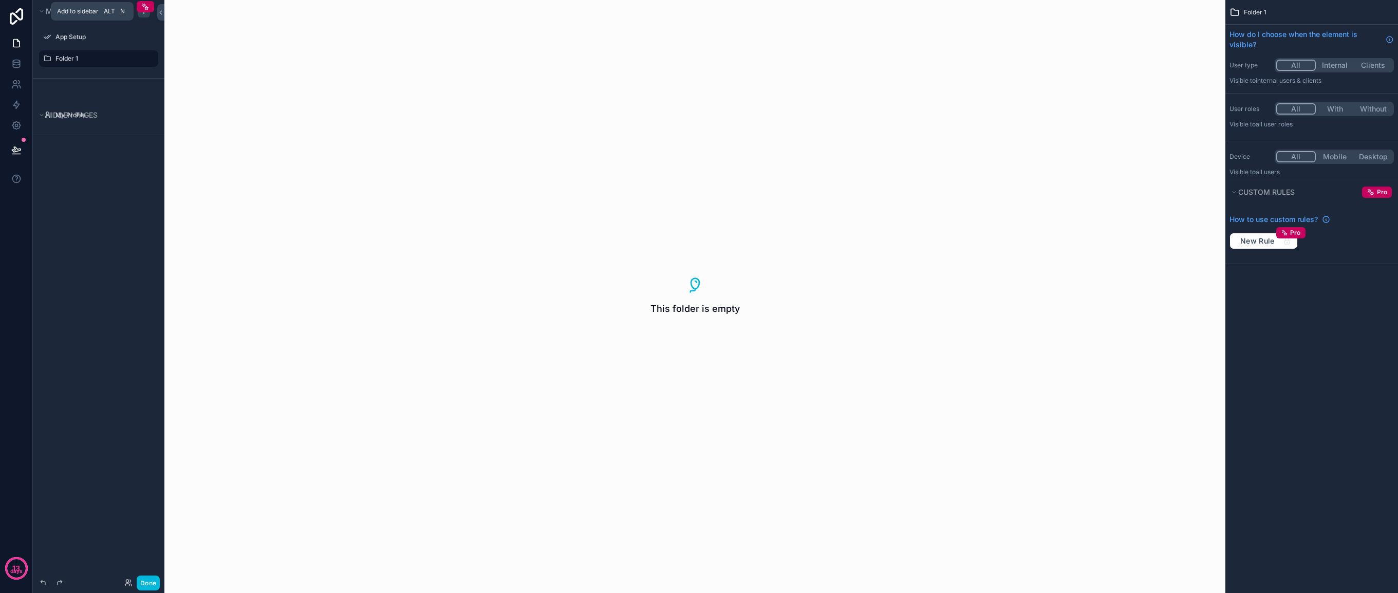
click at [144, 13] on icon "scrollable content" at bounding box center [144, 11] width 8 height 8
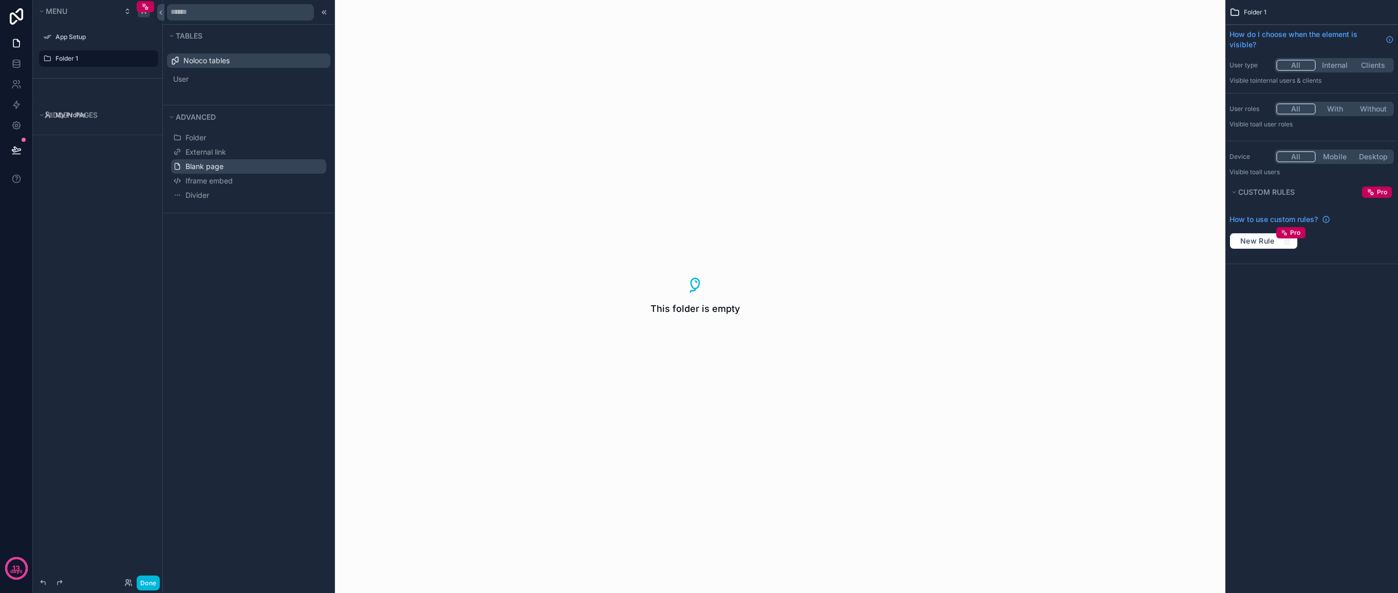
click at [205, 164] on span "Blank page" at bounding box center [205, 166] width 38 height 10
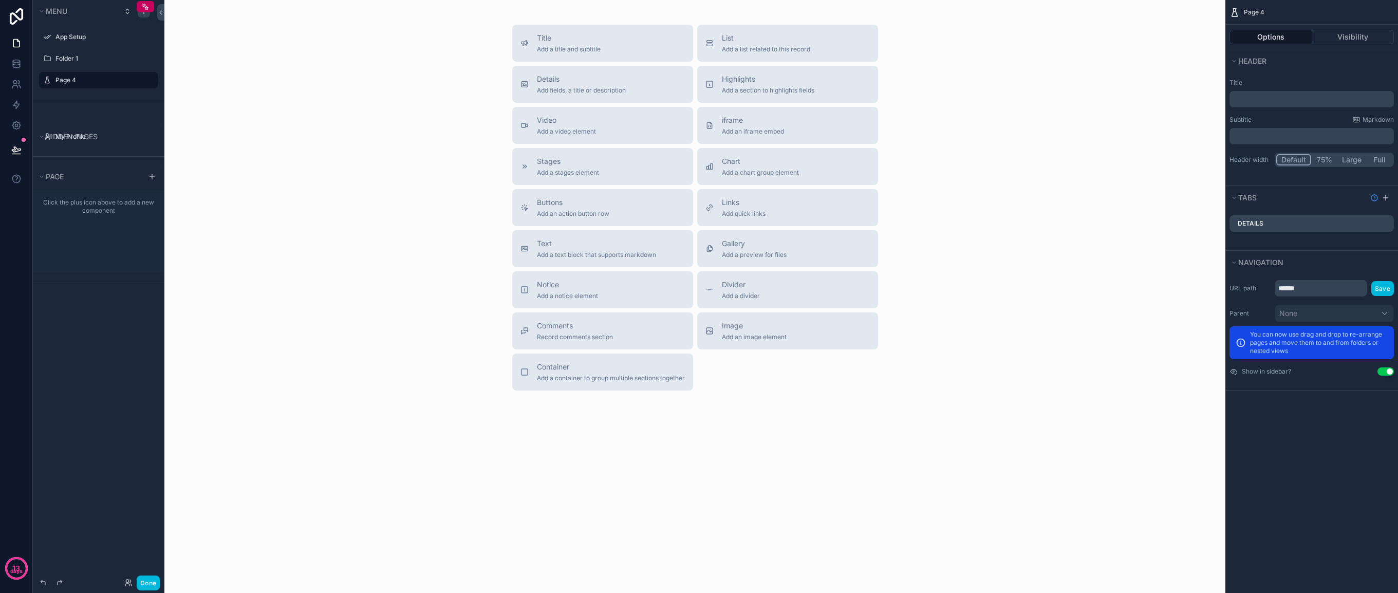
click at [69, 81] on label "Page 4" at bounding box center [103, 80] width 97 height 8
click at [0, 0] on icon "scrollable content" at bounding box center [0, 0] width 0 height 0
type input "*"
type input "****"
click at [49, 83] on icon "scrollable content" at bounding box center [47, 80] width 8 height 8
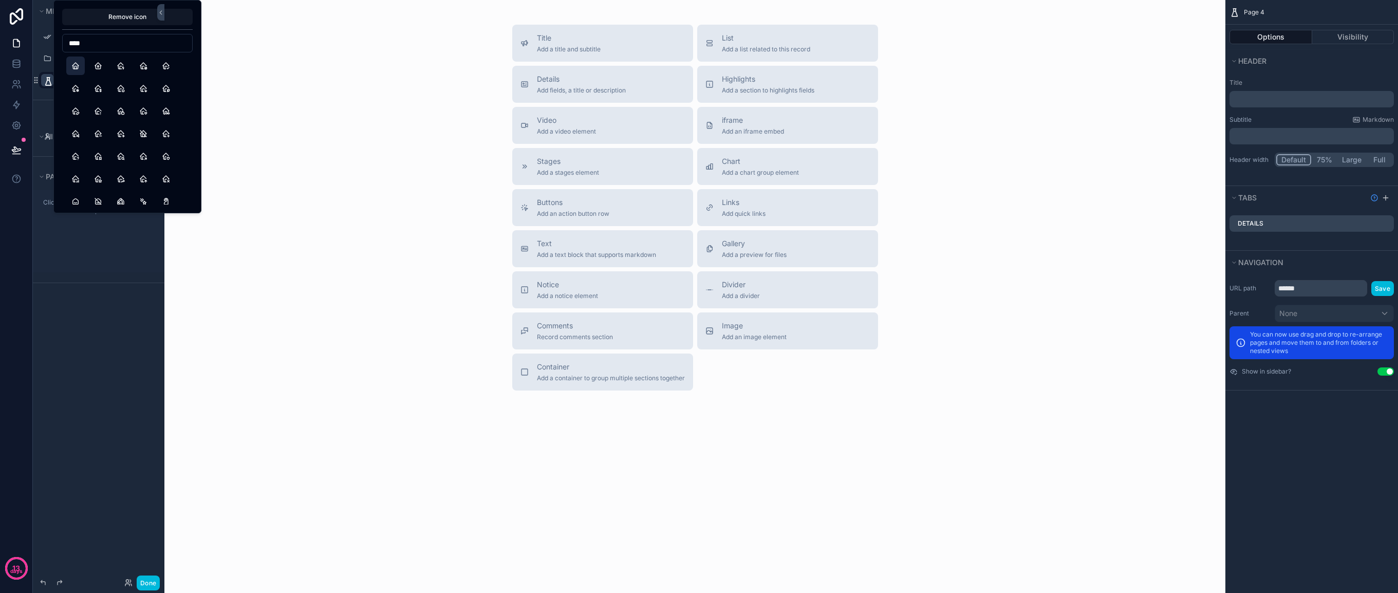
type input "****"
click at [76, 61] on button "Home" at bounding box center [75, 66] width 18 height 18
click at [357, 198] on div "Title Add a title and subtitle List Add a list related to this record Details A…" at bounding box center [695, 208] width 1045 height 366
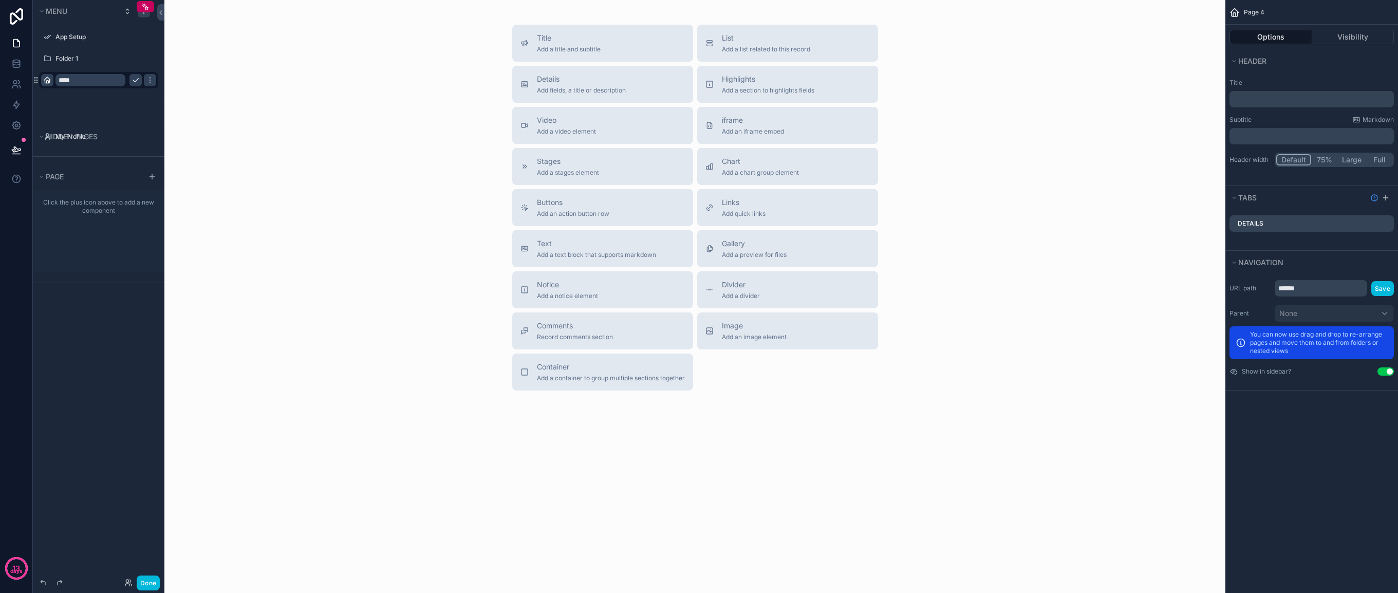
click at [1285, 39] on button "Options" at bounding box center [1271, 37] width 83 height 14
click at [1256, 63] on span "Header" at bounding box center [1252, 61] width 28 height 9
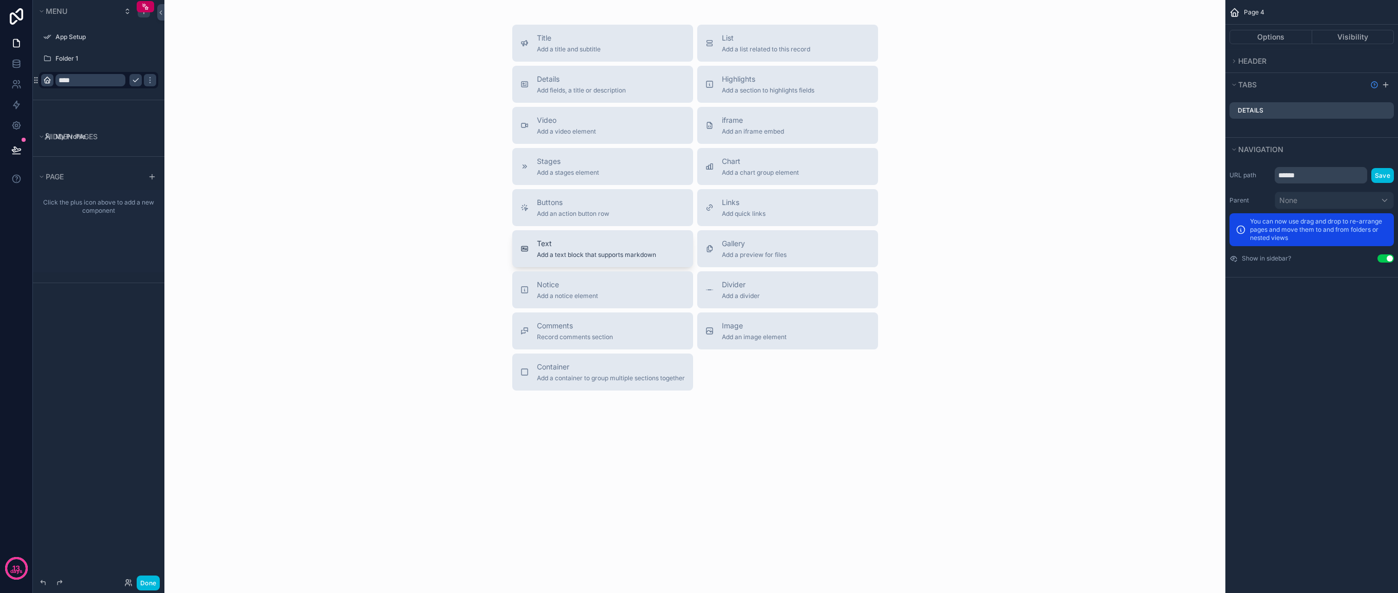
click at [625, 253] on span "Add a text block that supports markdown" at bounding box center [596, 255] width 119 height 8
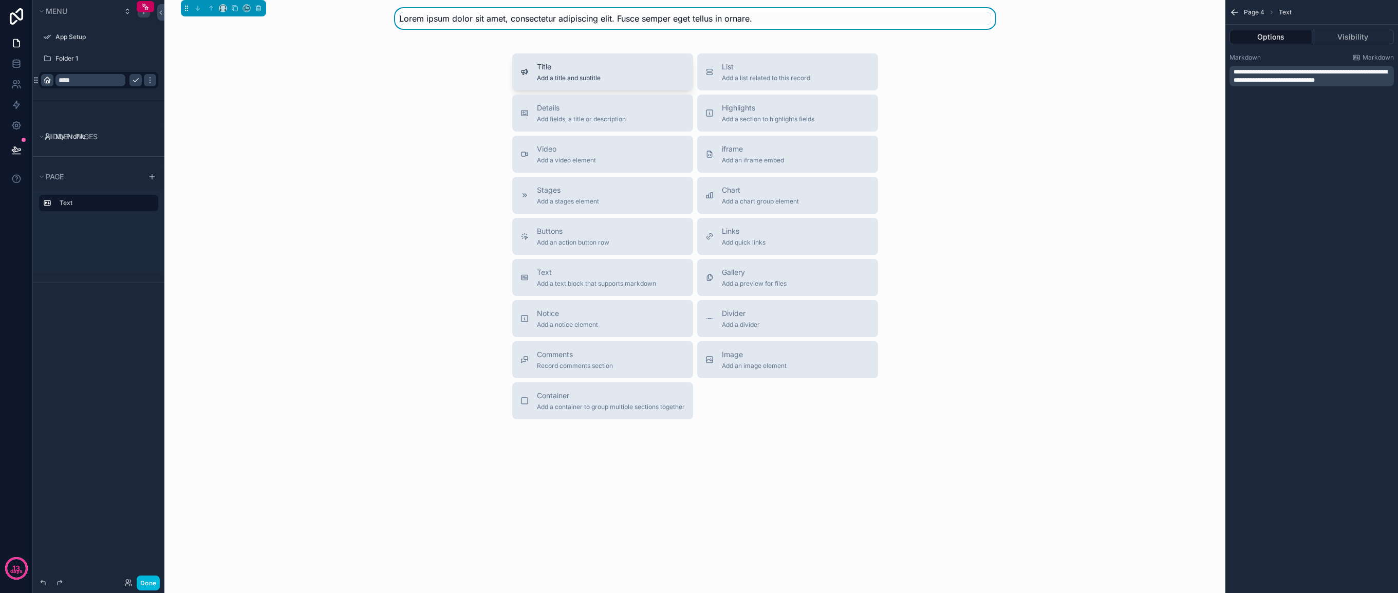
click at [607, 78] on div "Title Add a title and subtitle" at bounding box center [603, 72] width 164 height 21
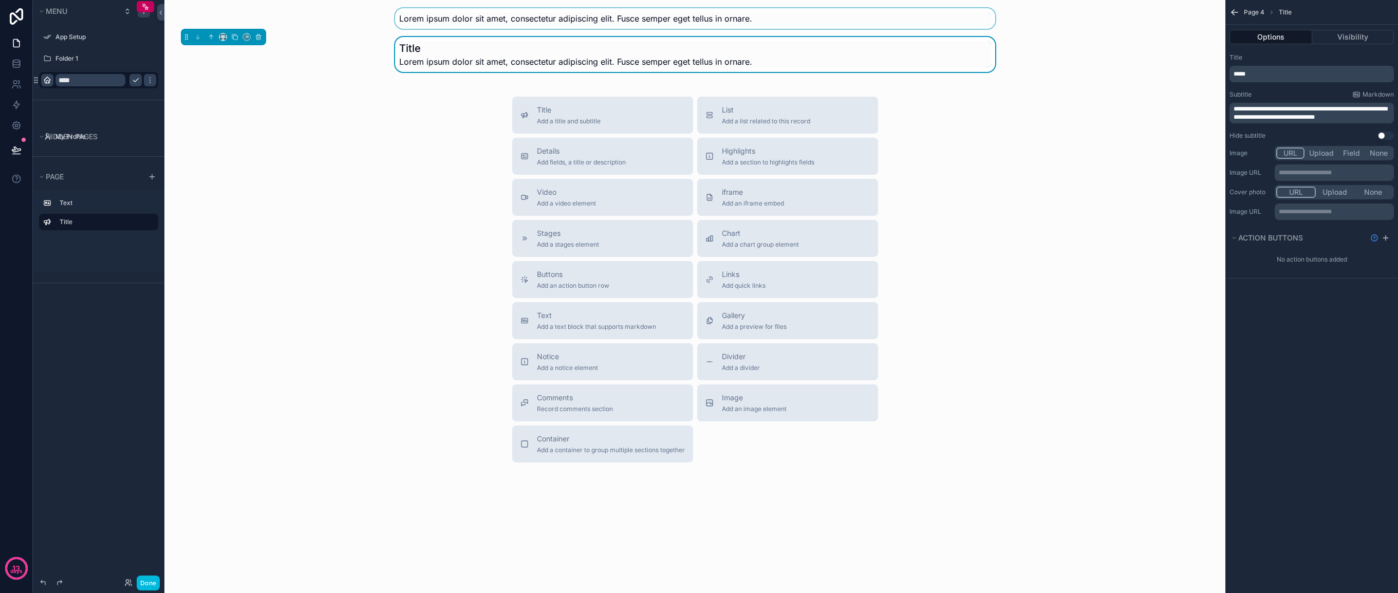
click at [487, 17] on div "scrollable content" at bounding box center [695, 18] width 1045 height 21
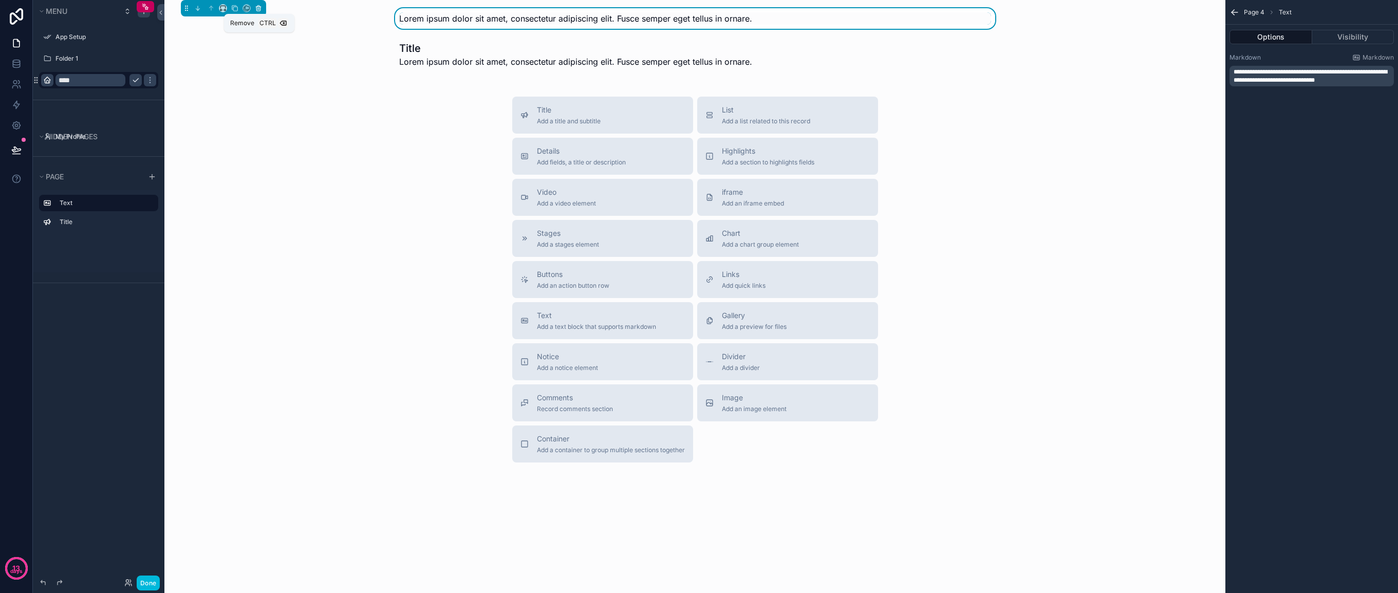
click at [262, 10] on button "scrollable content" at bounding box center [258, 8] width 11 height 11
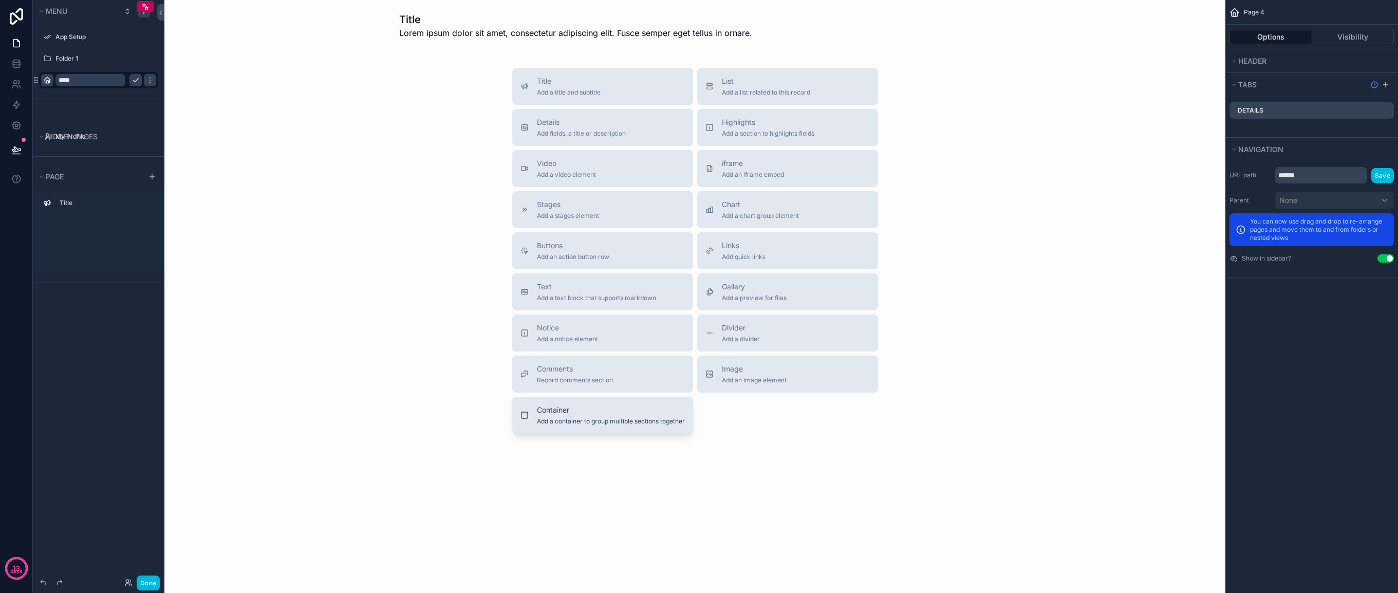
click at [582, 417] on span "Add a container to group multiple sections together" at bounding box center [611, 421] width 148 height 8
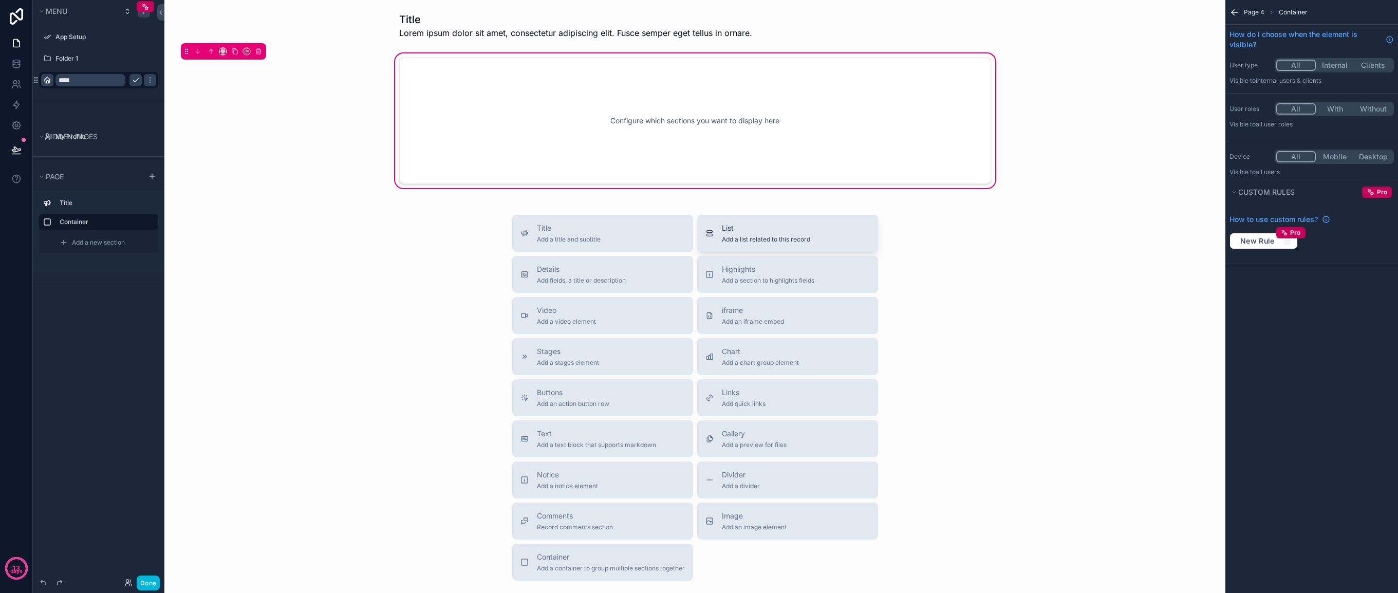
click at [742, 232] on span "List" at bounding box center [766, 228] width 88 height 10
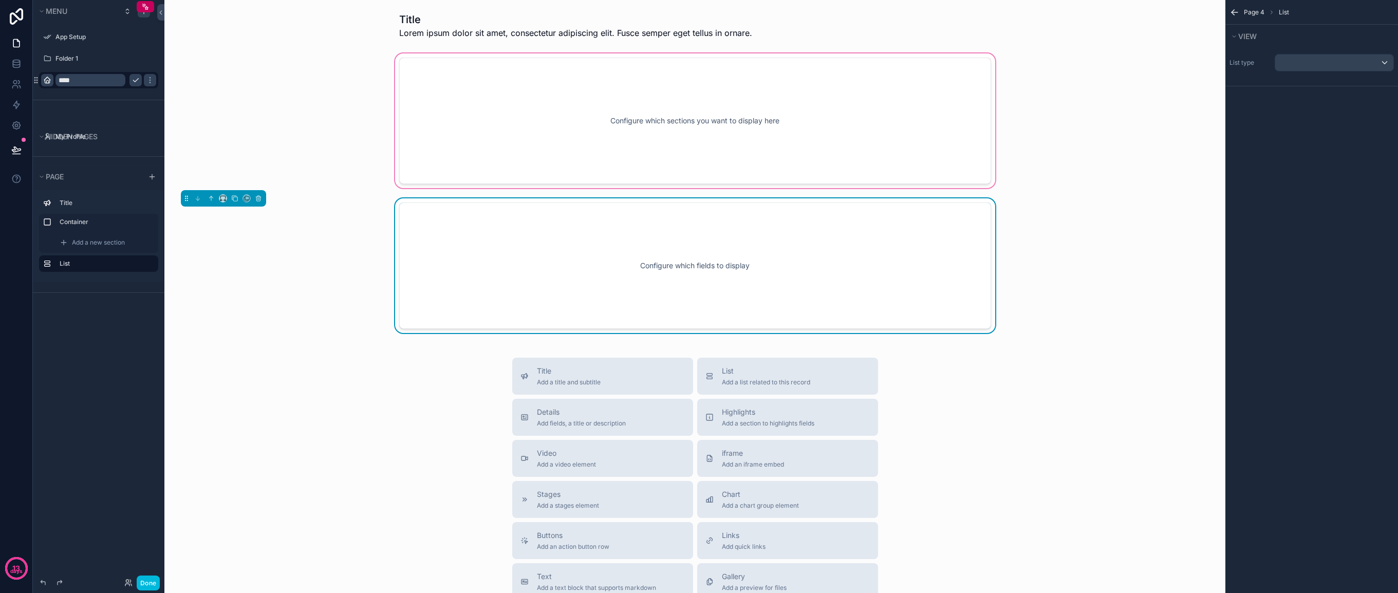
drag, startPoint x: 544, startPoint y: 251, endPoint x: 566, endPoint y: 190, distance: 65.7
click at [566, 190] on div "Title Lorem ipsum dolor sit amet, consectetur adipiscing elit. Fusce semper ege…" at bounding box center [694, 403] width 1061 height 806
click at [542, 95] on div "scrollable content" at bounding box center [695, 120] width 1045 height 139
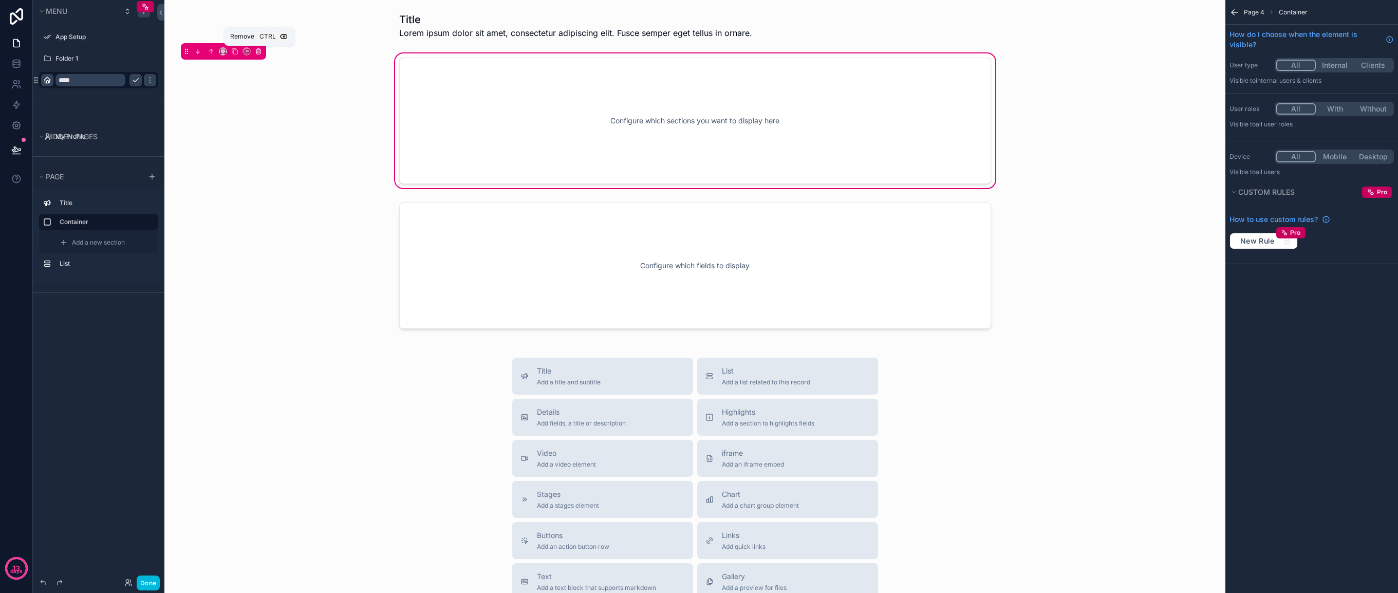
click at [260, 53] on icon "scrollable content" at bounding box center [258, 51] width 7 height 7
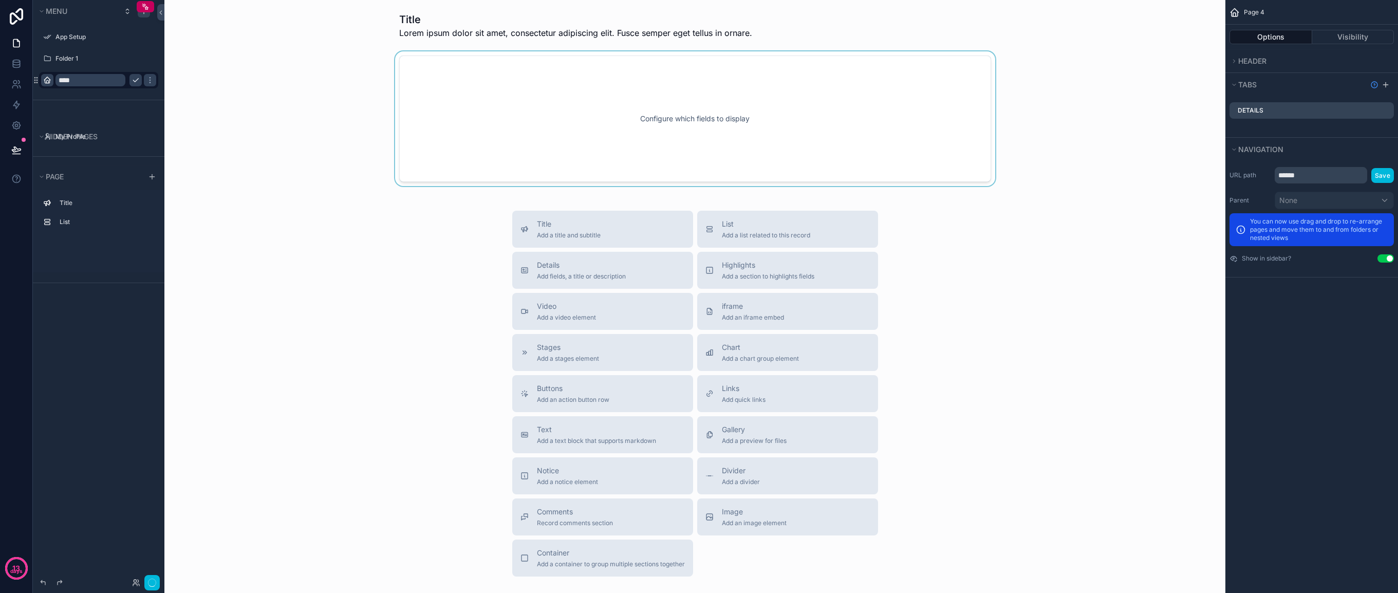
click at [683, 149] on div "scrollable content" at bounding box center [695, 118] width 1045 height 135
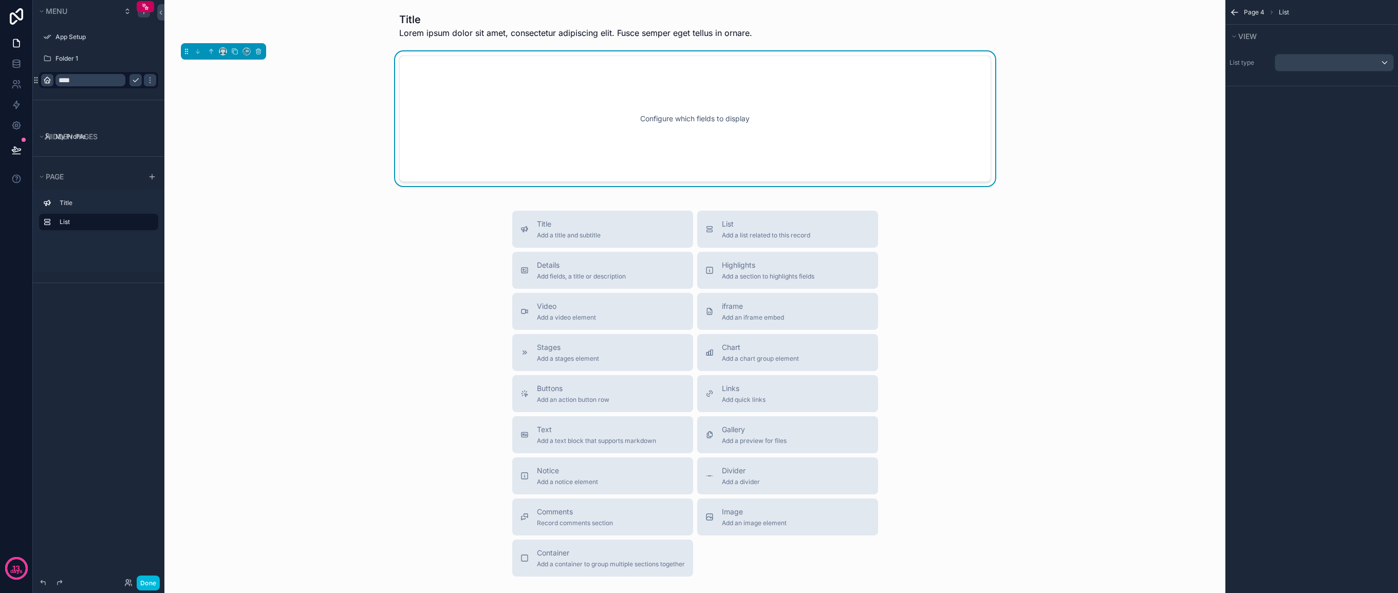
click at [684, 121] on div "Configure which fields to display" at bounding box center [695, 118] width 558 height 92
click at [1335, 54] on button "scrollable content" at bounding box center [1334, 62] width 119 height 17
click at [1328, 113] on span "Noloco tables" at bounding box center [1321, 116] width 51 height 8
click at [1302, 87] on input "text" at bounding box center [1334, 87] width 109 height 16
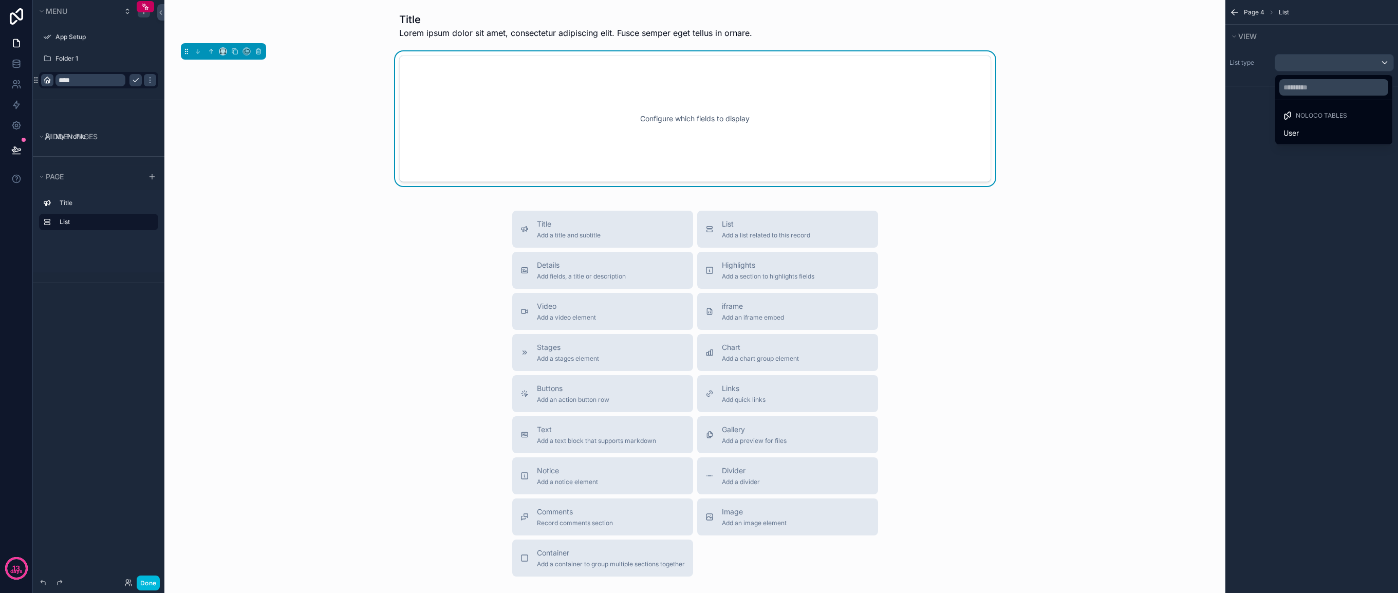
click at [20, 65] on div "scrollable content" at bounding box center [699, 296] width 1398 height 593
click at [20, 65] on icon at bounding box center [16, 66] width 7 height 4
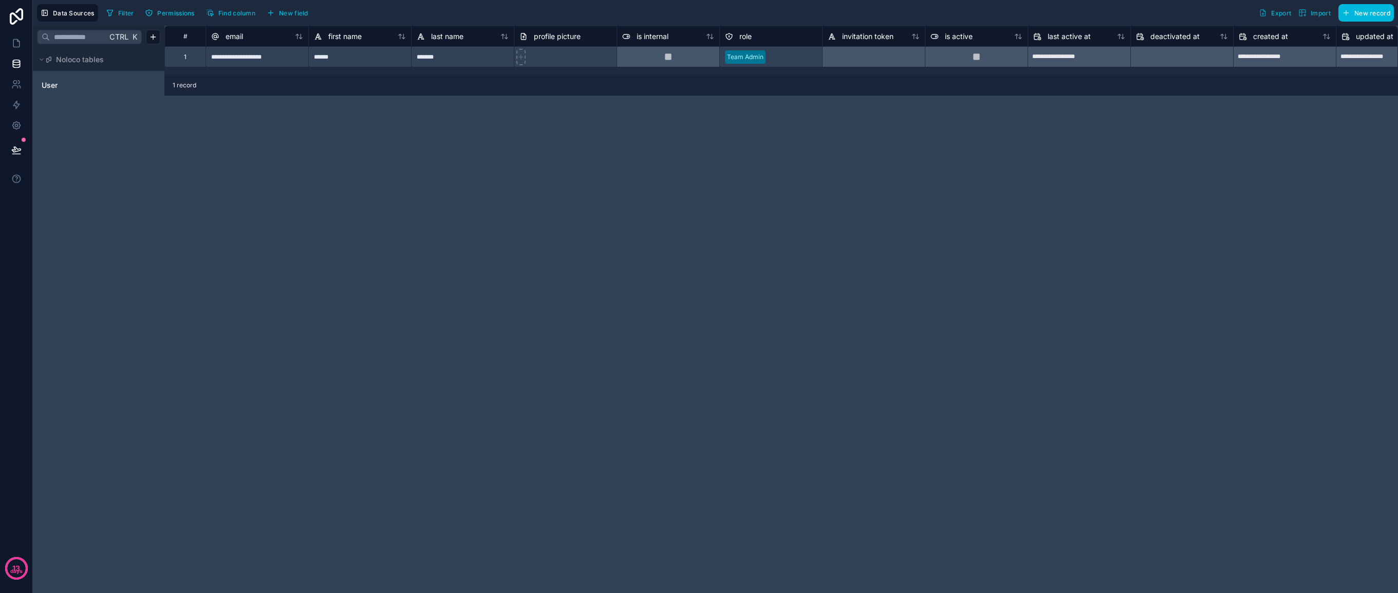
click at [227, 184] on div "**********" at bounding box center [781, 309] width 1234 height 567
click at [59, 56] on span "Noloco tables" at bounding box center [80, 59] width 48 height 10
click at [52, 59] on div "Noloco tables" at bounding box center [75, 59] width 58 height 10
click at [74, 102] on div "User" at bounding box center [99, 89] width 132 height 36
click at [77, 85] on link "User" at bounding box center [83, 85] width 83 height 10
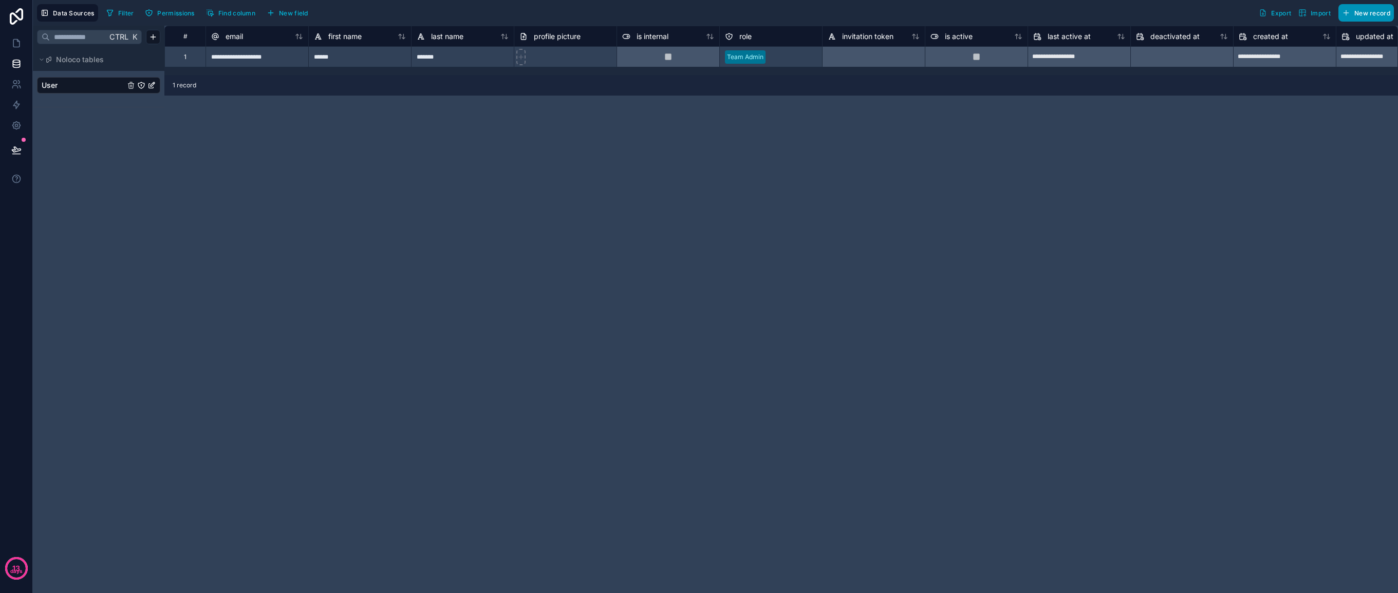
click at [1360, 10] on span "New record" at bounding box center [1373, 13] width 36 height 8
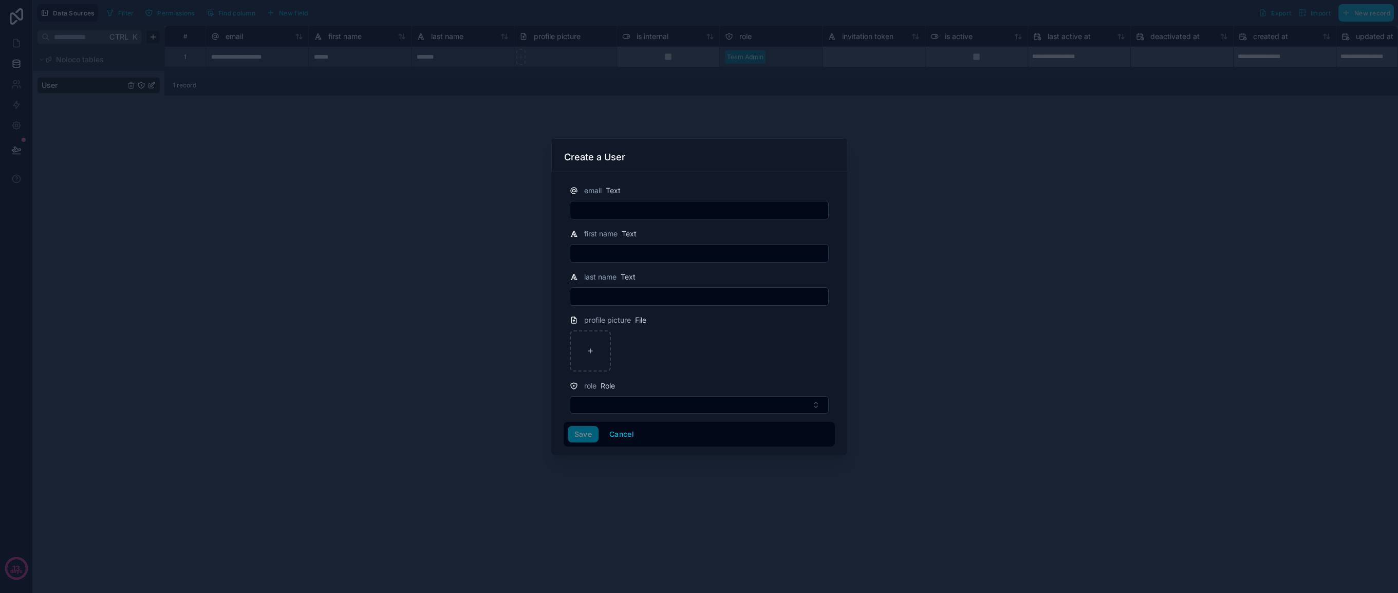
click at [364, 214] on div at bounding box center [699, 296] width 1398 height 593
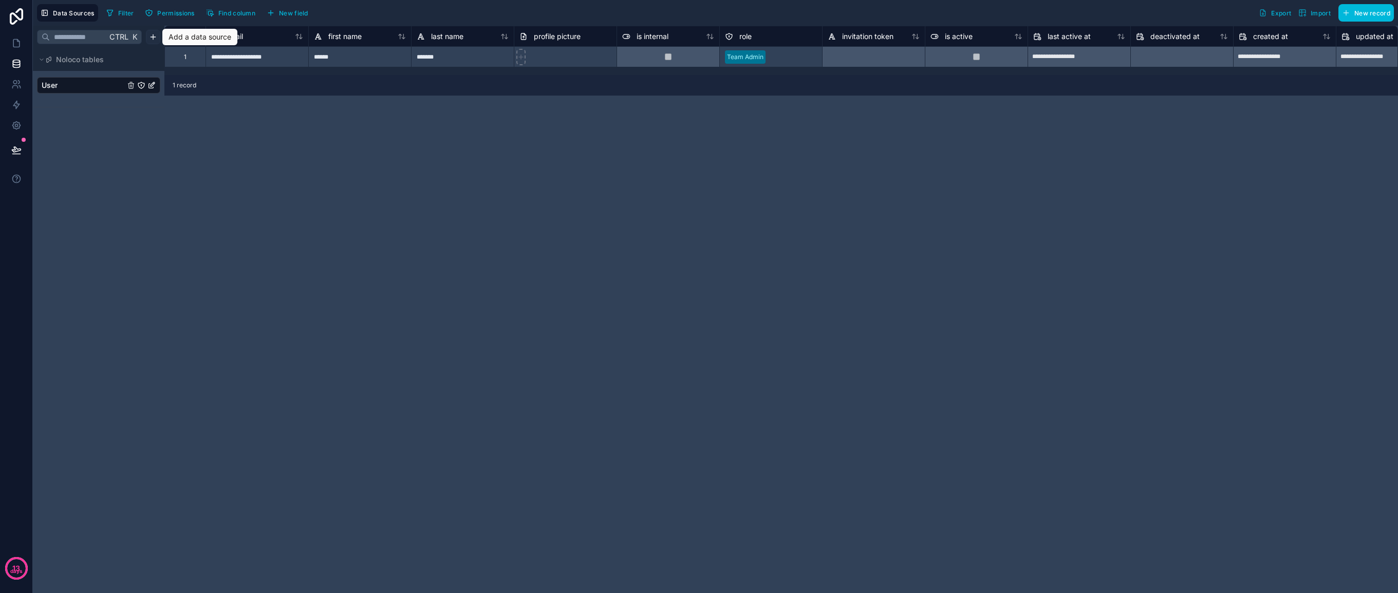
click at [154, 36] on html "**********" at bounding box center [699, 335] width 1398 height 670
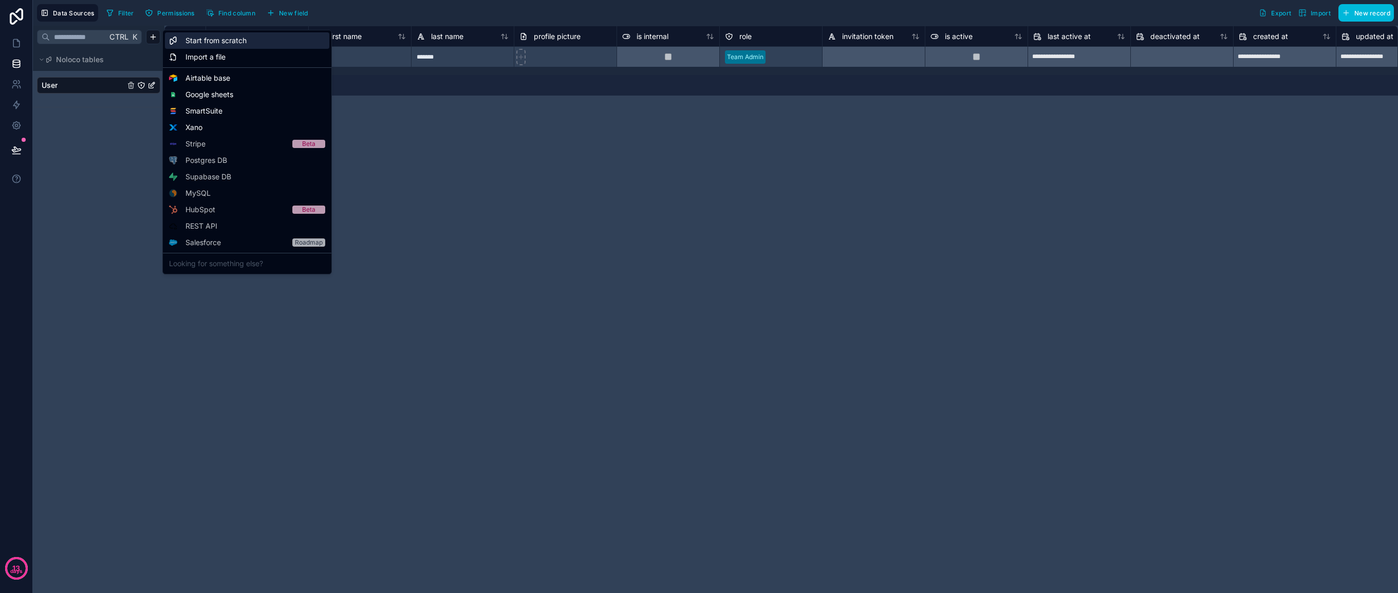
click at [215, 42] on span "Start from scratch" at bounding box center [216, 40] width 61 height 10
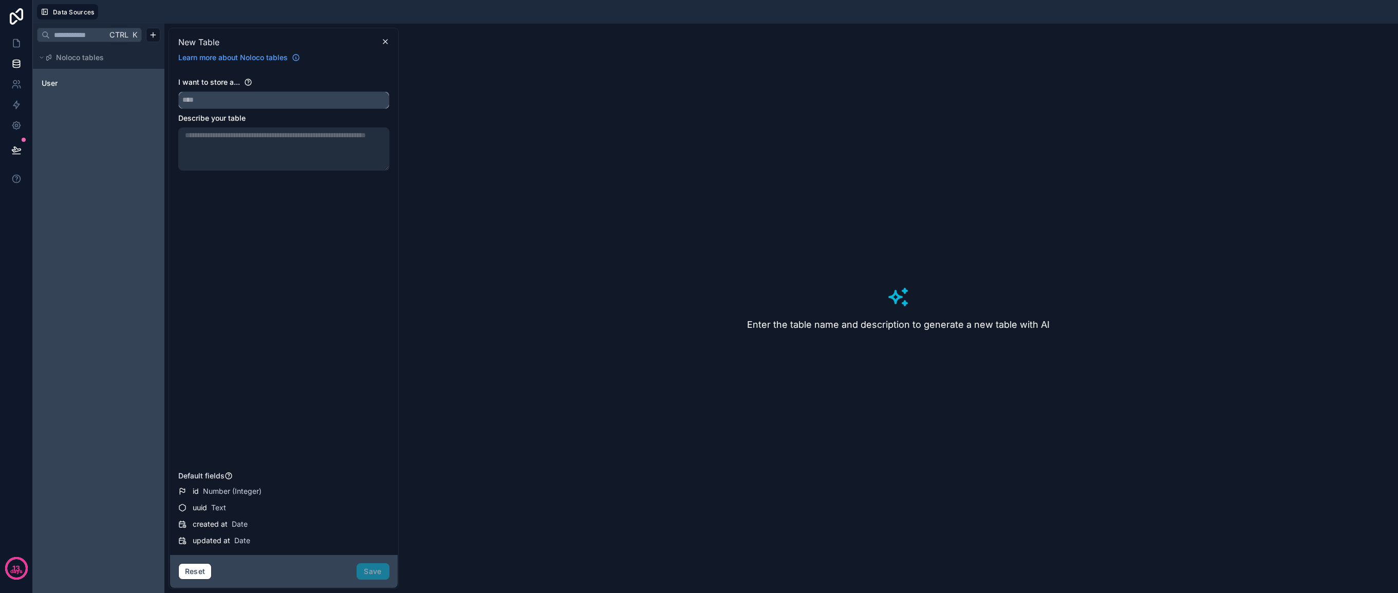
click at [283, 100] on input "text" at bounding box center [284, 100] width 210 height 16
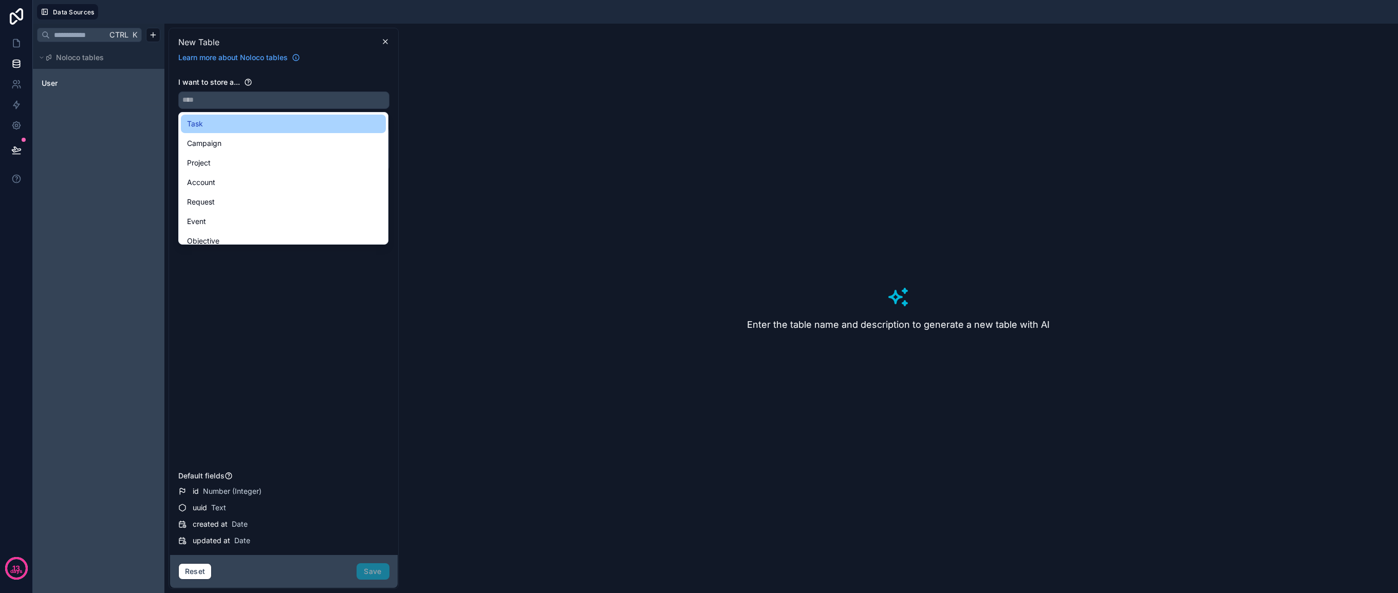
click at [265, 126] on div "Task" at bounding box center [283, 124] width 193 height 12
type input "****"
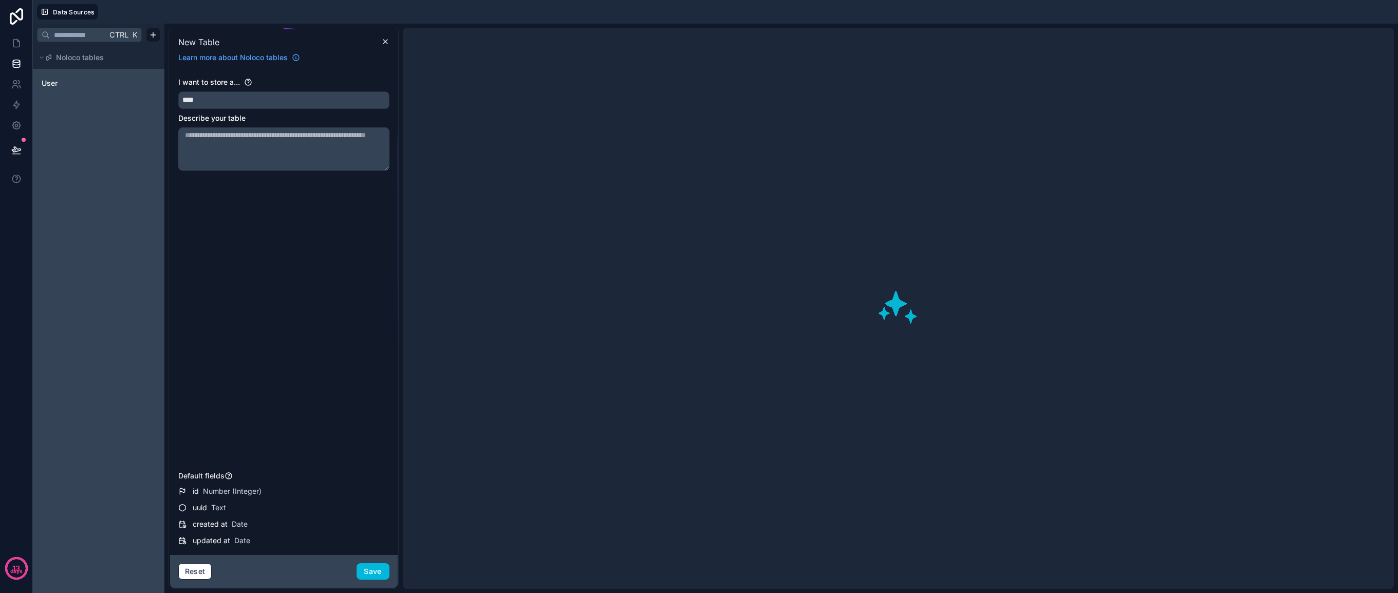
click at [231, 143] on textarea at bounding box center [283, 148] width 211 height 43
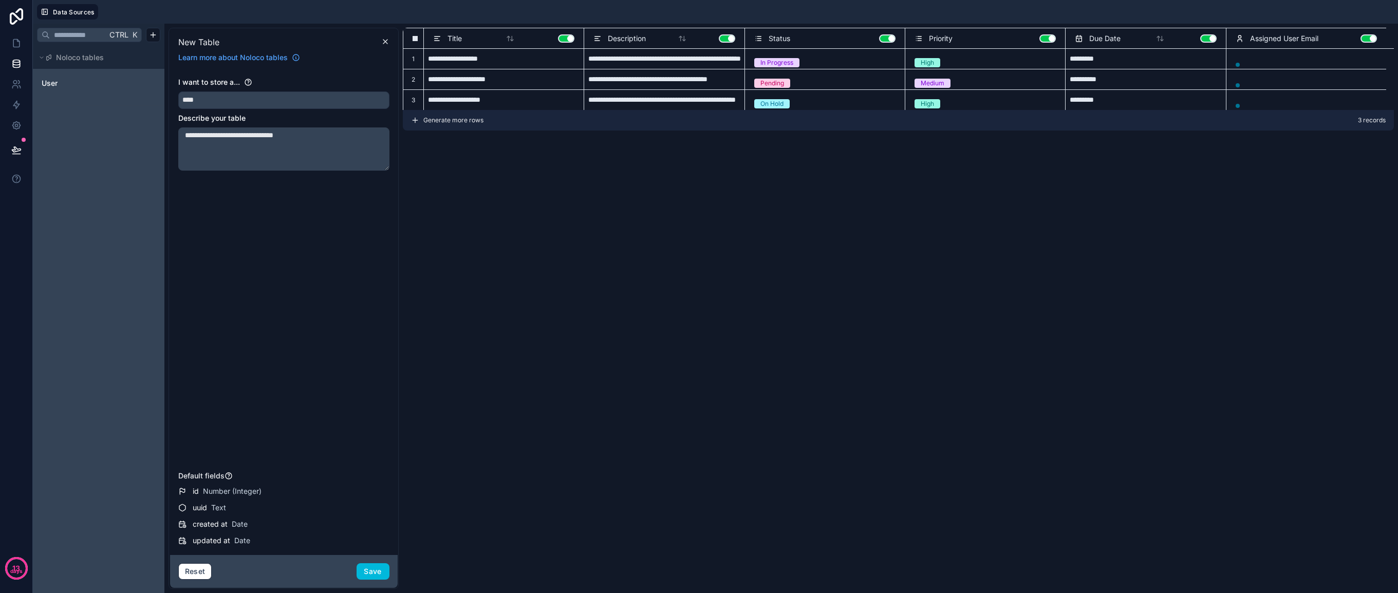
type textarea "**********"
click at [681, 179] on div "**********" at bounding box center [898, 308] width 991 height 561
click at [493, 215] on div "**********" at bounding box center [898, 308] width 991 height 561
click at [382, 575] on button "Save" at bounding box center [373, 571] width 33 height 16
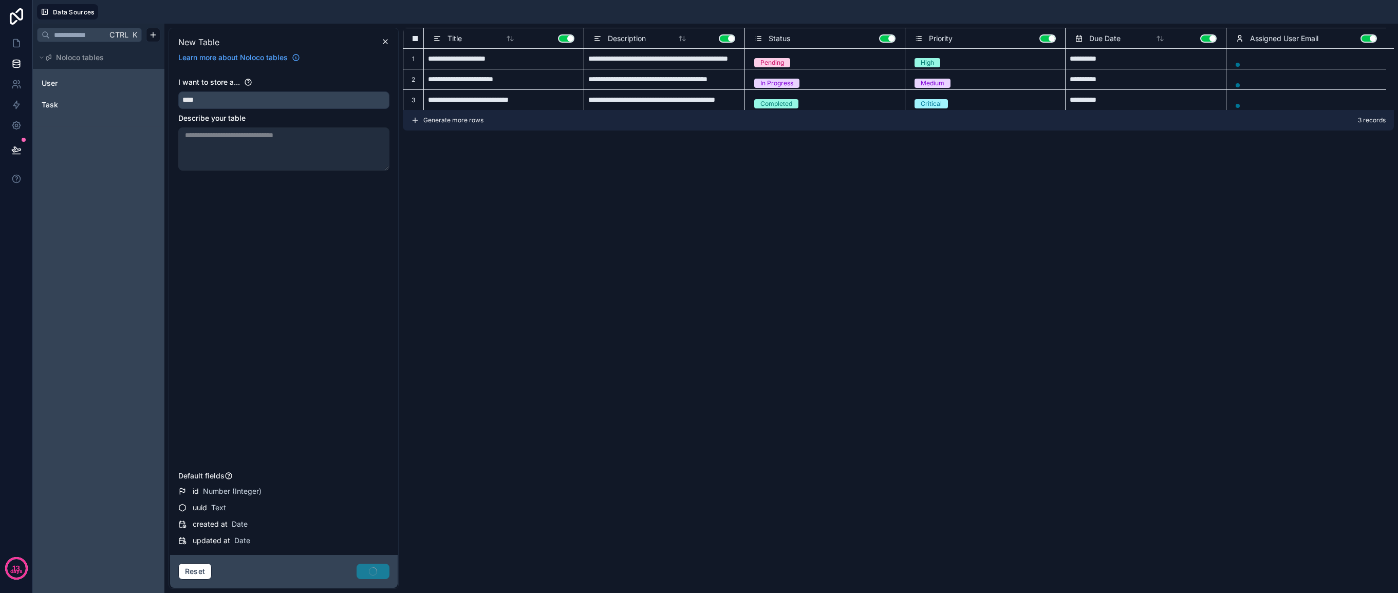
click at [520, 68] on div "**********" at bounding box center [503, 58] width 160 height 21
click at [829, 71] on div "In Progress" at bounding box center [825, 79] width 160 height 21
click at [841, 61] on div "Pending" at bounding box center [825, 62] width 152 height 11
click at [760, 39] on icon at bounding box center [758, 38] width 8 height 12
click at [759, 39] on icon at bounding box center [758, 38] width 8 height 12
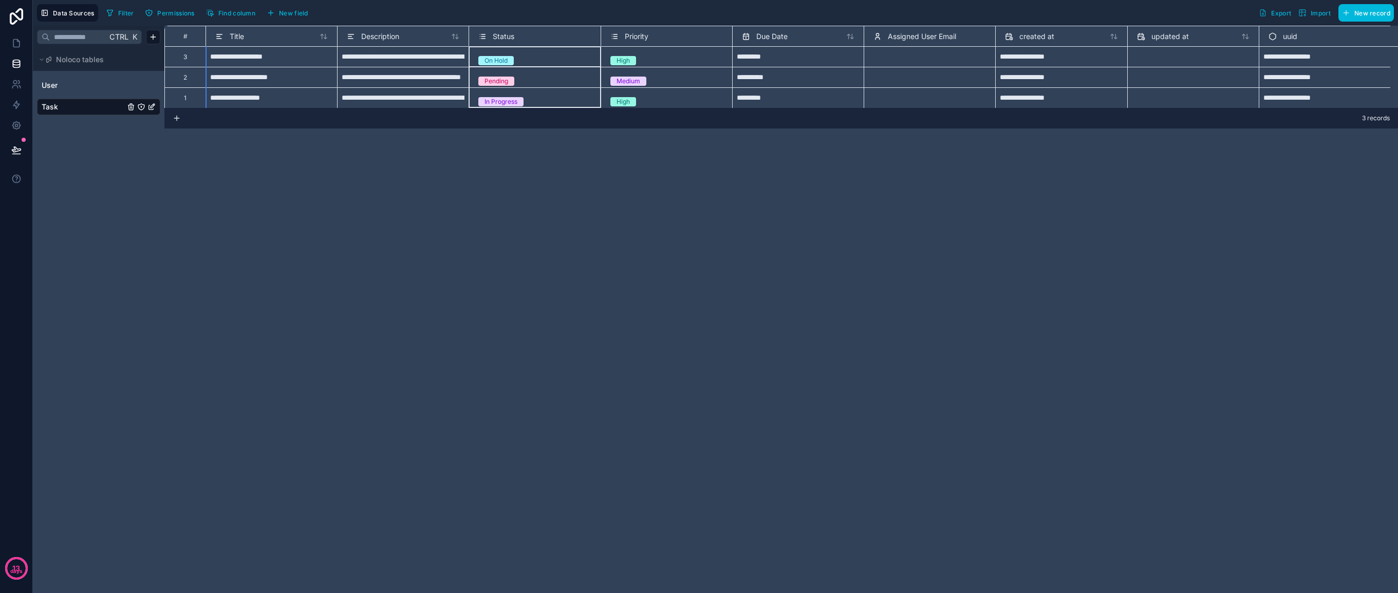
click at [484, 36] on icon at bounding box center [484, 36] width 4 height 0
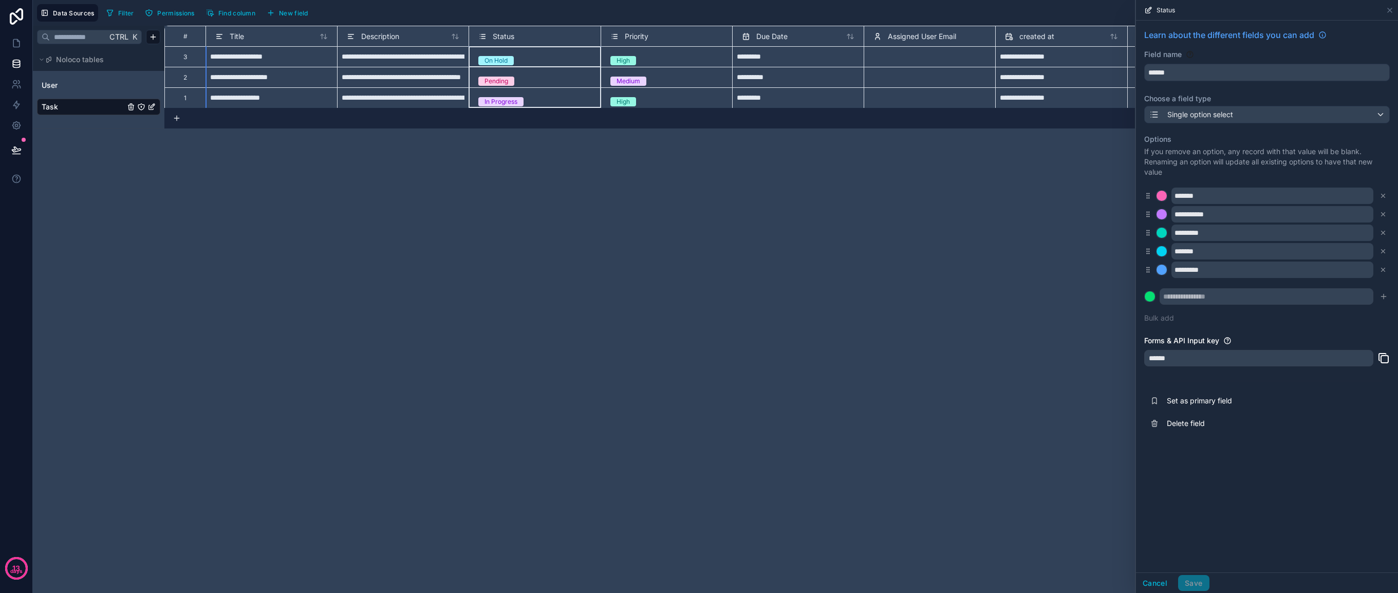
click at [557, 254] on div "**********" at bounding box center [781, 309] width 1234 height 567
click at [244, 59] on div "**********" at bounding box center [272, 56] width 132 height 21
click at [230, 60] on div "**********" at bounding box center [272, 56] width 132 height 21
click at [191, 43] on div "#" at bounding box center [184, 36] width 41 height 21
click at [263, 63] on div "**********" at bounding box center [272, 56] width 132 height 21
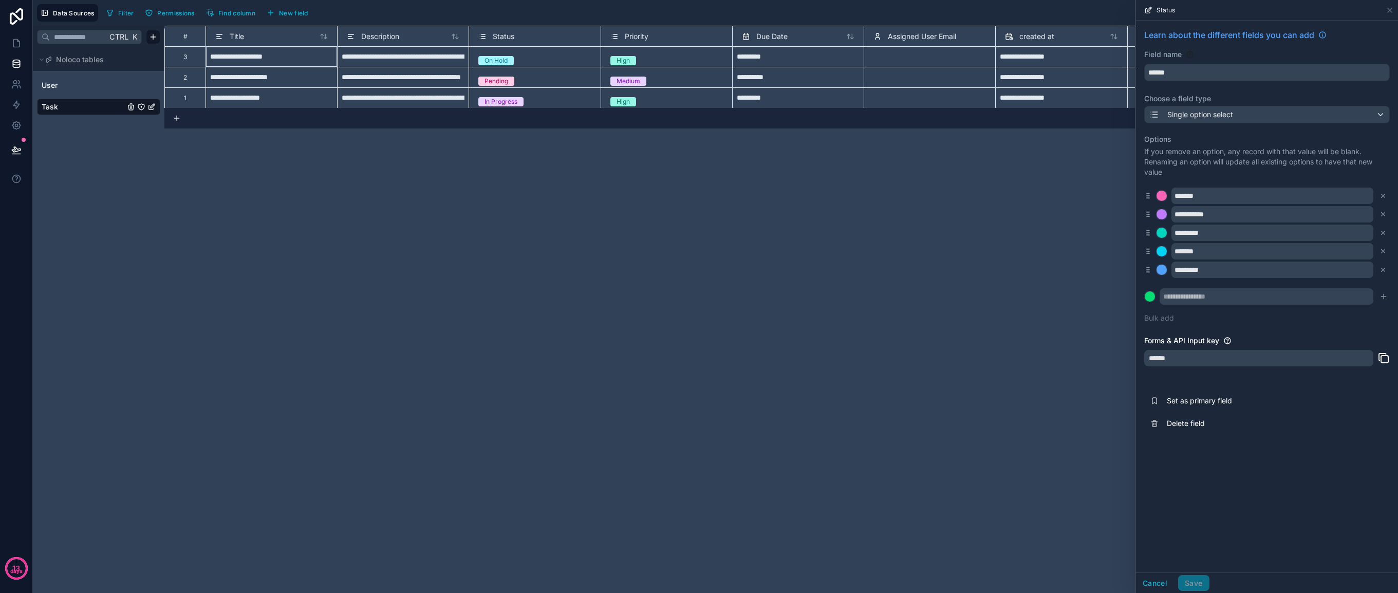
click at [266, 59] on input "**********" at bounding box center [271, 57] width 123 height 12
type input "*"
type input "**********"
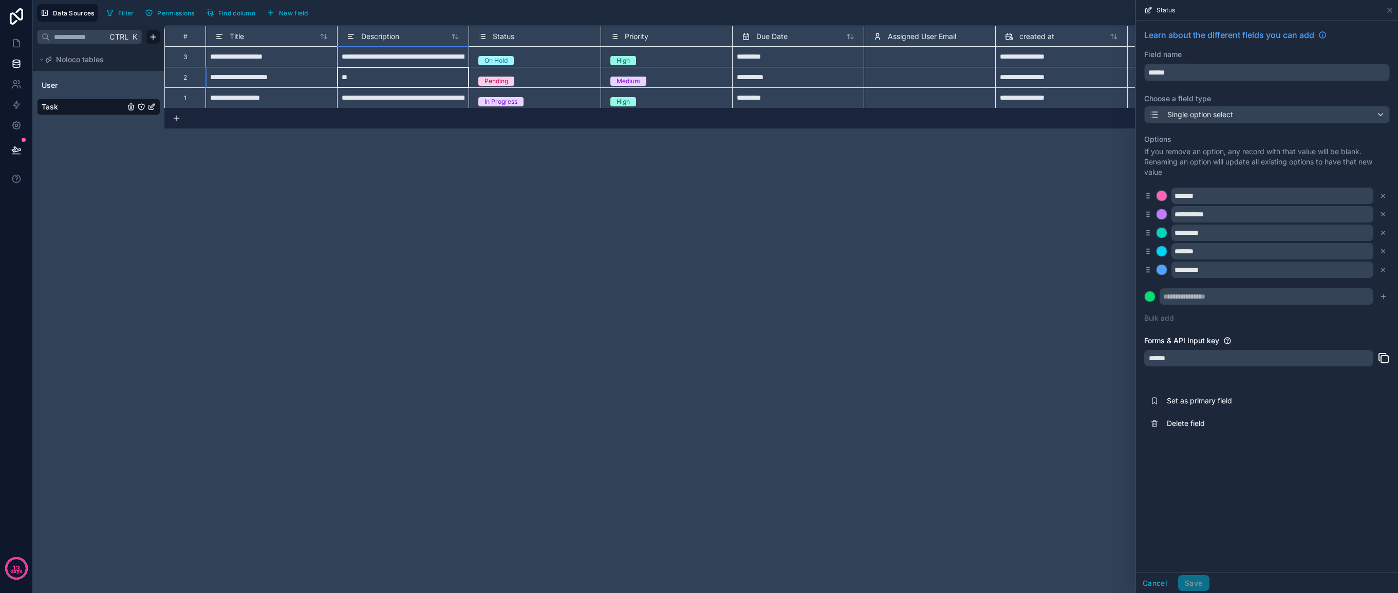
type input "*"
type input "**********"
drag, startPoint x: 14, startPoint y: 17, endPoint x: 6, endPoint y: 17, distance: 8.7
click at [14, 17] on icon at bounding box center [16, 16] width 21 height 16
